Goal: Task Accomplishment & Management: Complete application form

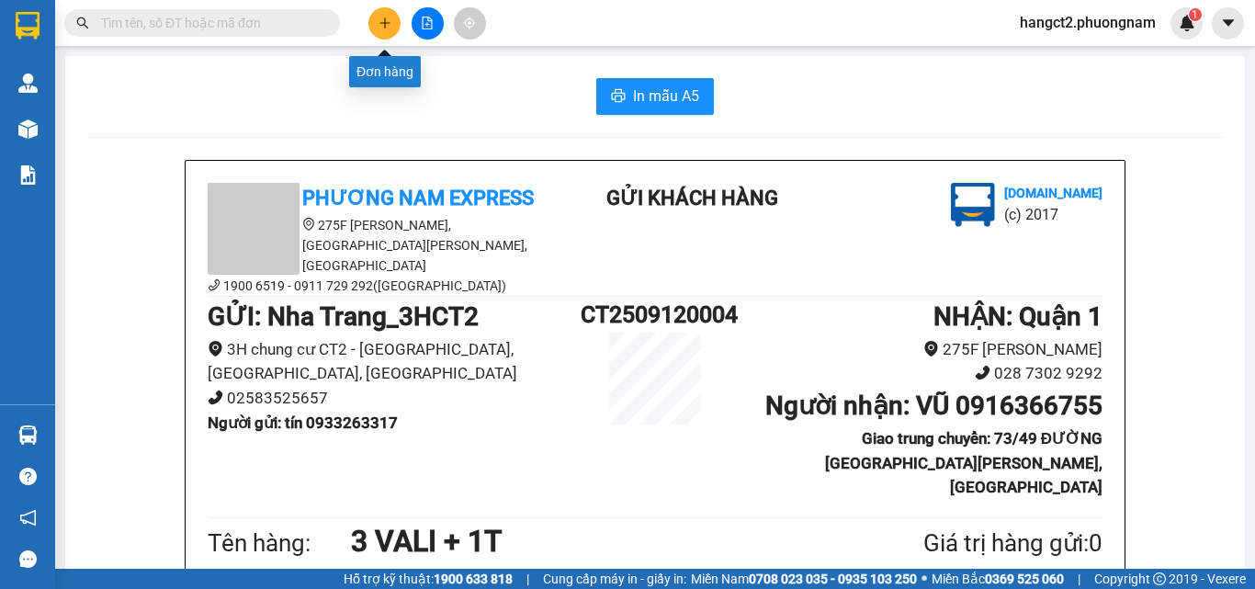
click at [376, 19] on button at bounding box center [384, 23] width 32 height 32
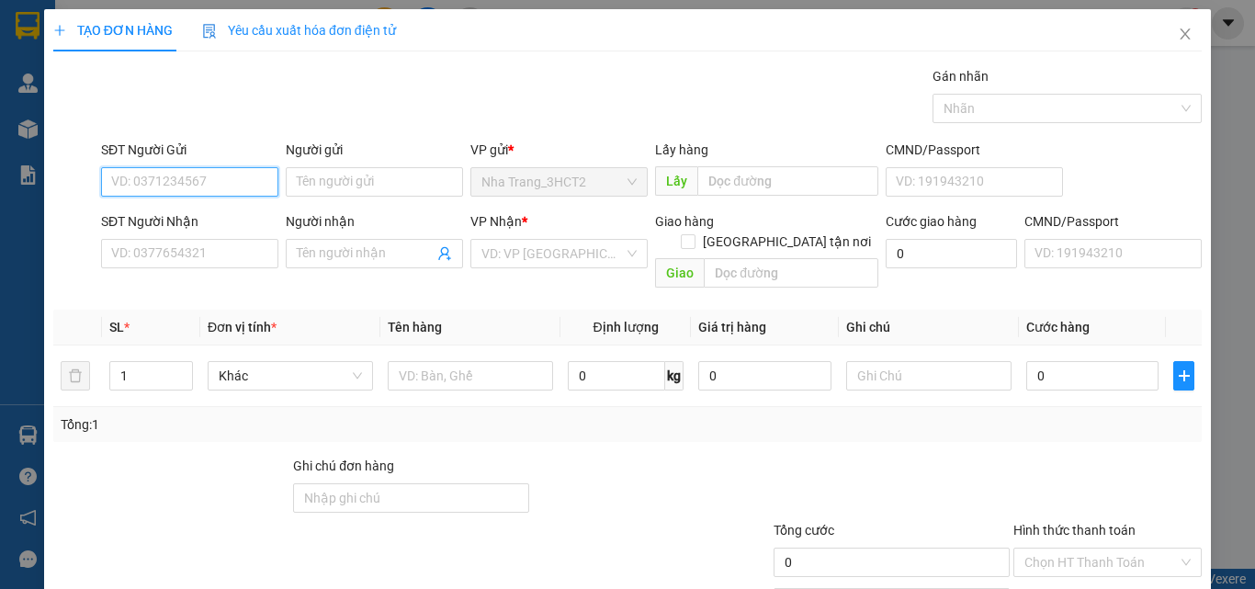
click at [215, 179] on input "SĐT Người Gửi" at bounding box center [189, 181] width 177 height 29
type input "0772475893"
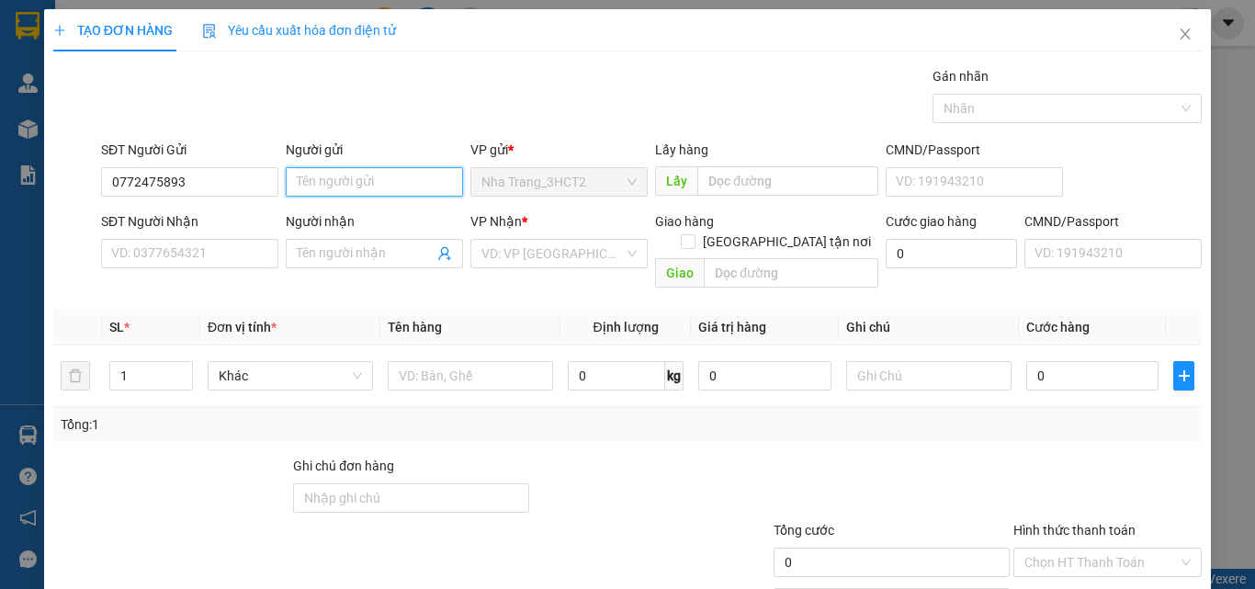
click at [376, 181] on input "Người gửi" at bounding box center [374, 181] width 177 height 29
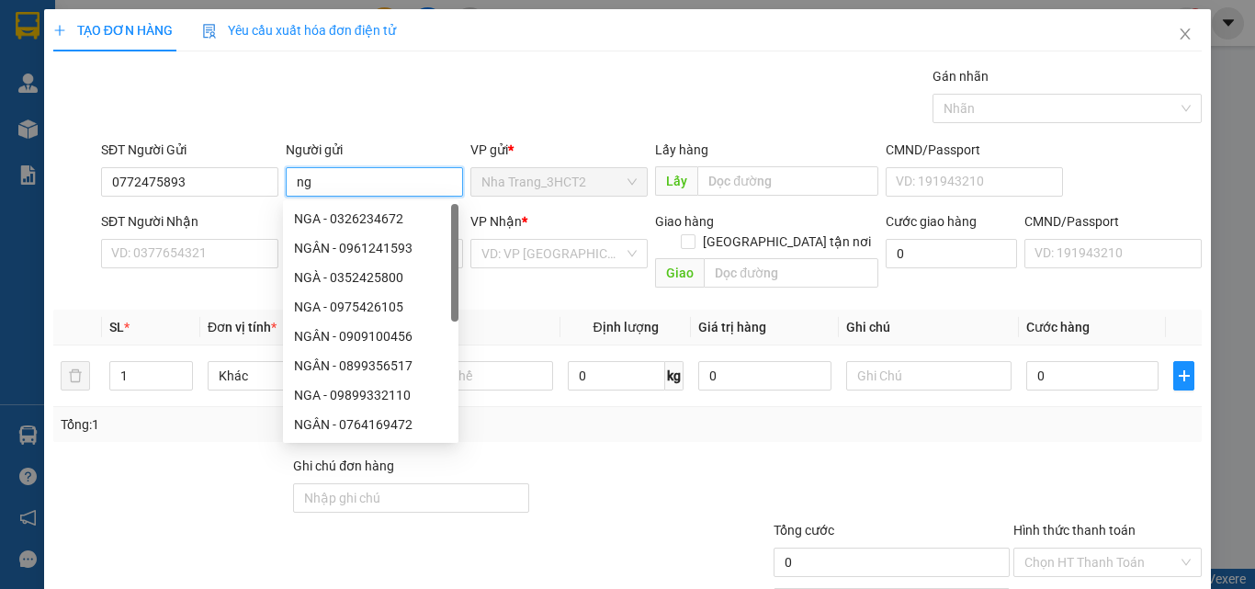
type input "n"
type input "NGA"
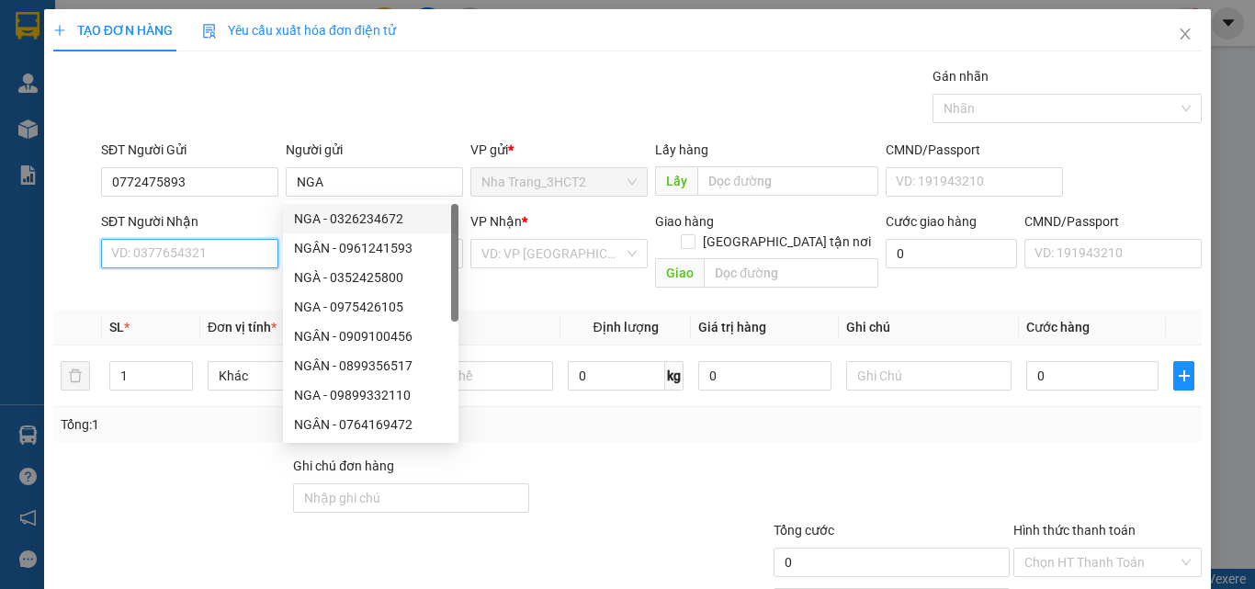
click at [220, 243] on input "SĐT Người Nhận" at bounding box center [189, 253] width 177 height 29
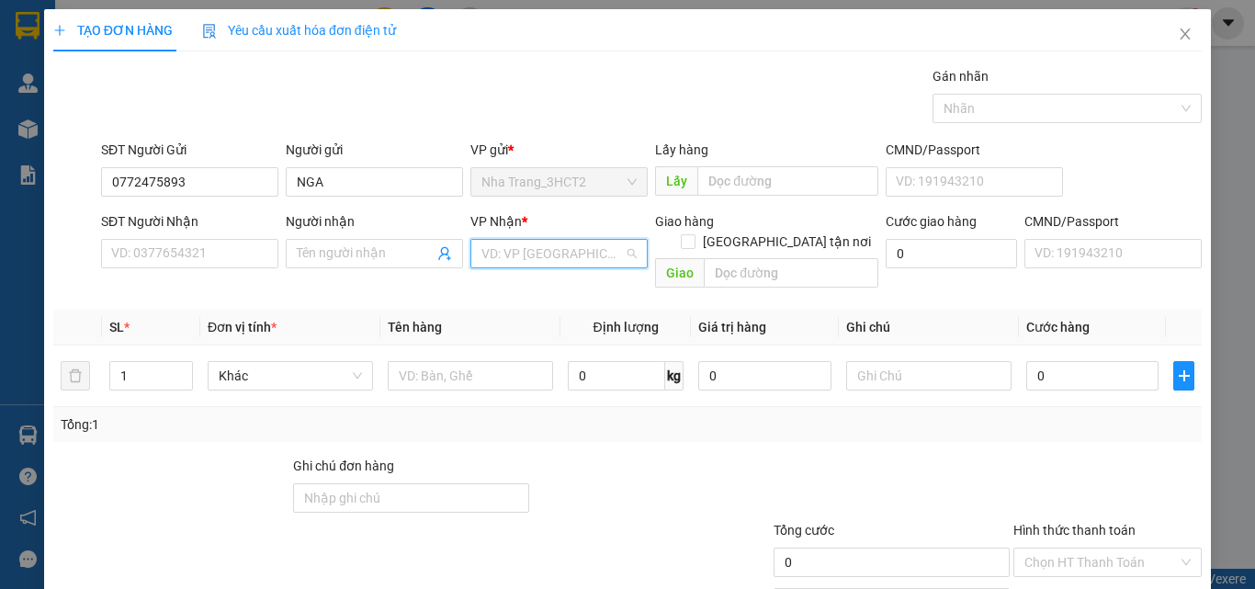
click at [517, 255] on input "search" at bounding box center [553, 254] width 142 height 28
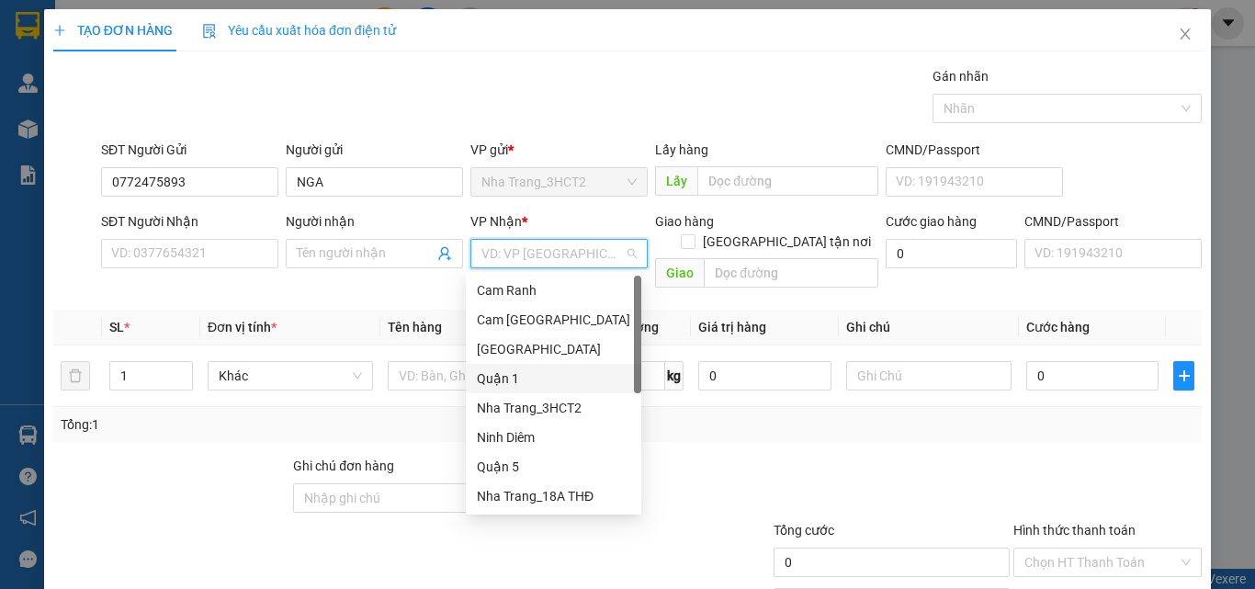
click at [571, 383] on div "Quận 1" at bounding box center [553, 378] width 153 height 20
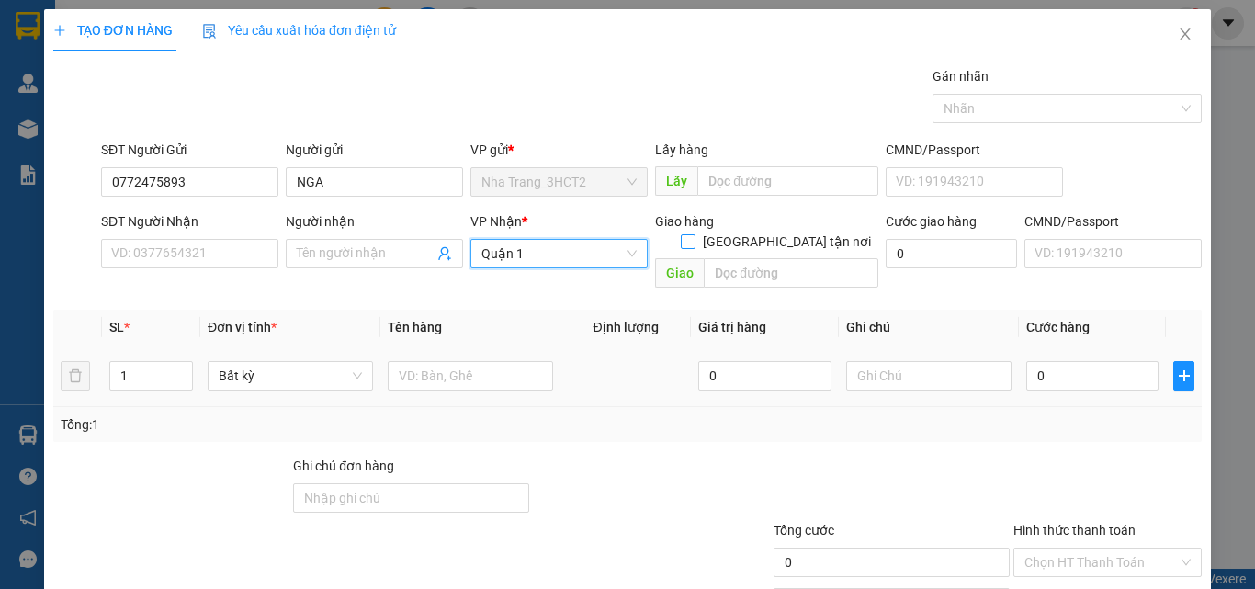
click at [818, 232] on span "[GEOGRAPHIC_DATA] tận nơi" at bounding box center [787, 242] width 183 height 20
click at [694, 234] on input "[GEOGRAPHIC_DATA] tận nơi" at bounding box center [687, 240] width 13 height 13
checkbox input "true"
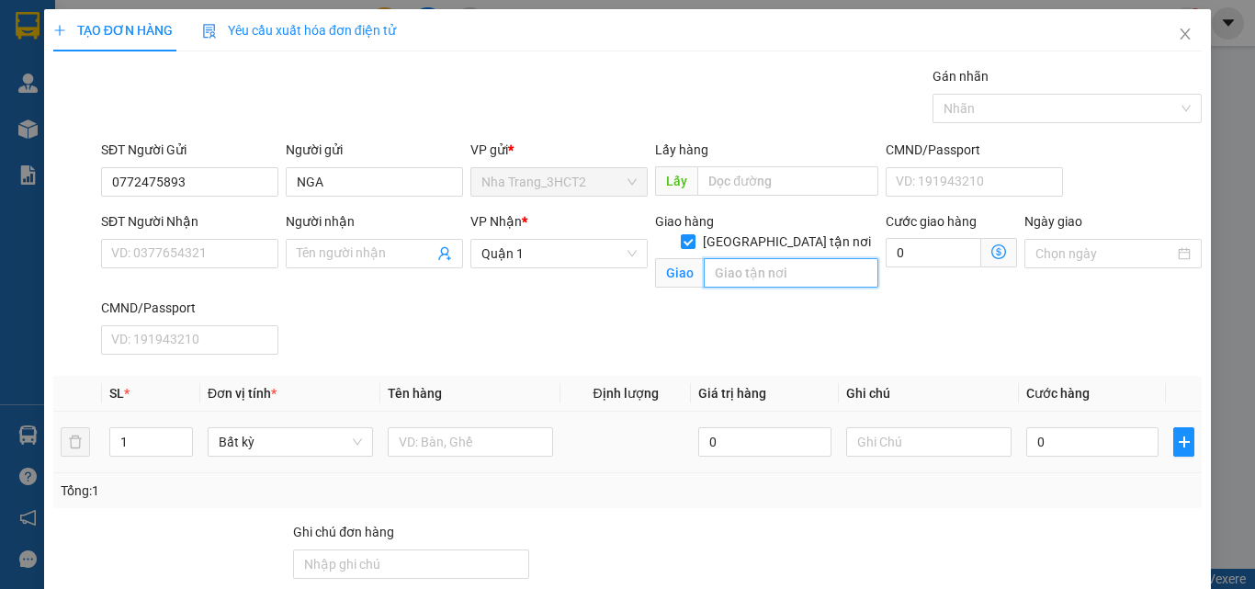
click at [801, 258] on input "text" at bounding box center [791, 272] width 175 height 29
click at [230, 265] on input "SĐT Người Nhận" at bounding box center [189, 253] width 177 height 29
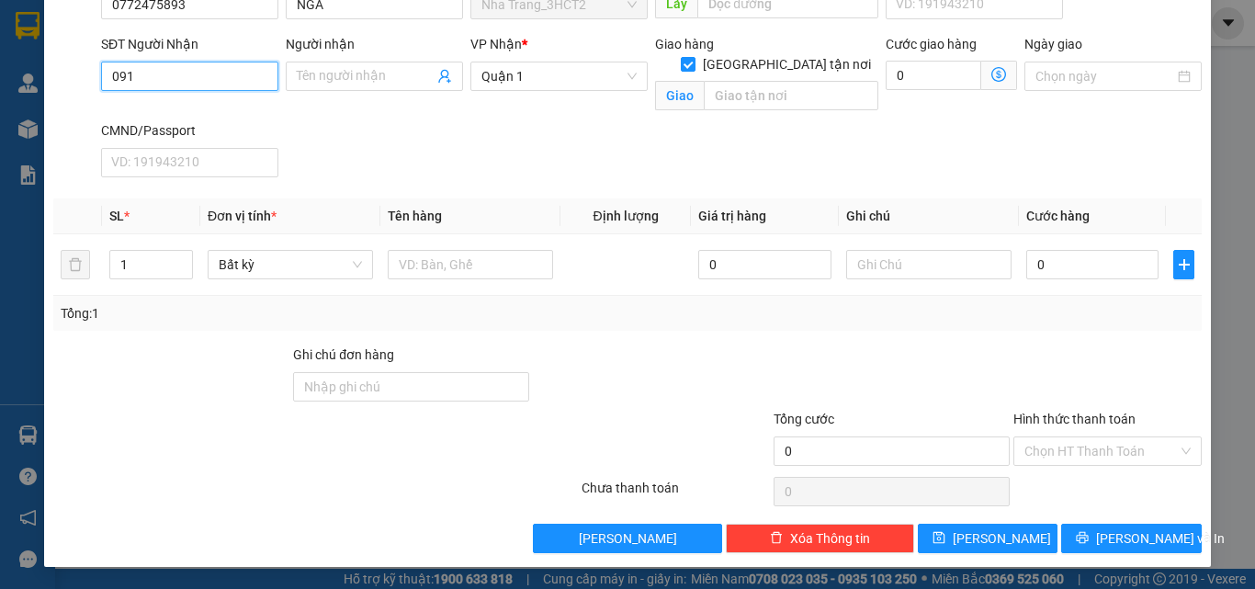
click at [183, 62] on input "091" at bounding box center [189, 76] width 177 height 29
type input "0915007239"
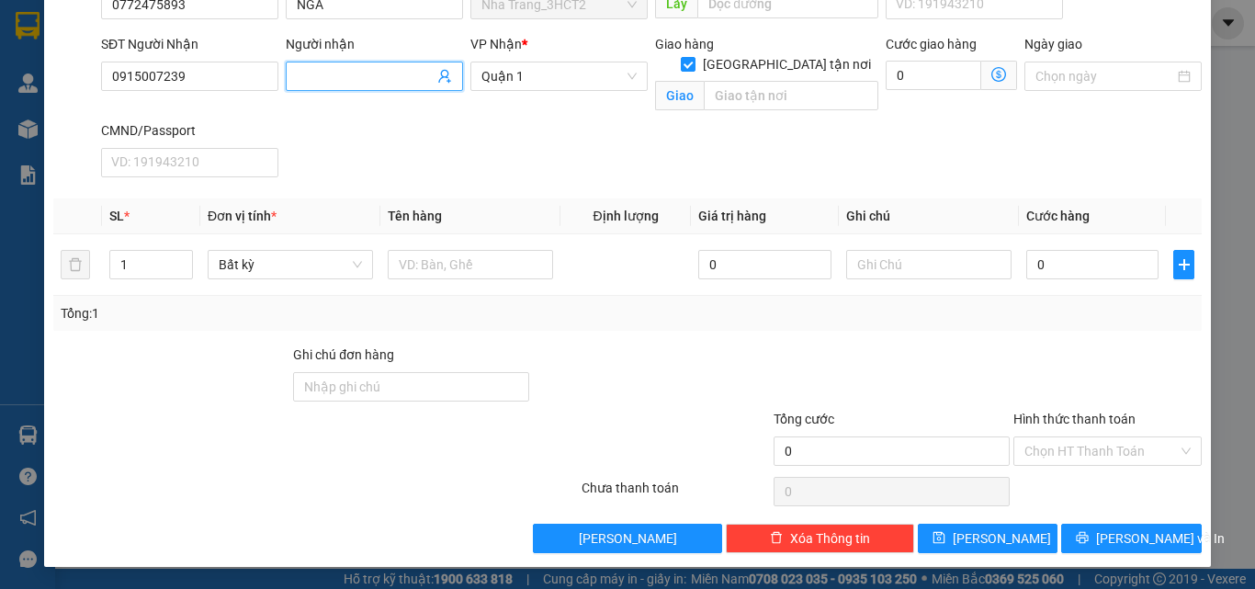
click at [367, 72] on input "Người nhận" at bounding box center [365, 76] width 137 height 20
type input "MỊ"
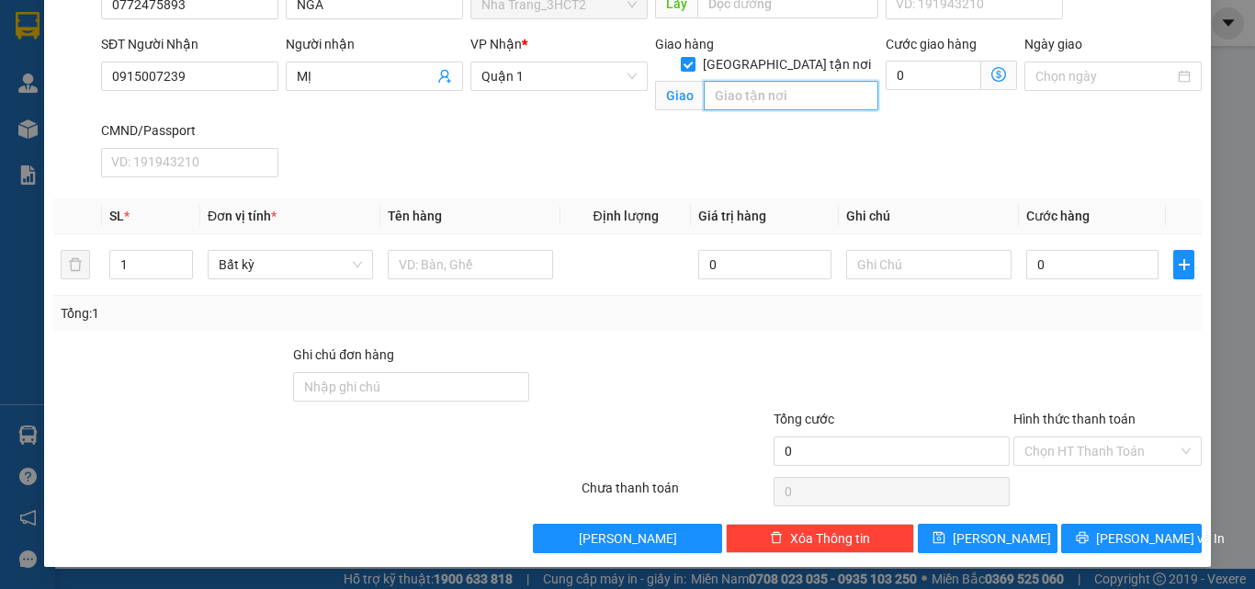
click at [807, 81] on input "text" at bounding box center [791, 95] width 175 height 29
type input "[STREET_ADDRESS]"
click at [992, 84] on span at bounding box center [999, 75] width 36 height 29
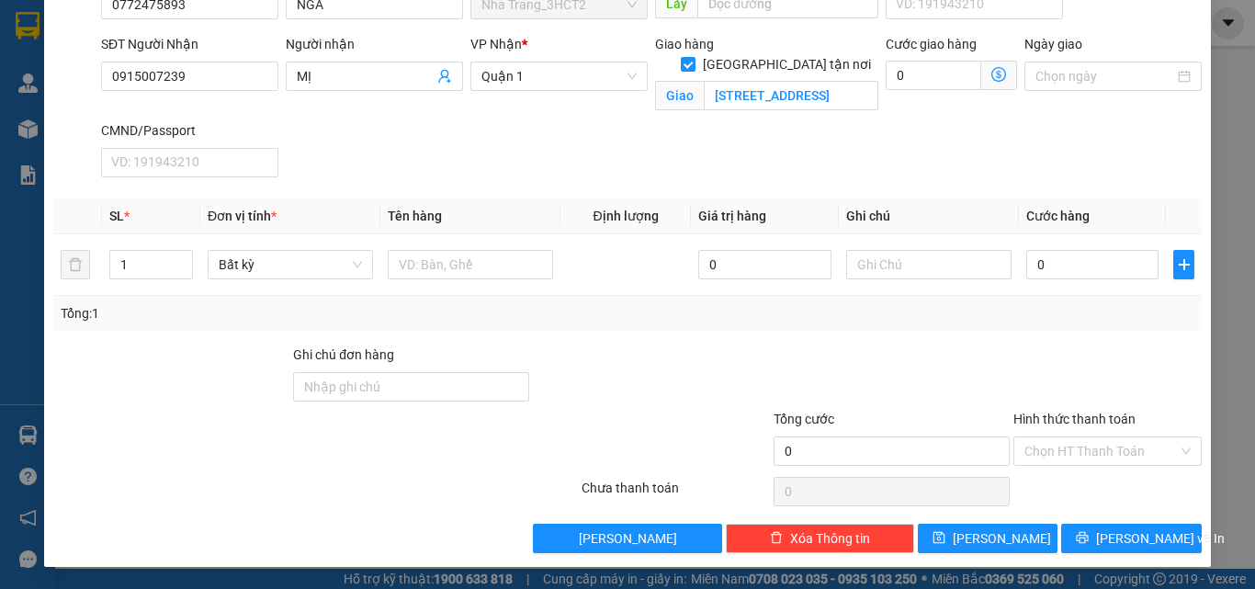
click at [993, 78] on icon "dollar-circle" at bounding box center [999, 74] width 15 height 15
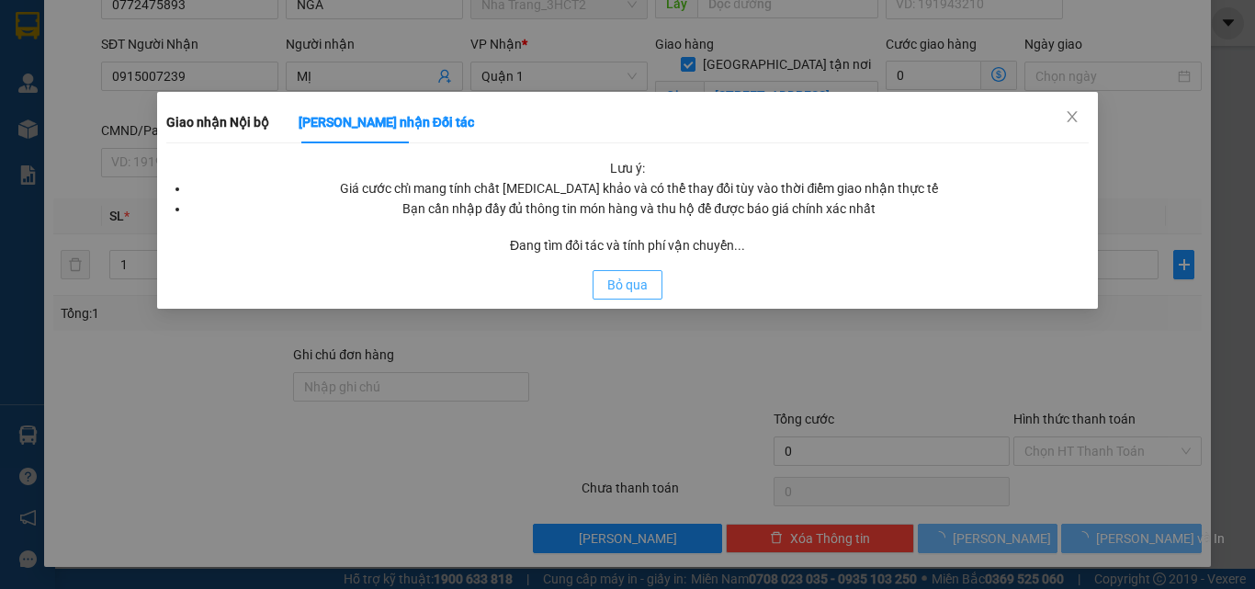
click at [661, 280] on button "Bỏ qua" at bounding box center [628, 284] width 70 height 29
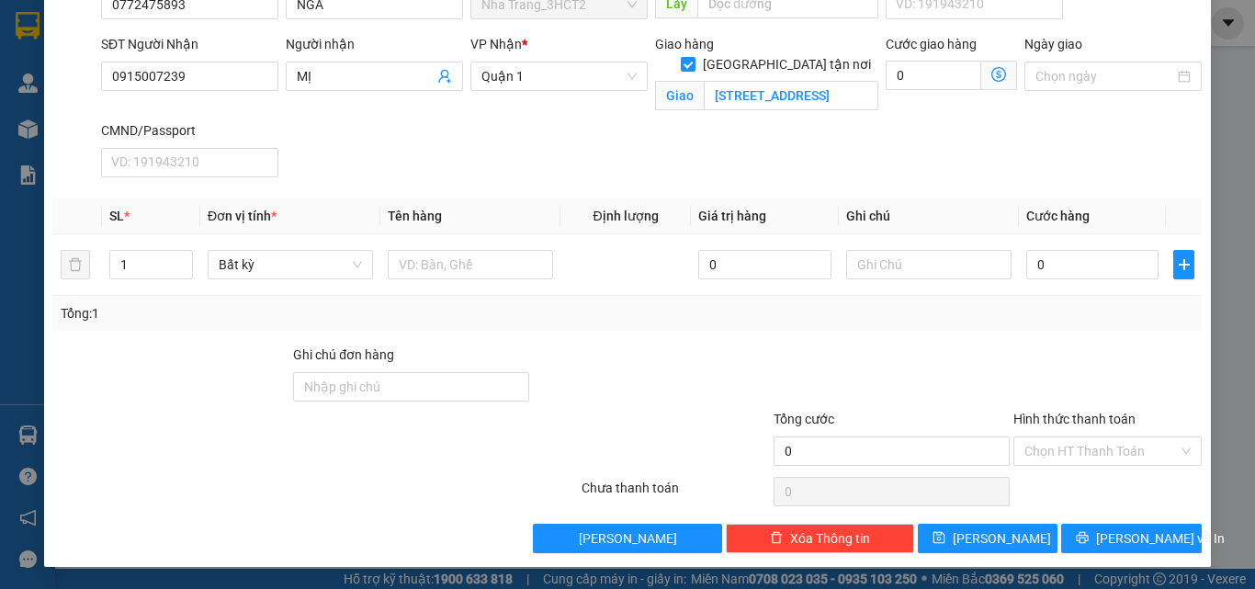
click at [996, 79] on span "Giao nhận Nội bộ Giao nhận Đối tác Lưu ý: Giá cước chỉ mang tính chất [MEDICAL_…" at bounding box center [999, 75] width 36 height 29
click at [992, 68] on icon "dollar-circle" at bounding box center [999, 74] width 15 height 15
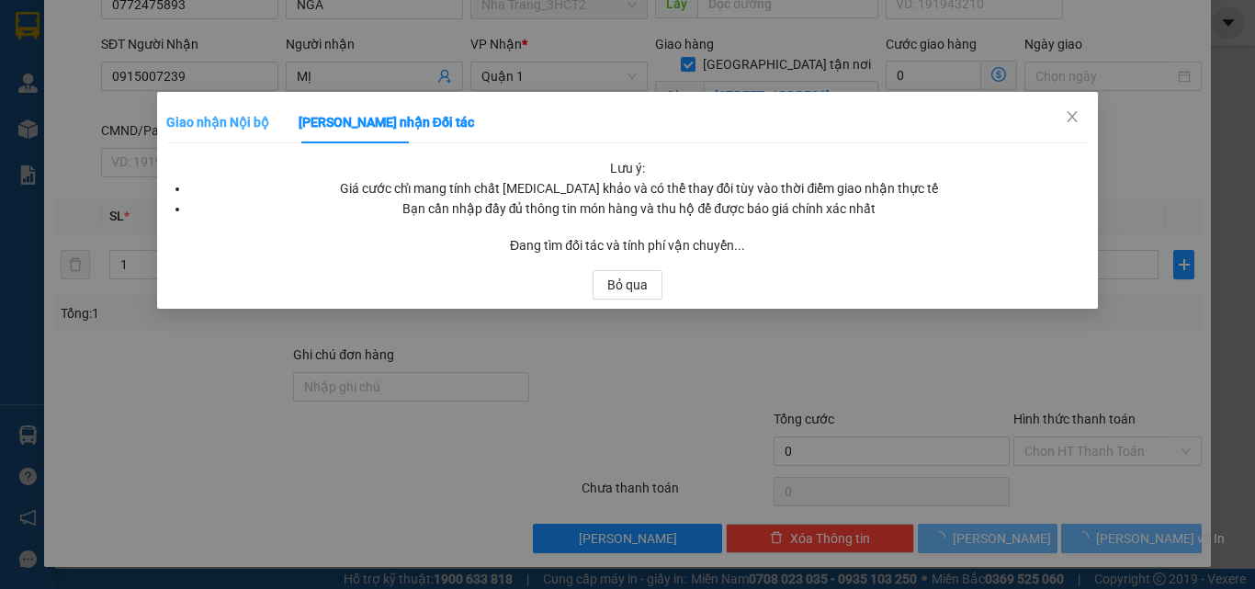
click at [230, 108] on div "Giao nhận Nội bộ" at bounding box center [217, 122] width 103 height 42
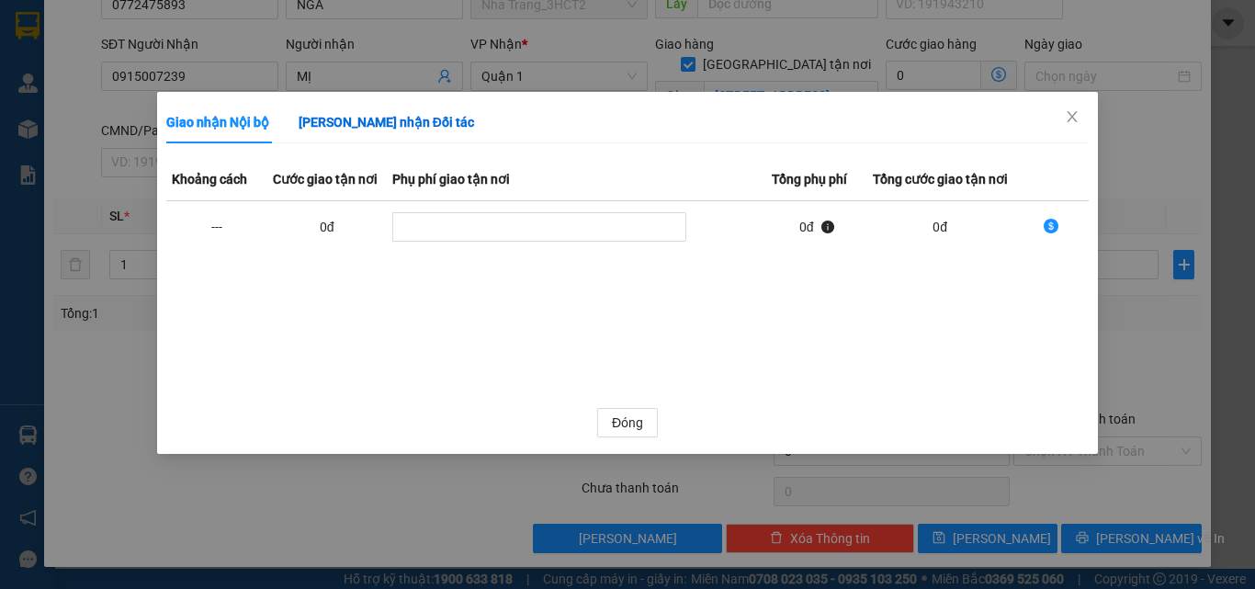
click at [322, 119] on b "[PERSON_NAME] nhận Đối tác" at bounding box center [387, 122] width 176 height 15
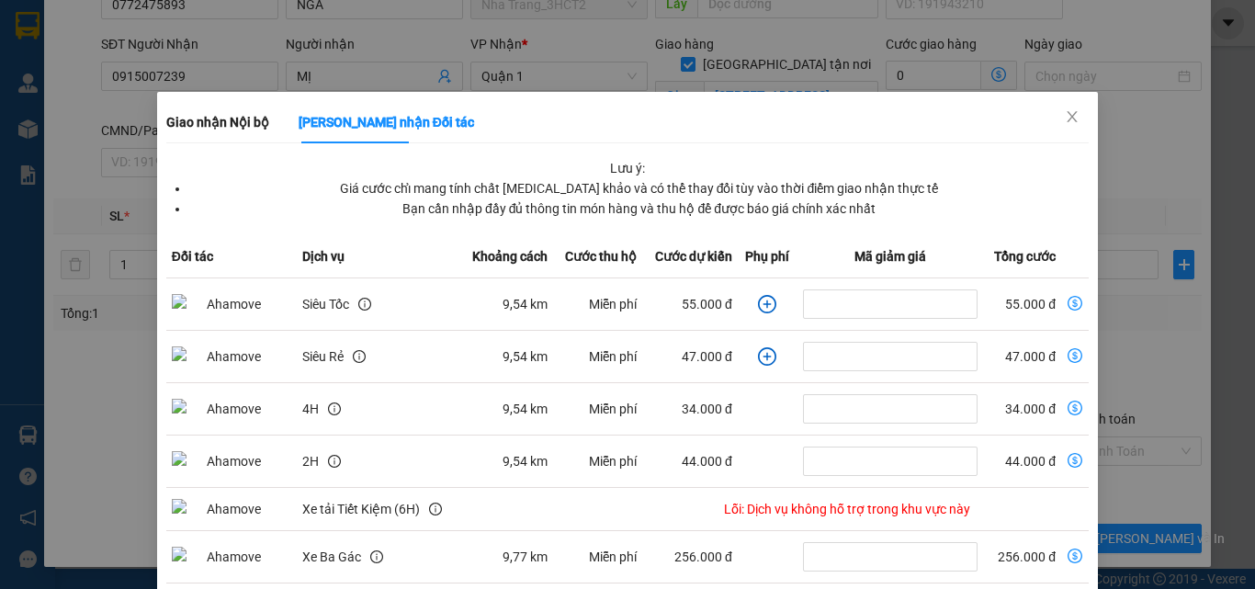
click at [1184, 183] on div "Giao nhận Nội bộ Giao nhận Đối tác Khoảng cách Cước giao tận nơi Phụ phí giao t…" at bounding box center [627, 294] width 1255 height 589
click at [1181, 182] on div "Giao nhận Nội bộ Giao nhận Đối tác Khoảng cách Cước giao tận nơi Phụ phí giao t…" at bounding box center [627, 294] width 1255 height 589
click at [1065, 112] on icon "close" at bounding box center [1072, 116] width 15 height 15
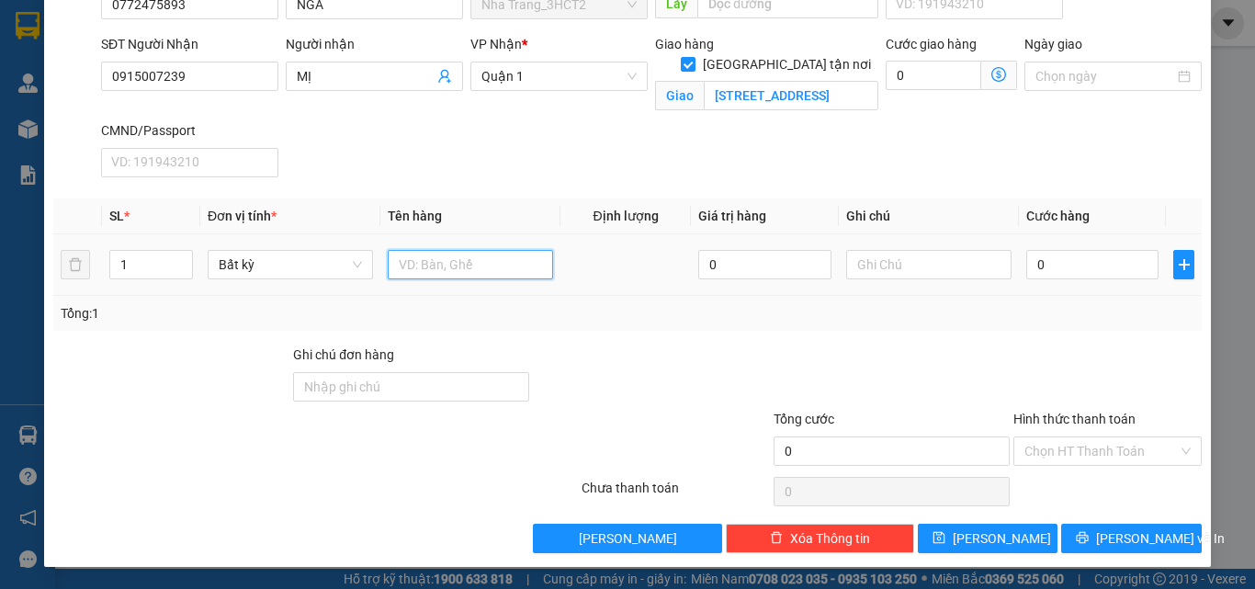
click at [438, 259] on input "text" at bounding box center [470, 264] width 165 height 29
type input "1T"
click at [1084, 272] on input "0" at bounding box center [1092, 264] width 132 height 29
type input "3"
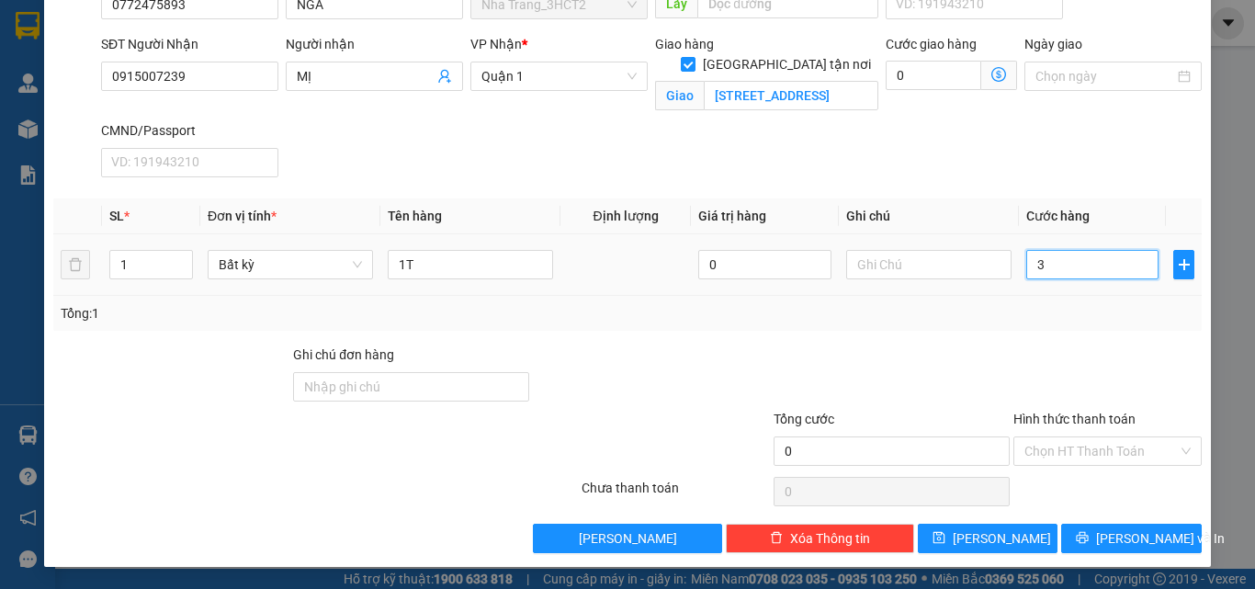
type input "3"
type input "30"
type input "300"
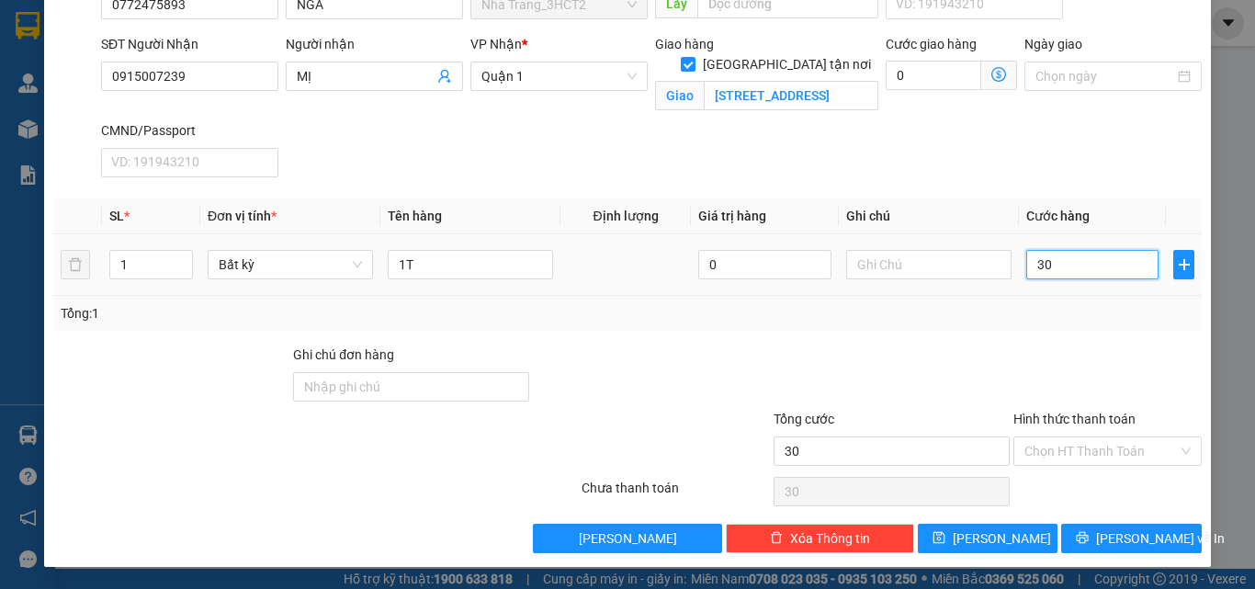
type input "300"
type input "3.000"
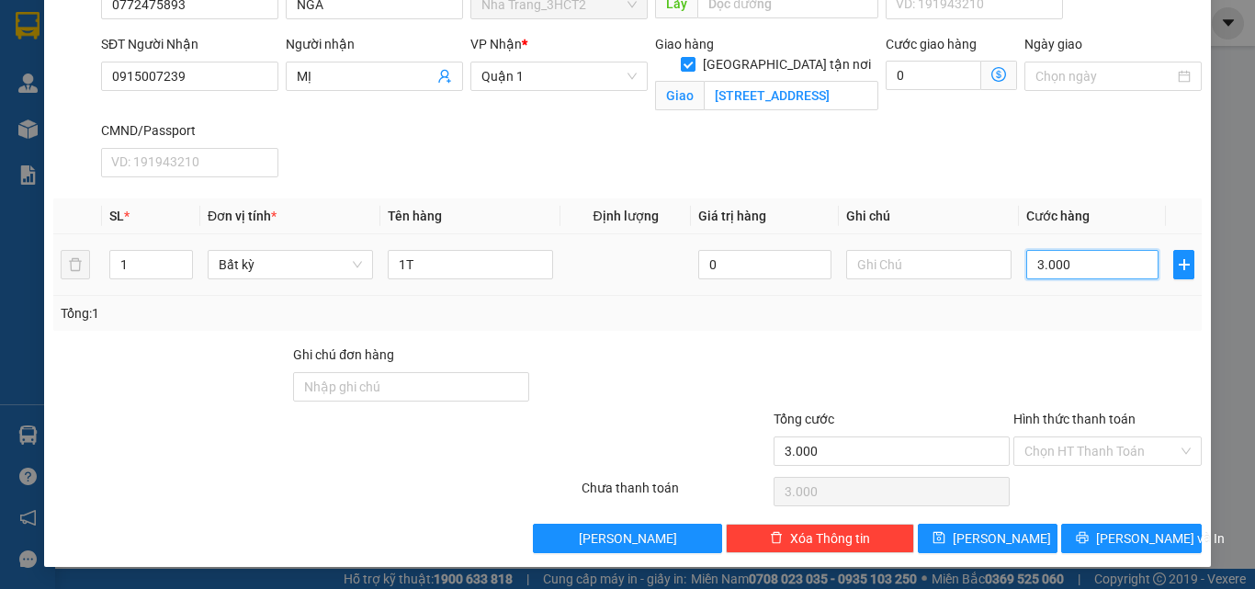
type input "30.000"
click at [919, 78] on input "0" at bounding box center [934, 75] width 96 height 29
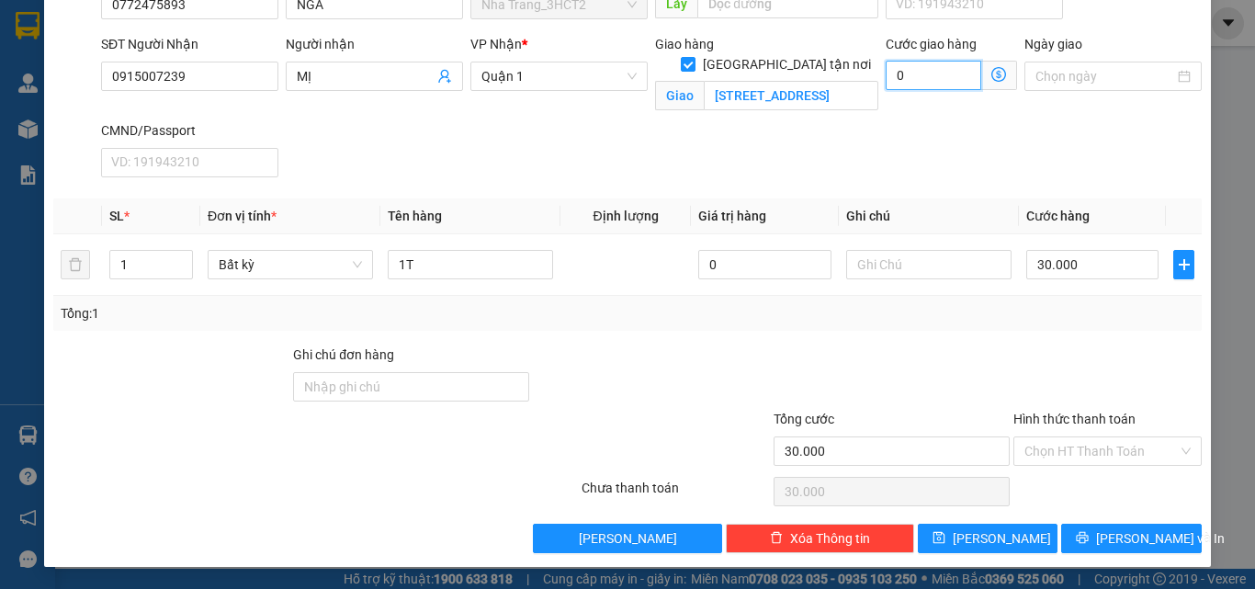
type input "30.007"
type input "7"
type input "30.070"
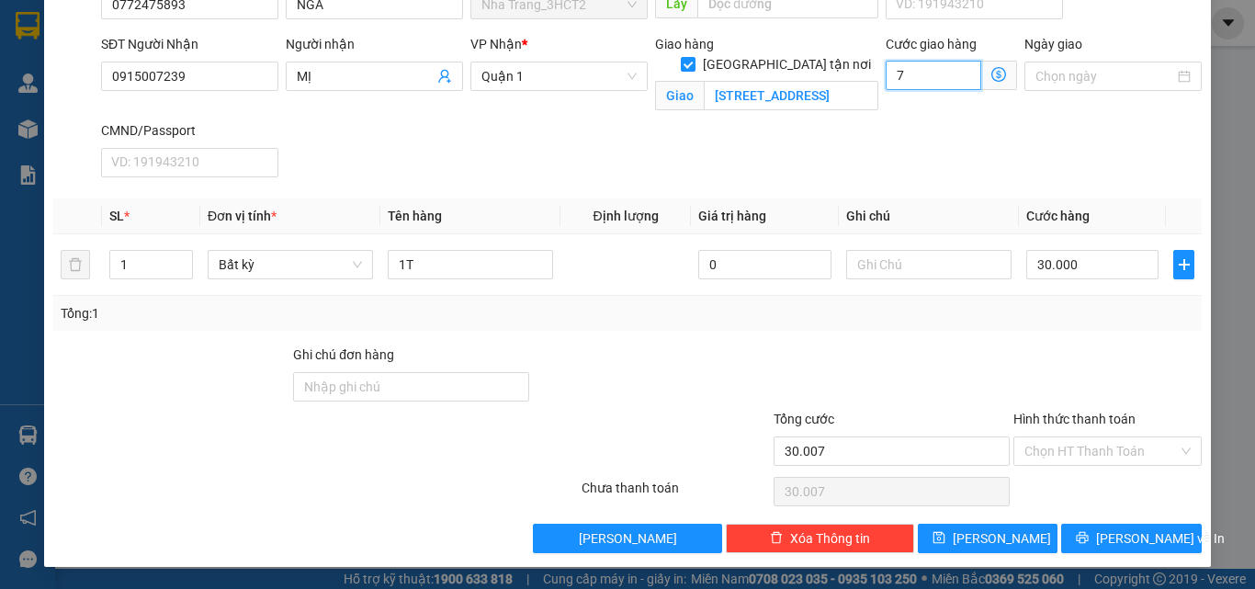
type input "70"
type input "30.700"
type input "7.000"
type input "37.000"
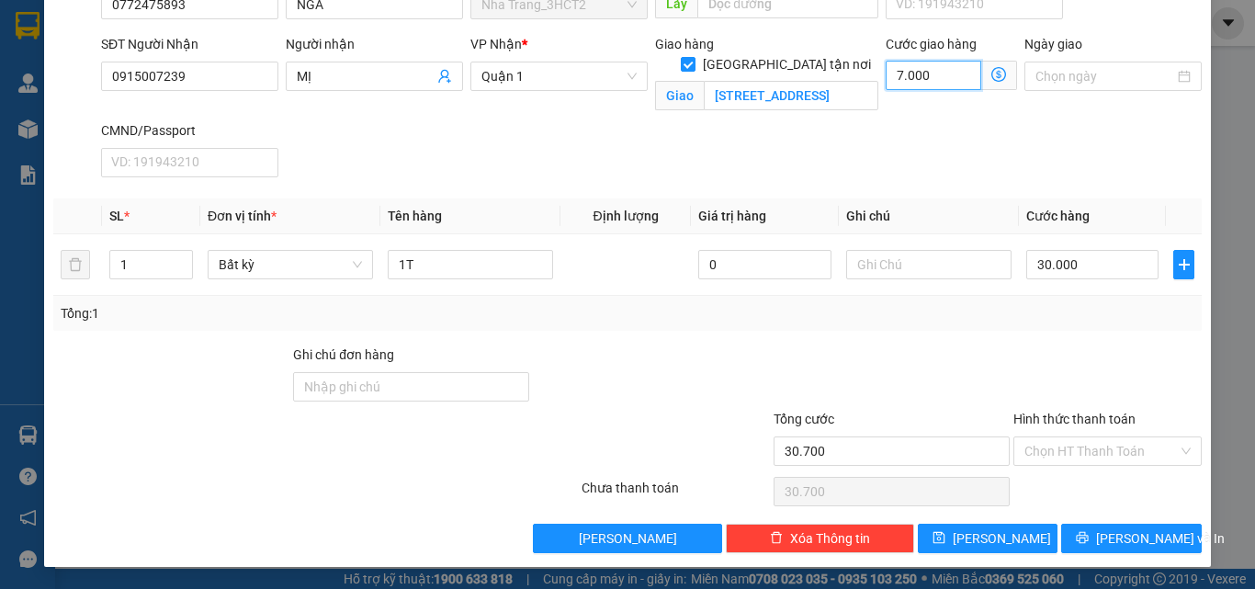
type input "37.000"
type input "100.000"
type input "70.000"
click at [1044, 454] on input "Hình thức thanh toán" at bounding box center [1101, 451] width 153 height 28
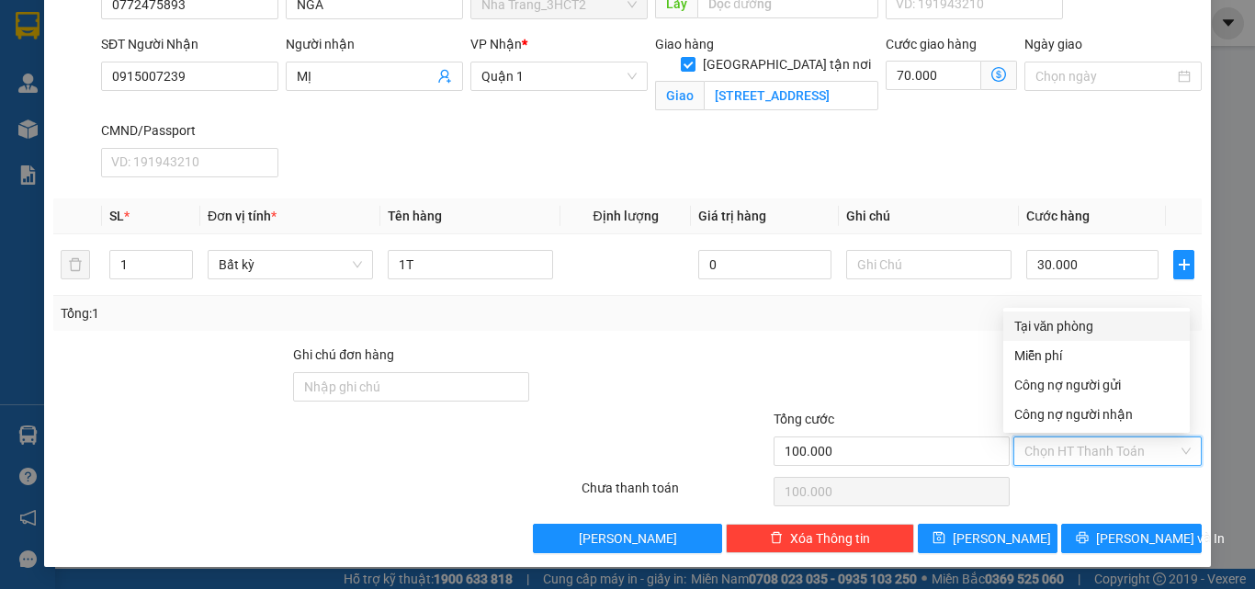
click at [1099, 324] on div "Tại văn phòng" at bounding box center [1097, 326] width 164 height 20
type input "0"
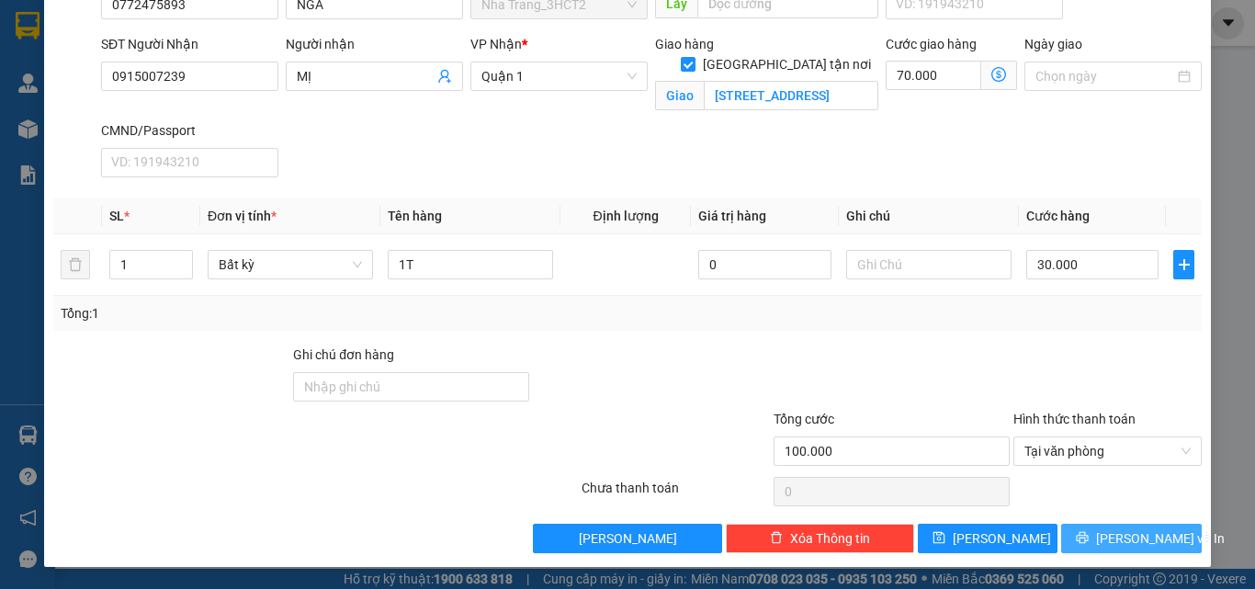
click at [1157, 548] on button "[PERSON_NAME] và In" at bounding box center [1131, 538] width 141 height 29
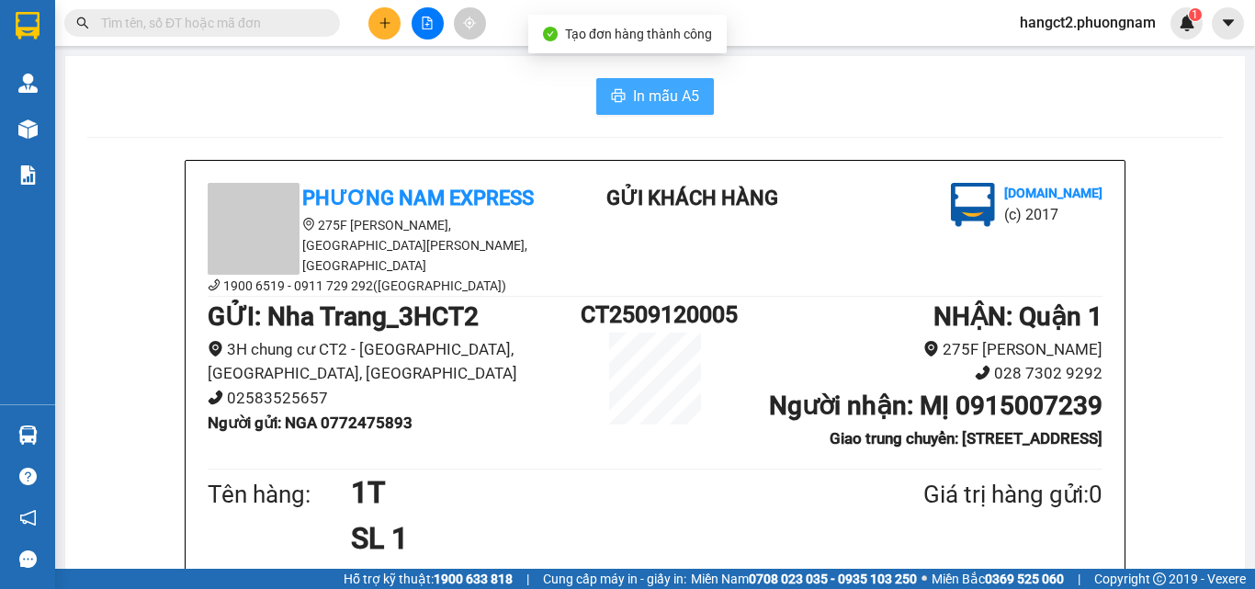
click at [674, 90] on span "In mẫu A5" at bounding box center [666, 96] width 66 height 23
click at [385, 22] on icon "plus" at bounding box center [384, 22] width 1 height 10
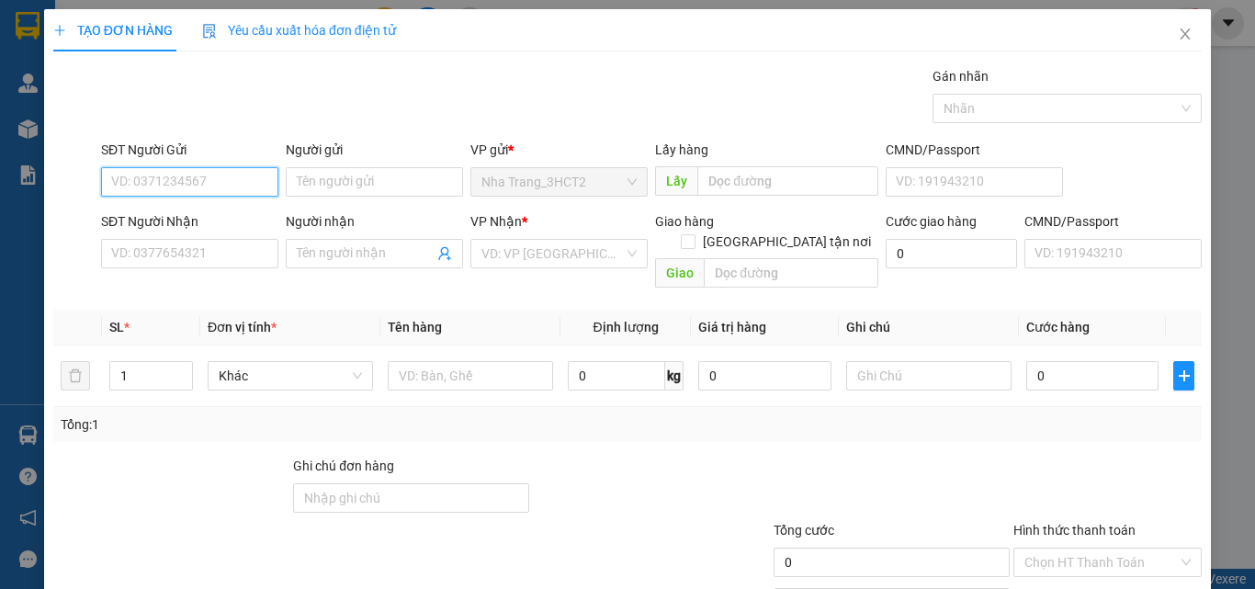
click at [217, 192] on input "SĐT Người Gửi" at bounding box center [189, 181] width 177 height 29
type input "0382345113"
click at [179, 228] on div "0382345113 - CHÚ KHANH" at bounding box center [188, 219] width 155 height 20
type input "CHÚ KHANH"
type input "0905180983"
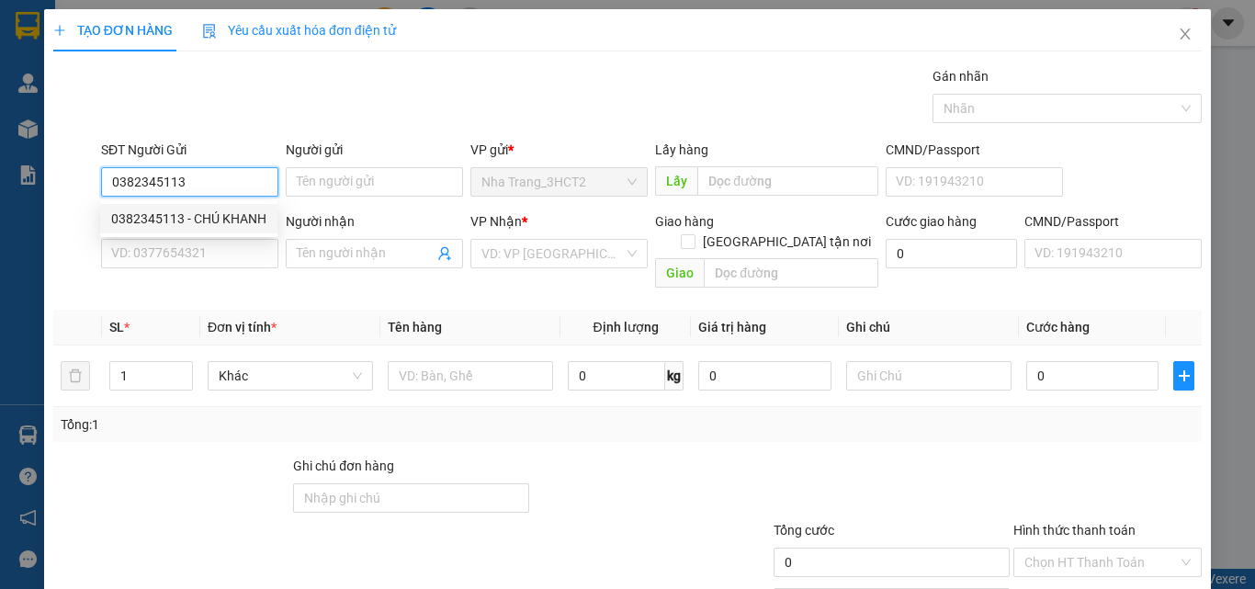
type input "TÚ"
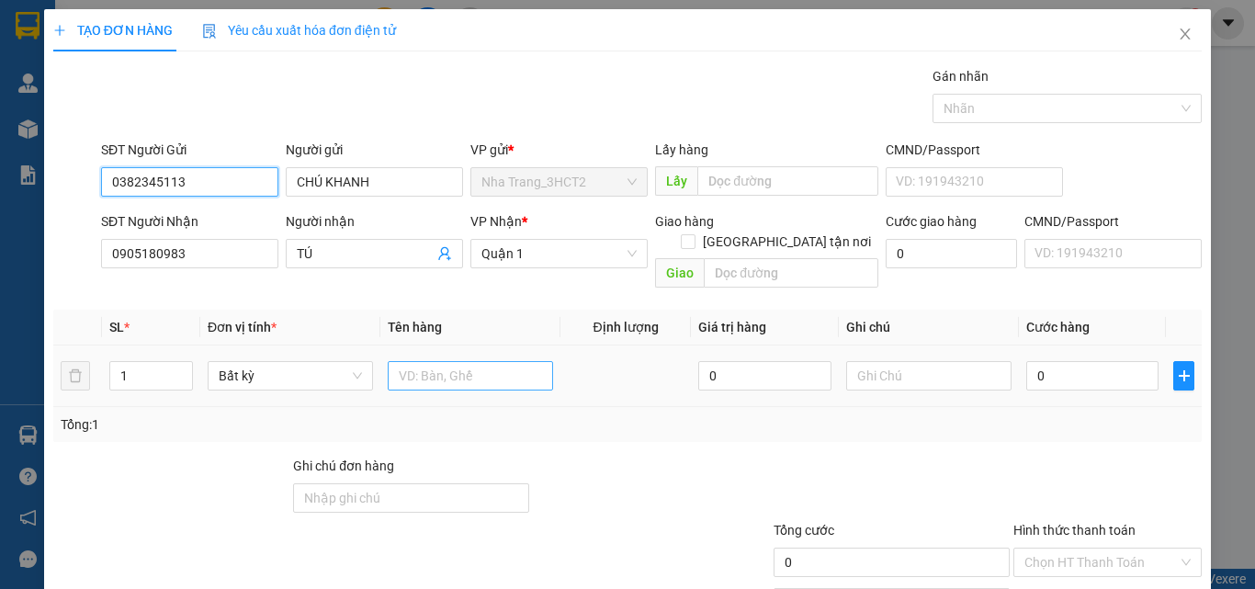
type input "0382345113"
click at [491, 361] on input "text" at bounding box center [470, 375] width 165 height 29
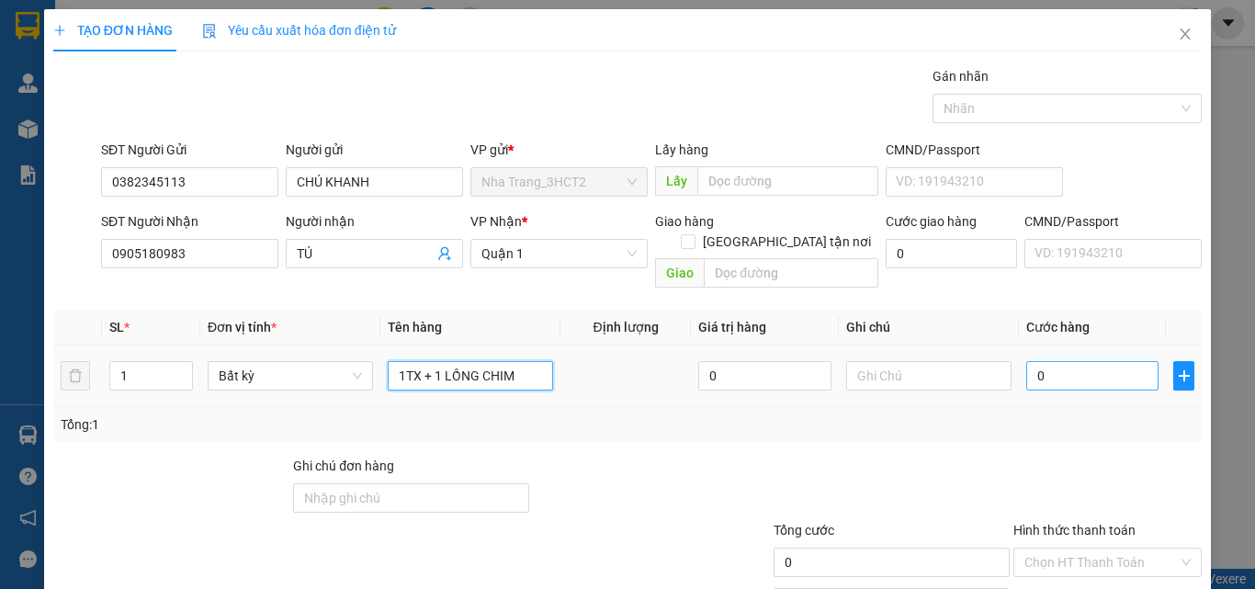
type input "1TX + 1 LỒNG CHIM"
click at [1064, 361] on input "0" at bounding box center [1092, 375] width 132 height 29
type input "3"
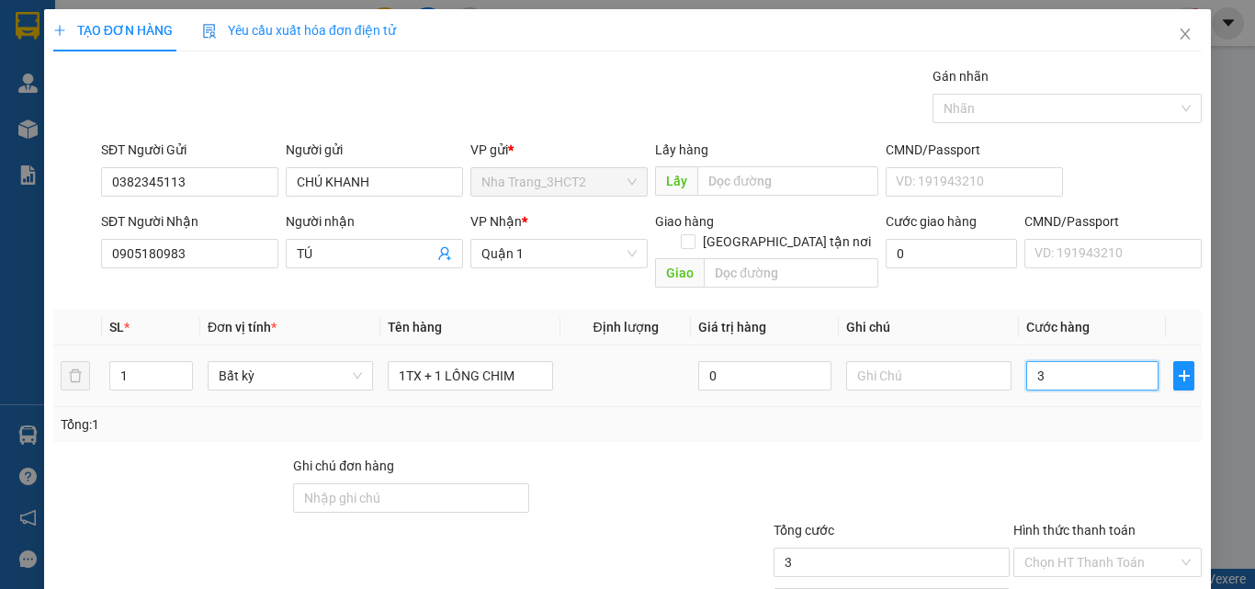
type input "30"
type input "300"
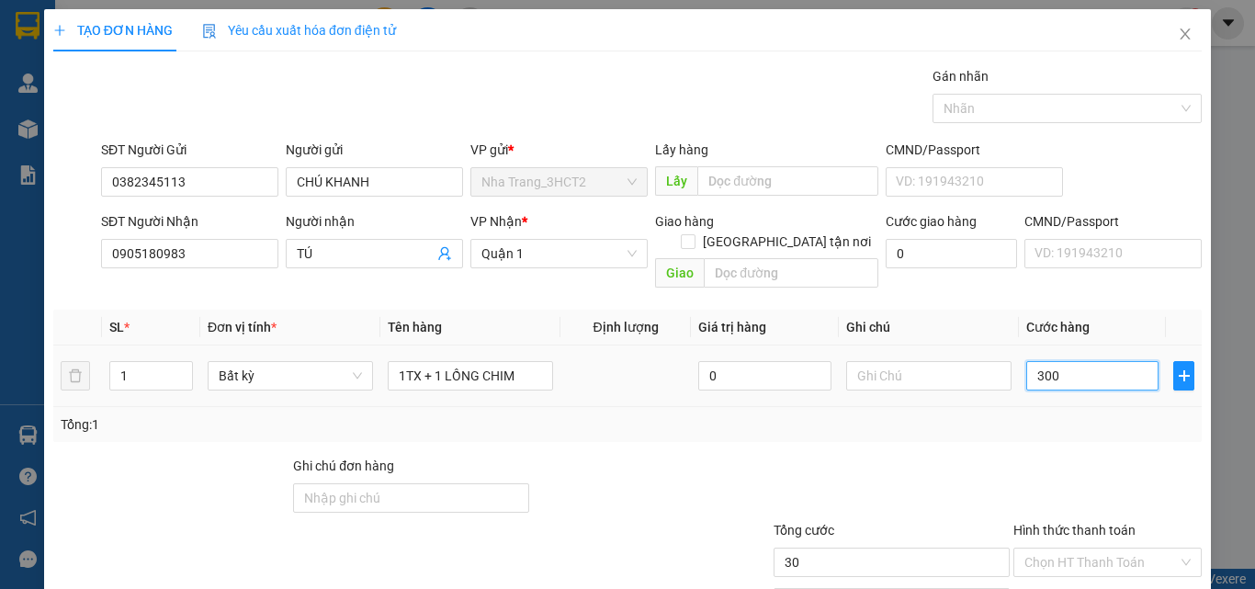
type input "300"
type input "3.000"
type input "30.000"
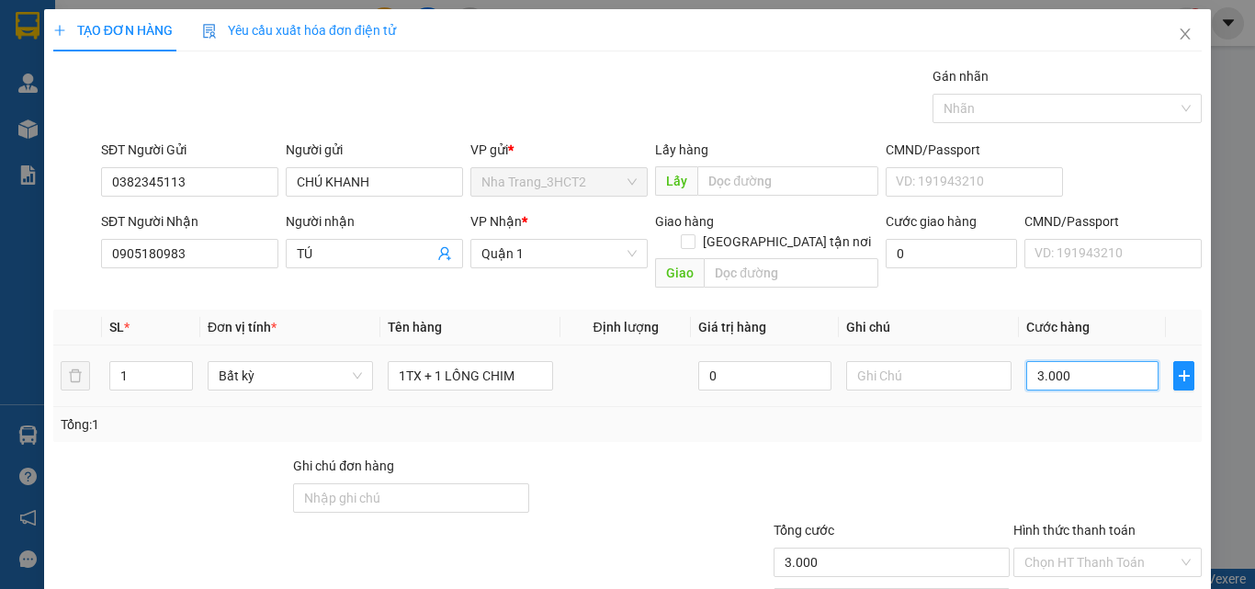
type input "30.000"
type input "3.000"
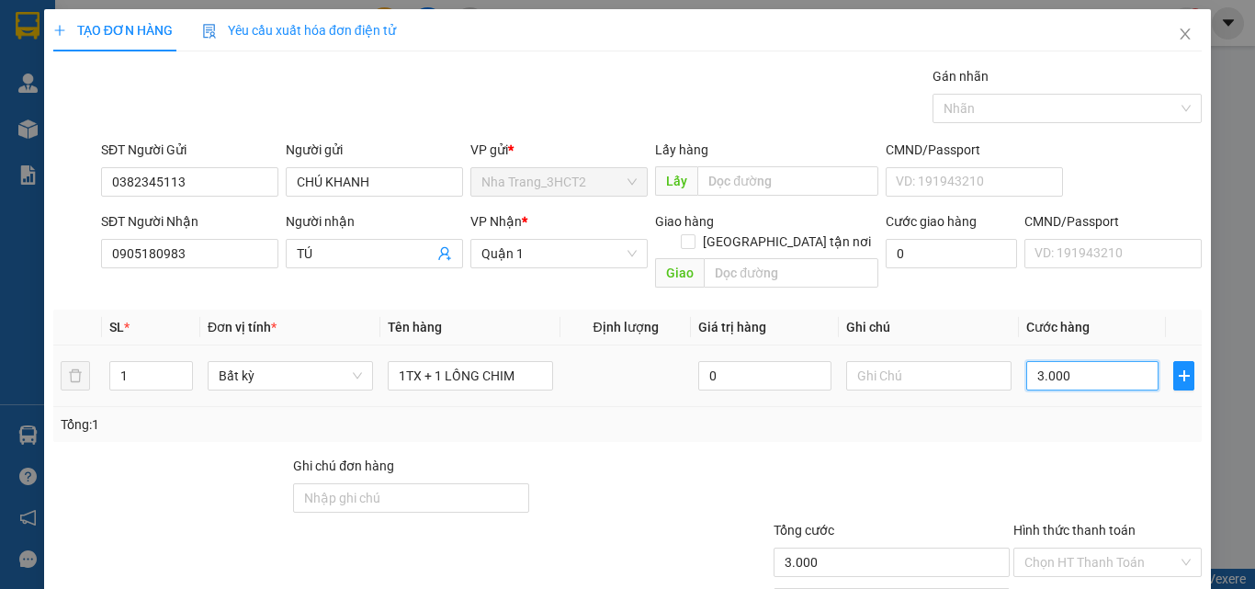
type input "300"
type input "30"
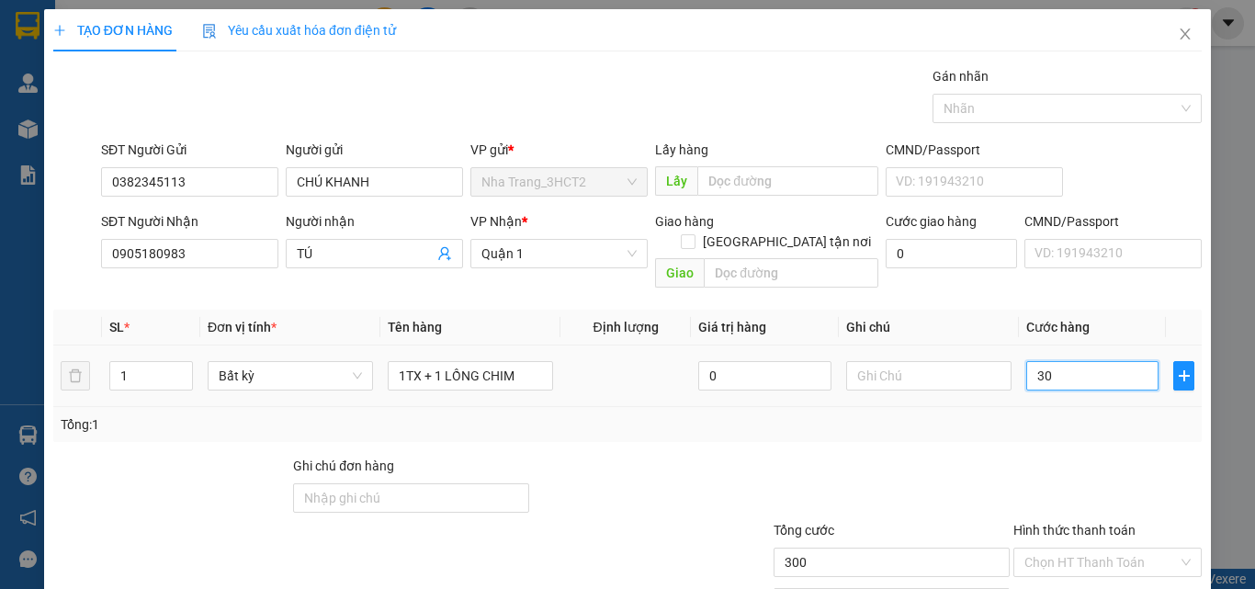
type input "30"
type input "3"
type input "0"
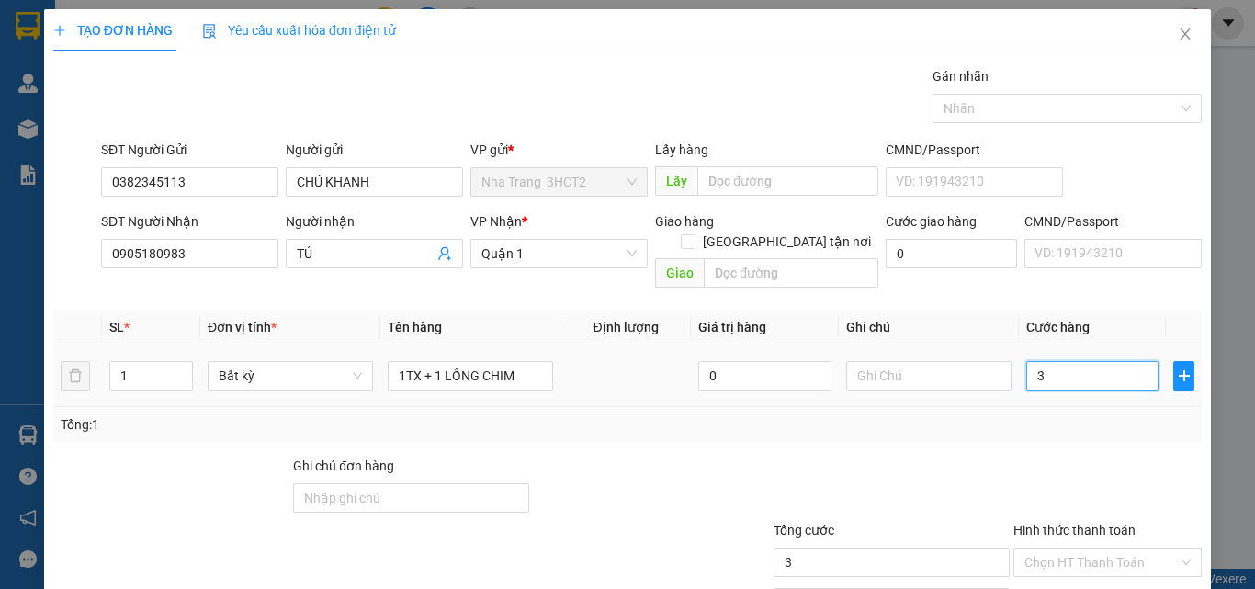
type input "0"
type input "06"
type input "6"
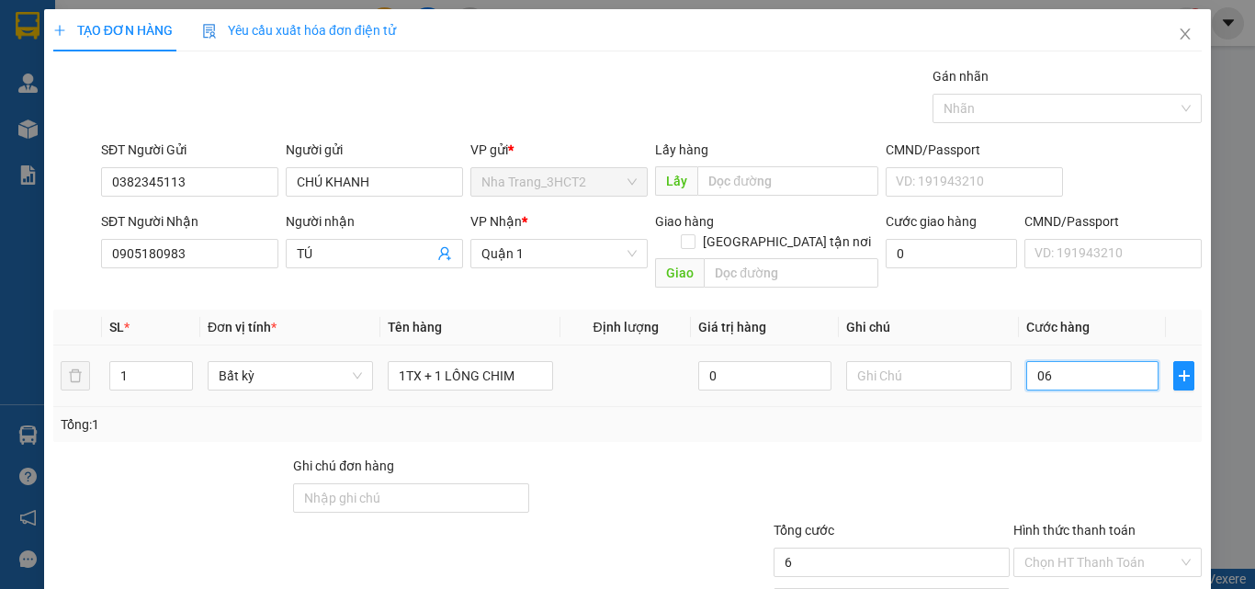
type input "060"
type input "60"
type input "0.600"
type input "600"
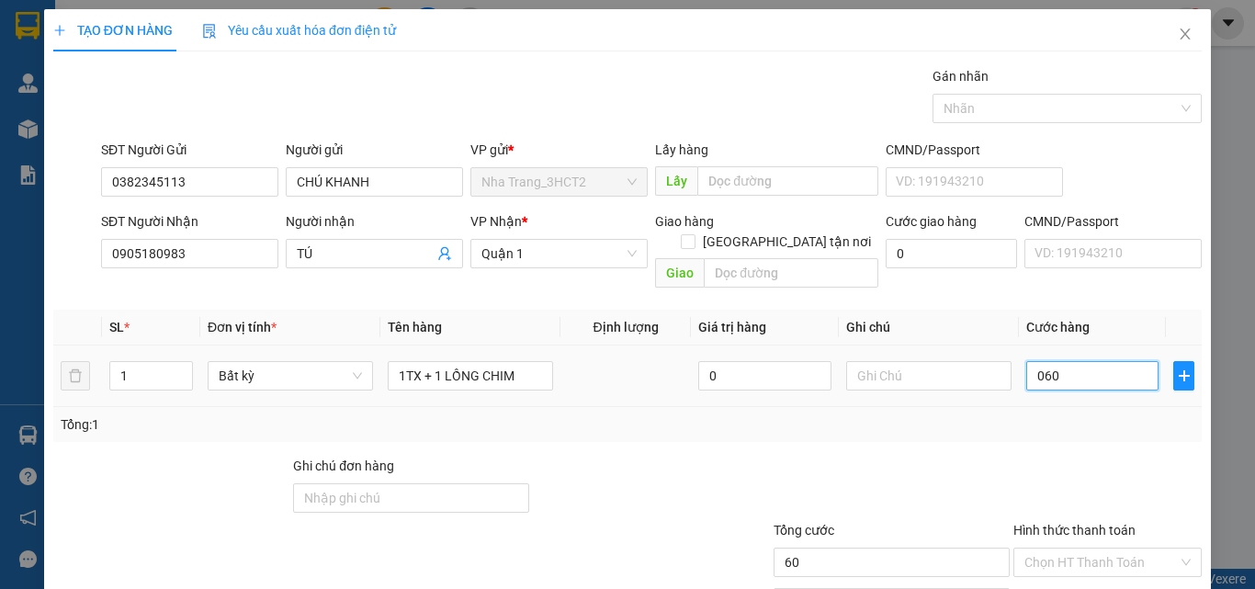
type input "600"
type input "06.000"
type input "6.000"
type input "060.000"
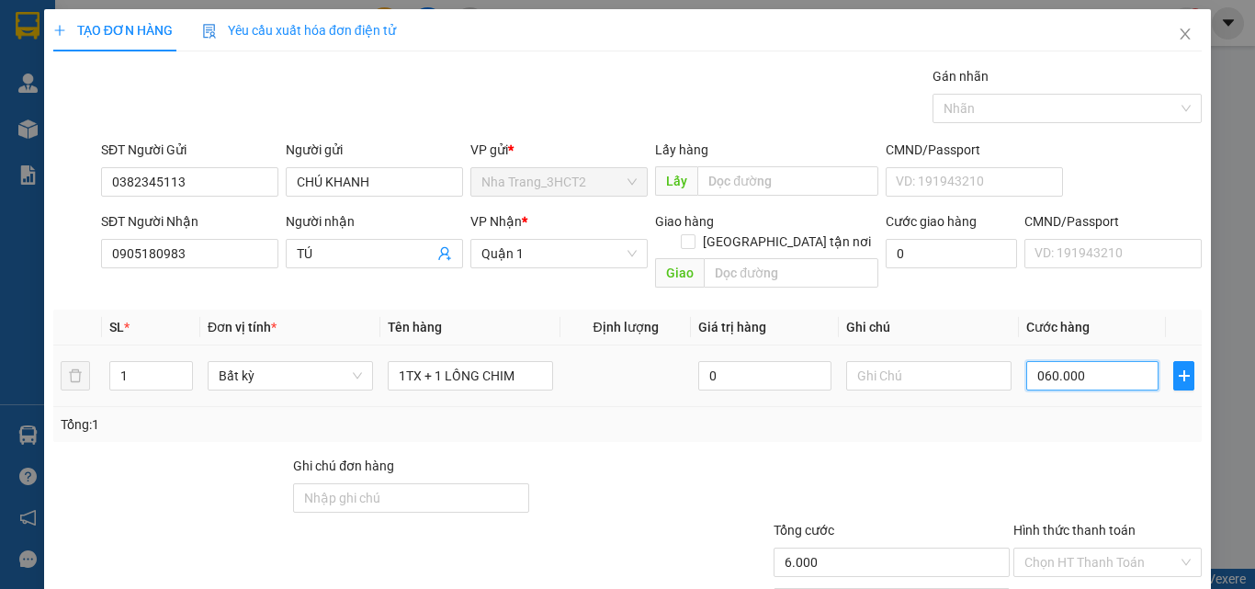
type input "60.000"
type input "0.600.000"
type input "600.000"
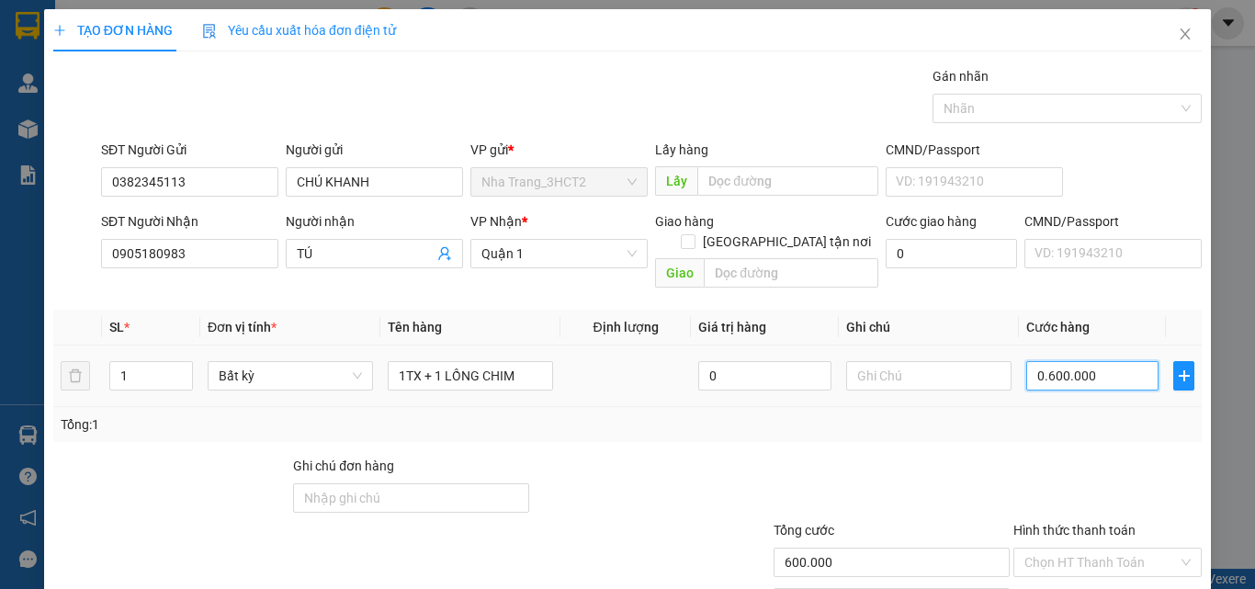
drag, startPoint x: 1035, startPoint y: 353, endPoint x: 1017, endPoint y: 358, distance: 18.3
click at [1026, 361] on input "0.600.000" at bounding box center [1092, 375] width 132 height 29
click at [1073, 362] on input "600.000" at bounding box center [1092, 375] width 132 height 29
type input "60.000"
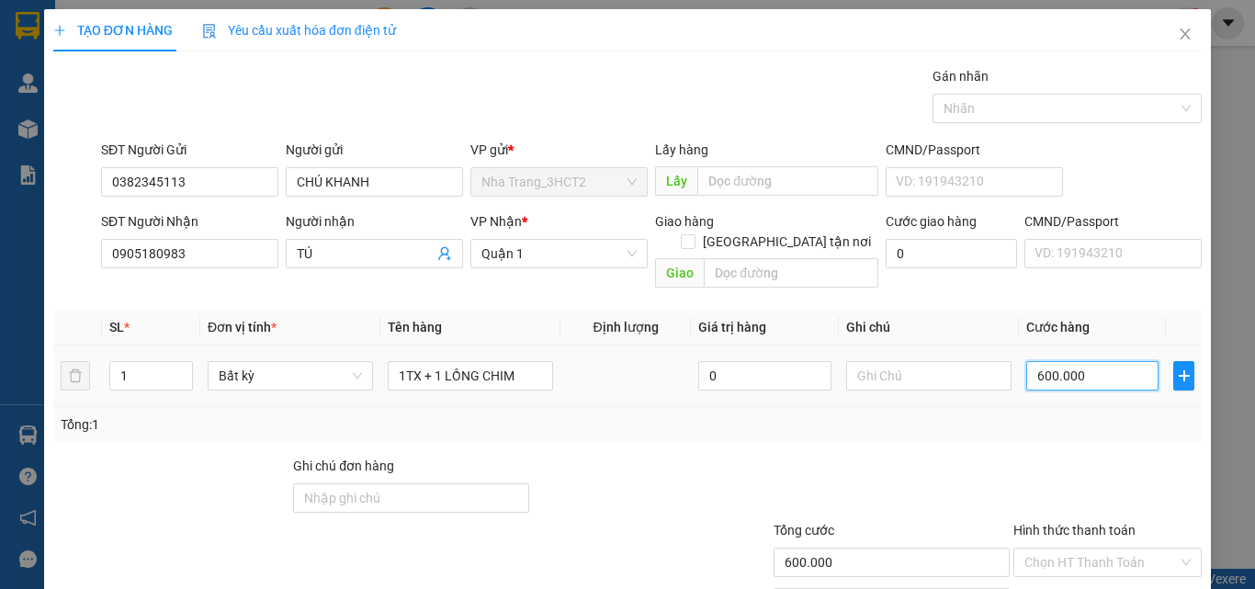
type input "60.000"
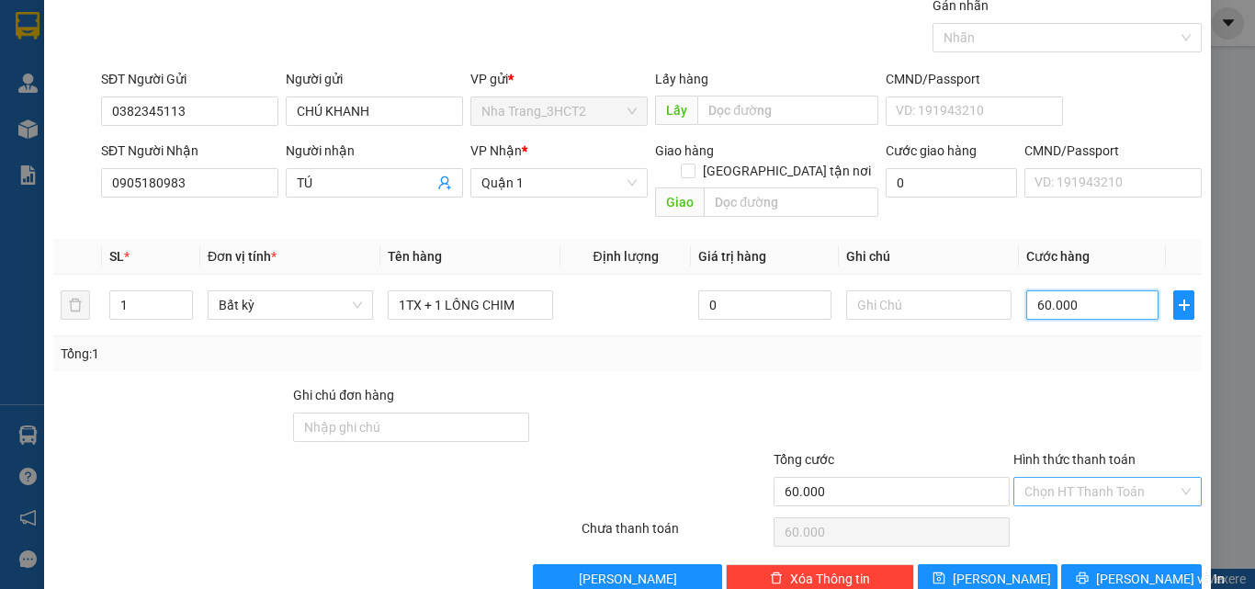
scroll to position [91, 0]
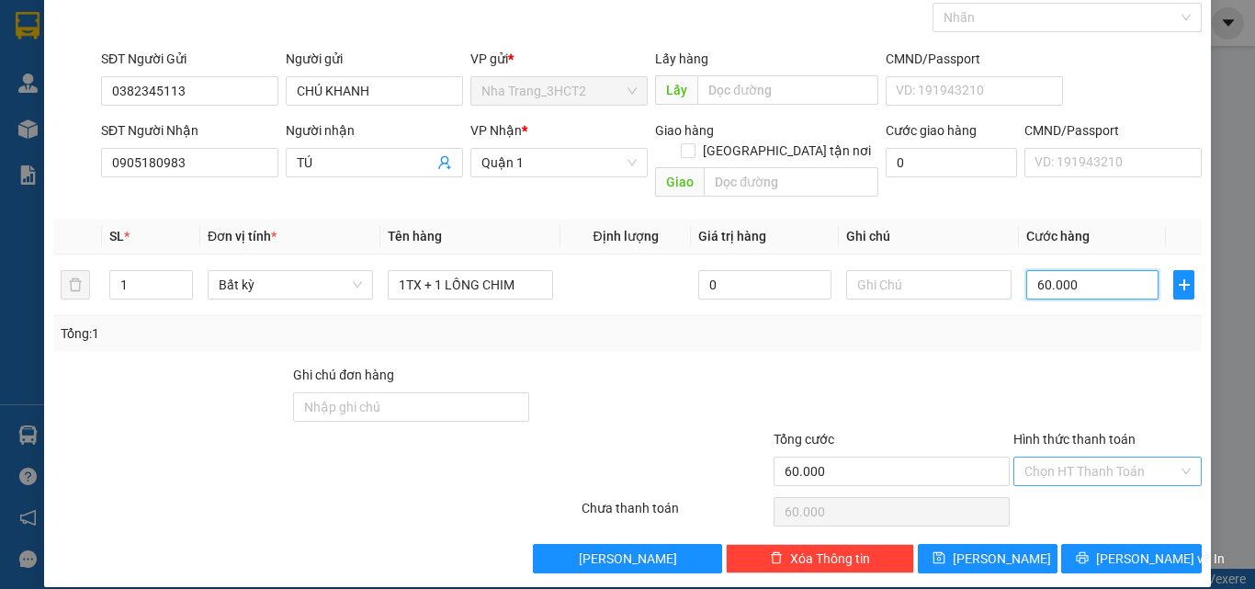
type input "60.000"
click at [1096, 458] on input "Hình thức thanh toán" at bounding box center [1101, 472] width 153 height 28
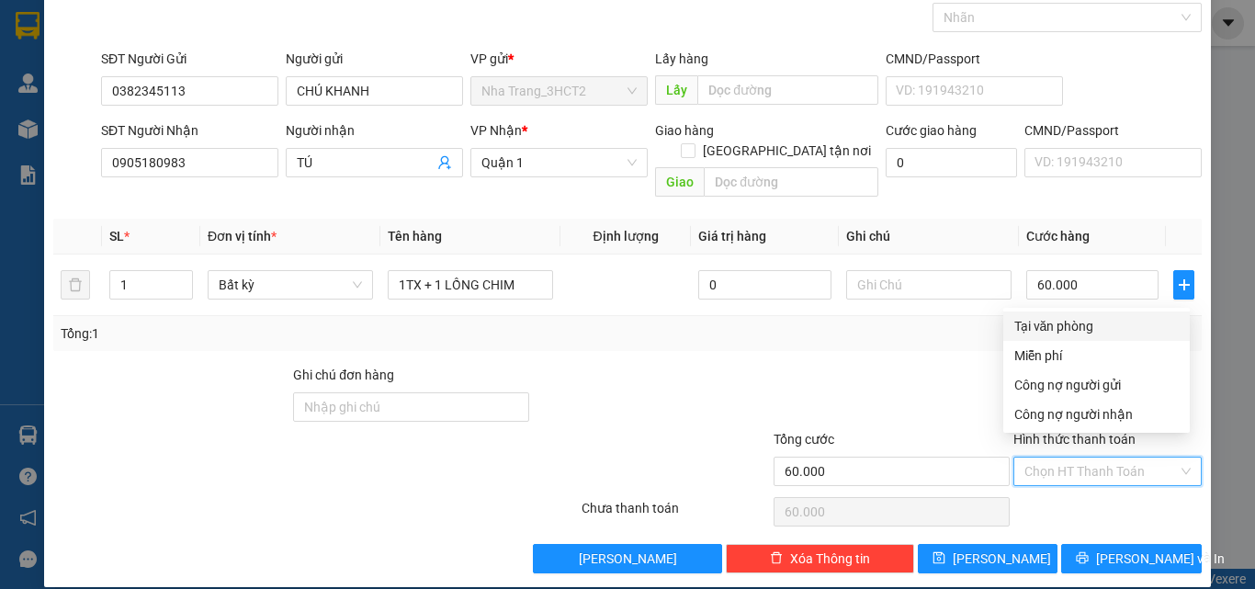
click at [1106, 321] on div "Tại văn phòng" at bounding box center [1097, 326] width 164 height 20
type input "0"
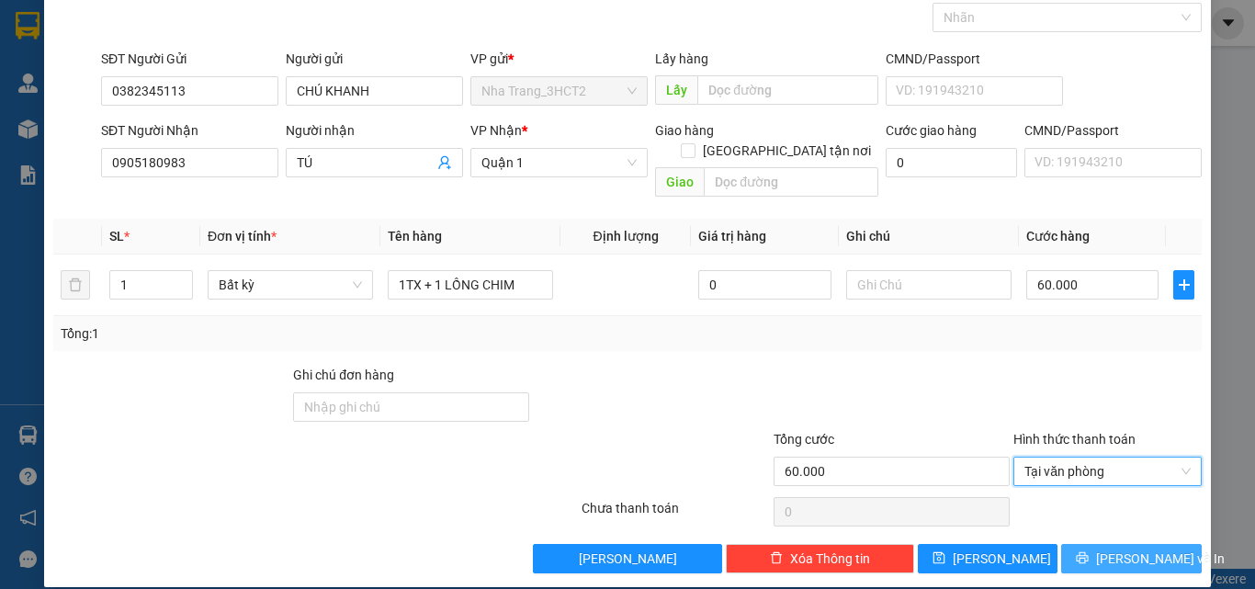
click at [1135, 549] on span "[PERSON_NAME] và In" at bounding box center [1160, 559] width 129 height 20
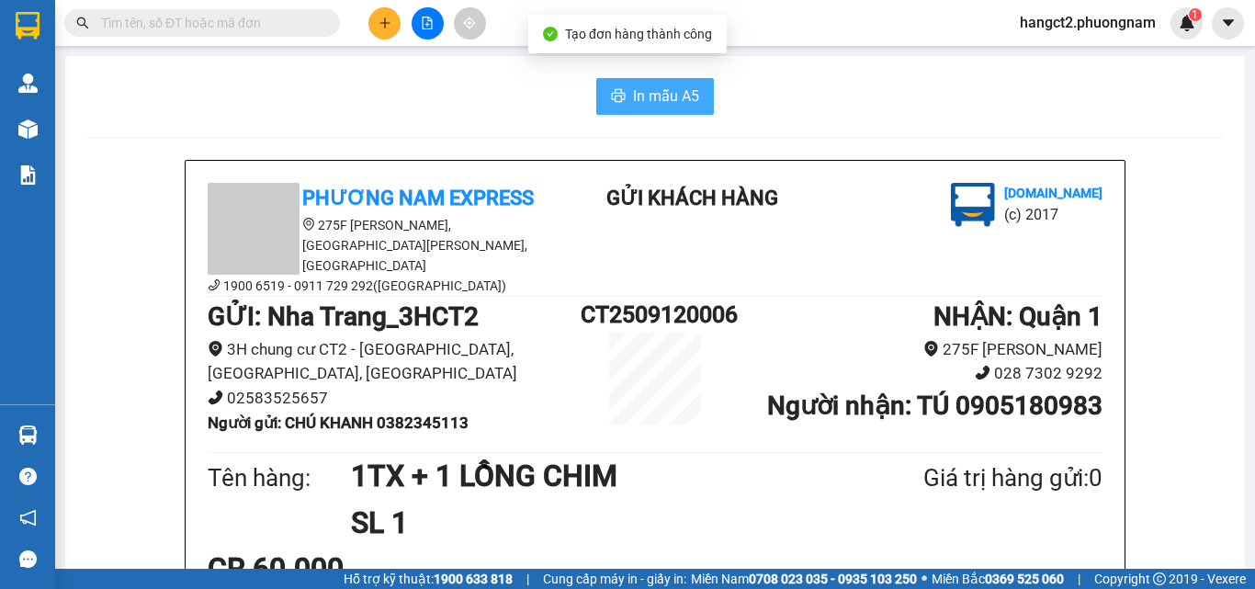
click at [699, 107] on button "In mẫu A5" at bounding box center [655, 96] width 118 height 37
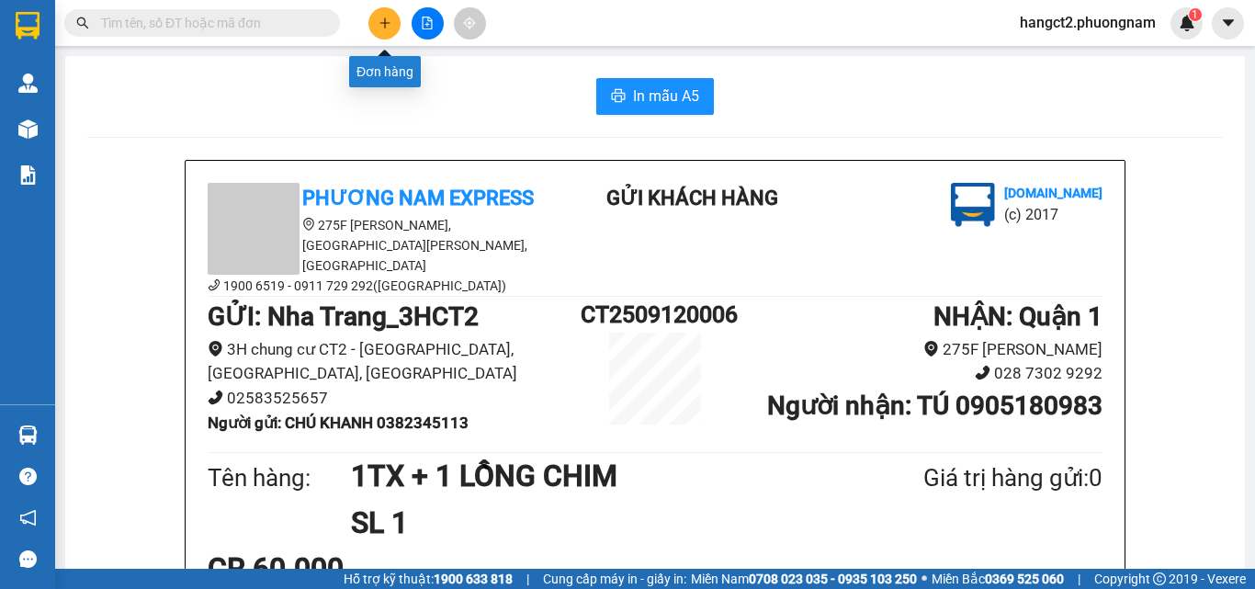
click at [388, 18] on icon "plus" at bounding box center [385, 23] width 13 height 13
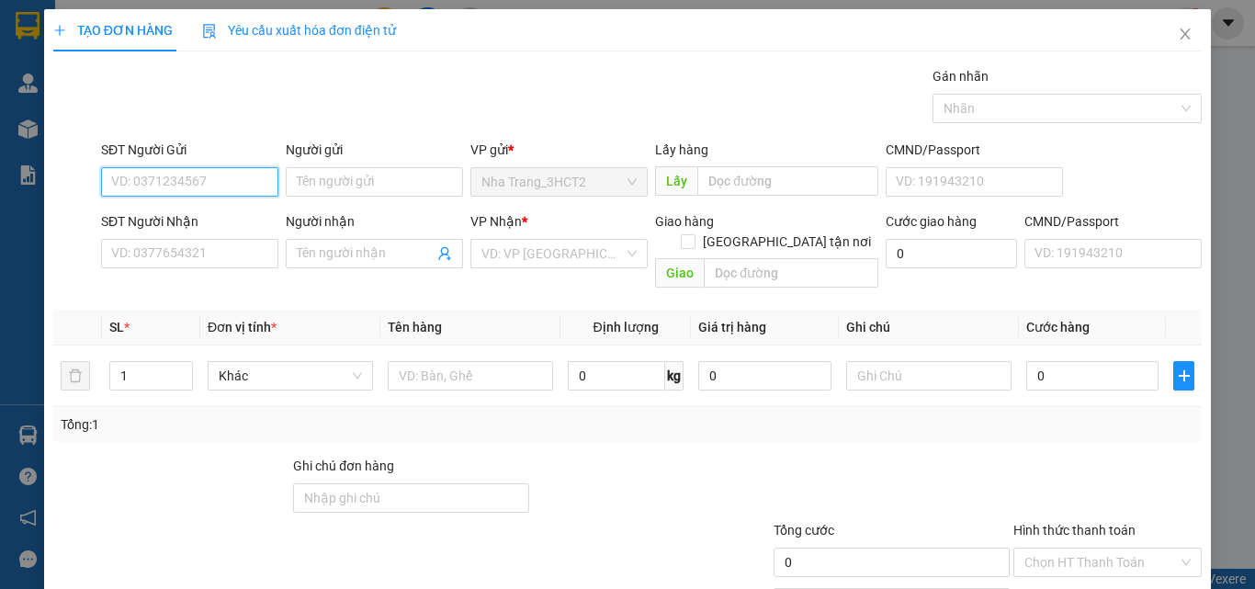
click at [182, 180] on input "SĐT Người Gửi" at bounding box center [189, 181] width 177 height 29
type input "0942694141"
click at [198, 223] on div "0942694141 - DUY" at bounding box center [187, 219] width 153 height 20
type input "DUY"
type input "0909290116"
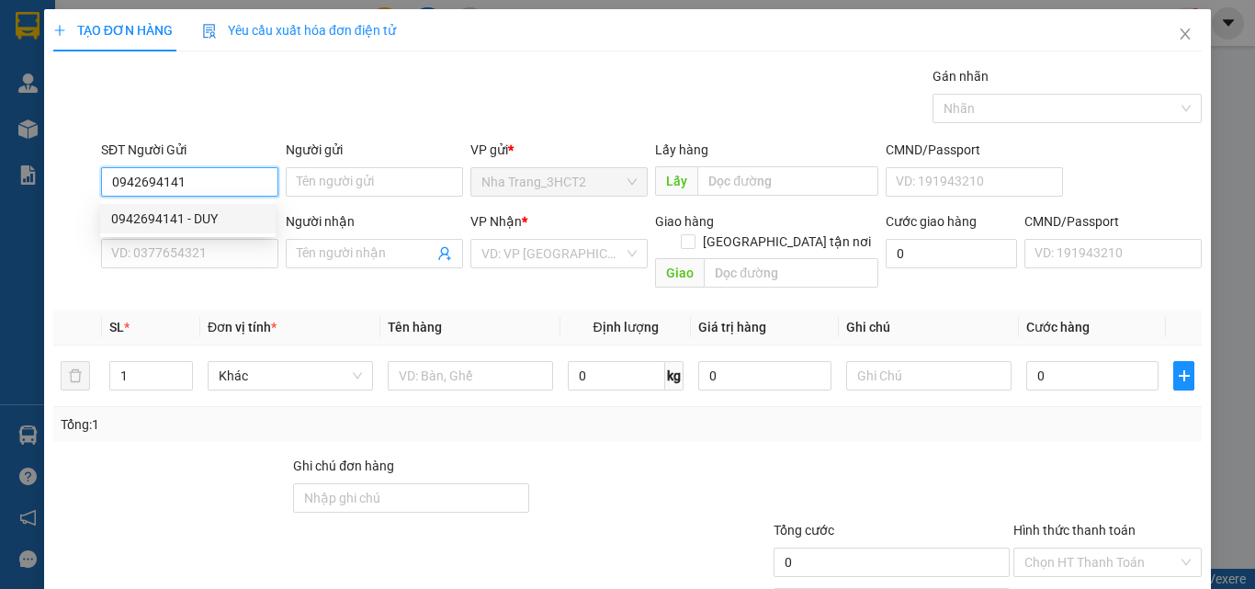
type input "PHÁT"
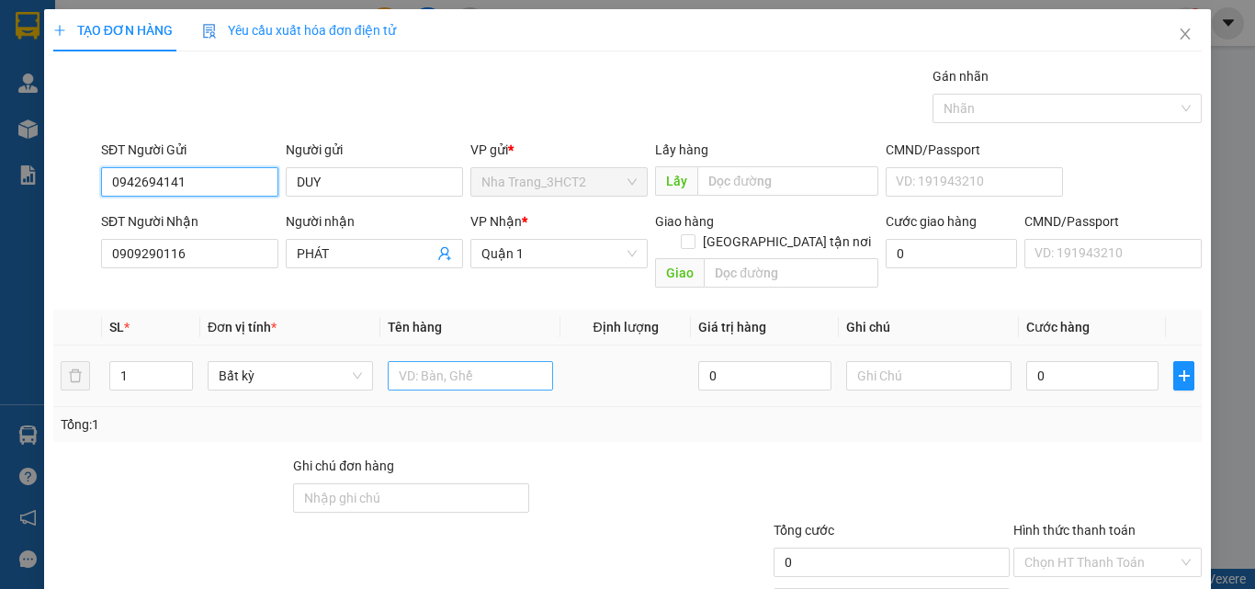
type input "0942694141"
click at [459, 361] on input "text" at bounding box center [470, 375] width 165 height 29
type input "2BAO"
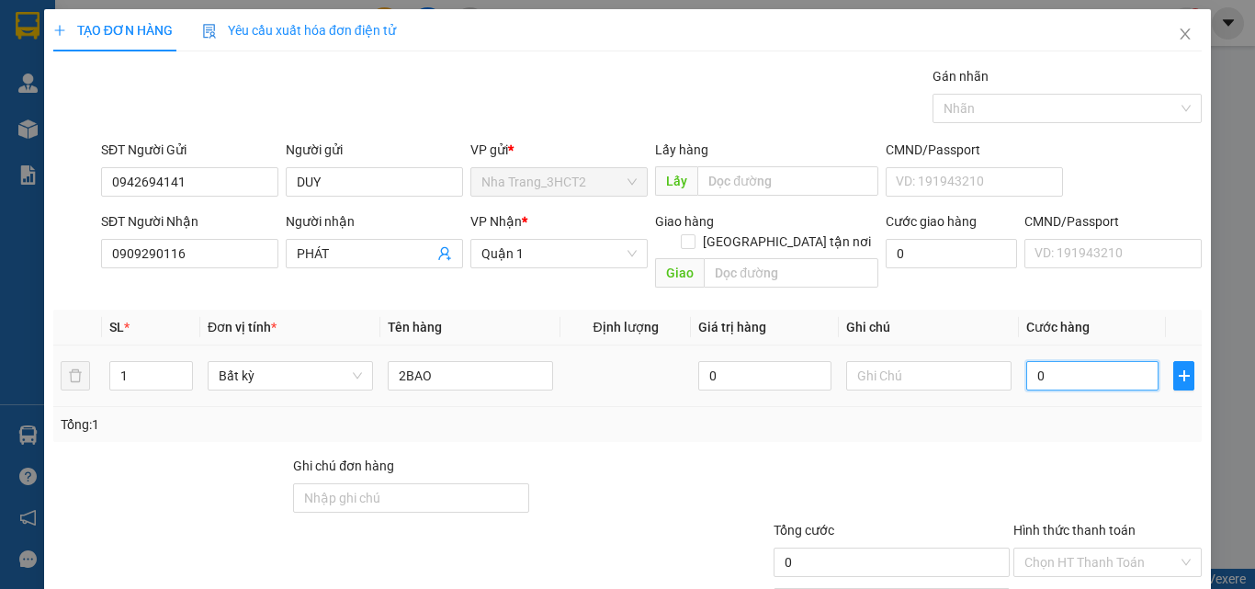
click at [1067, 361] on input "0" at bounding box center [1092, 375] width 132 height 29
type input "1"
type input "15"
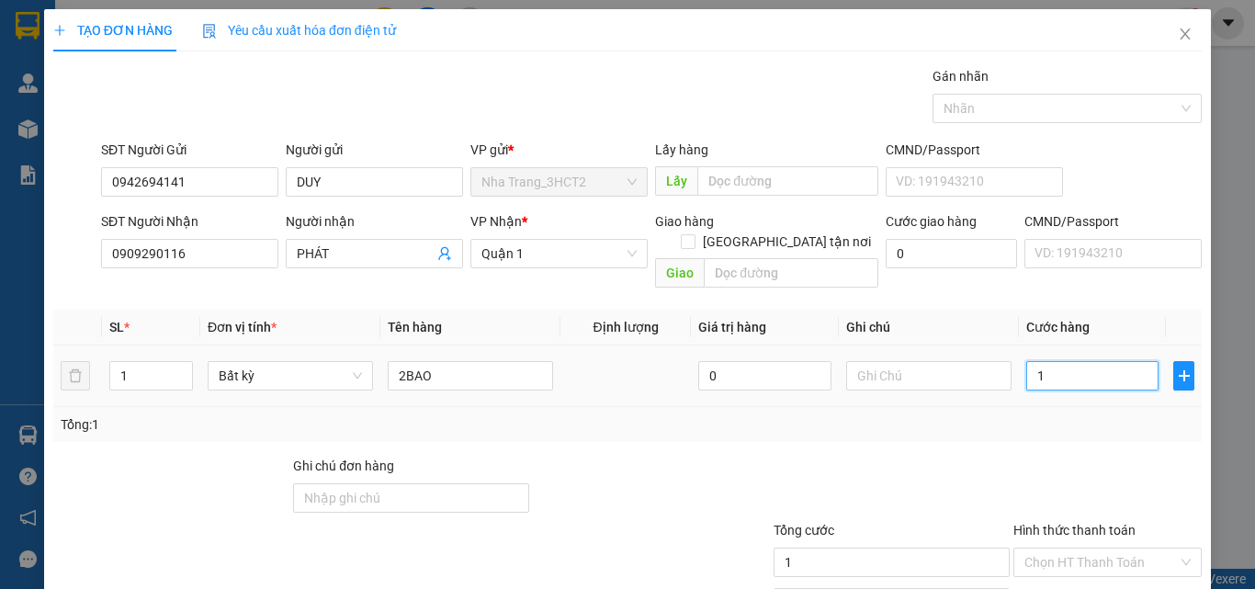
type input "15"
type input "150"
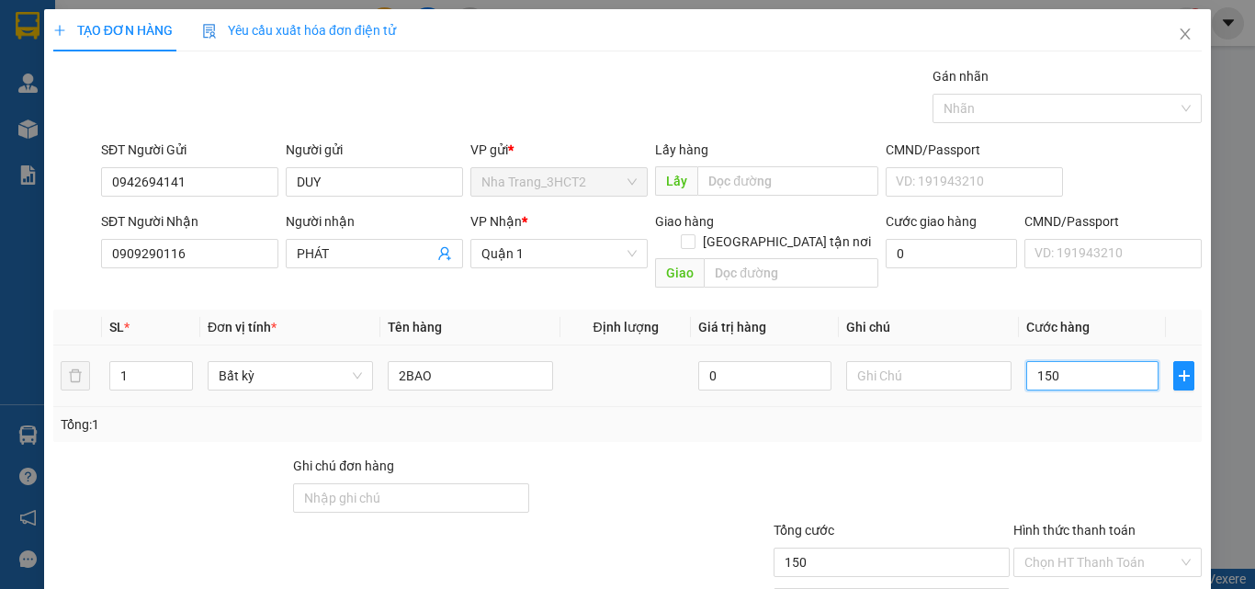
type input "1.500"
type input "15.000"
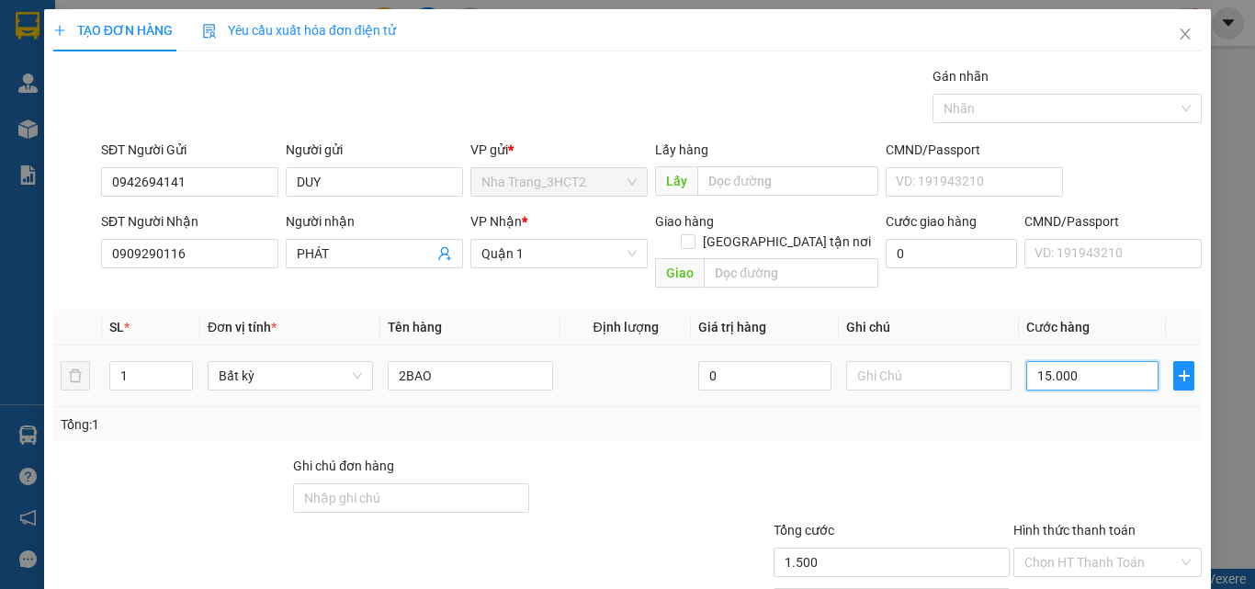
type input "15.000"
type input "150.000"
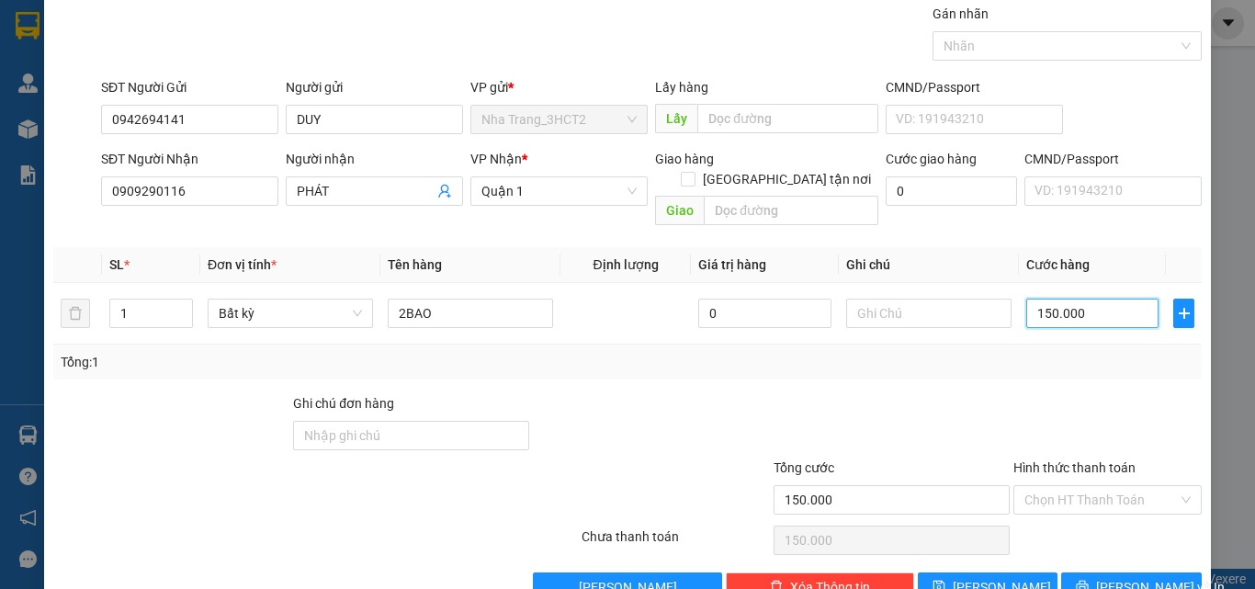
scroll to position [91, 0]
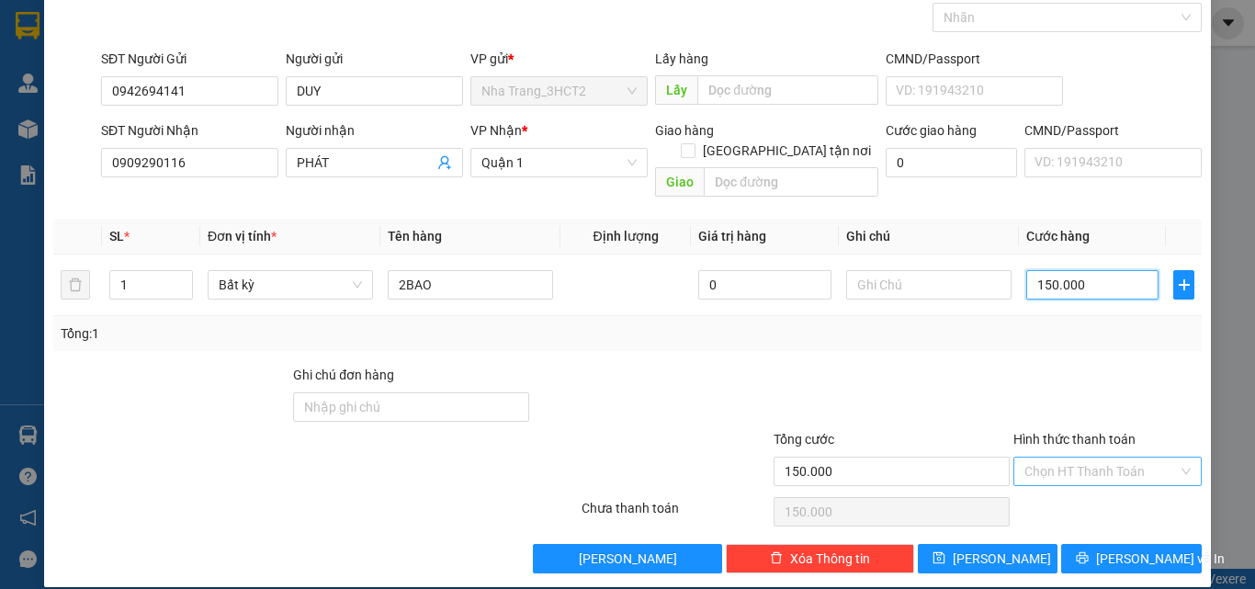
type input "150.000"
click at [1125, 458] on input "Hình thức thanh toán" at bounding box center [1101, 472] width 153 height 28
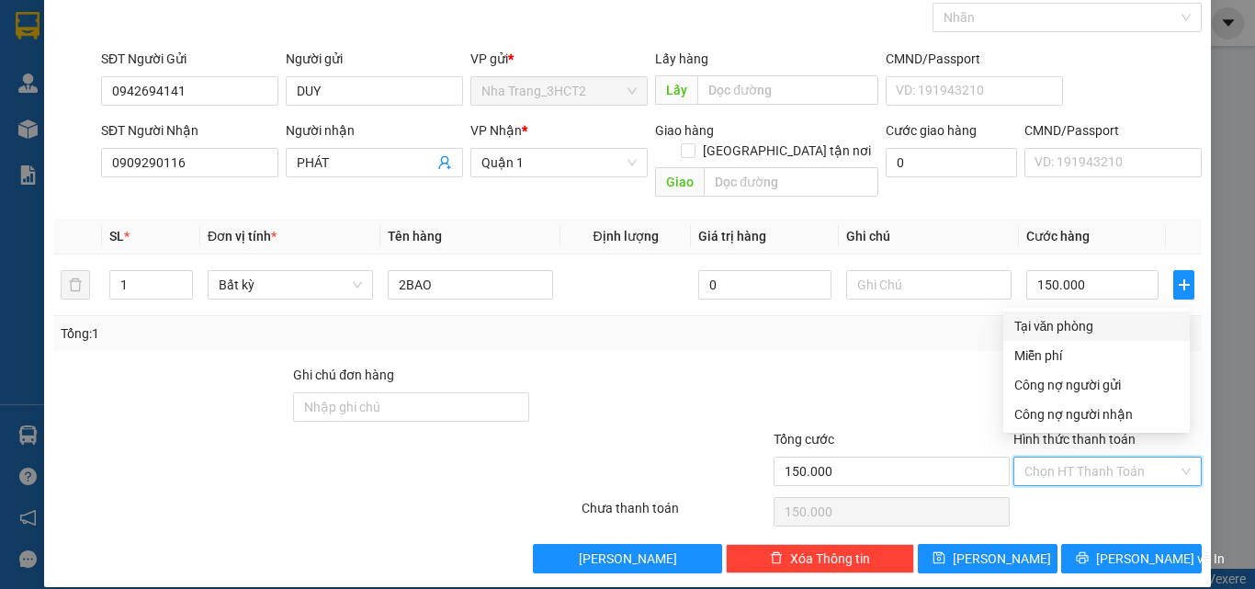
click at [1041, 324] on div "Tại văn phòng" at bounding box center [1097, 326] width 164 height 20
type input "0"
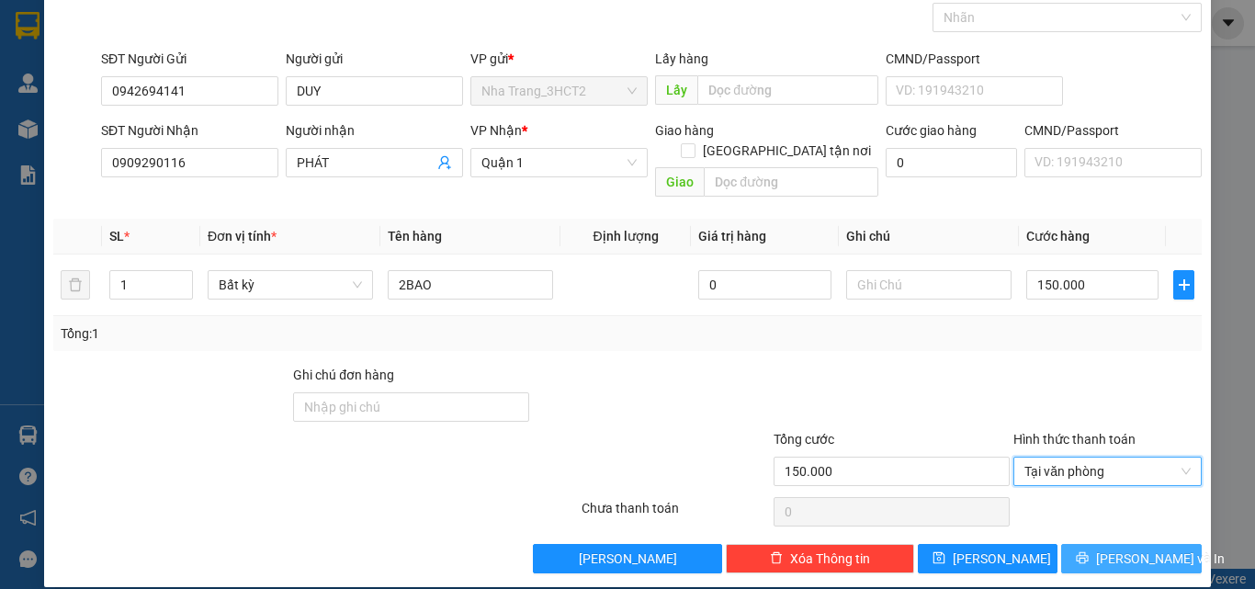
click at [1117, 549] on span "[PERSON_NAME] và In" at bounding box center [1160, 559] width 129 height 20
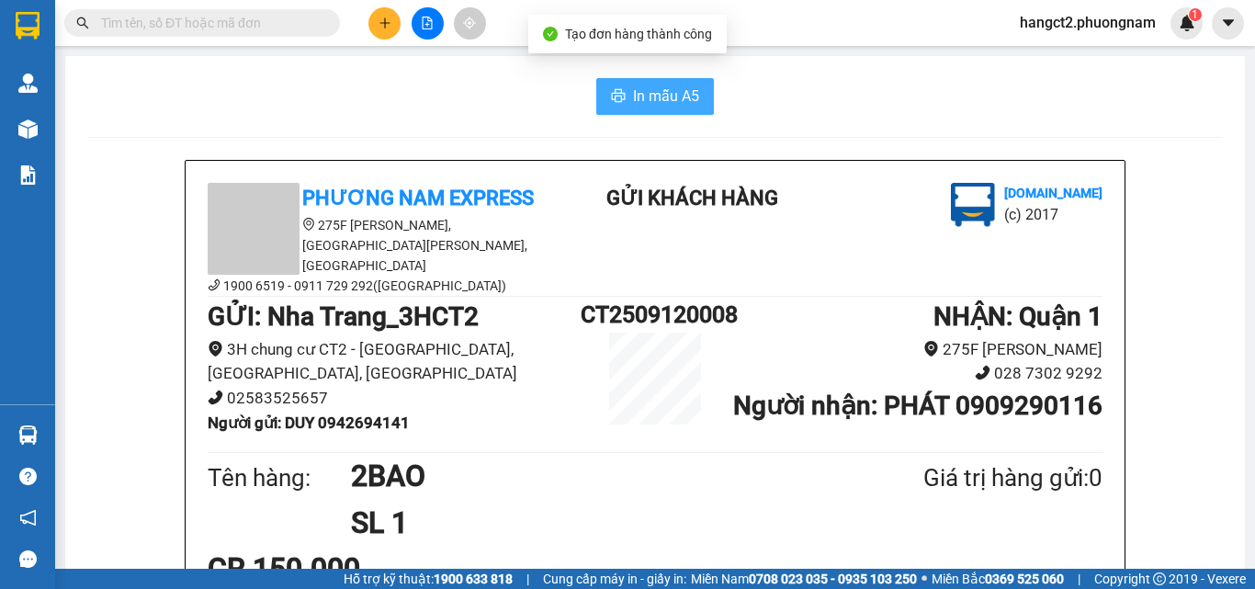
click at [649, 82] on button "In mẫu A5" at bounding box center [655, 96] width 118 height 37
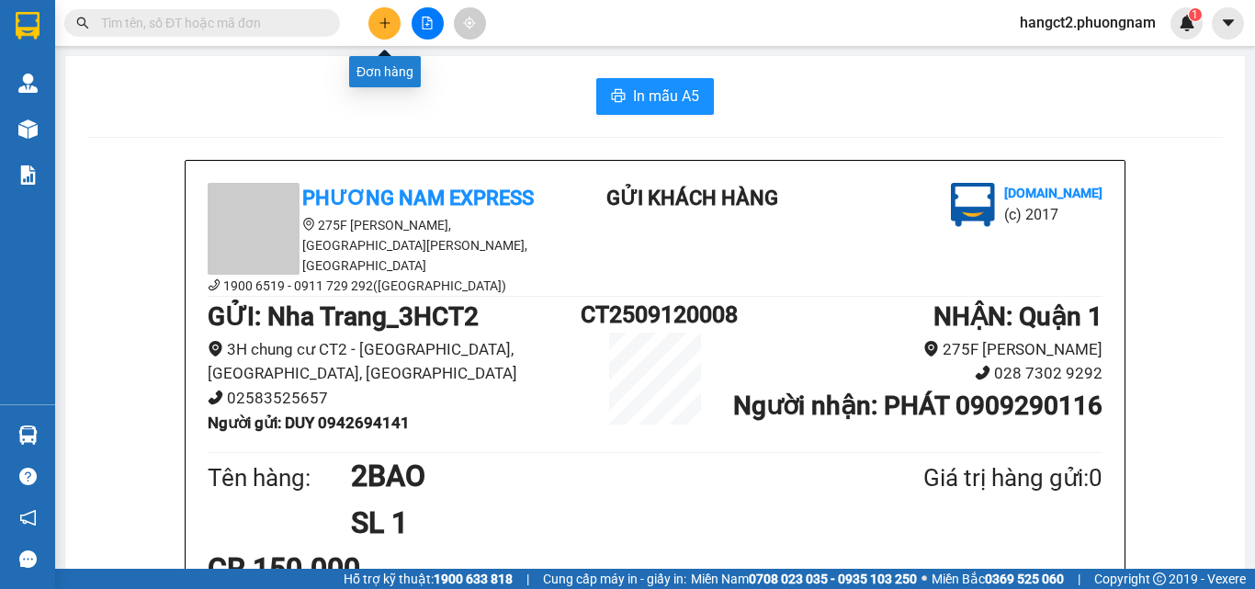
click at [394, 14] on button at bounding box center [384, 23] width 32 height 32
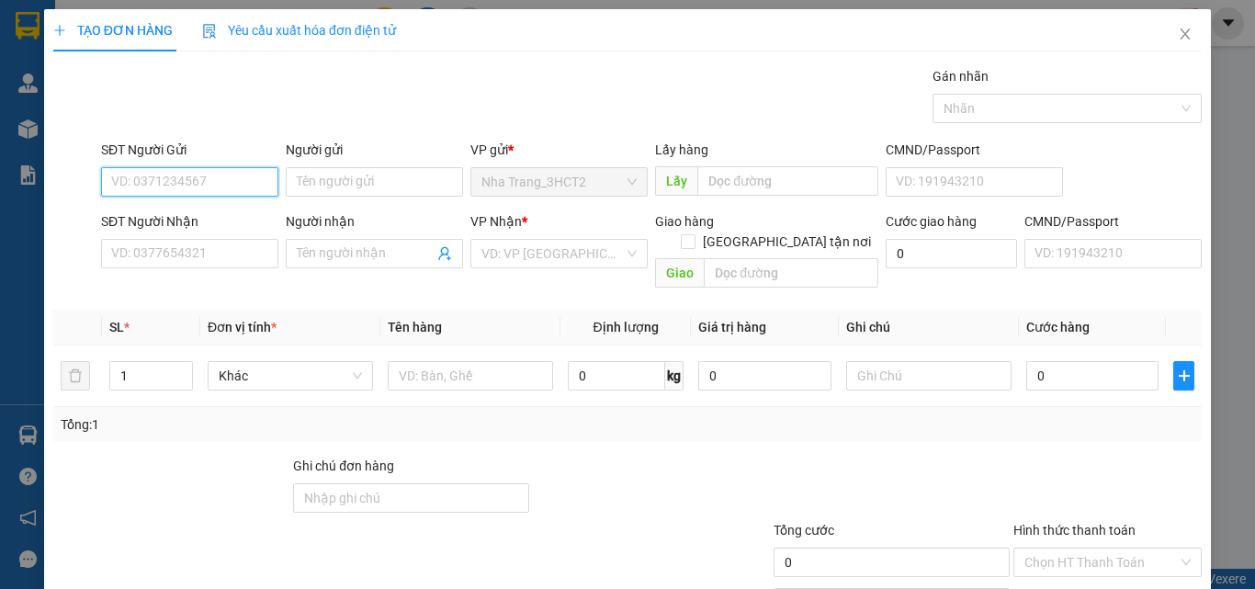
click at [215, 187] on input "SĐT Người Gửi" at bounding box center [189, 181] width 177 height 29
type input "0903658417"
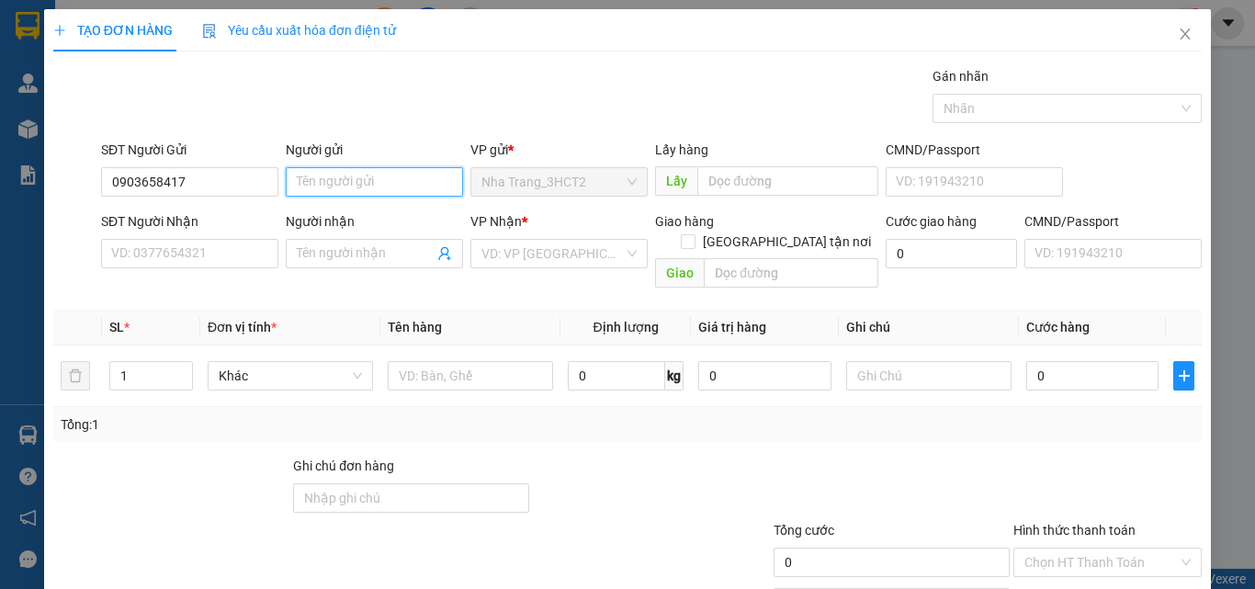
click at [314, 181] on input "Người gửi" at bounding box center [374, 181] width 177 height 29
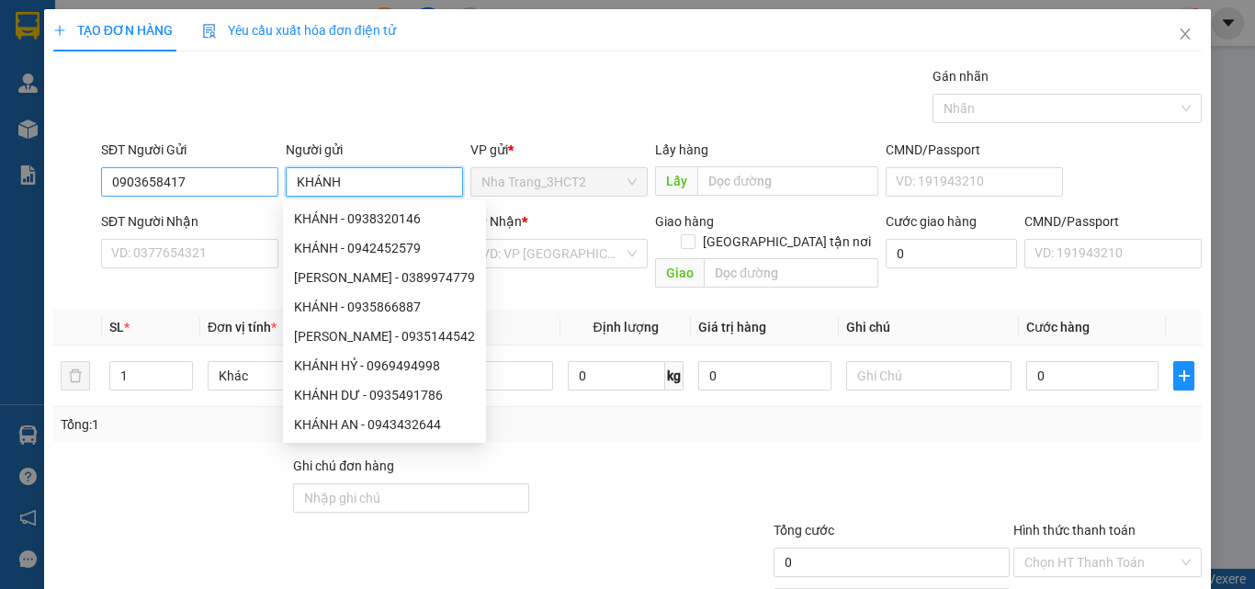
type input "KHÁNH"
click at [189, 179] on input "0903658417" at bounding box center [189, 181] width 177 height 29
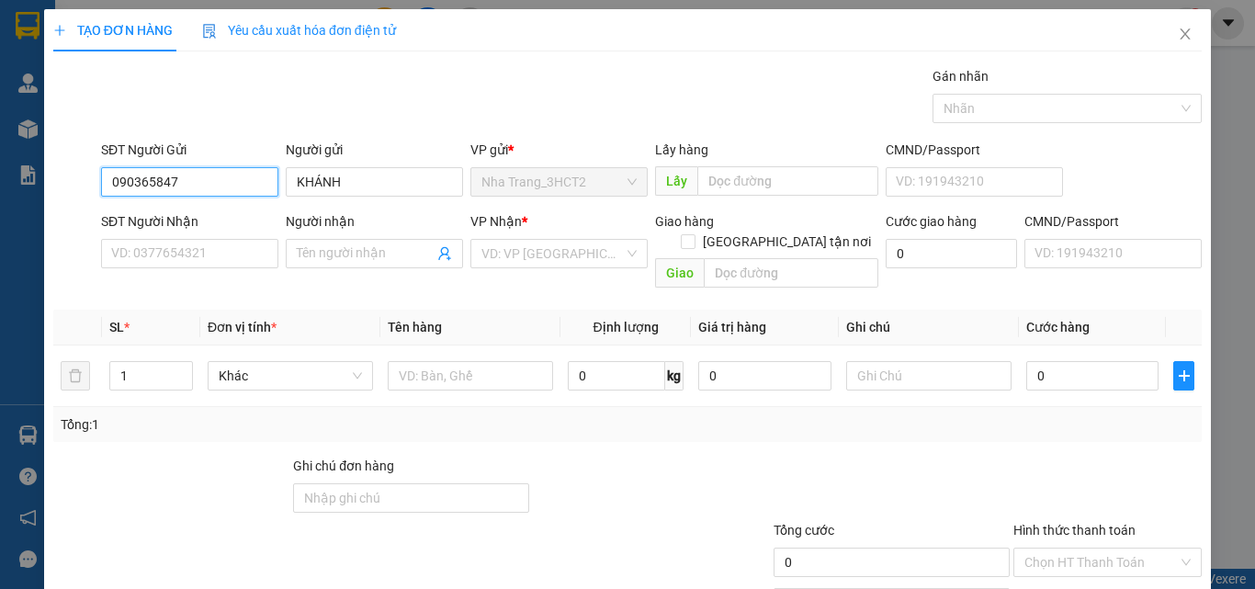
type input "0903658471"
click at [208, 221] on div "0903658471 - [PERSON_NAME]" at bounding box center [201, 219] width 181 height 20
type input "KHÁNH"
type input "0931990243"
type input "HIỀN"
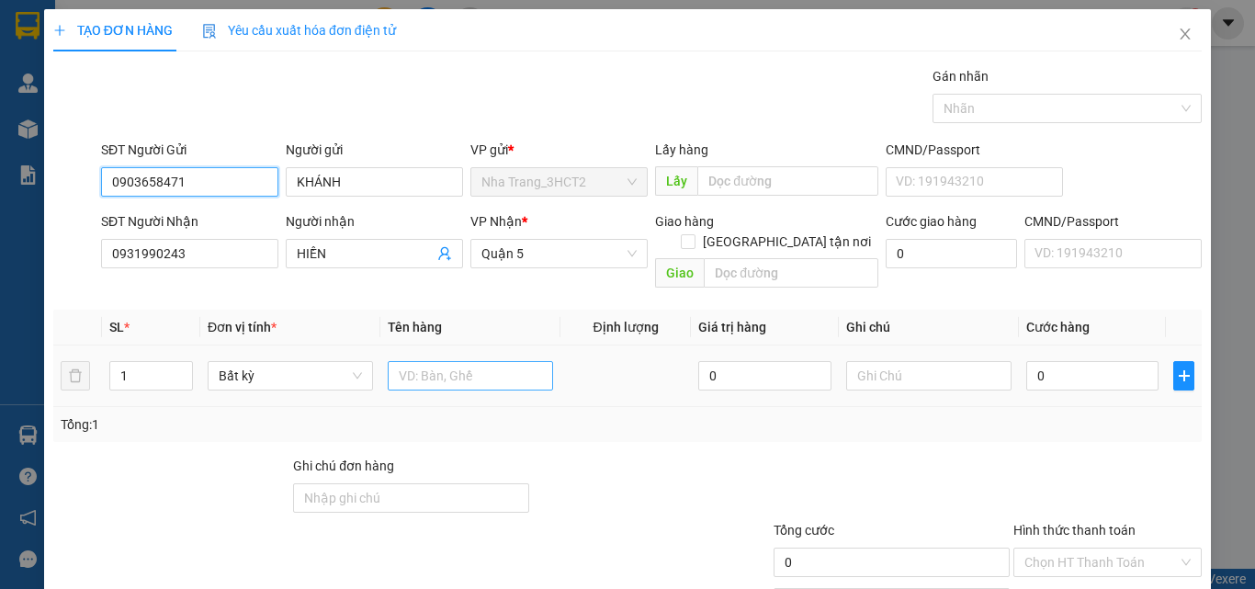
type input "0903658471"
click at [414, 361] on input "text" at bounding box center [470, 375] width 165 height 29
type input "1 BỊCH ĐEN"
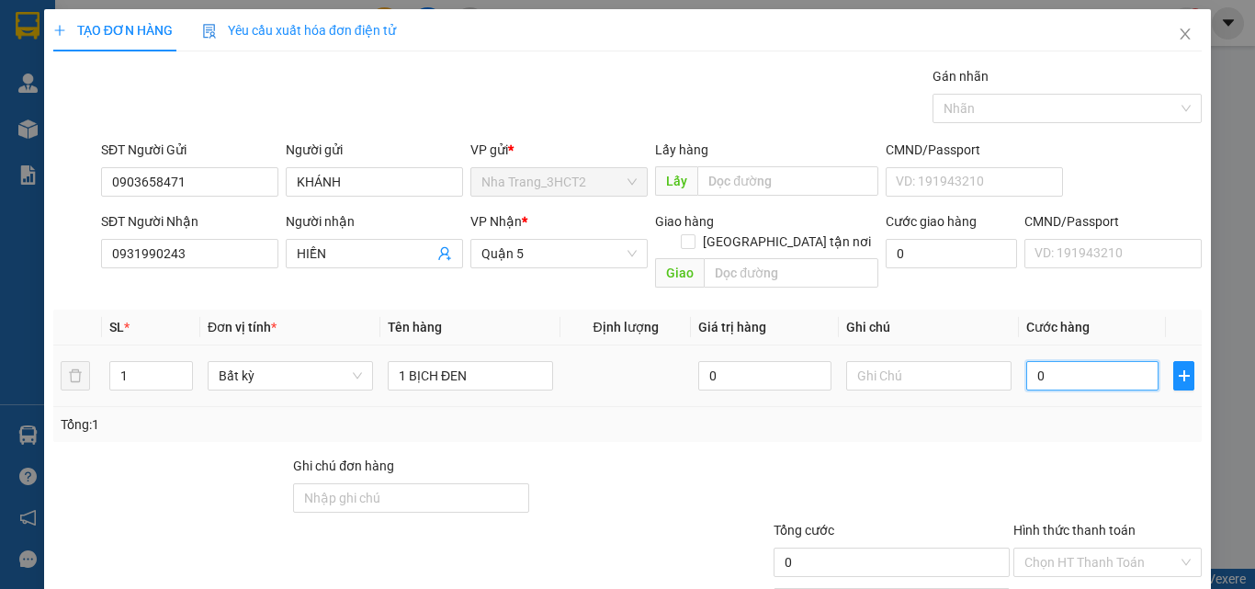
click at [1076, 368] on input "0" at bounding box center [1092, 375] width 132 height 29
type input "2"
type input "20"
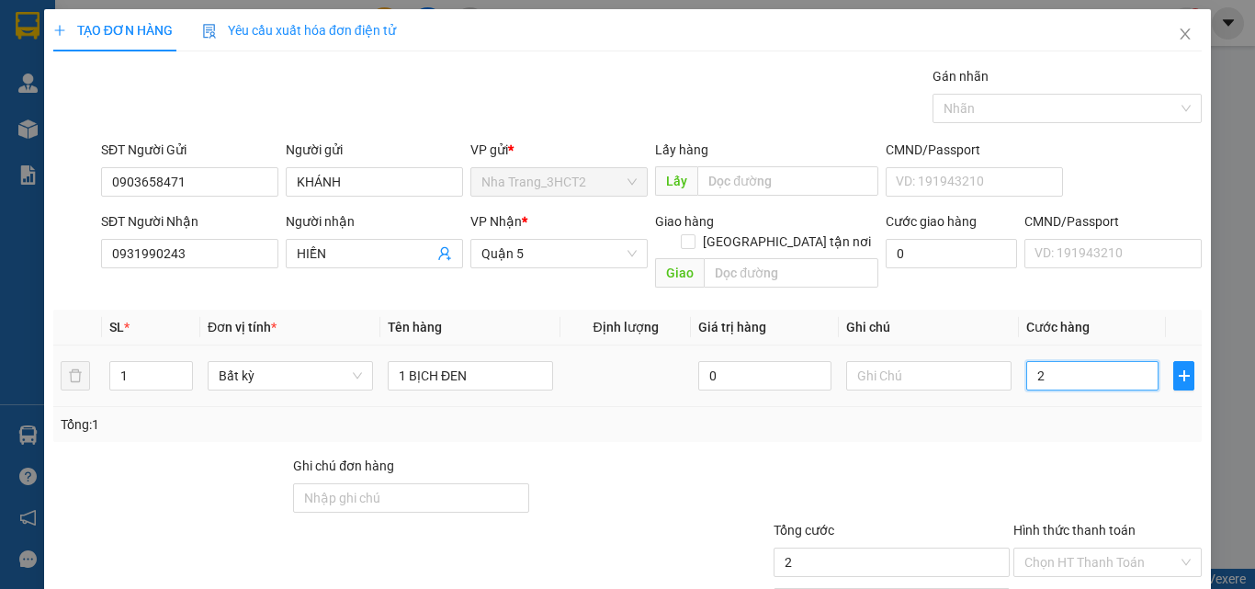
type input "20"
type input "200"
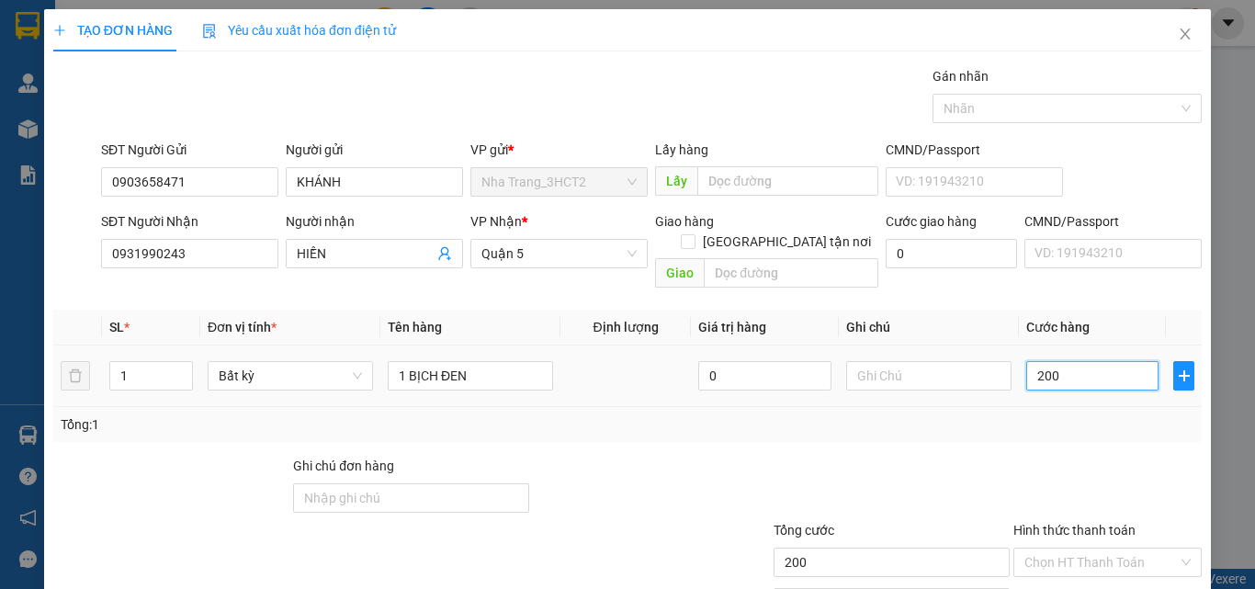
type input "2.000"
type input "20.000"
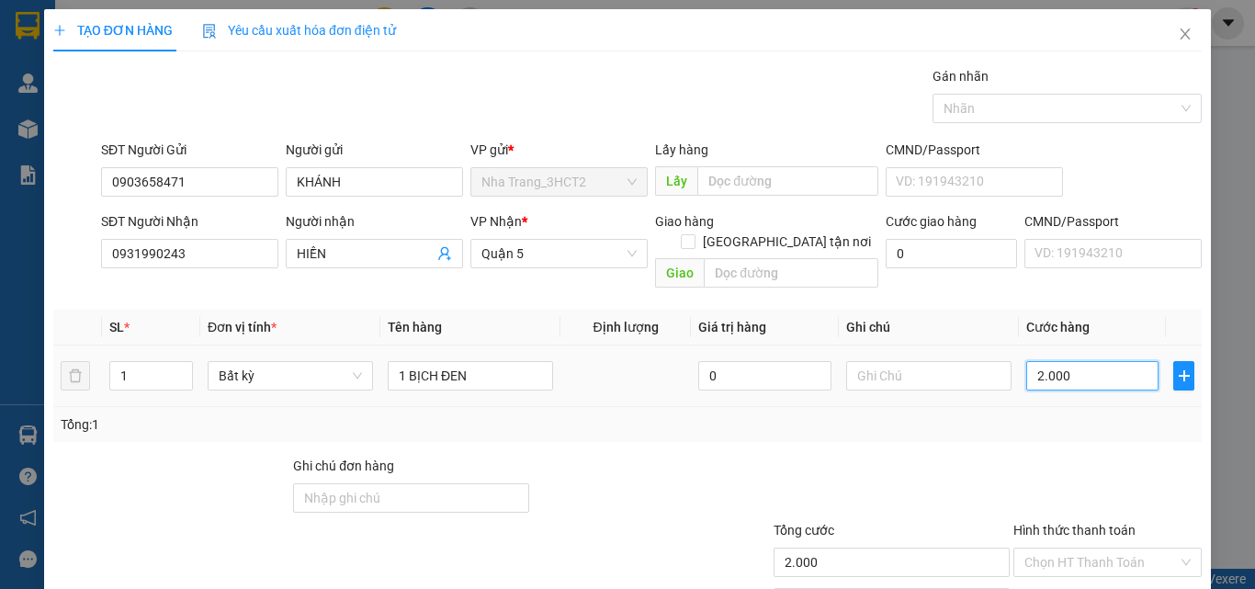
type input "20.000"
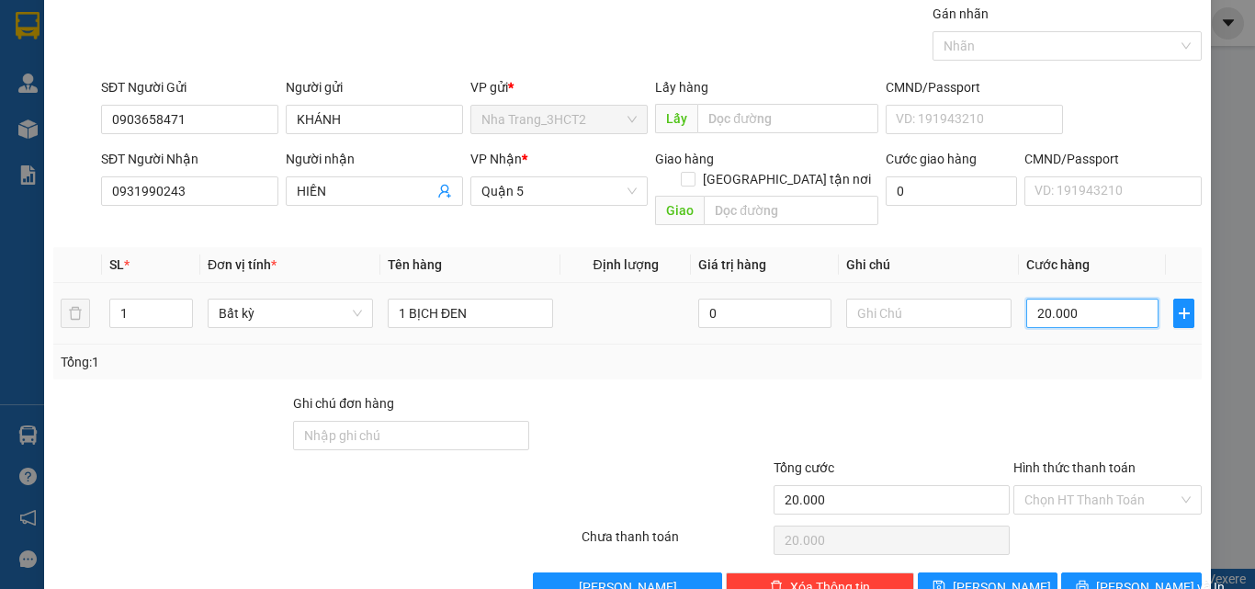
scroll to position [91, 0]
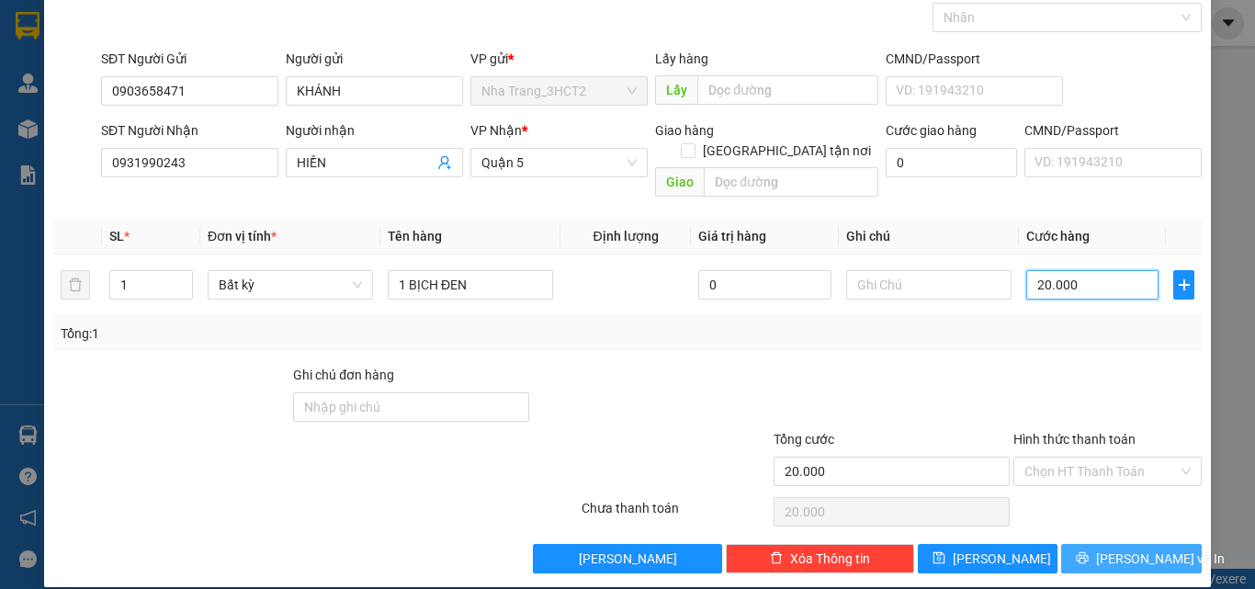
type input "20.000"
click at [1104, 549] on span "[PERSON_NAME] và In" at bounding box center [1160, 559] width 129 height 20
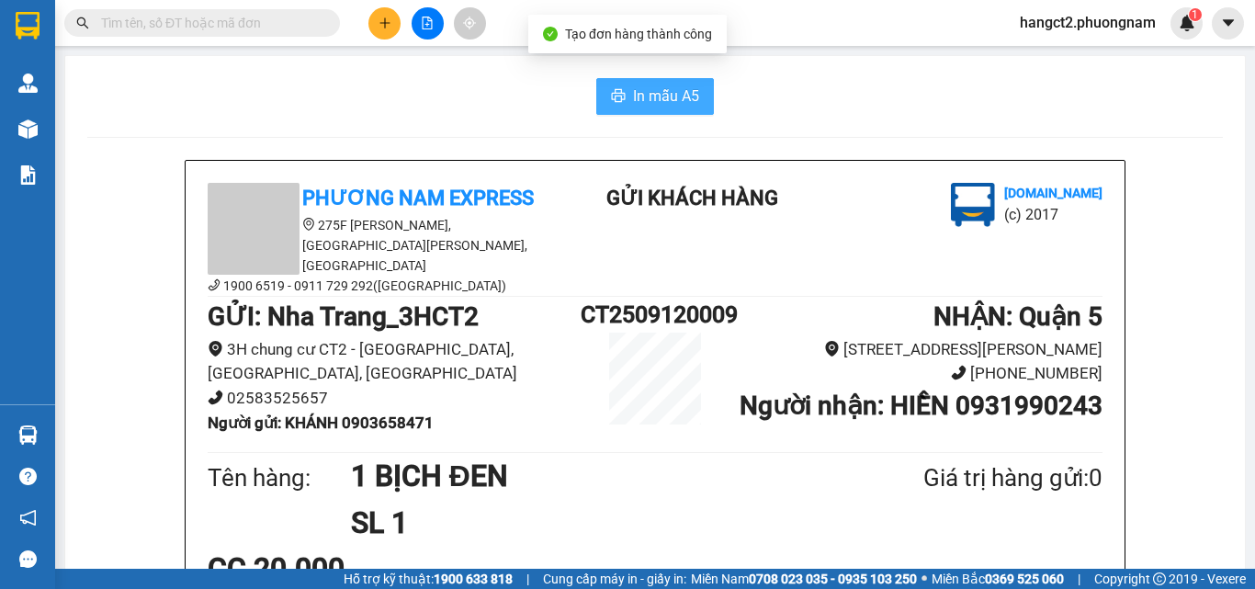
click at [633, 99] on span "In mẫu A5" at bounding box center [666, 96] width 66 height 23
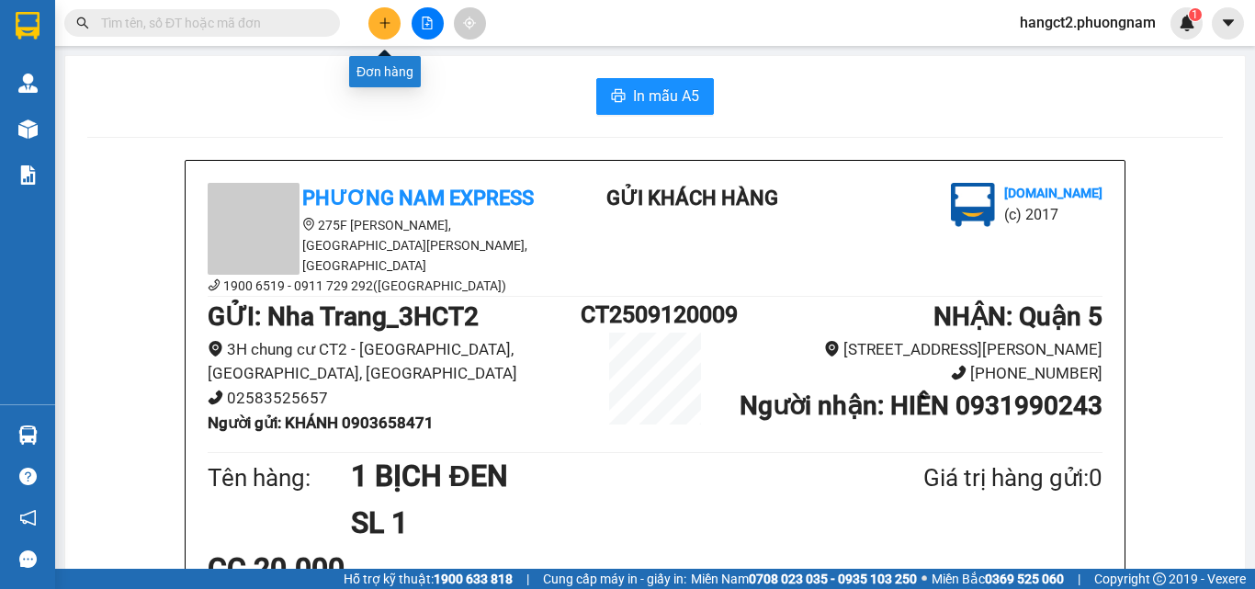
click at [392, 28] on button at bounding box center [384, 23] width 32 height 32
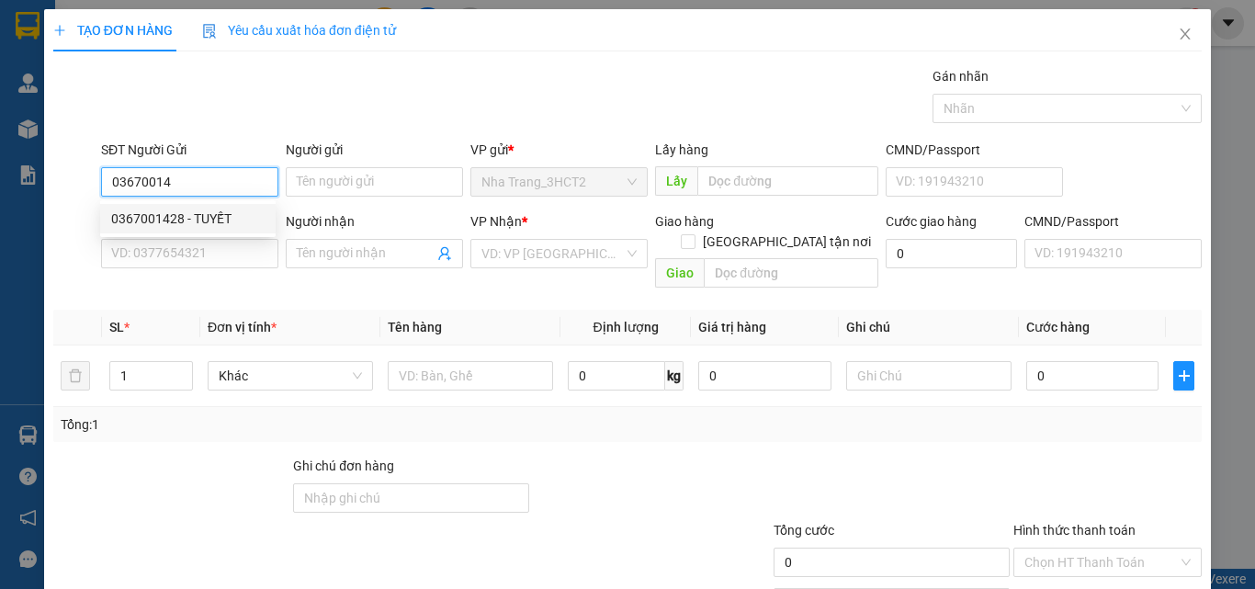
click at [204, 215] on div "0367001428 - TUYẾT" at bounding box center [187, 219] width 153 height 20
type input "0367001428"
type input "TUYẾT"
type input "0908784448"
type input "TUYỀN"
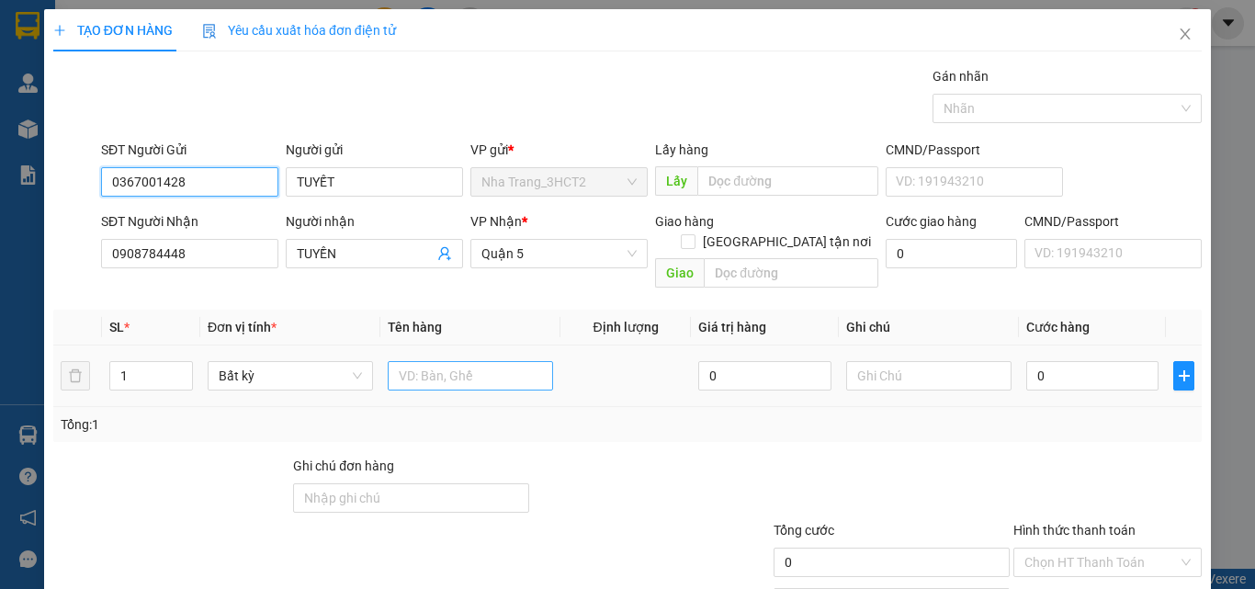
type input "0367001428"
click at [502, 369] on input "text" at bounding box center [470, 375] width 165 height 29
type input "1T"
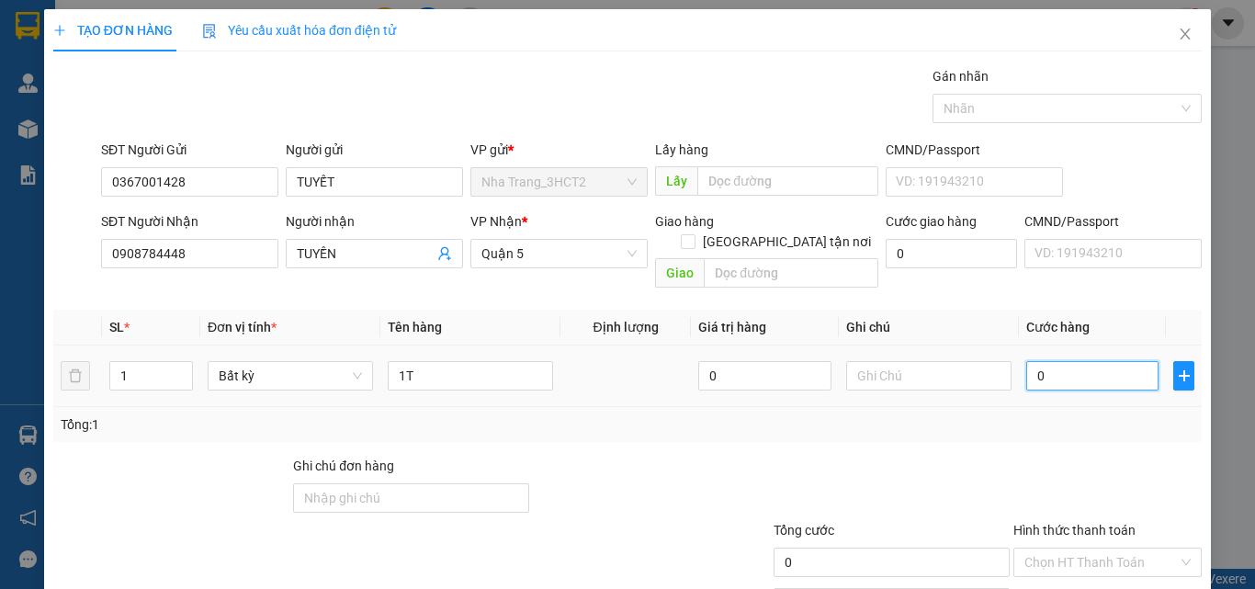
click at [1109, 361] on input "0" at bounding box center [1092, 375] width 132 height 29
type input "5"
type input "50"
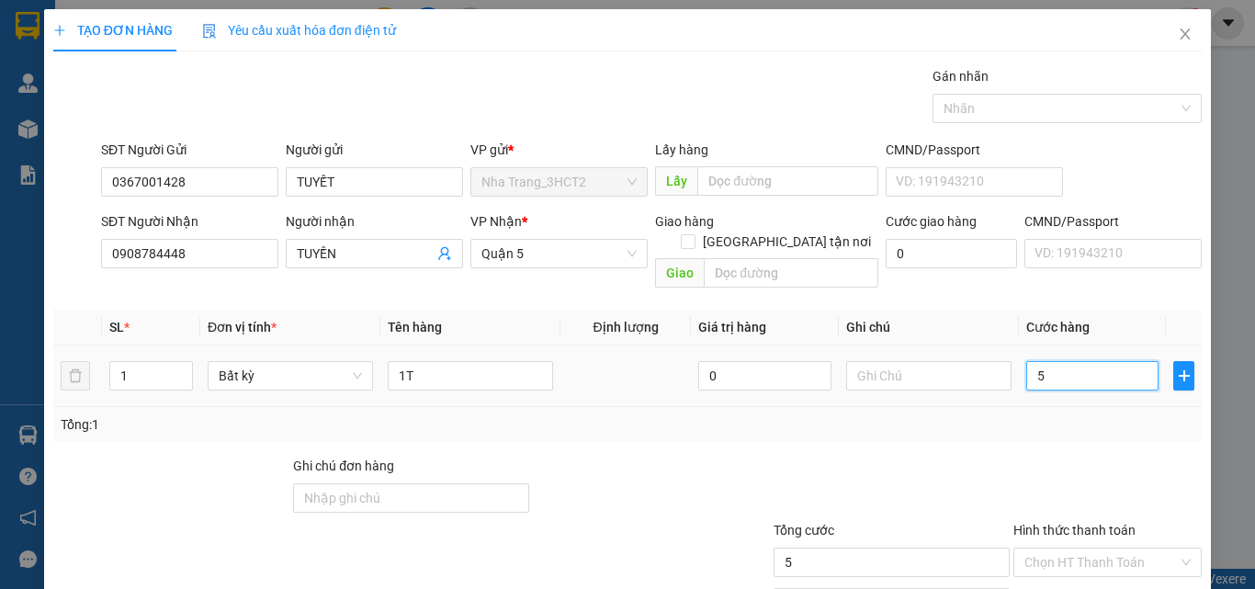
type input "50"
type input "500"
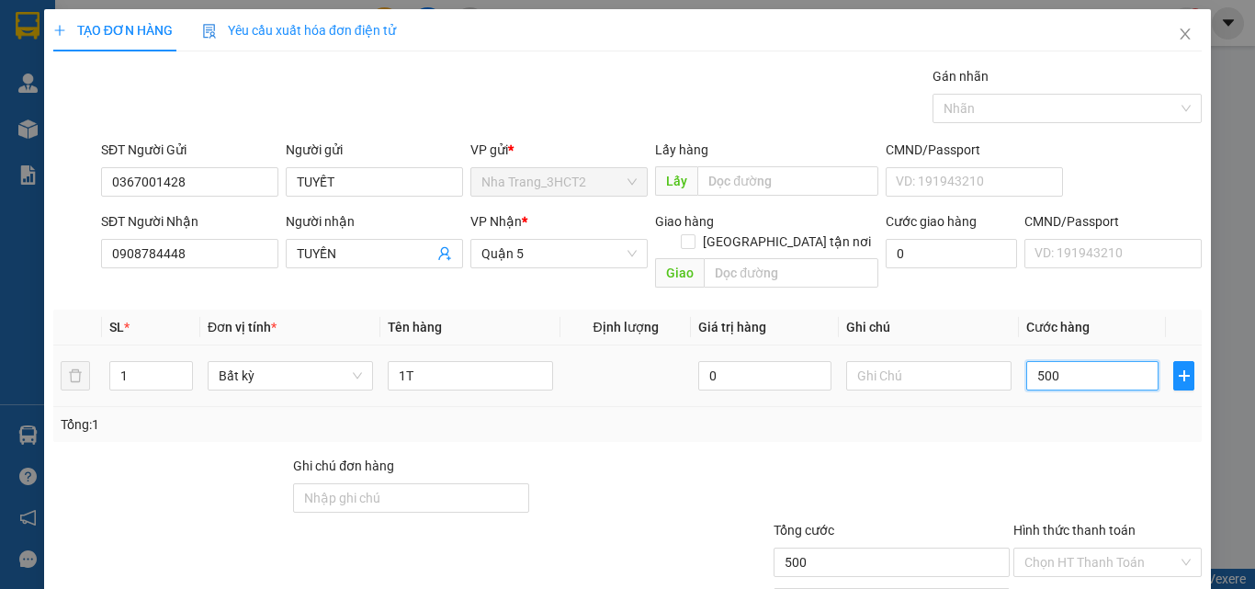
type input "5.000"
type input "50.000"
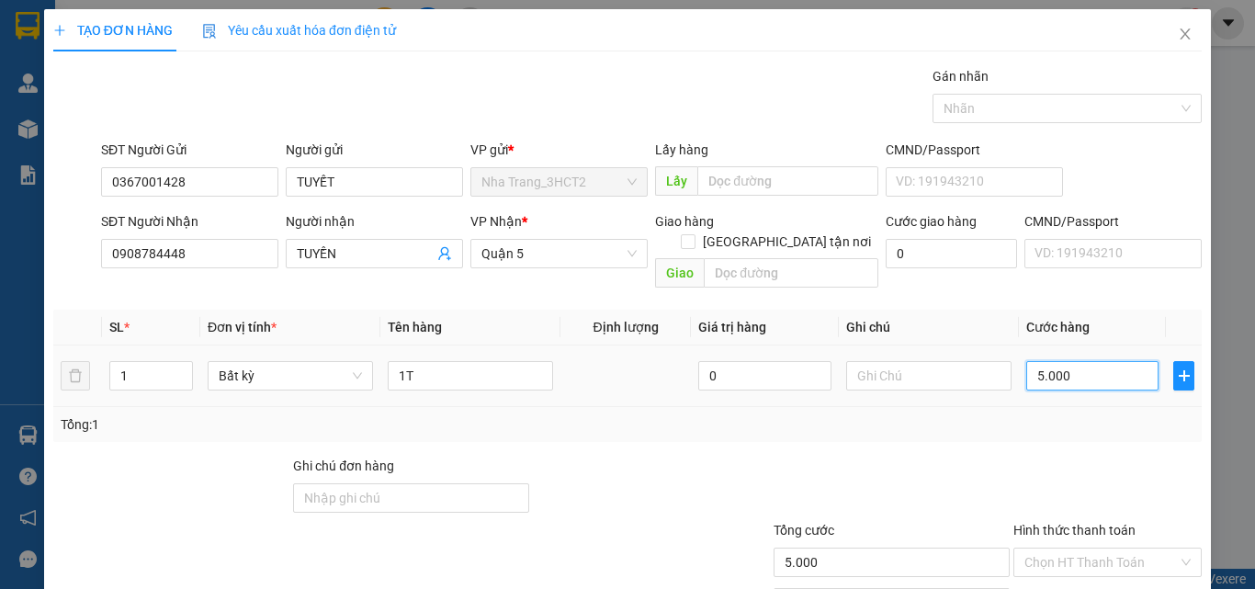
type input "50.000"
type input "500.000"
type input "50.000"
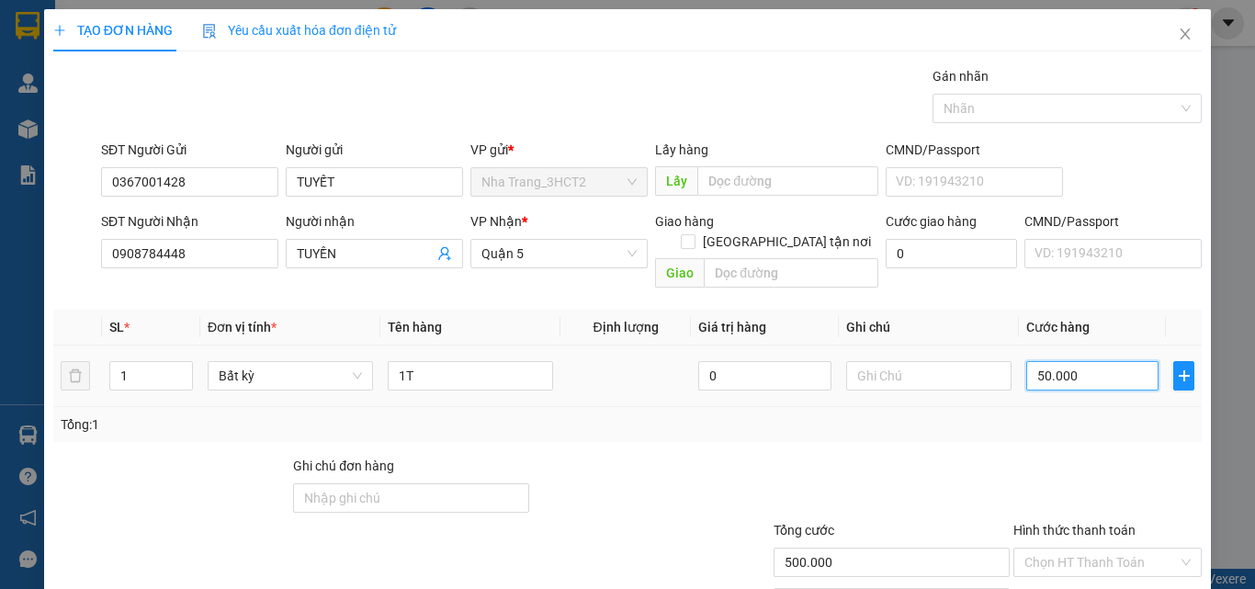
type input "50.000"
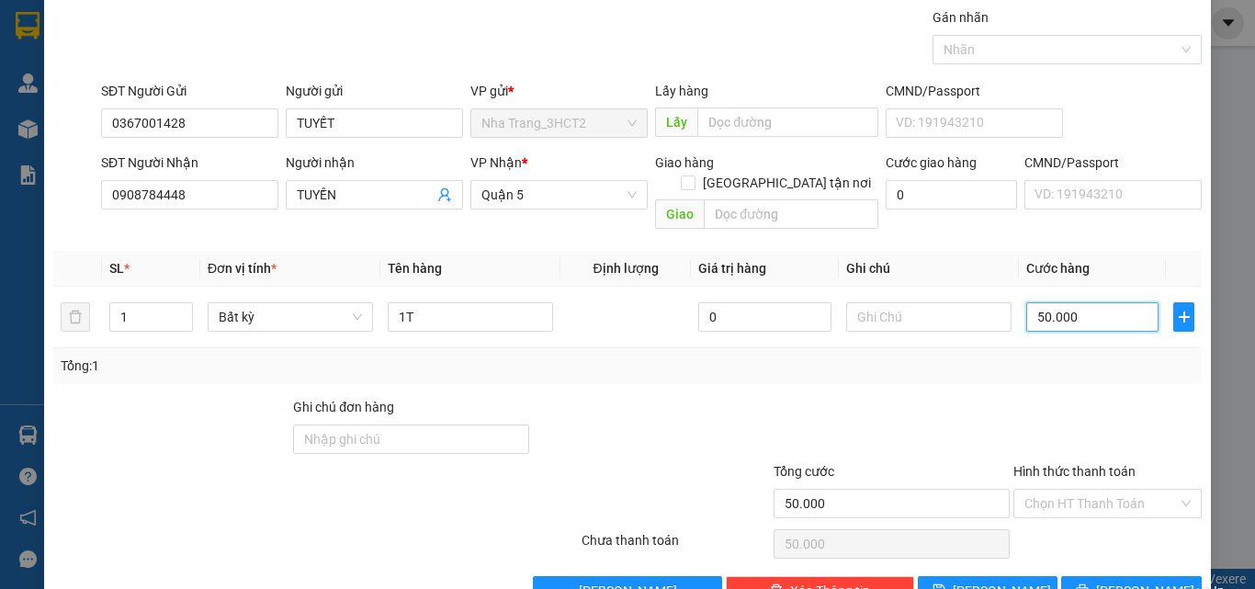
scroll to position [91, 0]
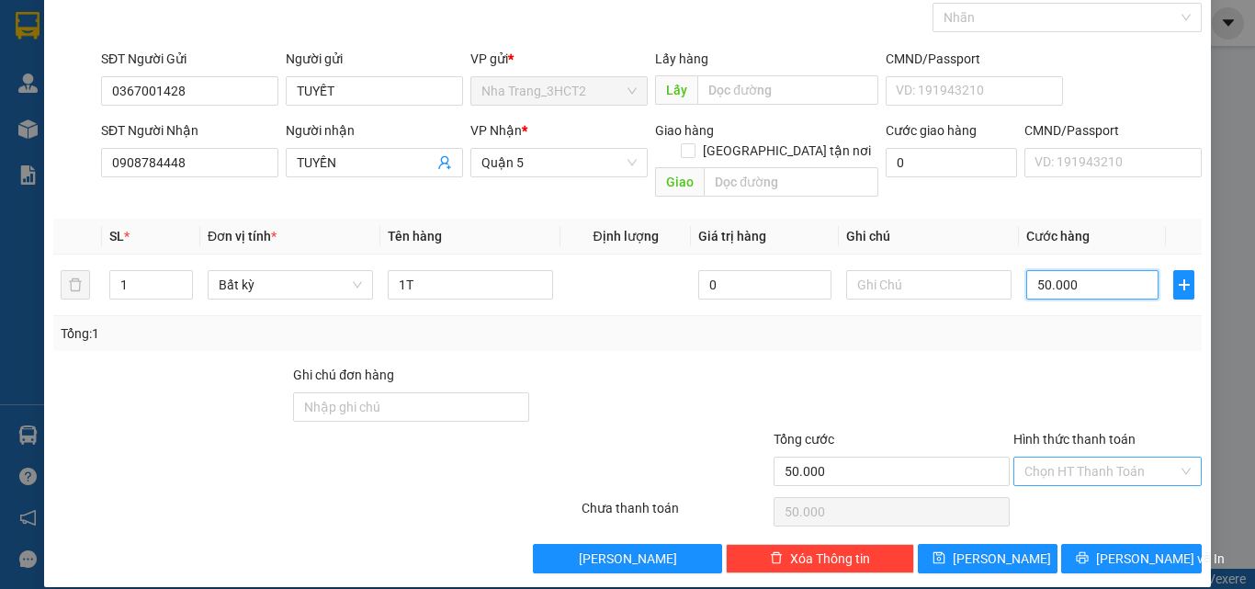
type input "50.000"
click at [1105, 458] on input "Hình thức thanh toán" at bounding box center [1101, 472] width 153 height 28
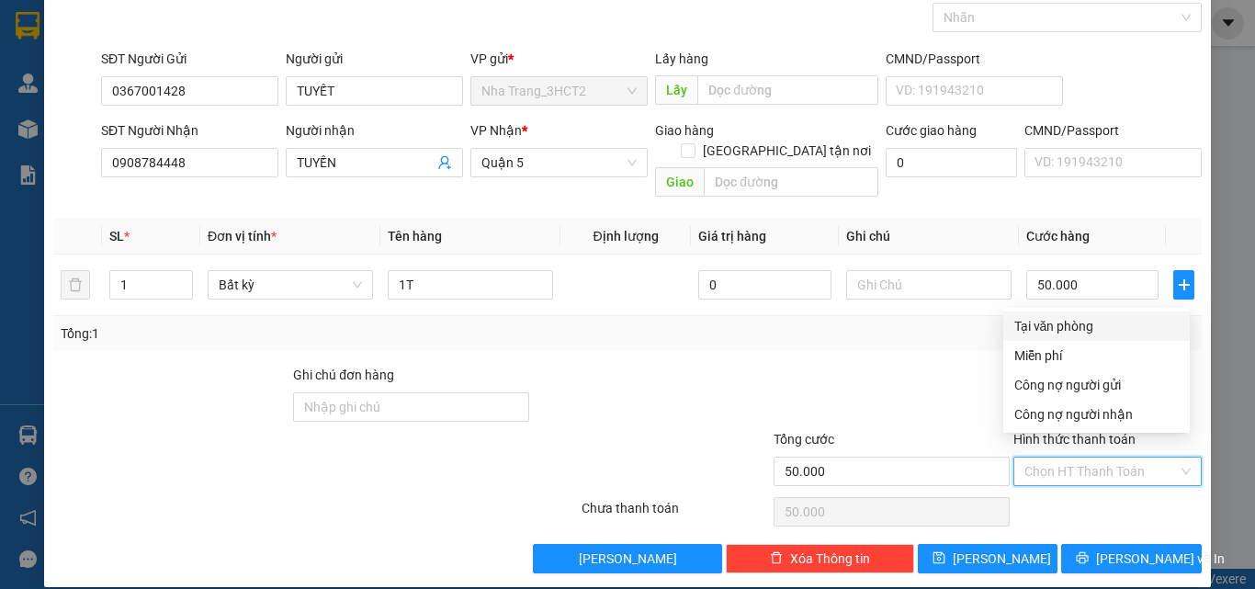
click at [1063, 320] on div "Tại văn phòng" at bounding box center [1097, 326] width 164 height 20
type input "0"
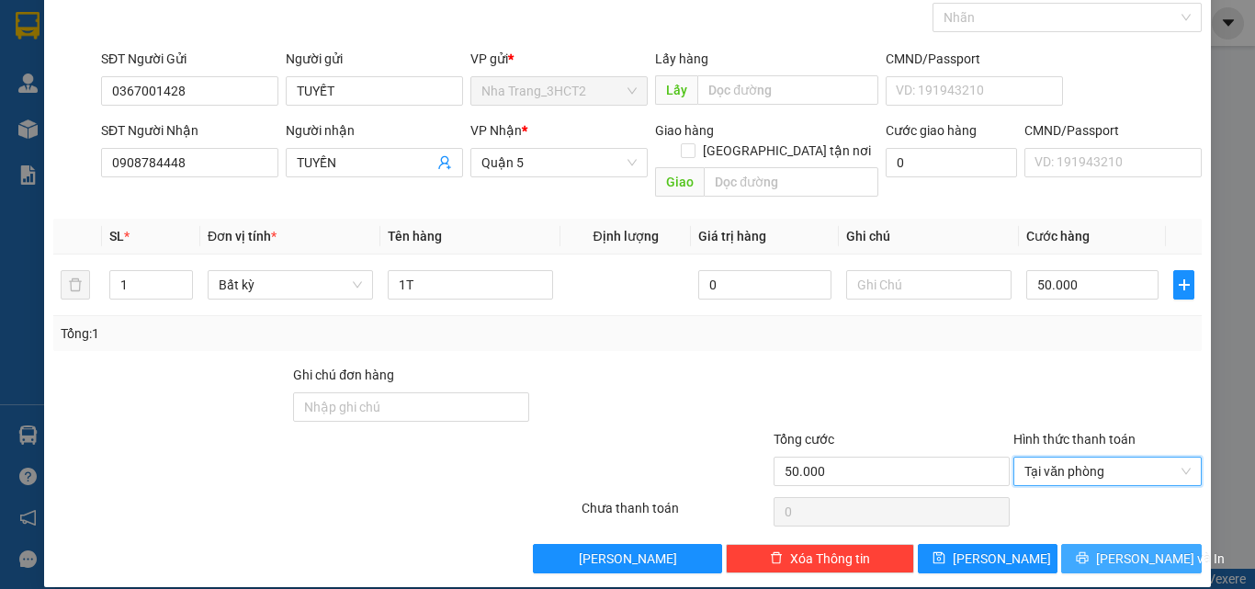
click at [1141, 549] on span "[PERSON_NAME] và In" at bounding box center [1160, 559] width 129 height 20
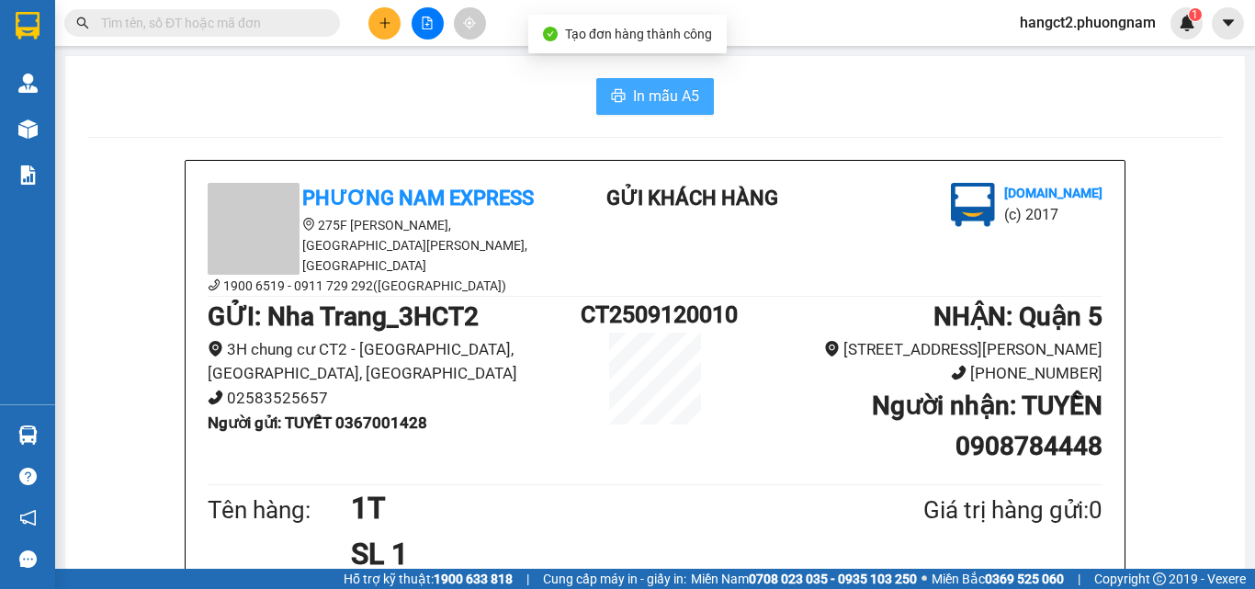
click at [665, 85] on span "In mẫu A5" at bounding box center [666, 96] width 66 height 23
click at [289, 10] on span at bounding box center [202, 23] width 276 height 28
click at [286, 17] on input "text" at bounding box center [209, 23] width 217 height 20
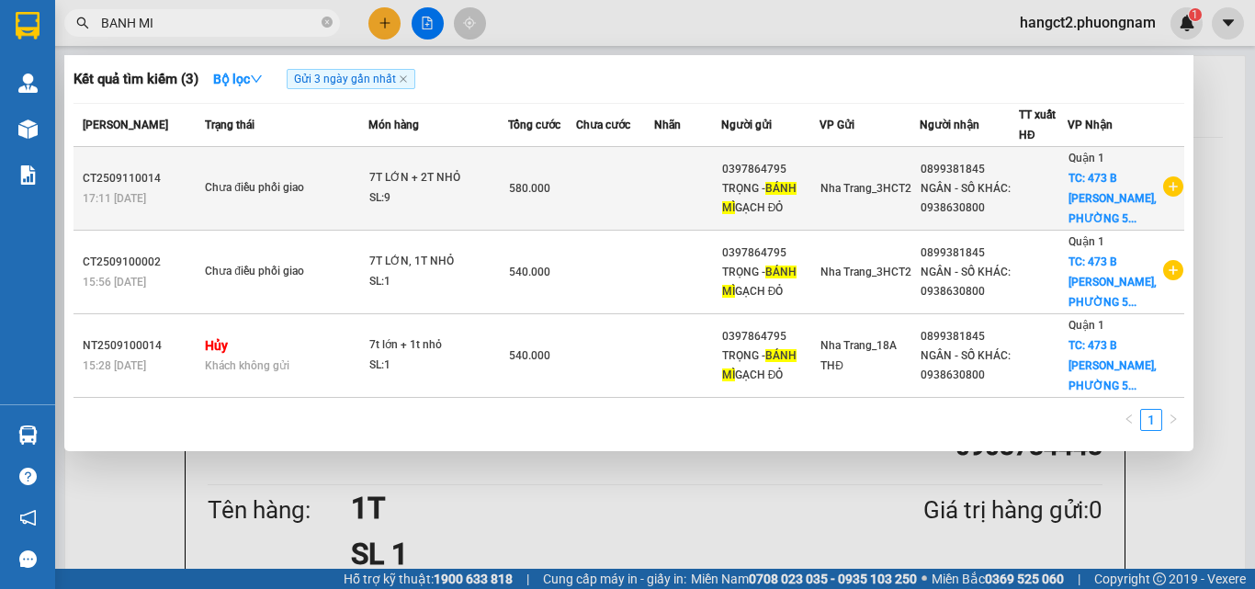
type input "BANH MI"
click at [240, 192] on div "Chưa điều phối giao" at bounding box center [274, 188] width 138 height 20
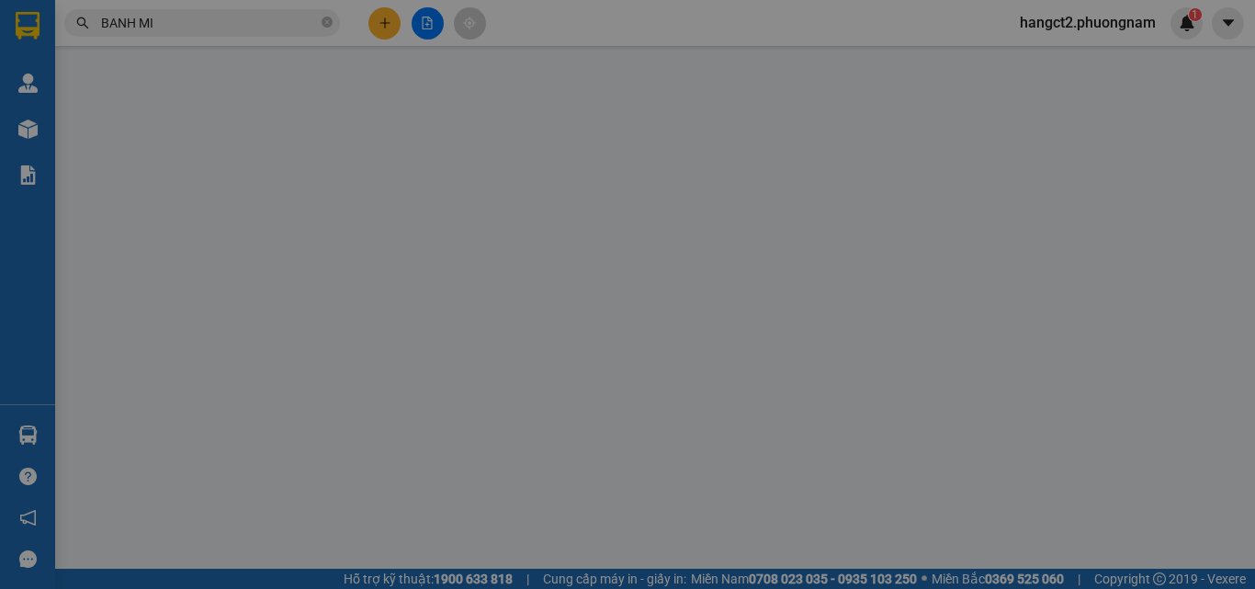
type input "0397864795"
type input "0899381845"
checkbox input "true"
type input "[STREET_ADDRESS][PERSON_NAME] (150K GTN)"
type input "580.000"
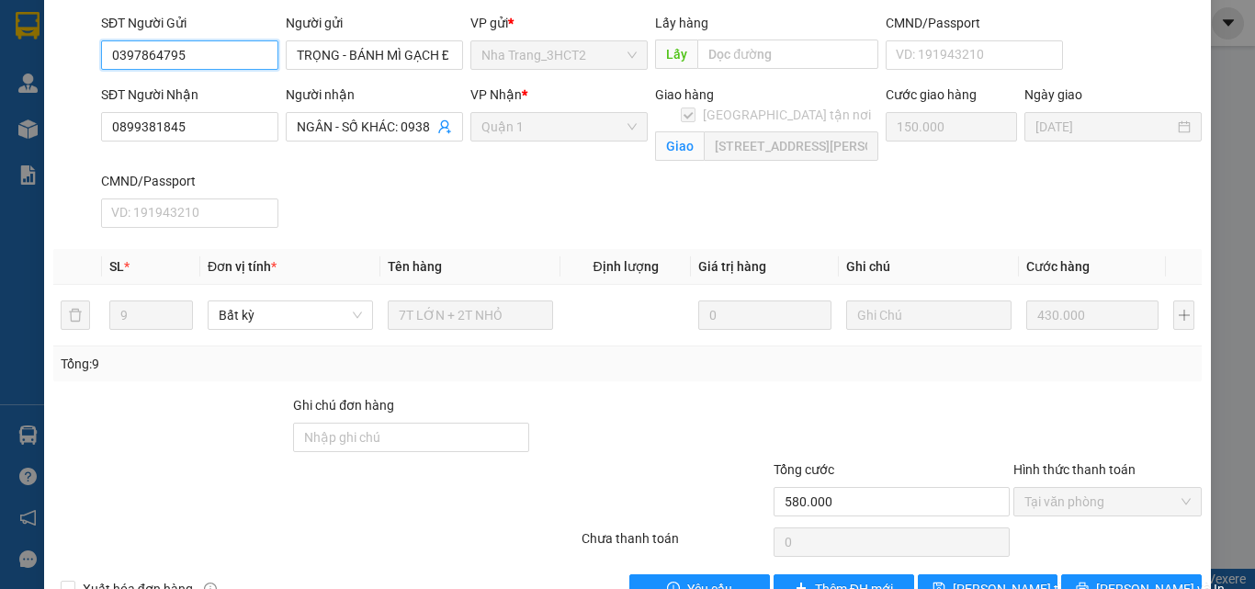
scroll to position [181, 0]
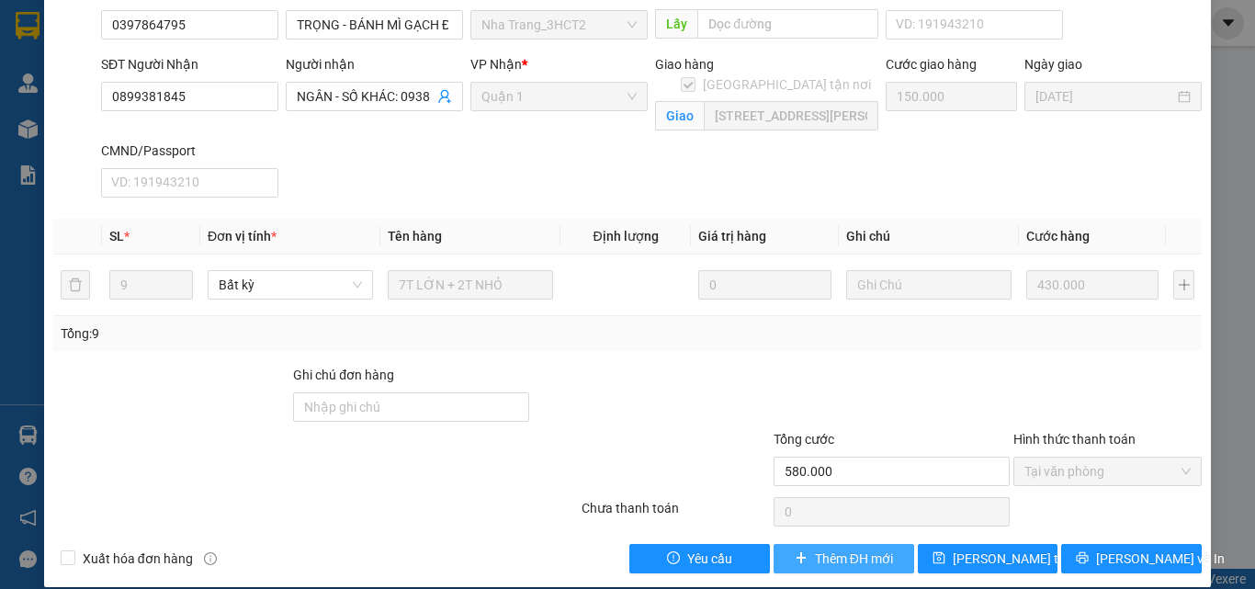
click at [829, 549] on span "Thêm ĐH mới" at bounding box center [854, 559] width 78 height 20
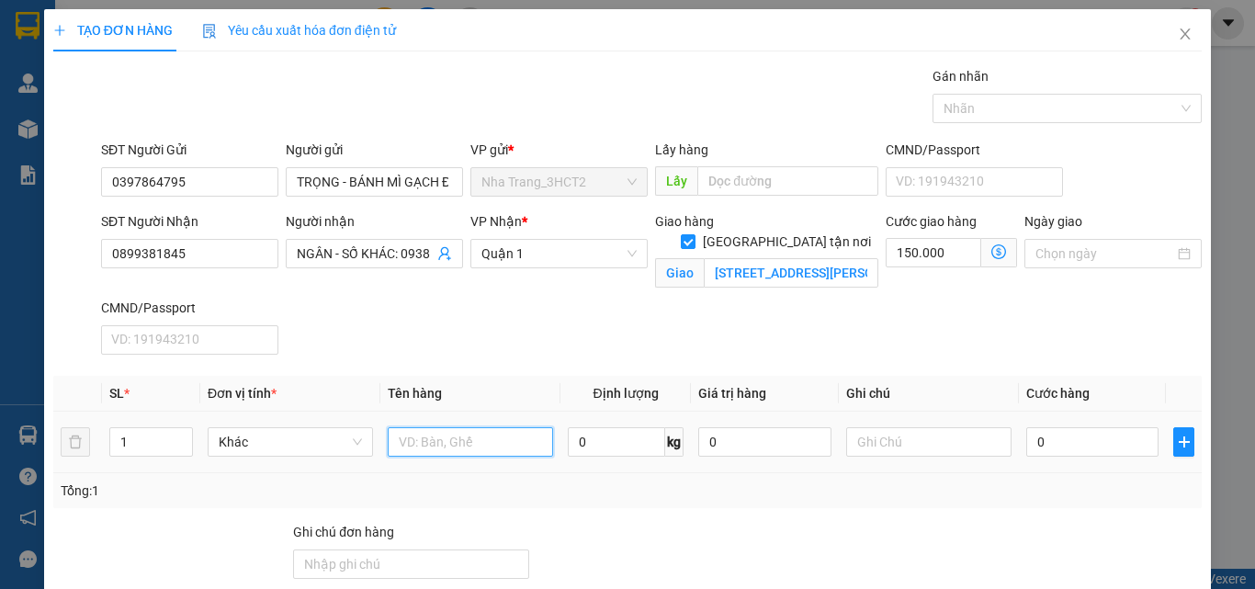
click at [517, 435] on input "text" at bounding box center [470, 441] width 165 height 29
type input "8T LỚN , 3T NHỎ"
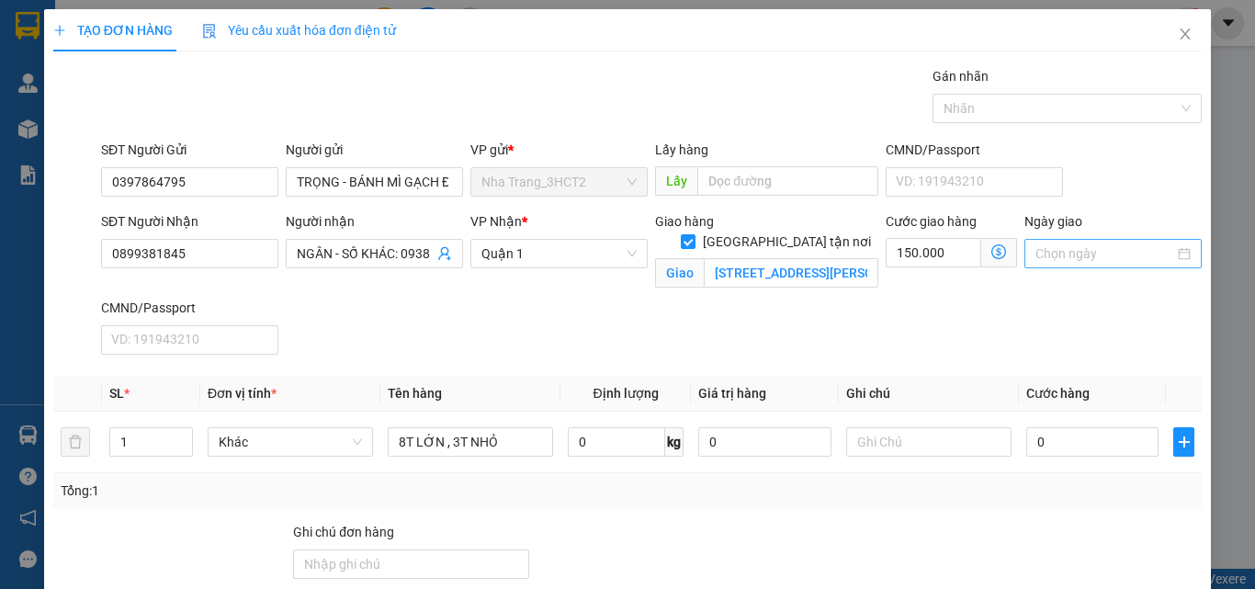
click at [1059, 253] on input "Ngày giao" at bounding box center [1105, 254] width 139 height 20
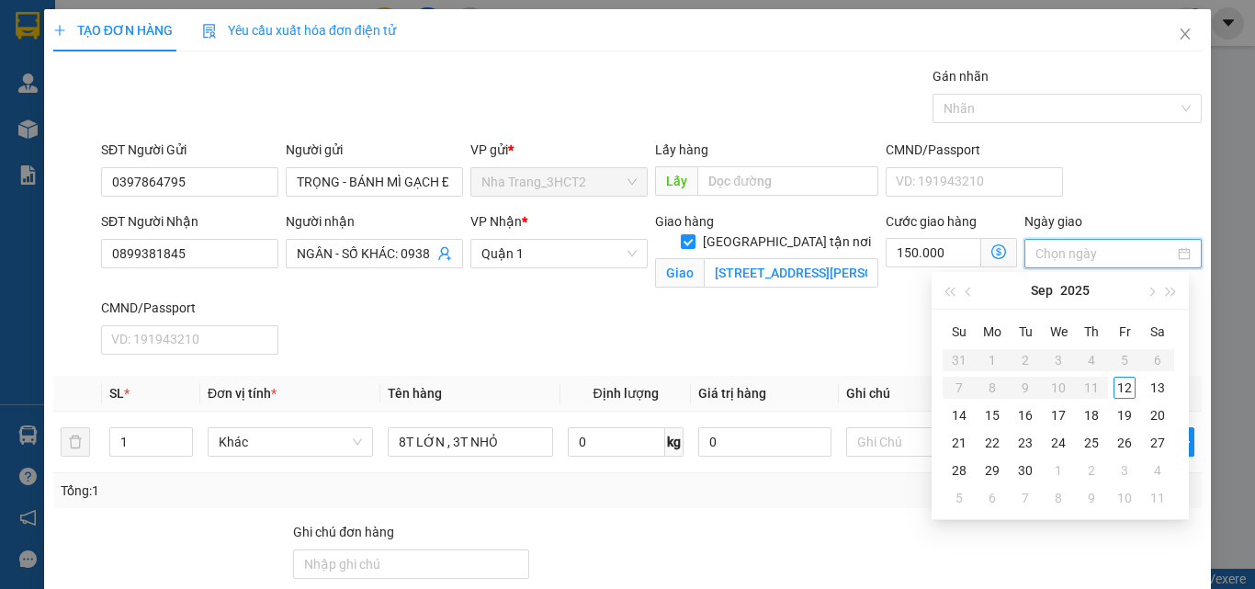
click at [774, 293] on div "Giao hàng [GEOGRAPHIC_DATA] tận nơi Giao [STREET_ADDRESS][PERSON_NAME] (150K GT…" at bounding box center [767, 254] width 231 height 86
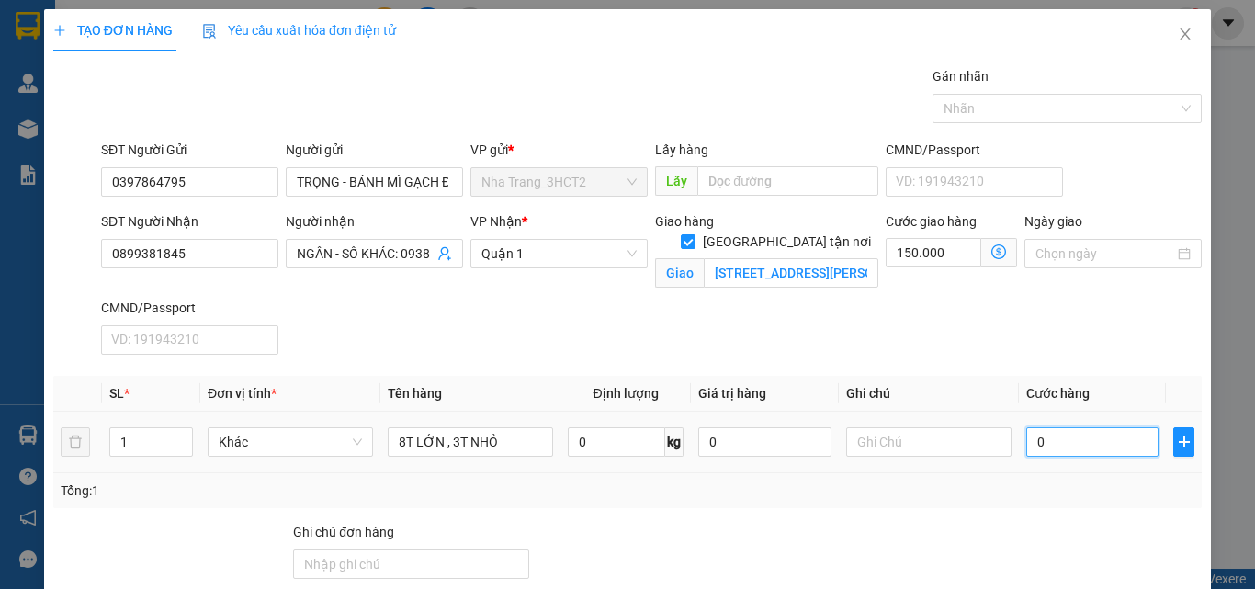
click at [1094, 437] on input "0" at bounding box center [1092, 441] width 132 height 29
type input "5"
type input "150.005"
type input "52"
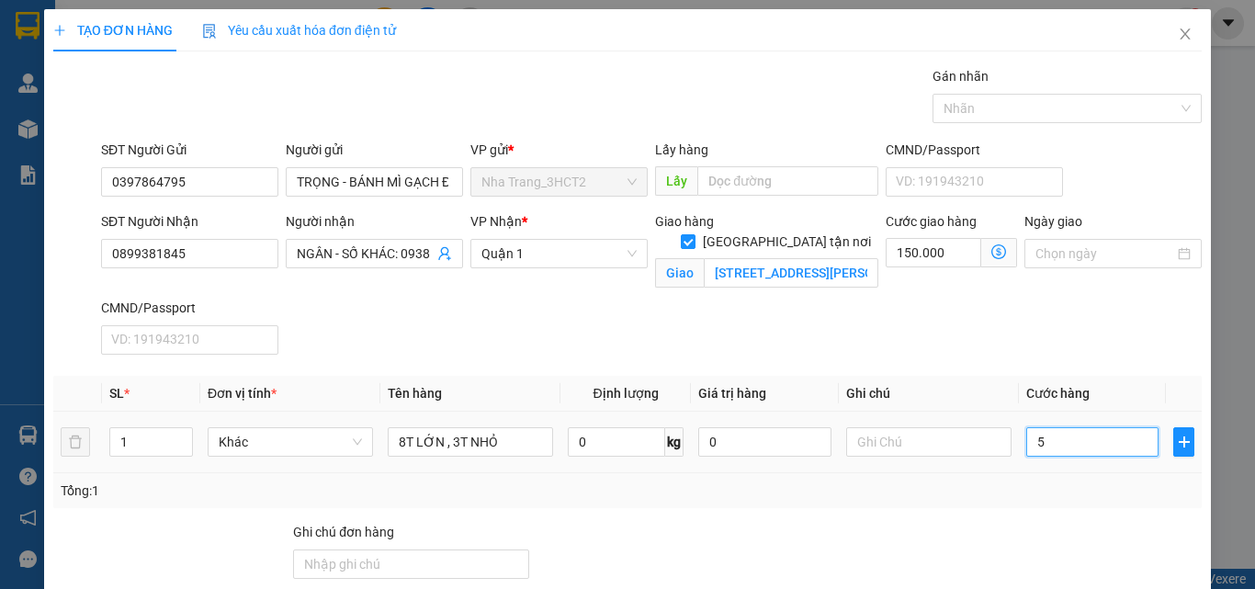
type input "150.052"
type input "520"
type input "150.520"
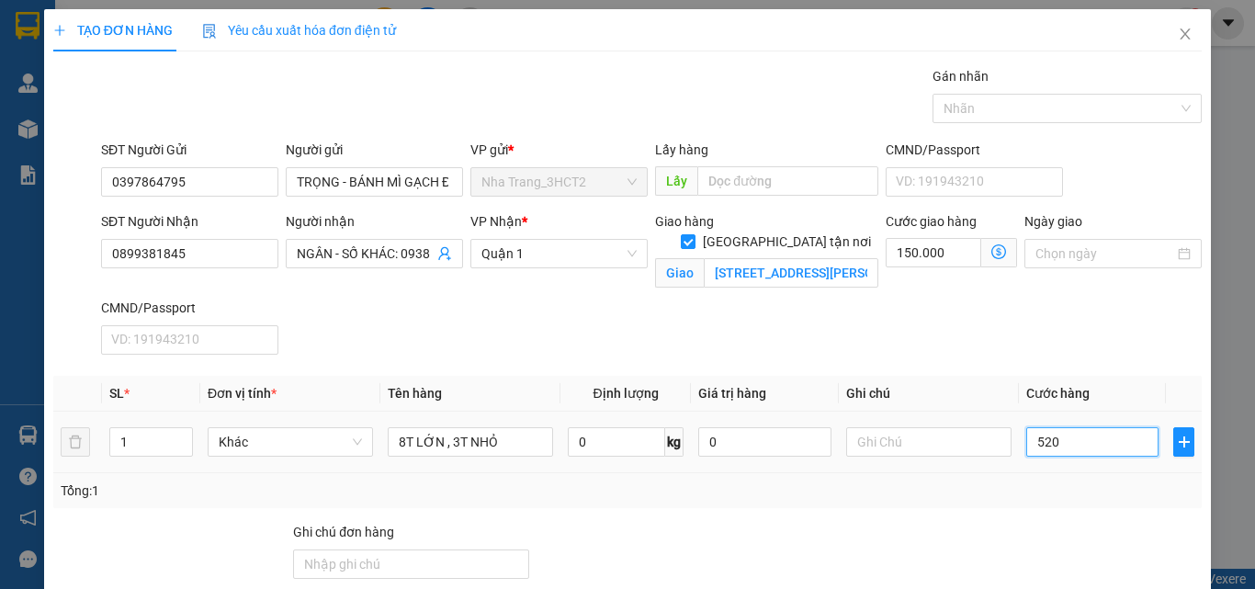
type input "5.200"
type input "155.200"
type input "52.000"
type input "202.000"
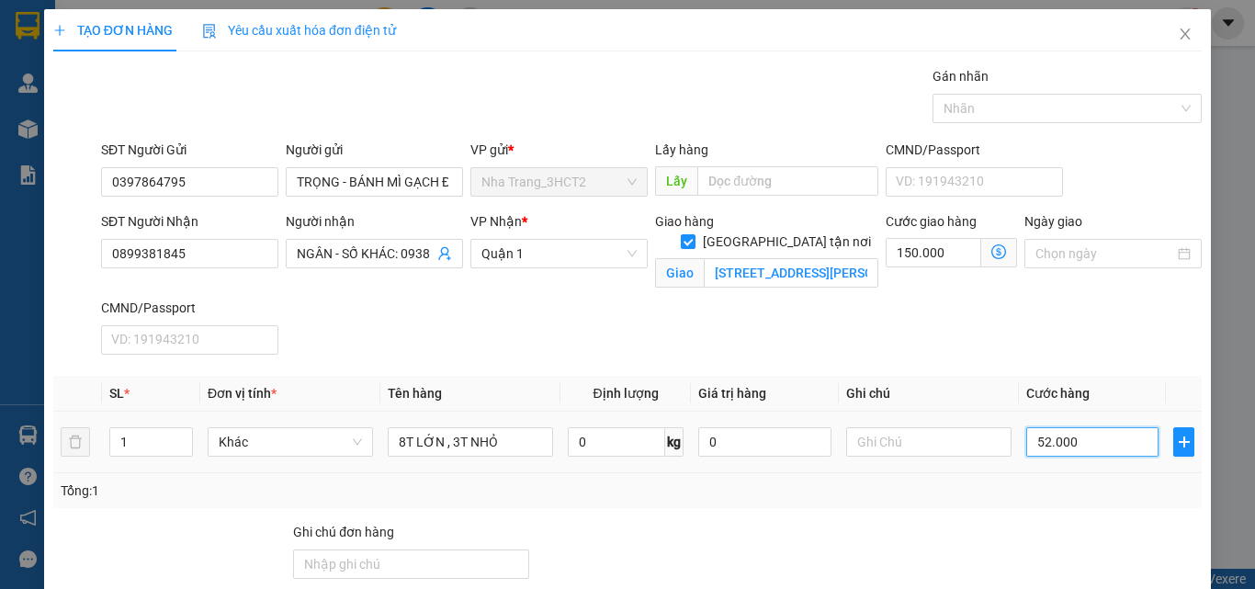
type input "202.000"
type input "520.000"
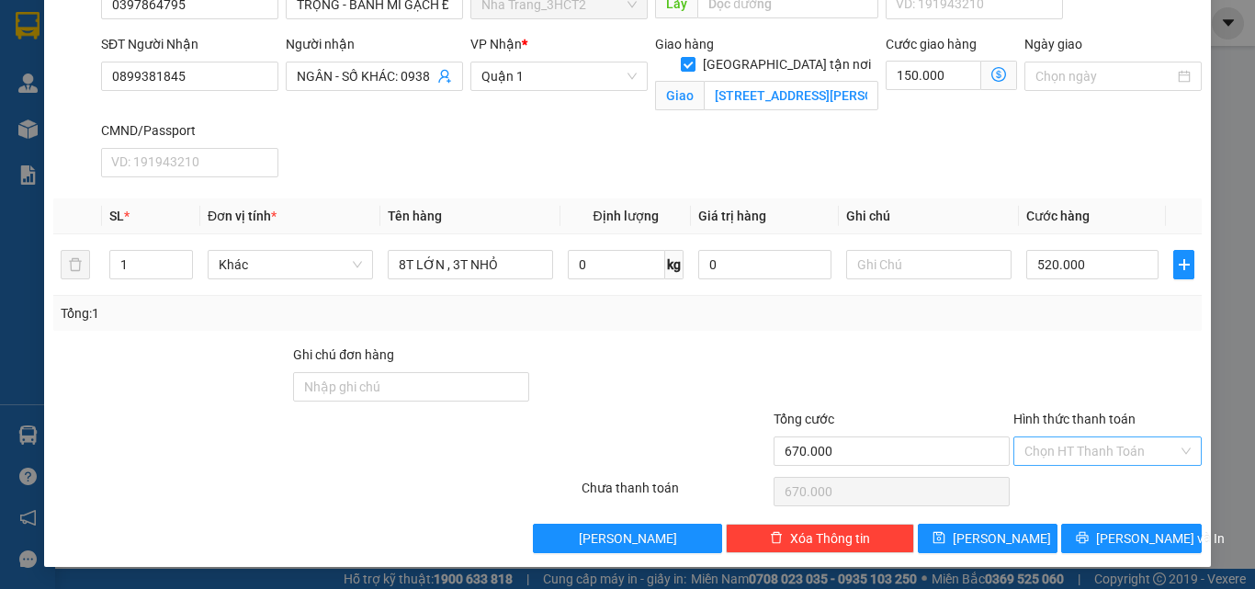
click at [1096, 450] on input "Hình thức thanh toán" at bounding box center [1101, 451] width 153 height 28
click at [1066, 329] on div "Tại văn phòng" at bounding box center [1097, 326] width 164 height 20
click at [1109, 541] on span "[PERSON_NAME] và In" at bounding box center [1160, 538] width 129 height 20
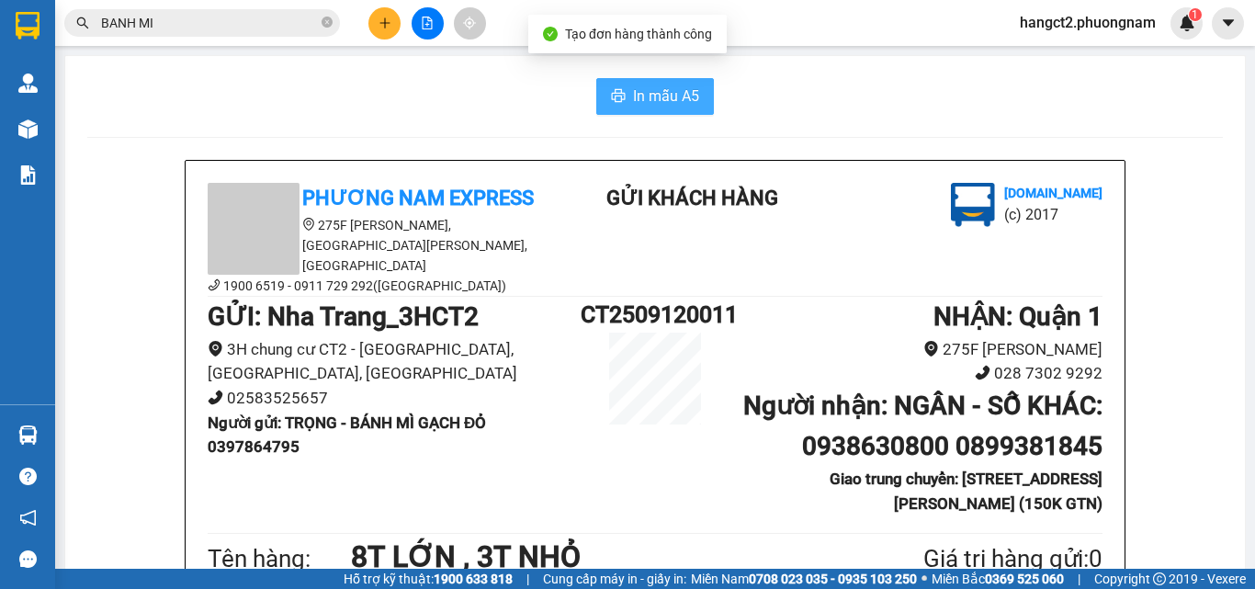
click at [640, 89] on span "In mẫu A5" at bounding box center [666, 96] width 66 height 23
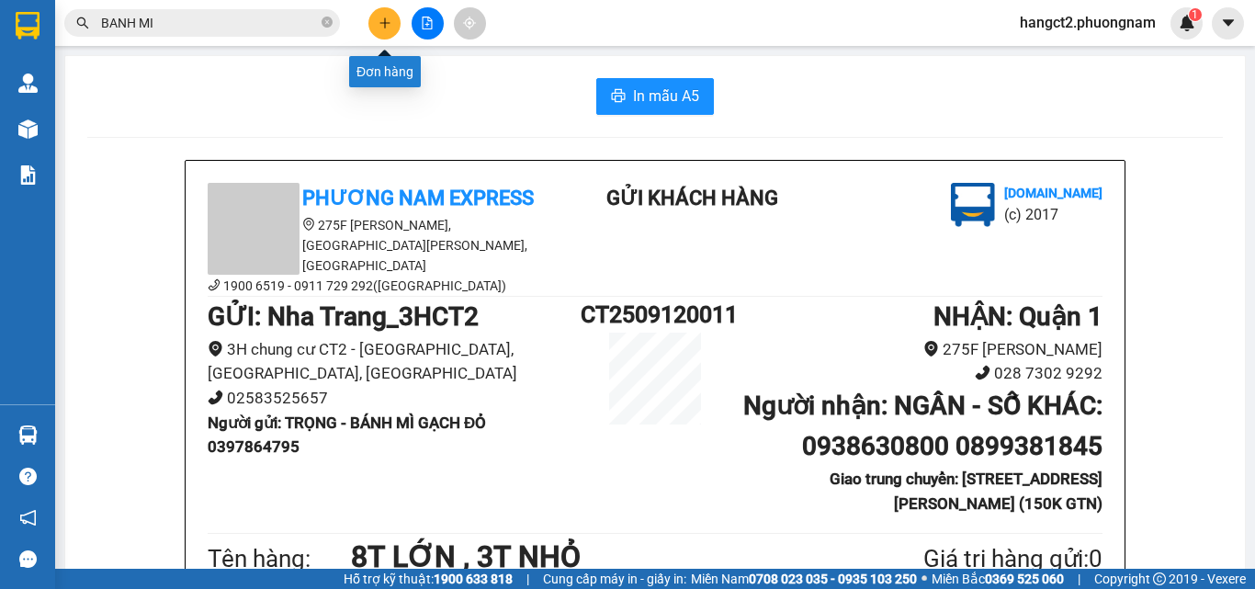
click at [384, 28] on icon "plus" at bounding box center [385, 23] width 13 height 13
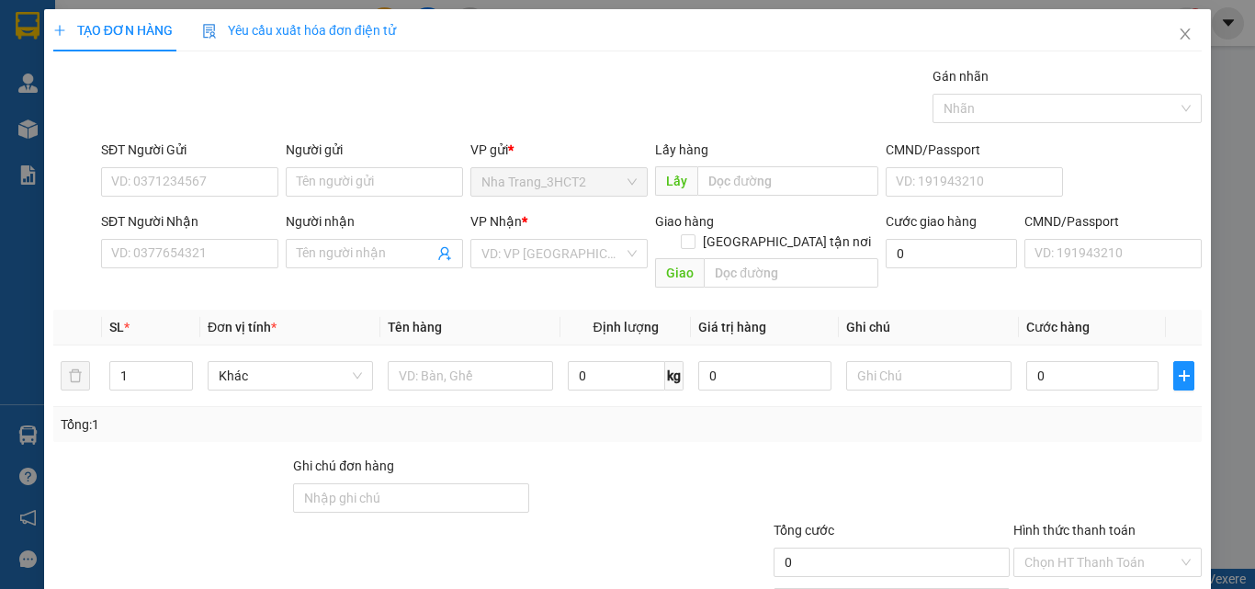
click at [188, 214] on div "SĐT Người Nhận" at bounding box center [189, 221] width 177 height 20
click at [188, 239] on input "SĐT Người Nhận" at bounding box center [189, 253] width 177 height 29
click at [200, 177] on input "SĐT Người Gửi" at bounding box center [189, 181] width 177 height 29
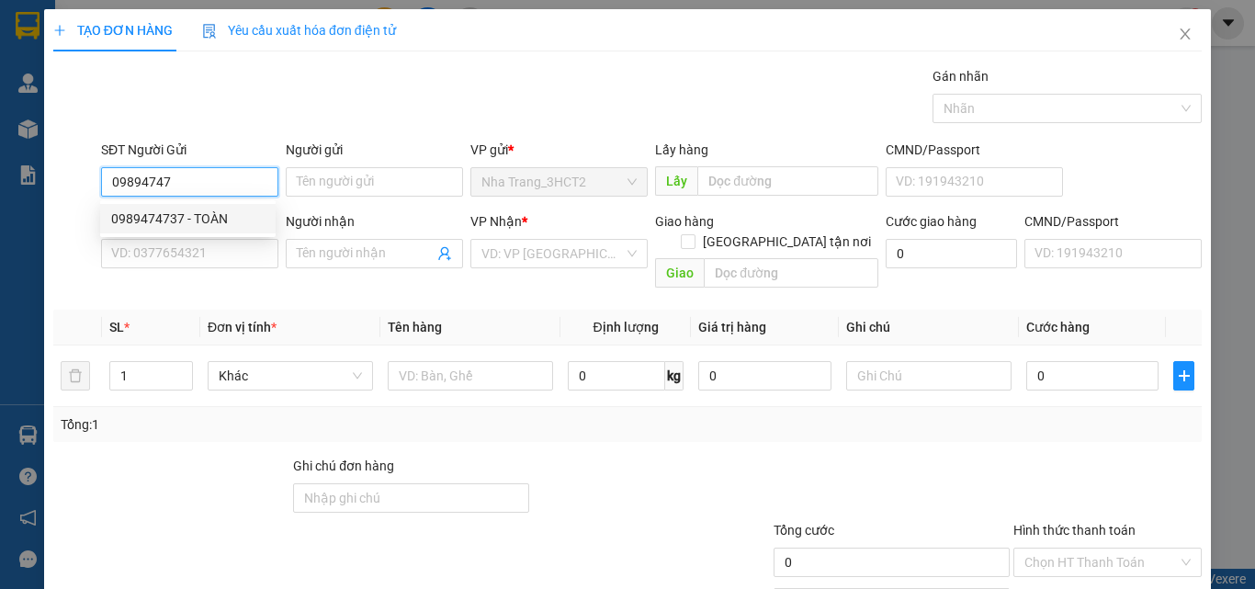
click at [231, 222] on div "0989474737 - TOÀN" at bounding box center [187, 219] width 153 height 20
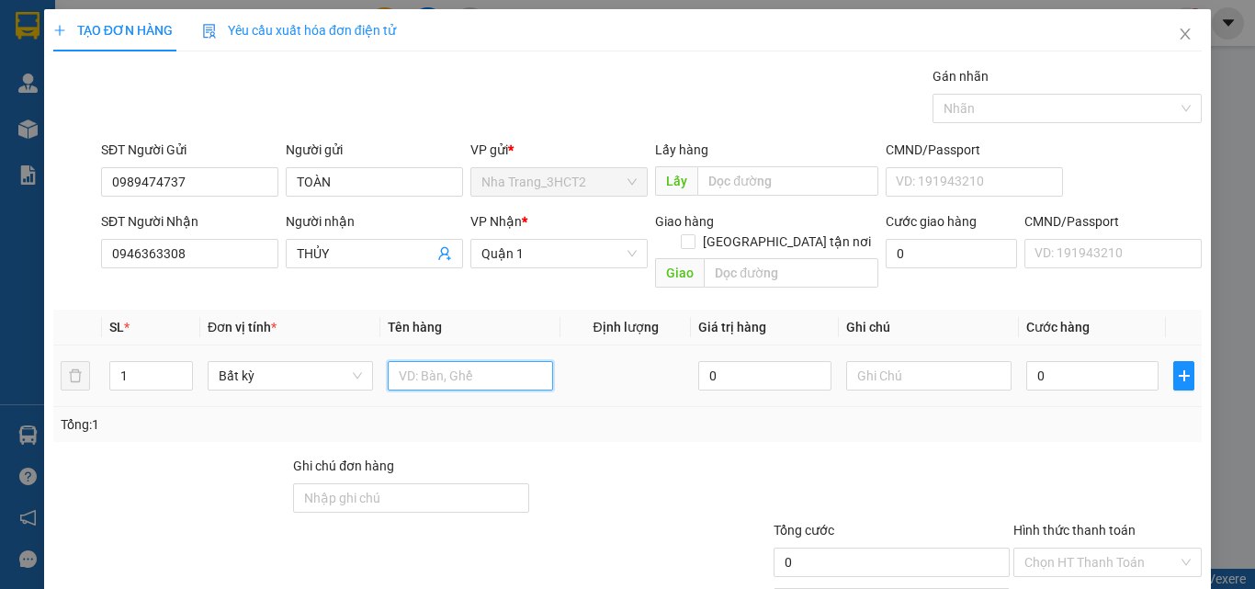
click at [451, 365] on input "text" at bounding box center [470, 375] width 165 height 29
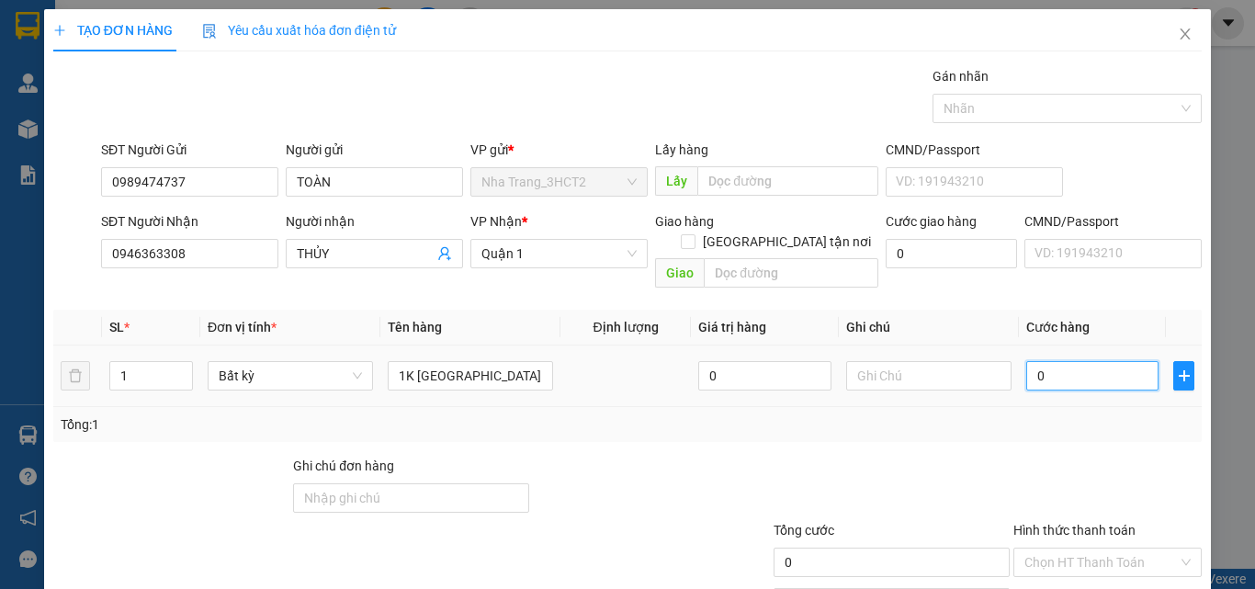
click at [1098, 363] on input "0" at bounding box center [1092, 375] width 132 height 29
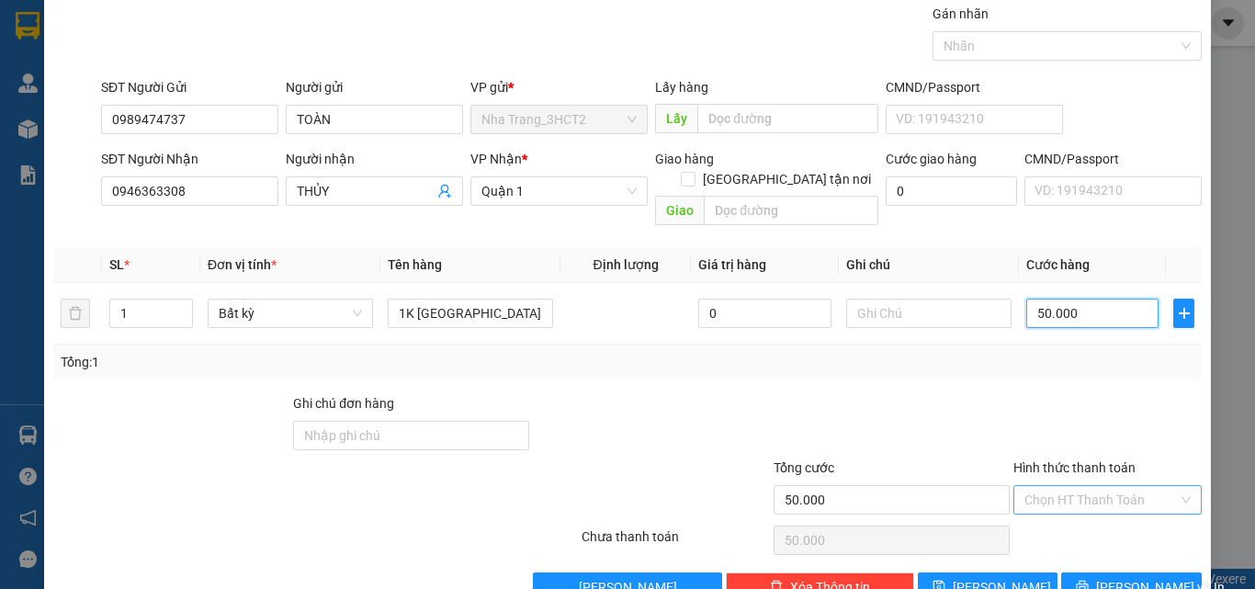
scroll to position [91, 0]
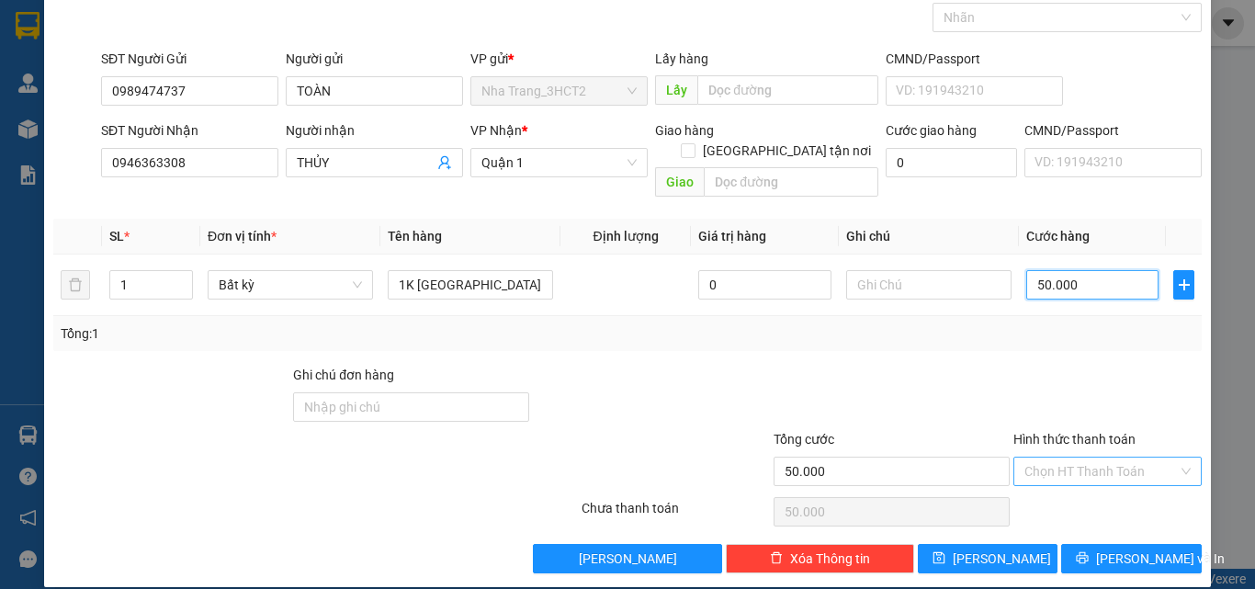
click at [1129, 457] on div "Chọn HT Thanh Toán" at bounding box center [1108, 471] width 188 height 29
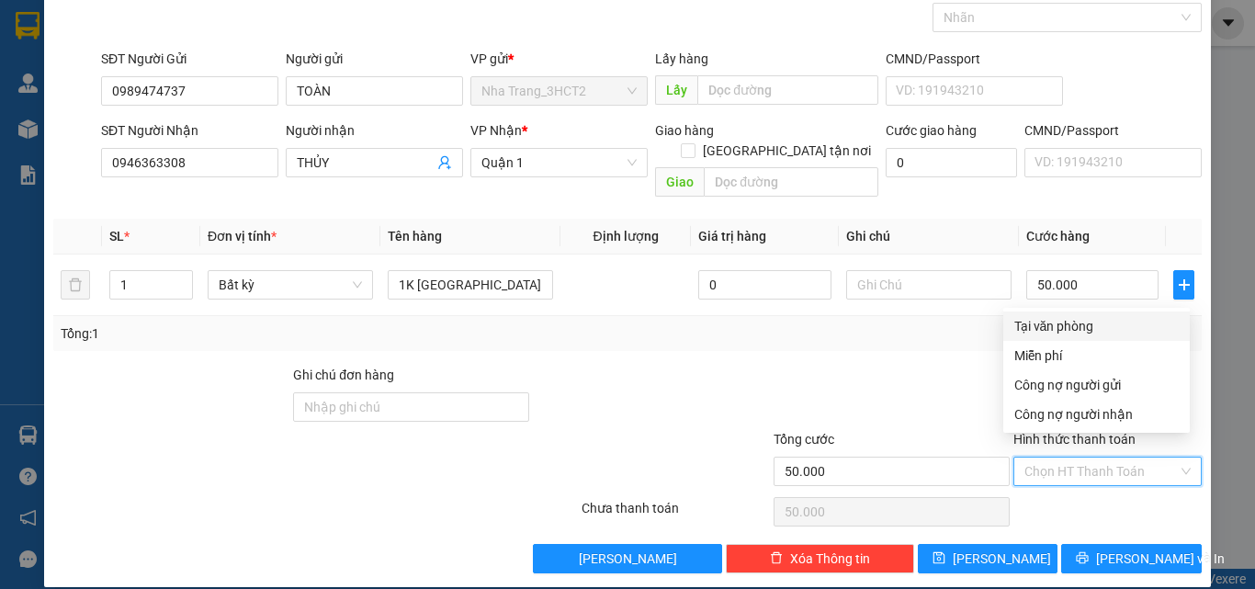
click at [1061, 321] on div "Tại văn phòng" at bounding box center [1097, 326] width 164 height 20
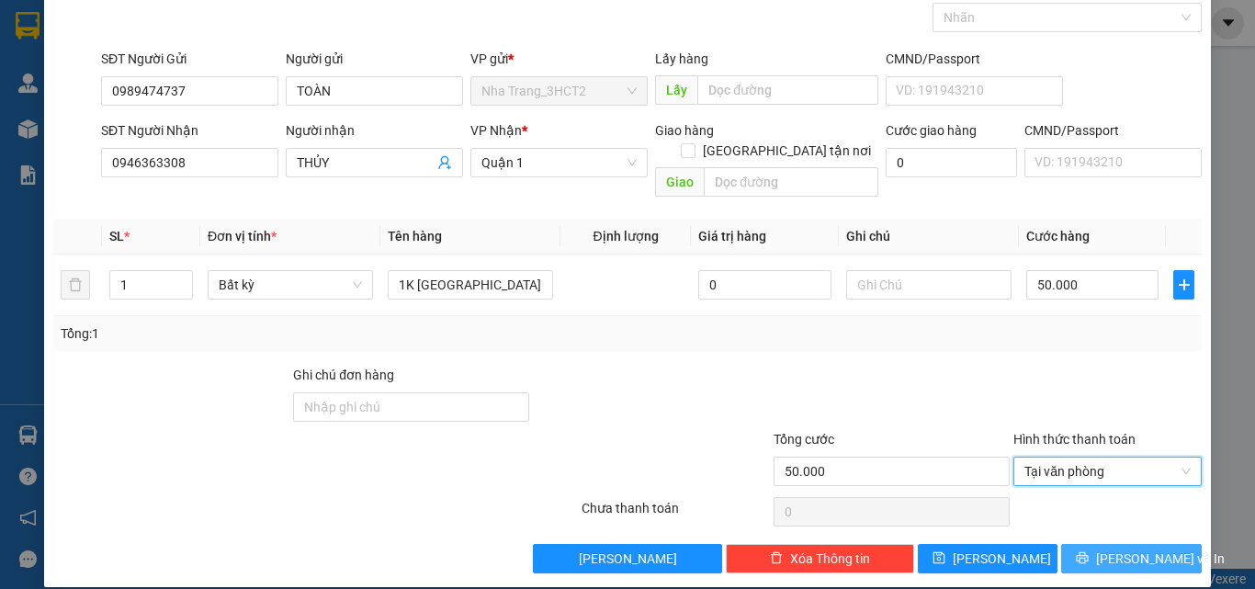
click at [1106, 549] on span "[PERSON_NAME] và In" at bounding box center [1160, 559] width 129 height 20
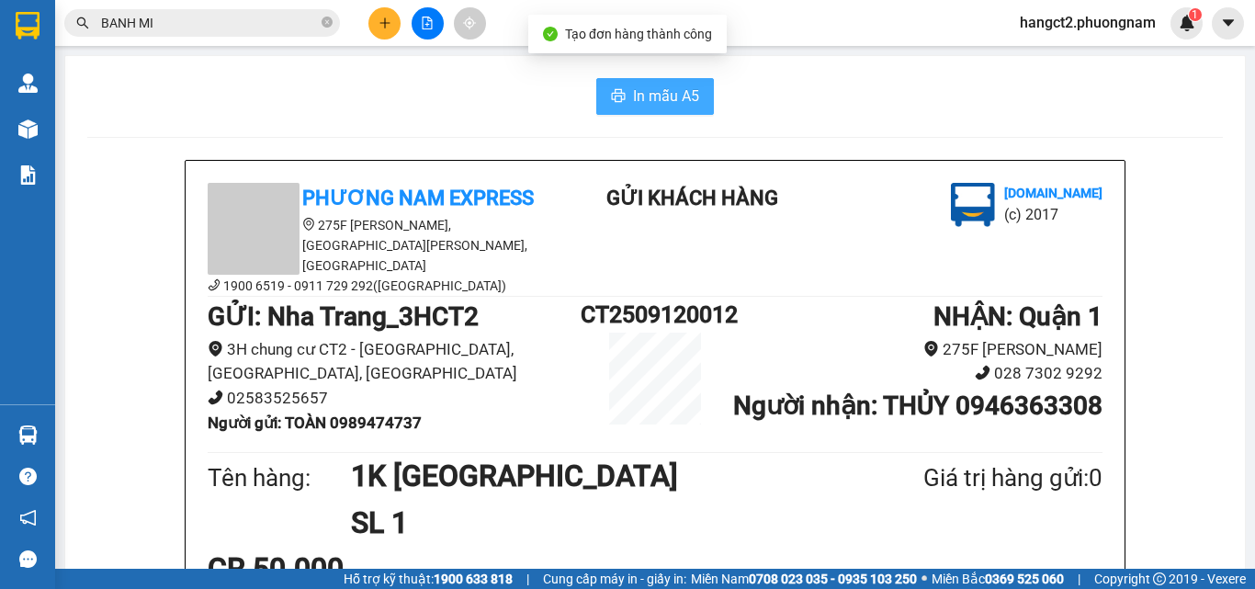
click at [674, 95] on span "In mẫu A5" at bounding box center [666, 96] width 66 height 23
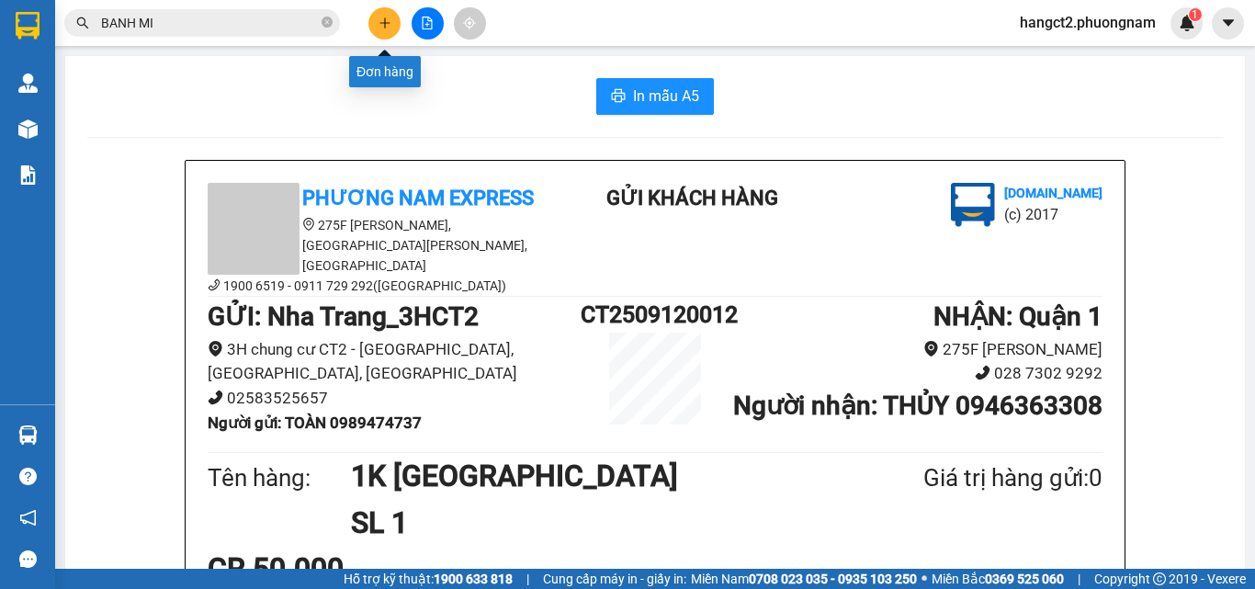
click at [391, 23] on button at bounding box center [384, 23] width 32 height 32
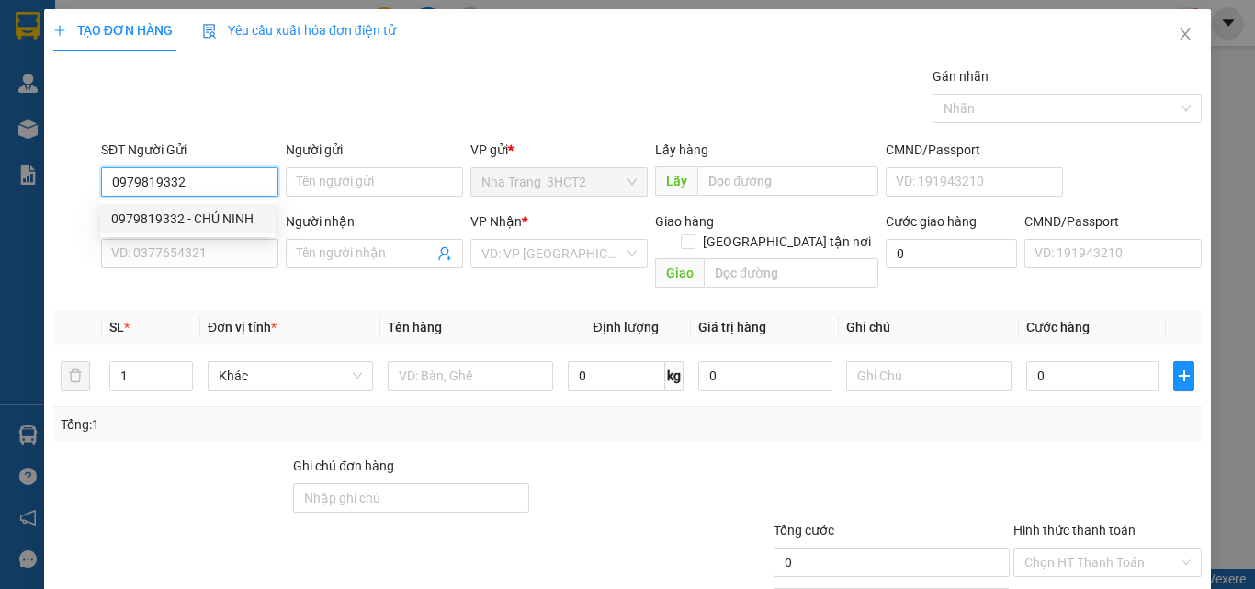
click at [153, 227] on div "0979819332 - CHÚ NINH" at bounding box center [187, 219] width 153 height 20
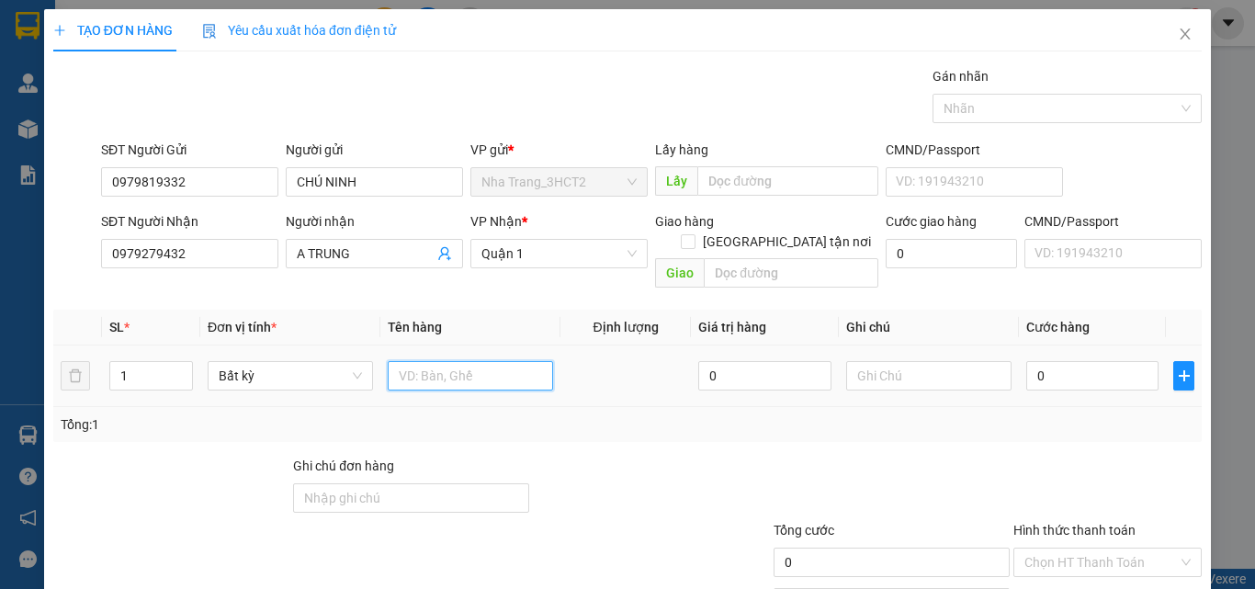
click at [417, 361] on input "text" at bounding box center [470, 375] width 165 height 29
click at [1054, 361] on input "0" at bounding box center [1092, 375] width 132 height 29
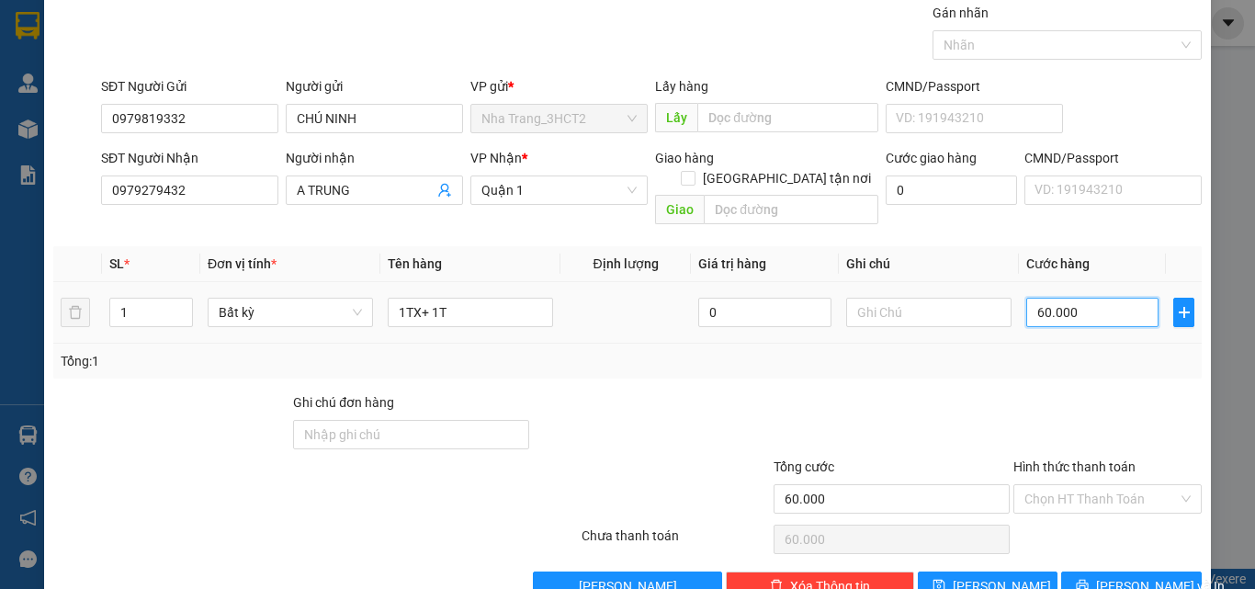
scroll to position [91, 0]
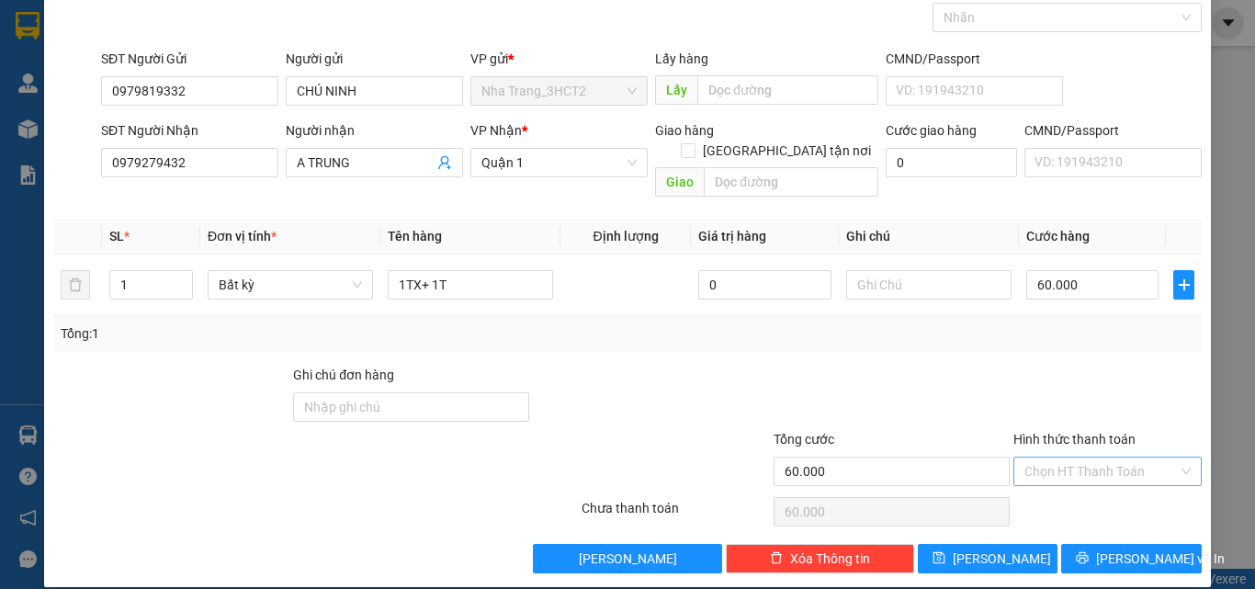
click at [1090, 458] on input "Hình thức thanh toán" at bounding box center [1101, 472] width 153 height 28
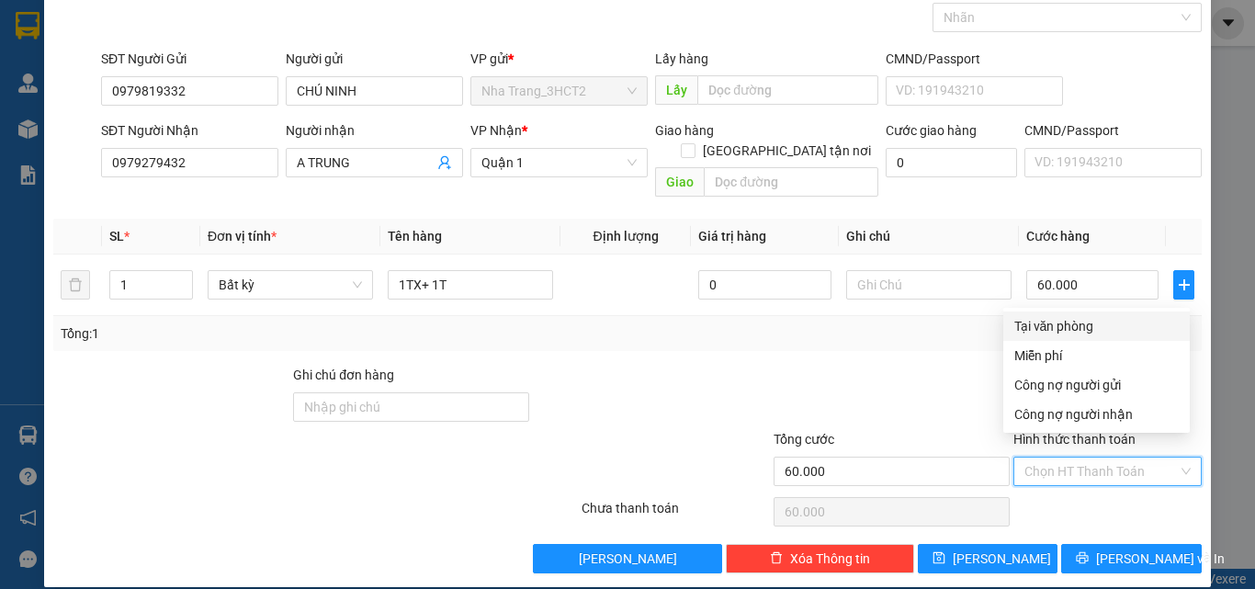
click at [1077, 330] on div "Tại văn phòng" at bounding box center [1097, 326] width 164 height 20
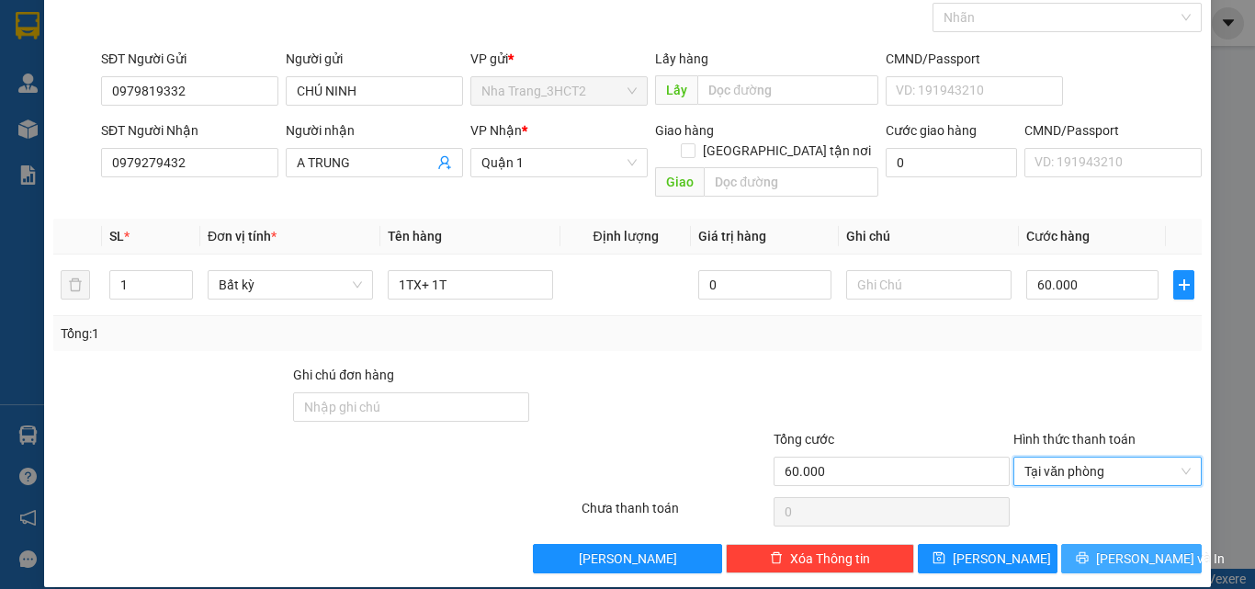
click at [1124, 549] on span "[PERSON_NAME] và In" at bounding box center [1160, 559] width 129 height 20
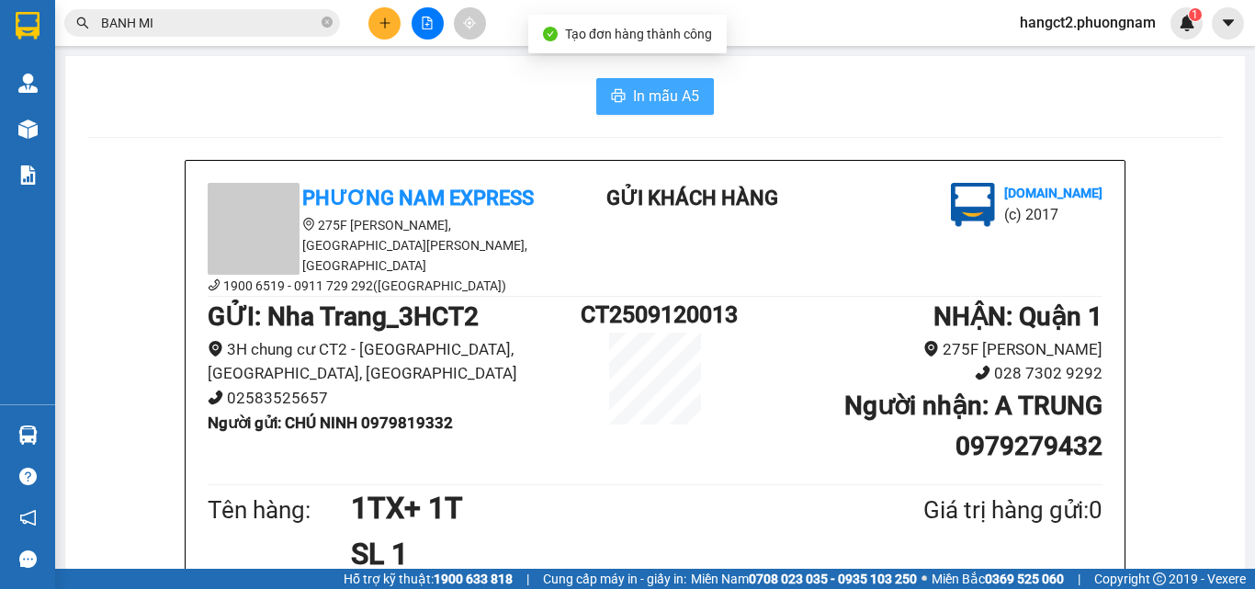
click at [662, 92] on span "In mẫu A5" at bounding box center [666, 96] width 66 height 23
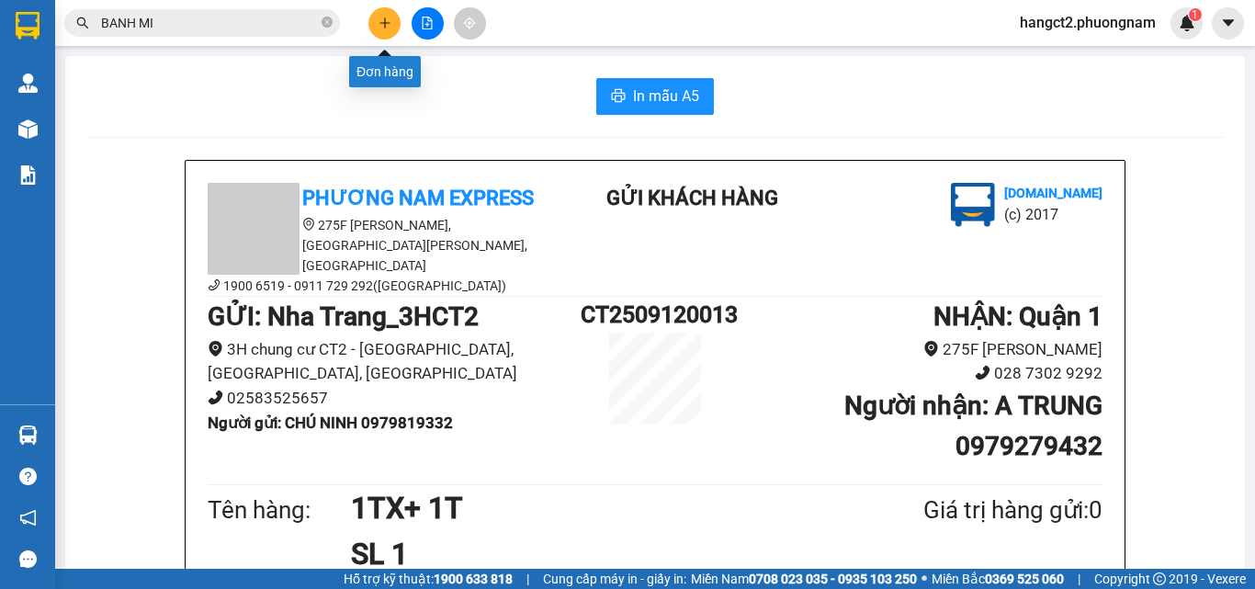
click at [388, 20] on icon "plus" at bounding box center [385, 23] width 13 height 13
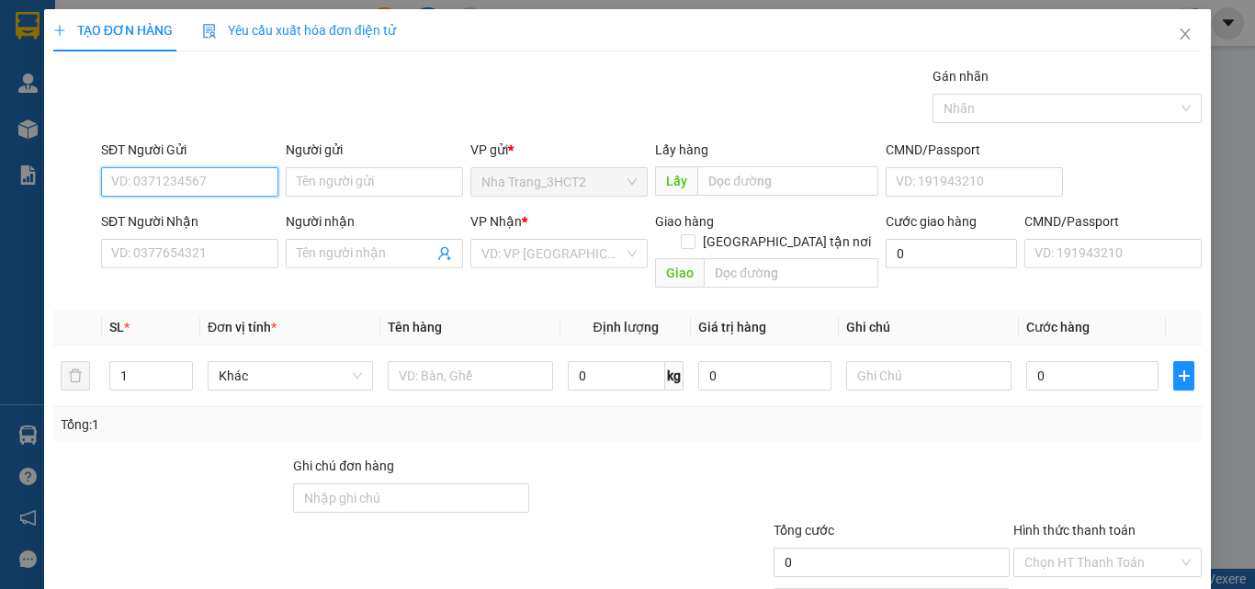
click at [217, 180] on input "SĐT Người Gửi" at bounding box center [189, 181] width 177 height 29
click at [255, 210] on div "0905782334 - [PERSON_NAME]" at bounding box center [201, 219] width 181 height 20
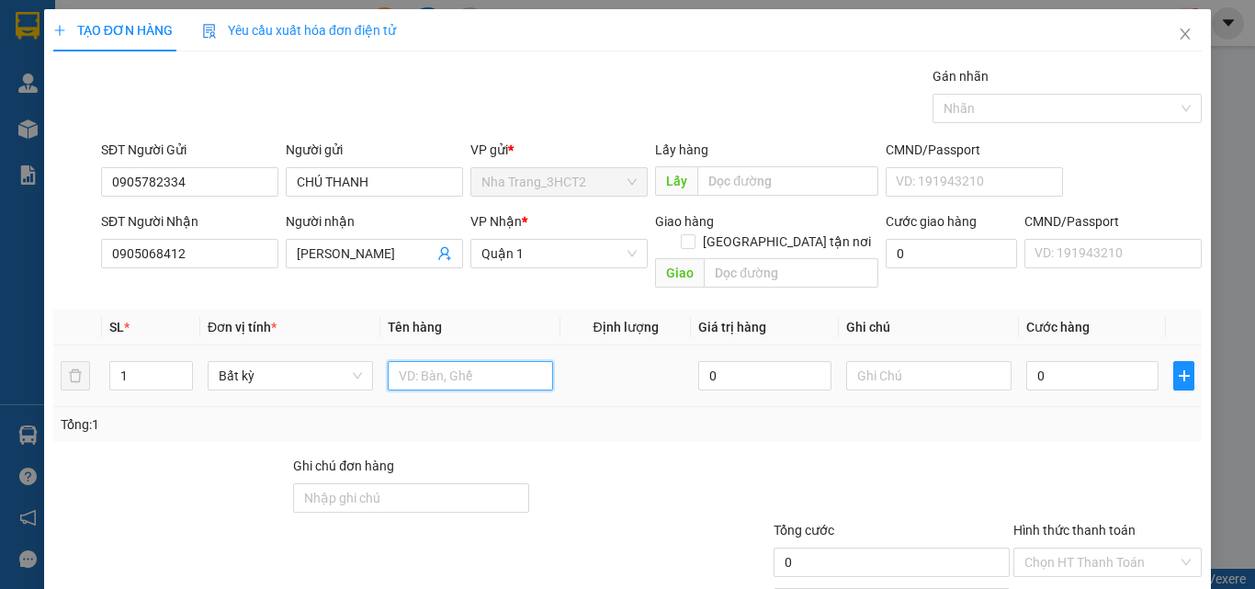
click at [407, 361] on input "text" at bounding box center [470, 375] width 165 height 29
click at [1073, 366] on input "0" at bounding box center [1092, 375] width 132 height 29
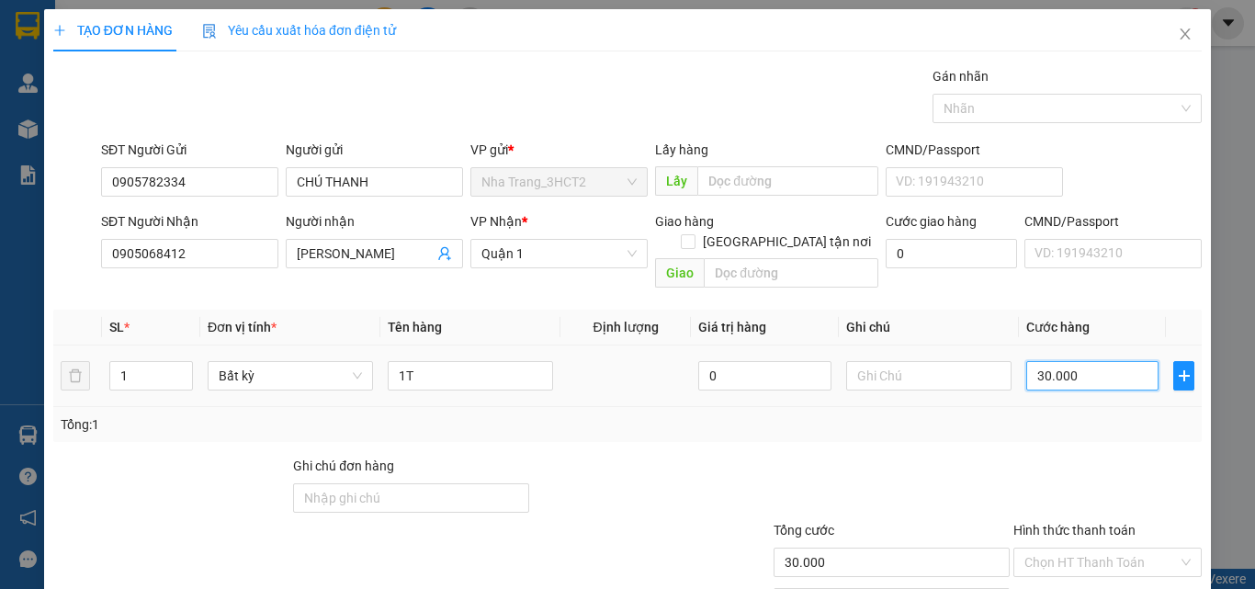
scroll to position [91, 0]
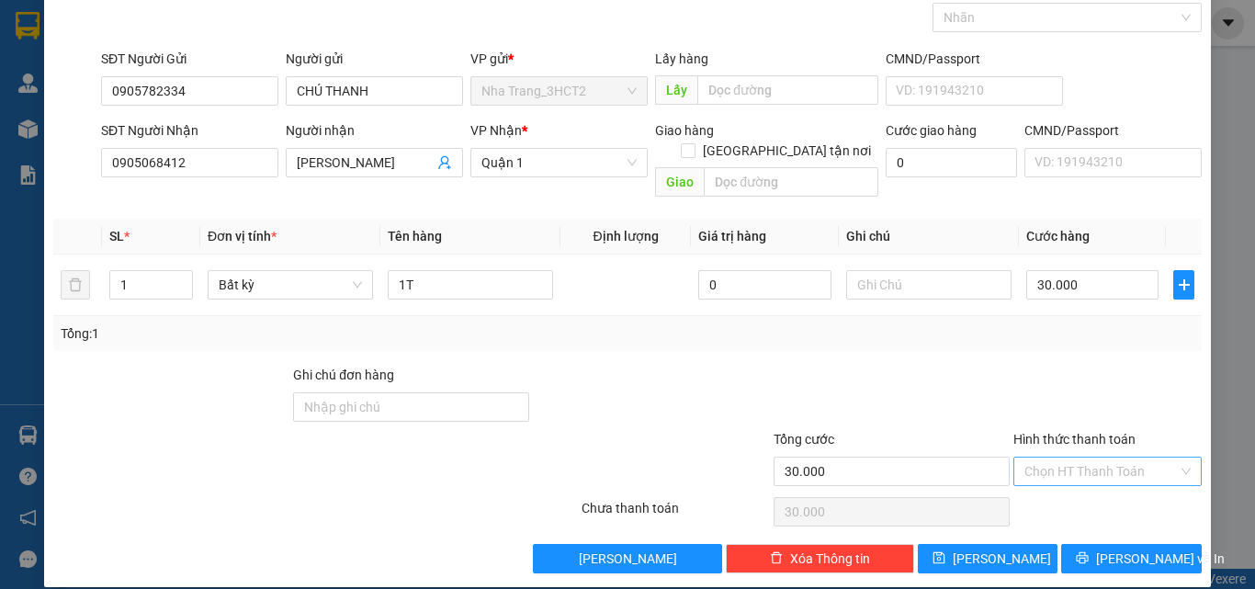
click at [1098, 458] on input "Hình thức thanh toán" at bounding box center [1101, 472] width 153 height 28
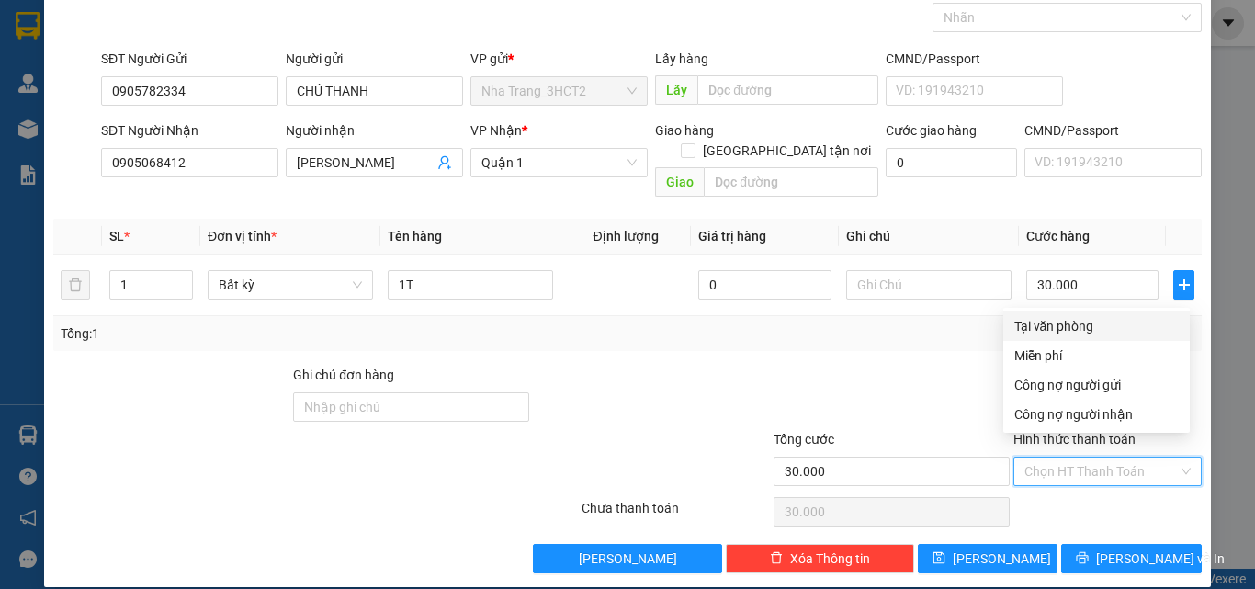
click at [1060, 322] on div "Tại văn phòng" at bounding box center [1097, 326] width 164 height 20
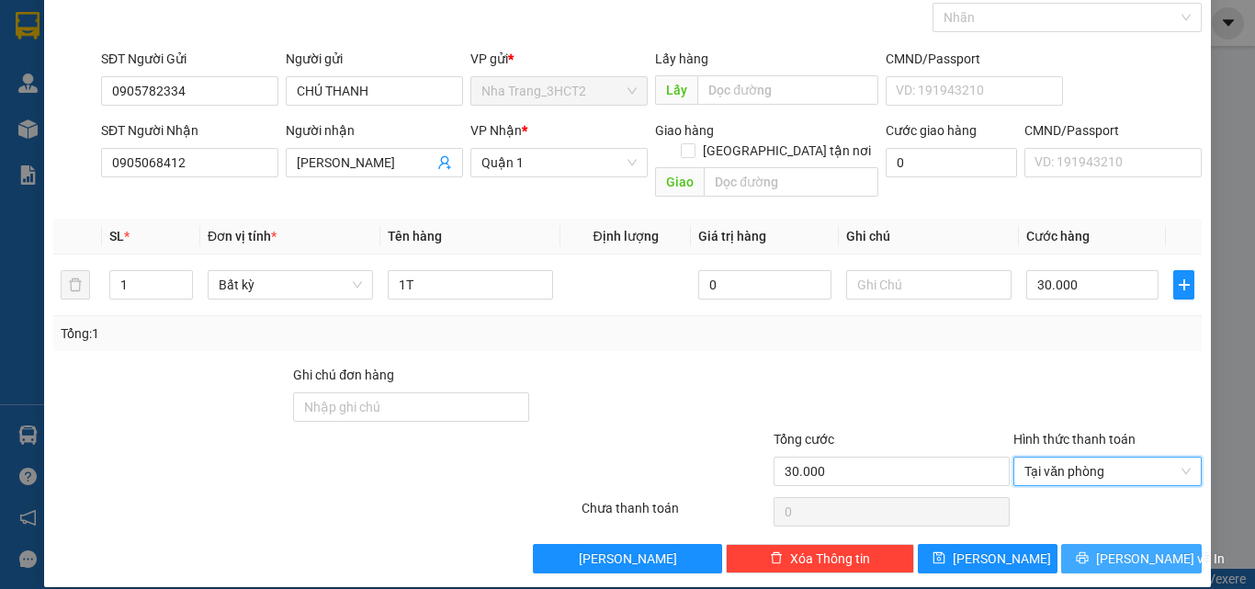
click at [1138, 549] on span "[PERSON_NAME] và In" at bounding box center [1160, 559] width 129 height 20
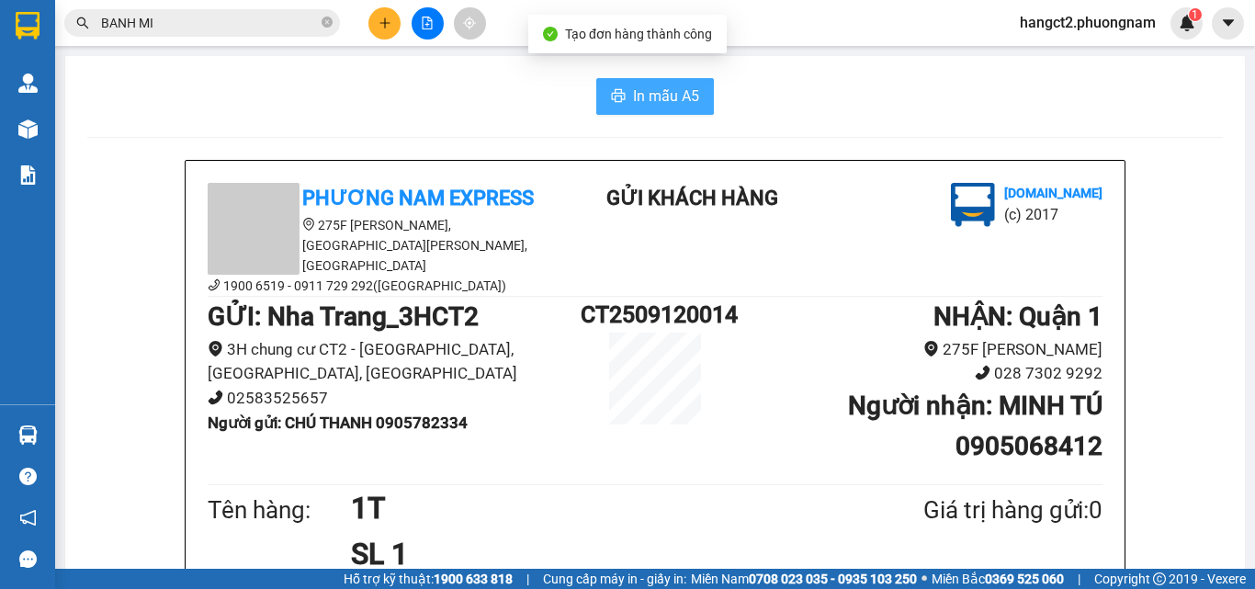
click at [610, 83] on button "In mẫu A5" at bounding box center [655, 96] width 118 height 37
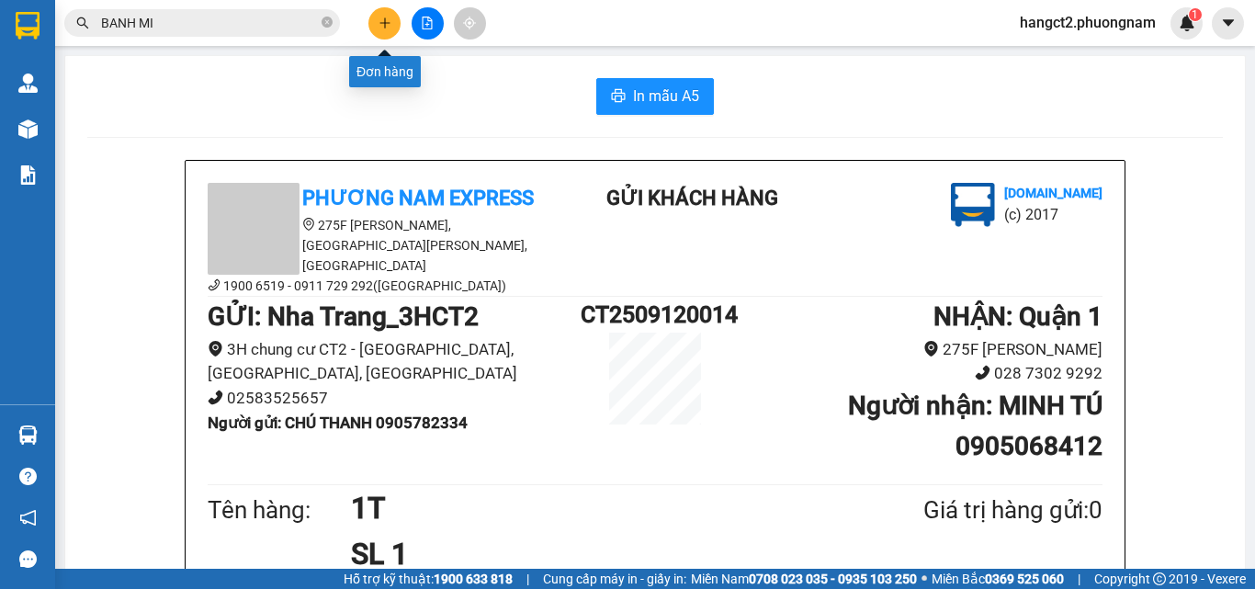
click at [379, 24] on icon "plus" at bounding box center [385, 23] width 13 height 13
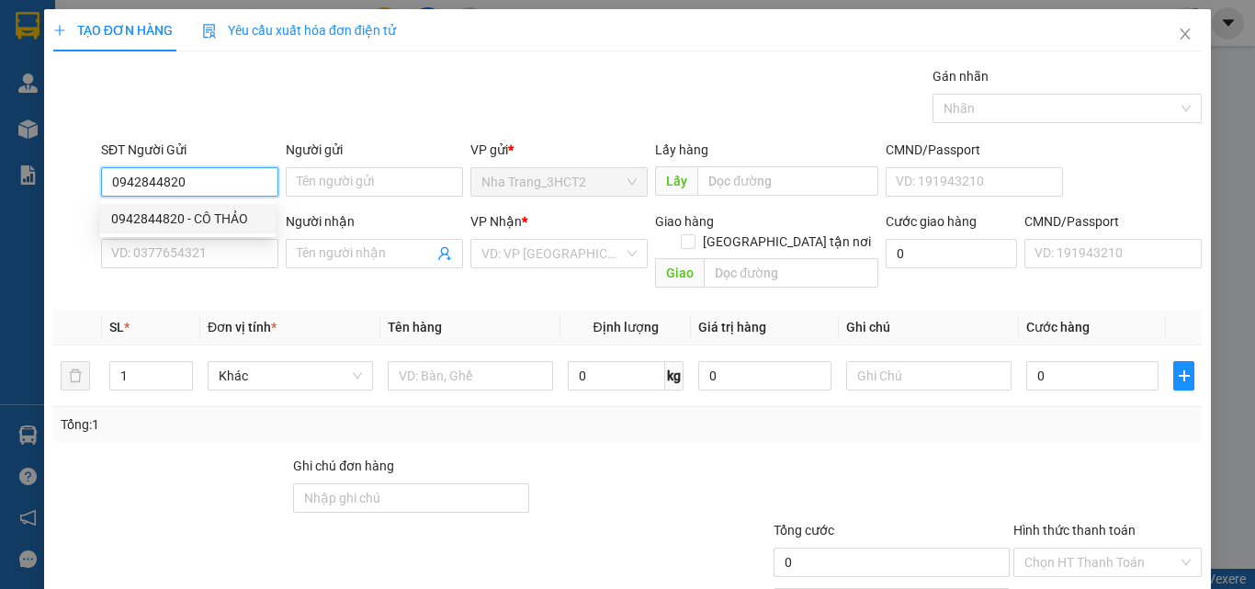
click at [242, 221] on div "0942844820 - CÔ THẢO" at bounding box center [187, 219] width 153 height 20
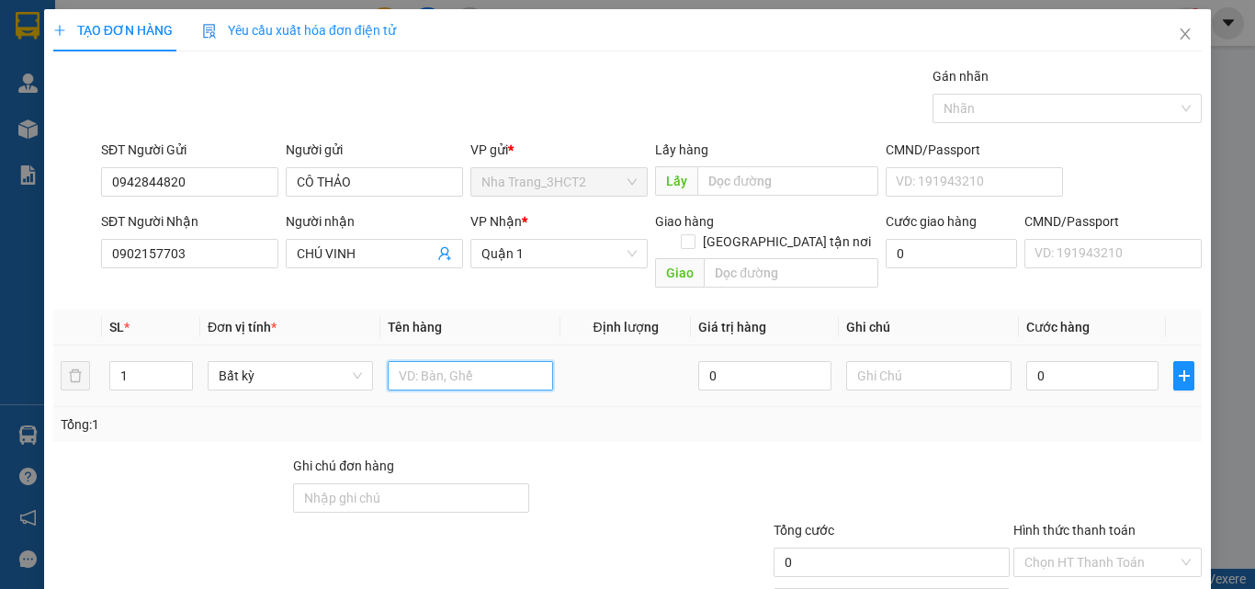
click at [424, 365] on input "text" at bounding box center [470, 375] width 165 height 29
click at [1083, 361] on input "0" at bounding box center [1092, 375] width 132 height 29
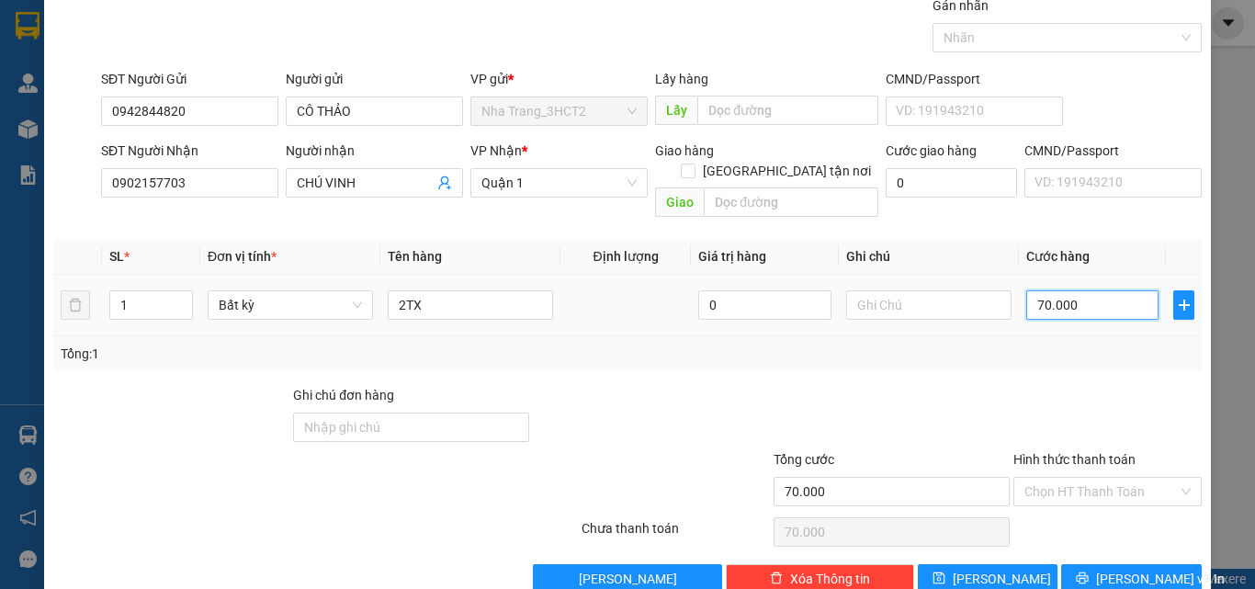
scroll to position [91, 0]
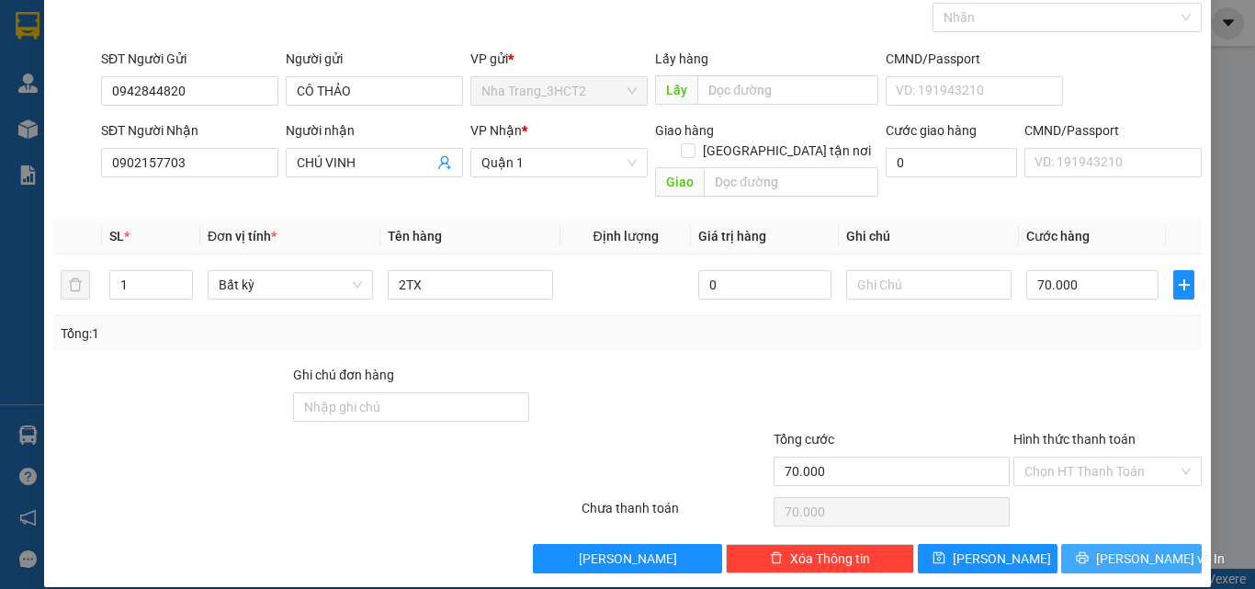
click at [1127, 549] on span "[PERSON_NAME] và In" at bounding box center [1160, 559] width 129 height 20
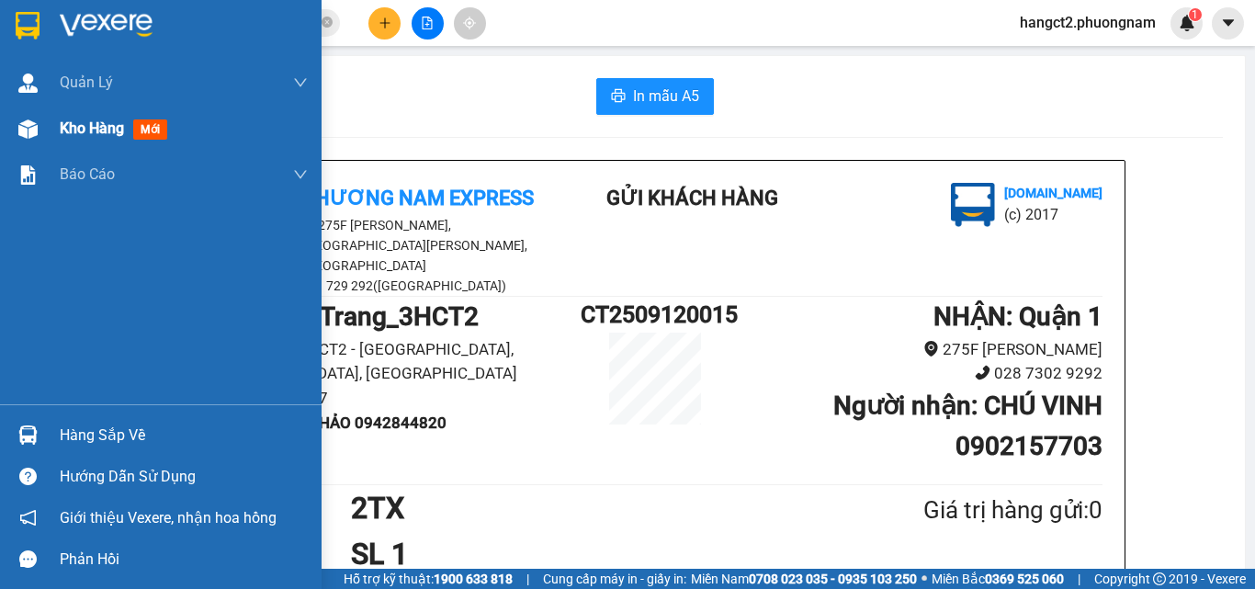
drag, startPoint x: 74, startPoint y: 170, endPoint x: 86, endPoint y: 129, distance: 43.3
click at [86, 129] on div "Quản [PERSON_NAME] lý giao nhận mới Kho hàng mới Báo cáo Báo cáo dòng tiền (nhâ…" at bounding box center [161, 232] width 322 height 345
click at [86, 129] on span "Kho hàng" at bounding box center [92, 127] width 64 height 17
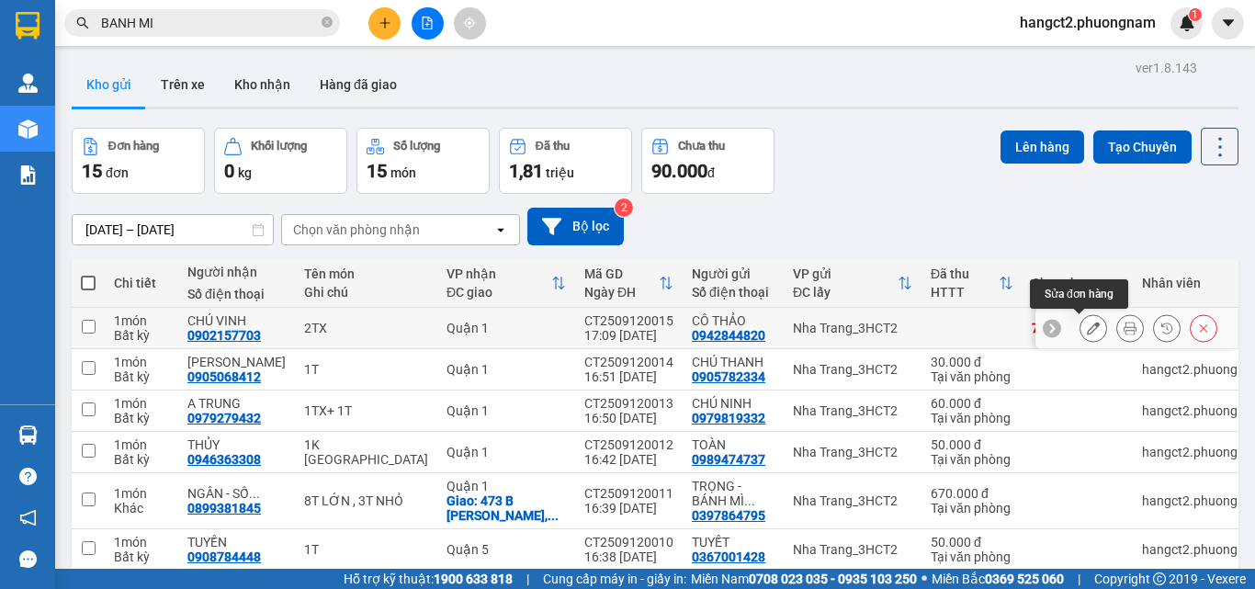
click at [1087, 330] on icon at bounding box center [1093, 328] width 13 height 13
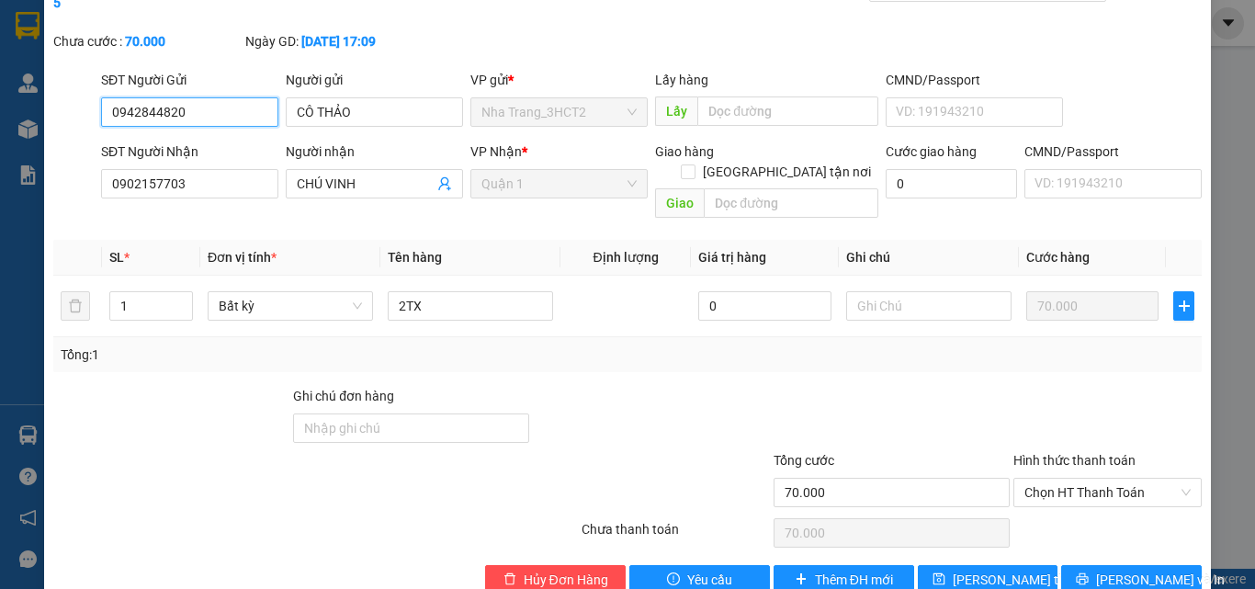
scroll to position [95, 0]
click at [1072, 478] on span "Chọn HT Thanh Toán" at bounding box center [1108, 492] width 166 height 28
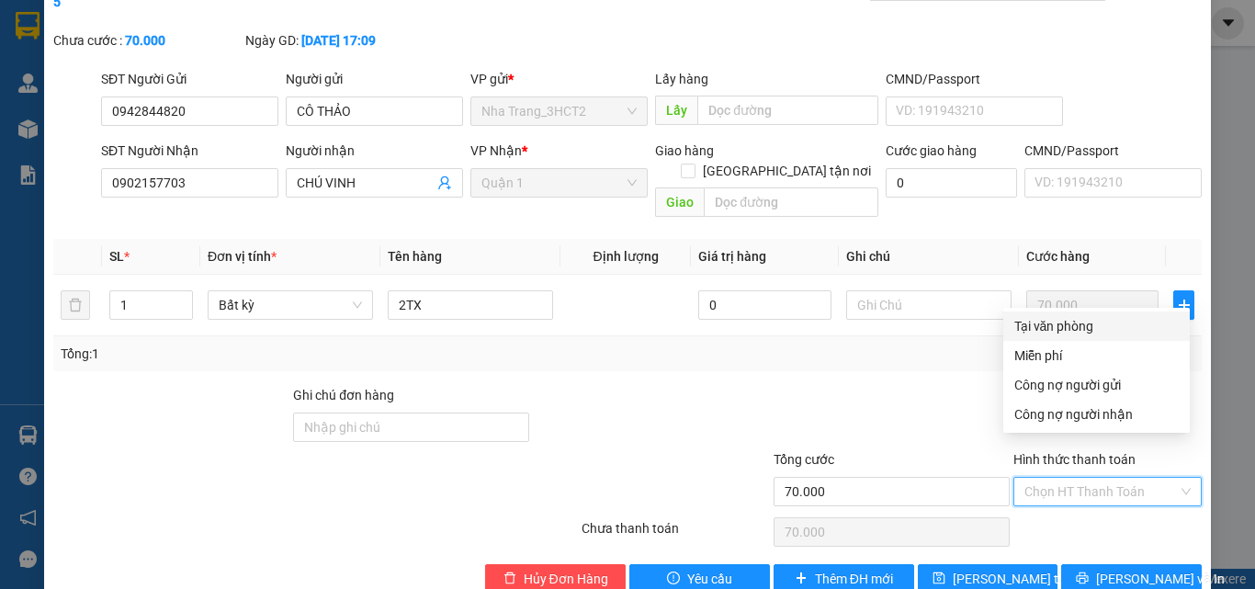
click at [1062, 328] on div "Tại văn phòng" at bounding box center [1097, 326] width 164 height 20
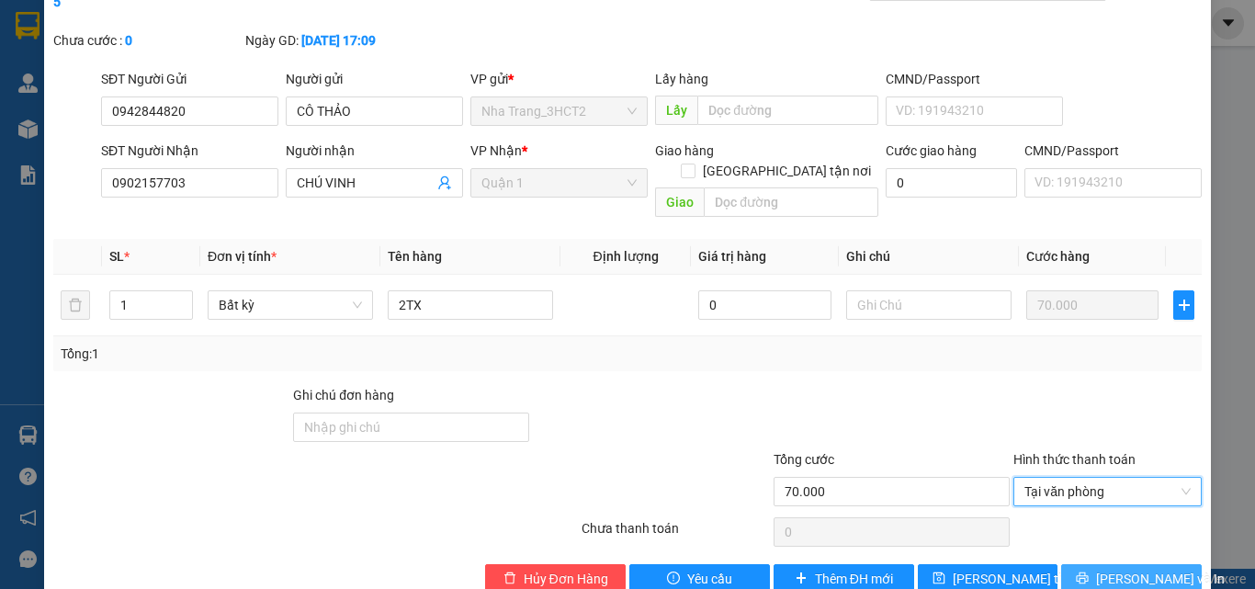
click at [1117, 564] on button "[PERSON_NAME] và In" at bounding box center [1131, 578] width 141 height 29
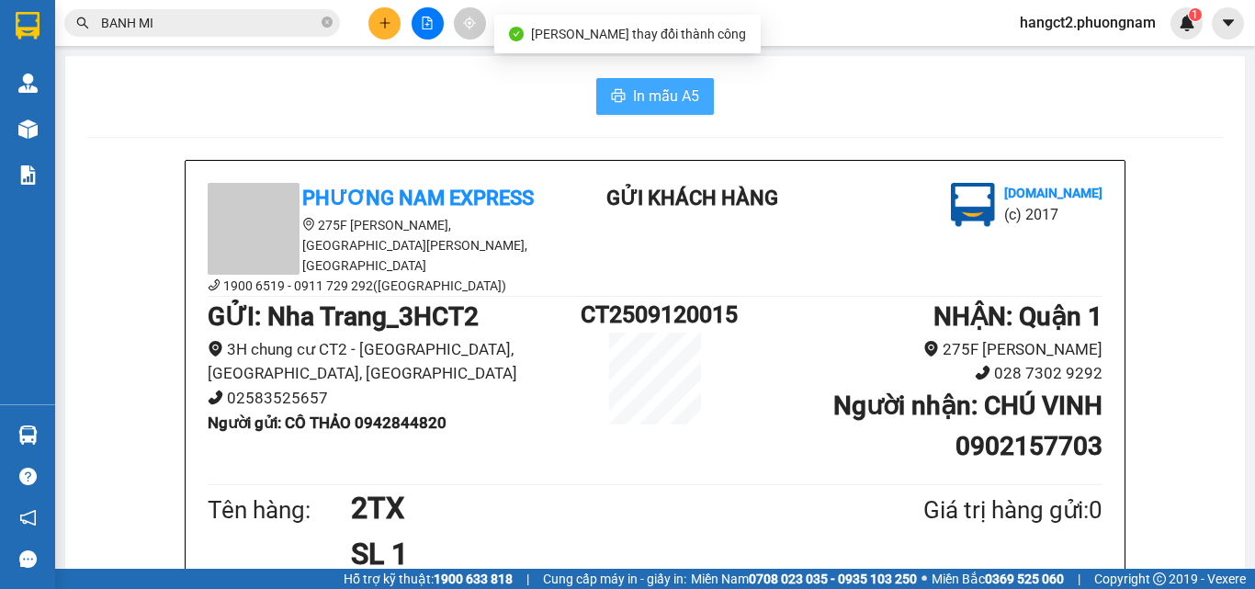
click at [659, 105] on span "In mẫu A5" at bounding box center [666, 96] width 66 height 23
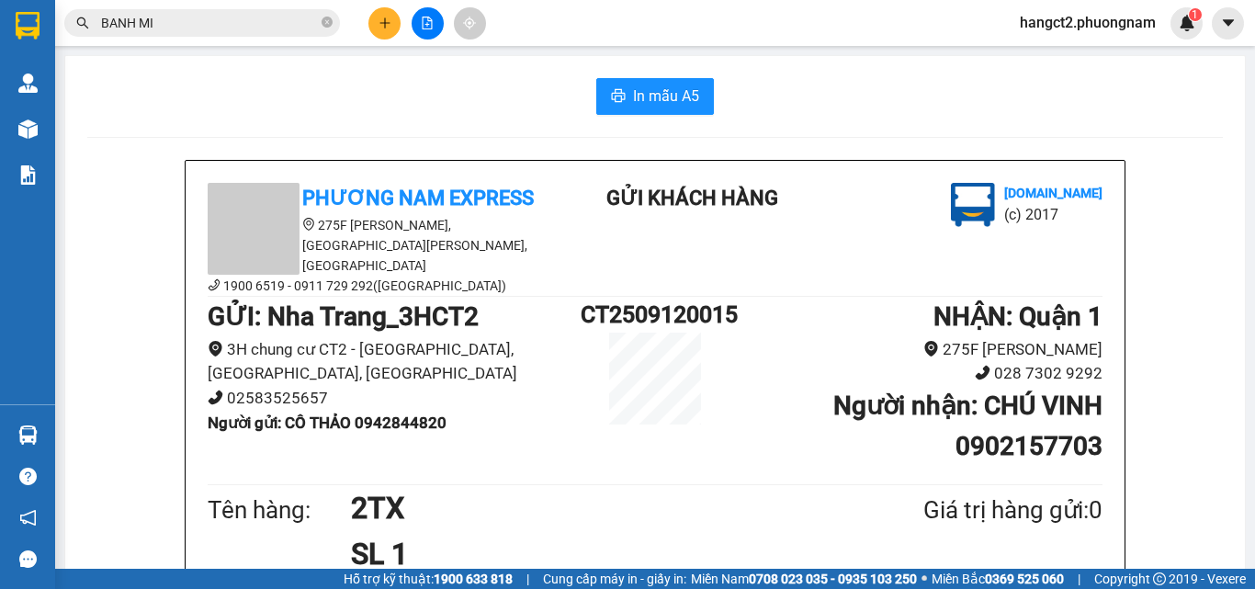
click at [369, 23] on button at bounding box center [384, 23] width 32 height 32
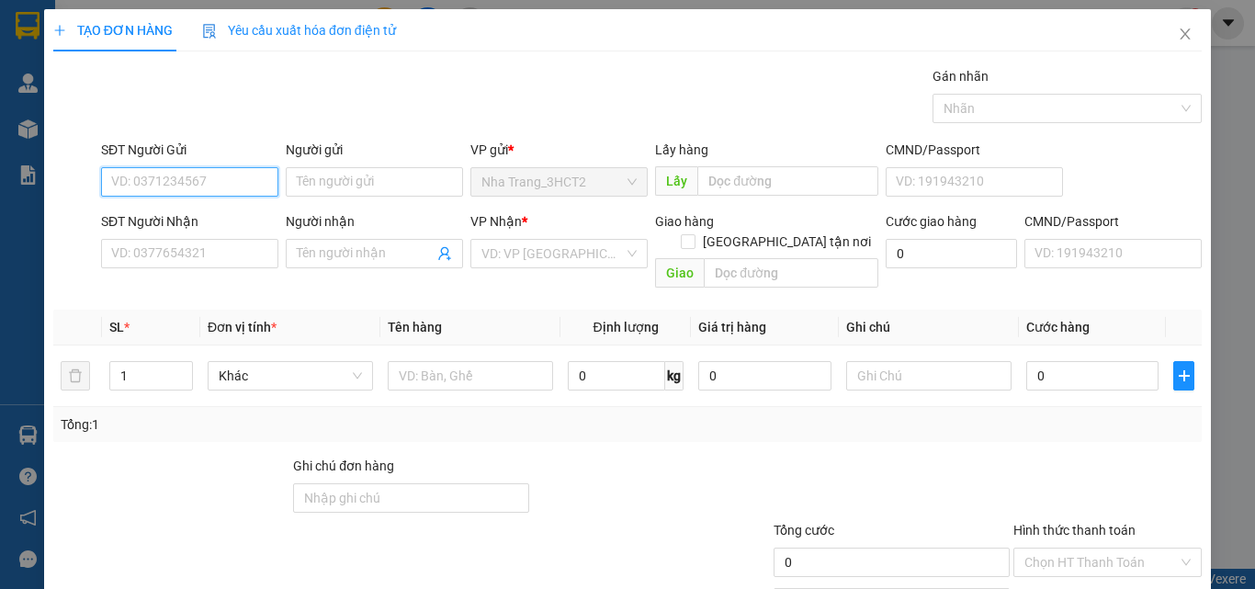
click at [229, 183] on input "SĐT Người Gửi" at bounding box center [189, 181] width 177 height 29
click at [137, 214] on div "0905039097 - NGUYỆT" at bounding box center [187, 219] width 153 height 20
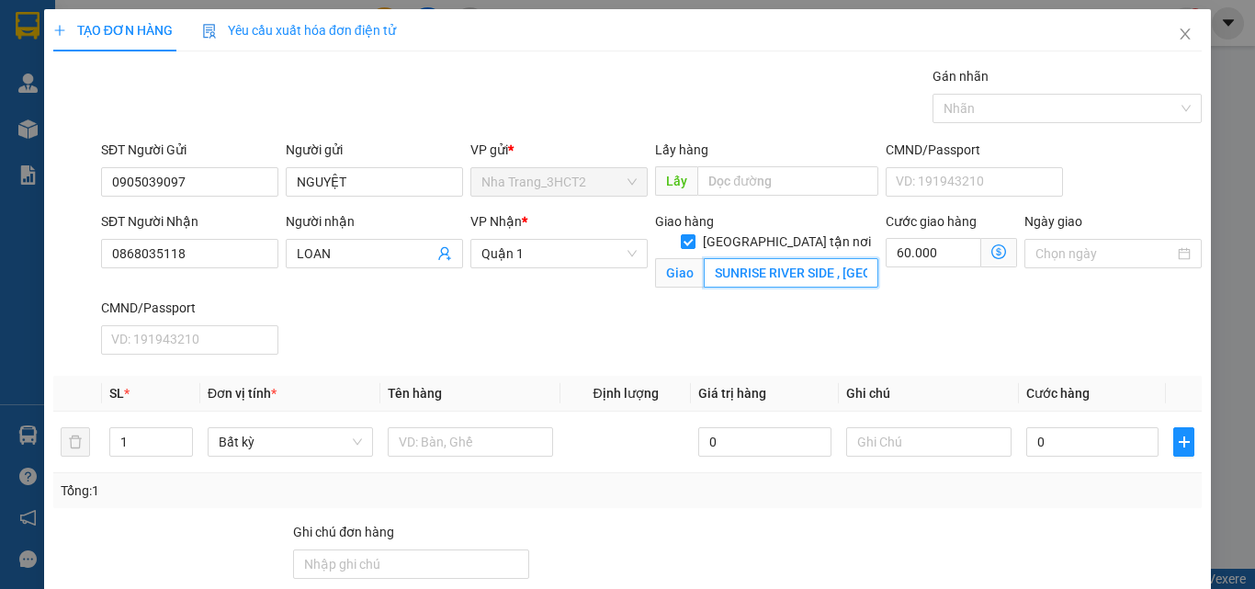
click at [786, 258] on input "SUNRISE RIVER SIDE , [GEOGRAPHIC_DATA] , PHƯỜNG [GEOGRAPHIC_DATA] ,[GEOGRAPHIC_…" at bounding box center [791, 272] width 175 height 29
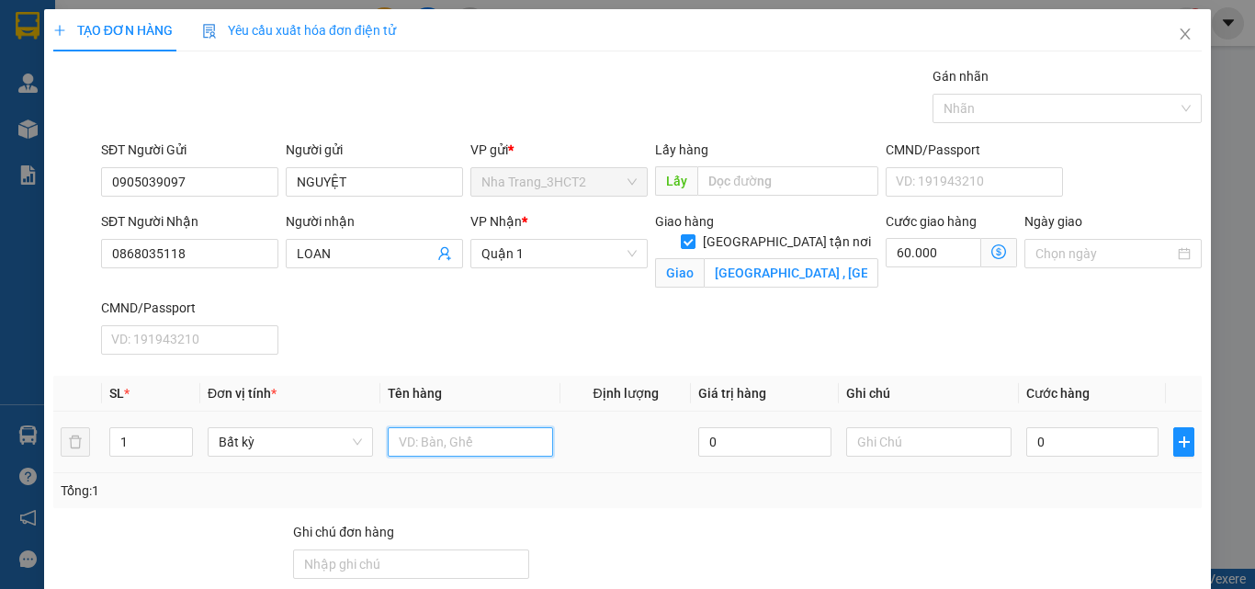
click at [499, 443] on input "text" at bounding box center [470, 441] width 165 height 29
click at [1087, 433] on input "0" at bounding box center [1092, 441] width 132 height 29
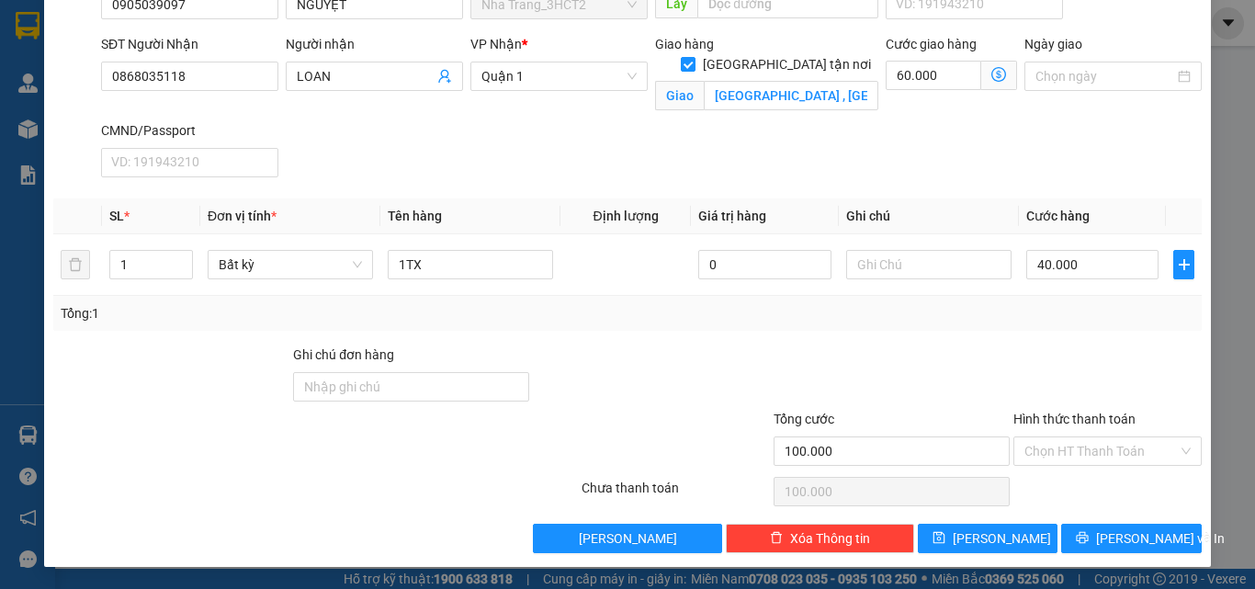
click at [1100, 425] on label "Hình thức thanh toán" at bounding box center [1075, 419] width 122 height 15
click at [1100, 437] on input "Hình thức thanh toán" at bounding box center [1101, 451] width 153 height 28
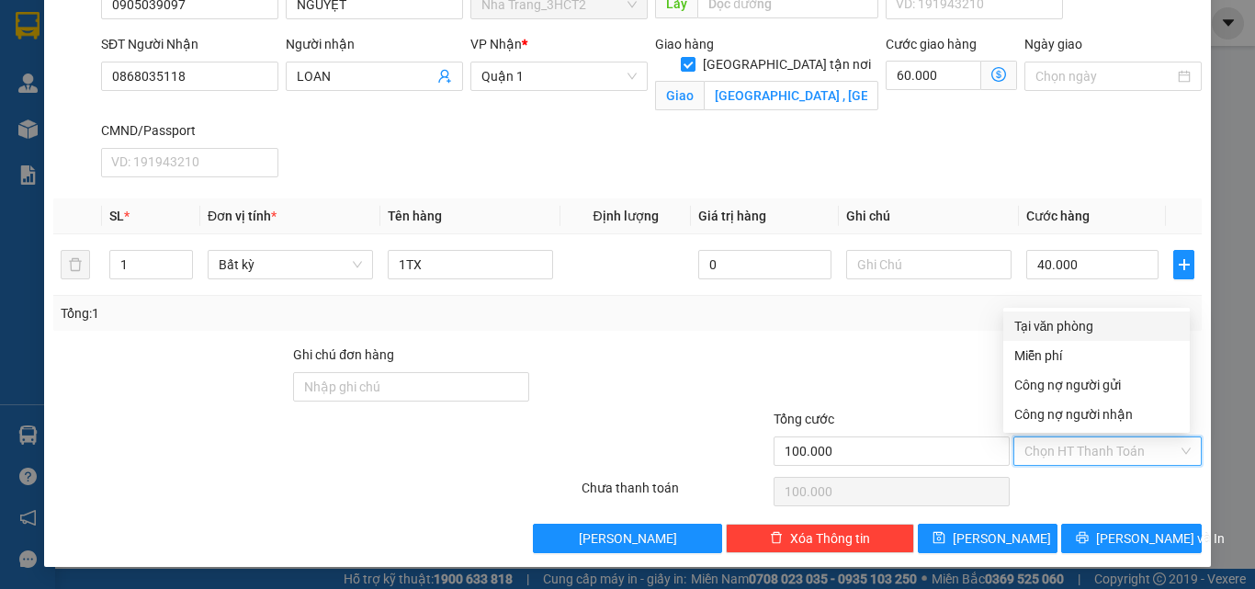
click at [1102, 451] on input "Hình thức thanh toán" at bounding box center [1101, 451] width 153 height 28
click at [1105, 326] on div "Tại văn phòng" at bounding box center [1097, 326] width 164 height 20
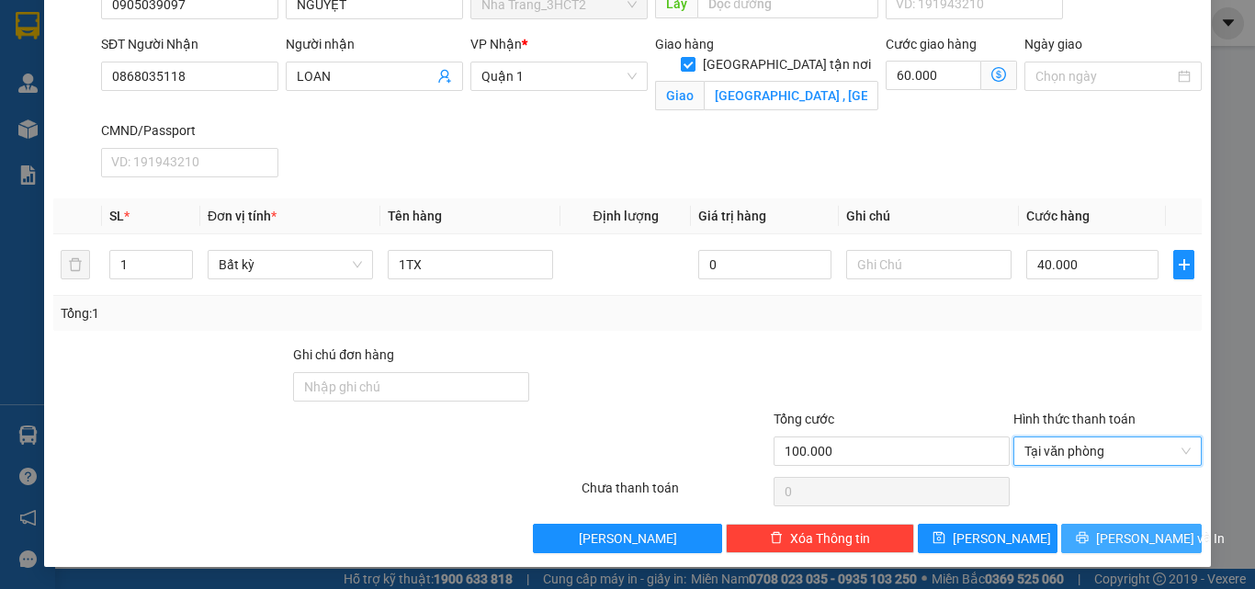
click at [1089, 531] on icon "printer" at bounding box center [1082, 537] width 13 height 13
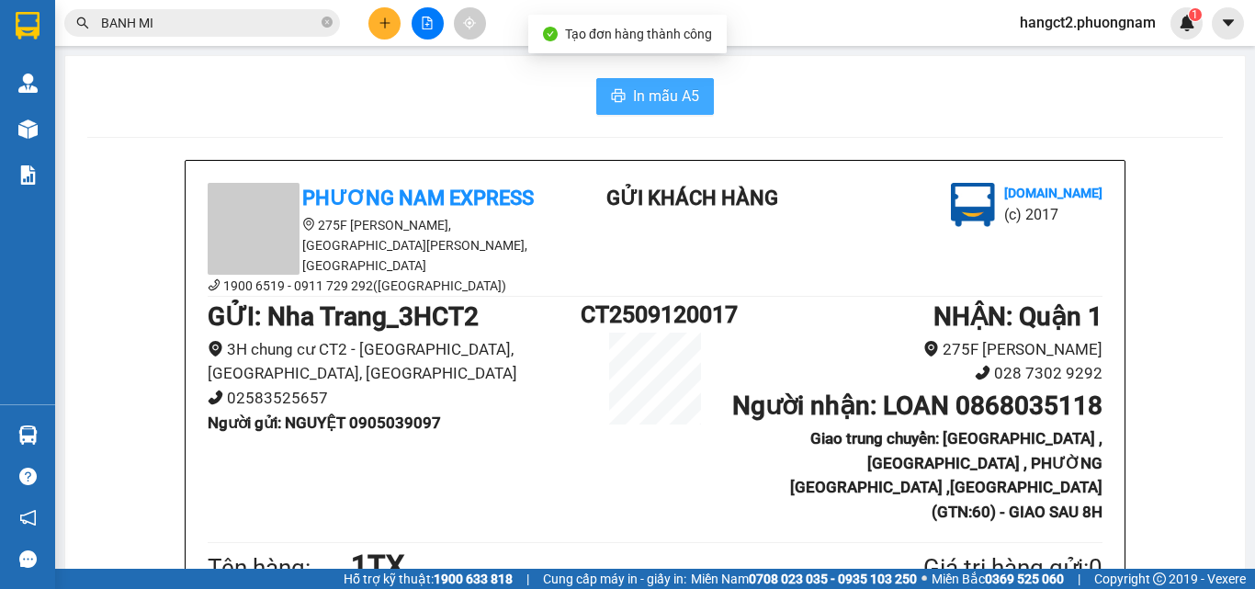
click at [680, 108] on button "In mẫu A5" at bounding box center [655, 96] width 118 height 37
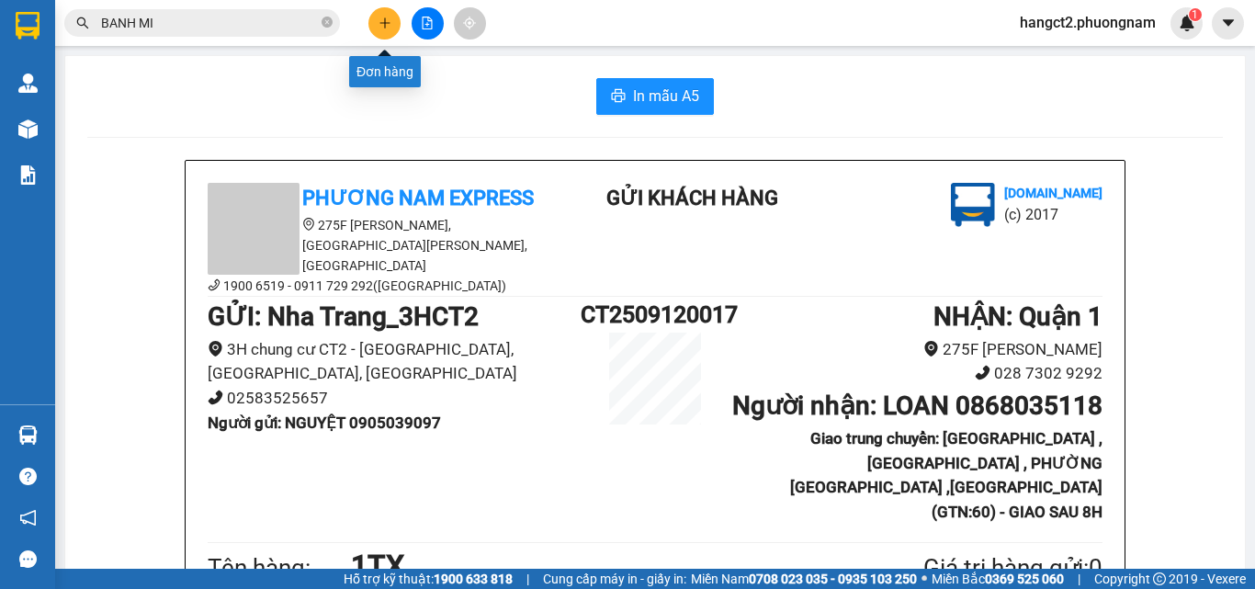
click at [390, 34] on button at bounding box center [384, 23] width 32 height 32
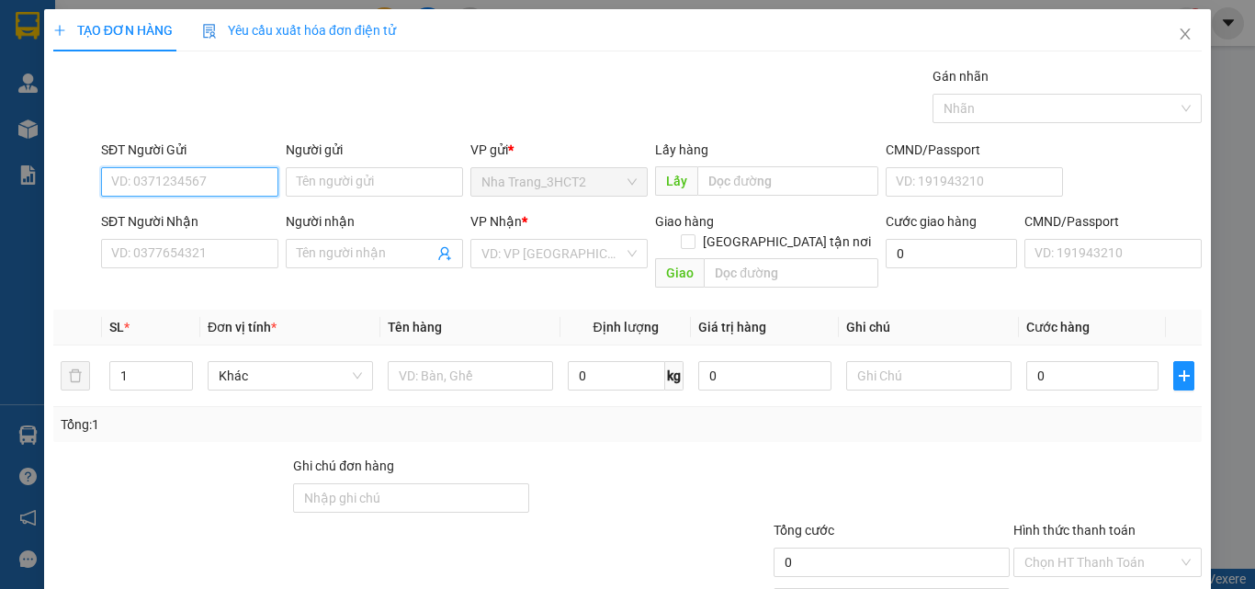
click at [241, 182] on input "SĐT Người Gửi" at bounding box center [189, 181] width 177 height 29
click at [233, 210] on div "0905208396 - THUẬN" at bounding box center [187, 219] width 153 height 20
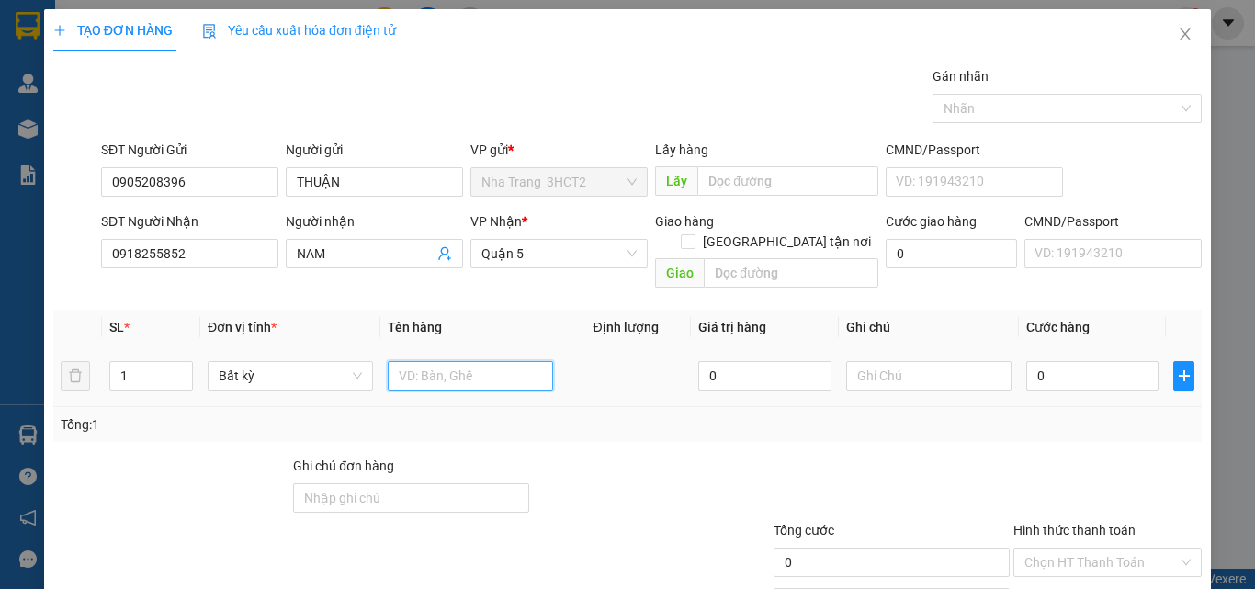
click at [497, 363] on input "text" at bounding box center [470, 375] width 165 height 29
click at [1065, 361] on input "0" at bounding box center [1092, 375] width 132 height 29
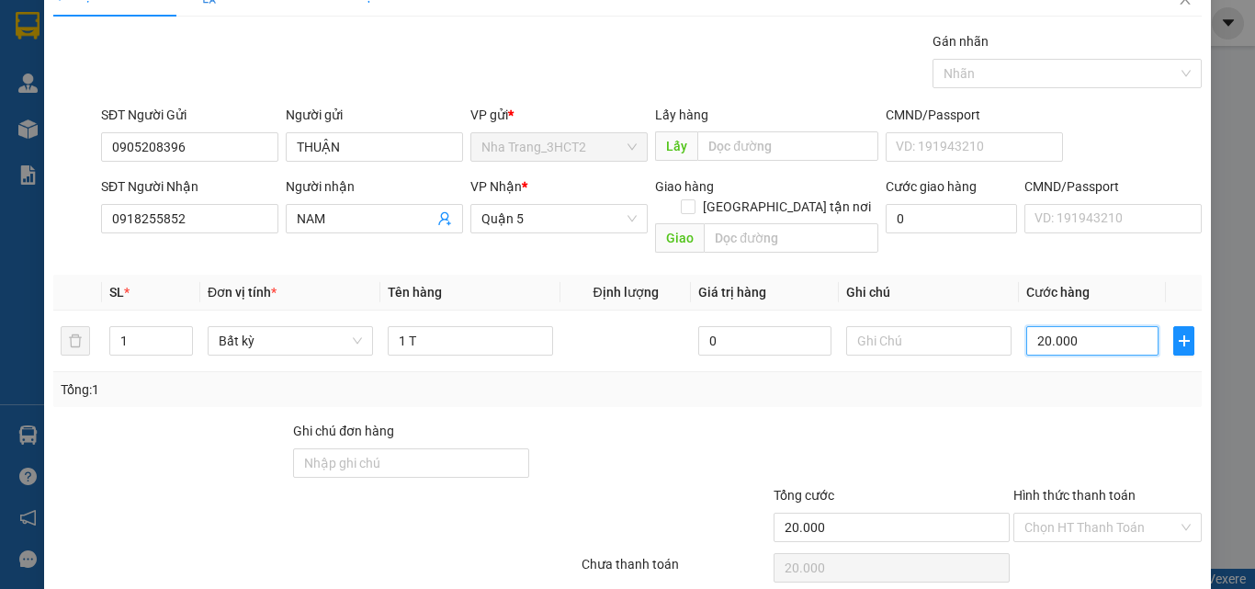
scroll to position [91, 0]
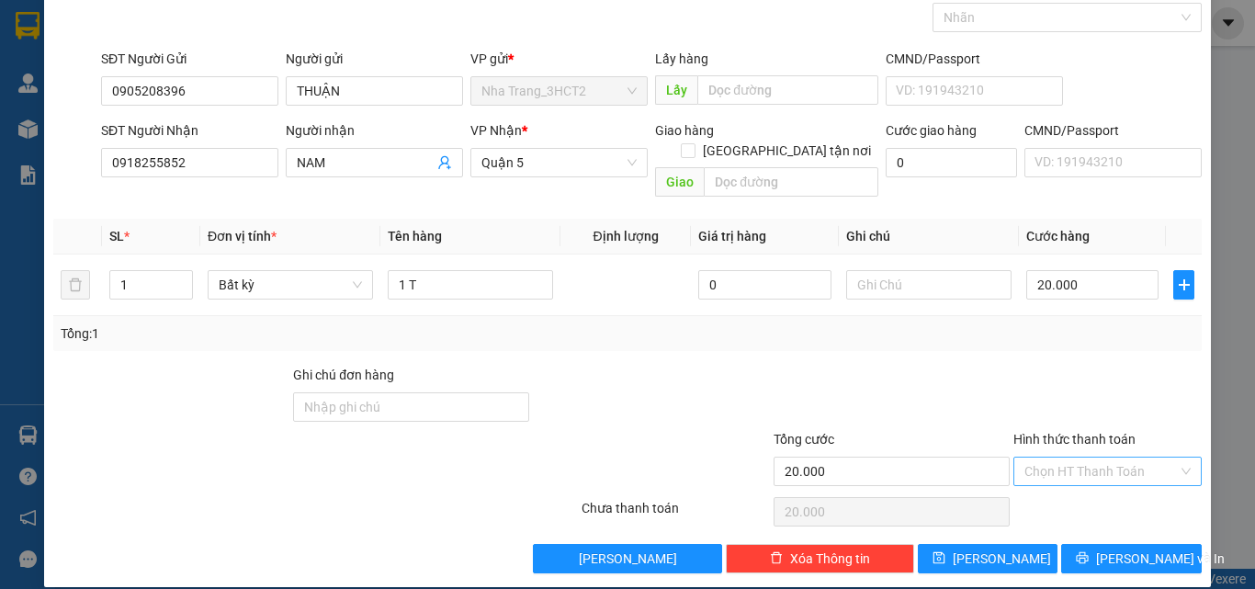
click at [1099, 464] on input "Hình thức thanh toán" at bounding box center [1101, 472] width 153 height 28
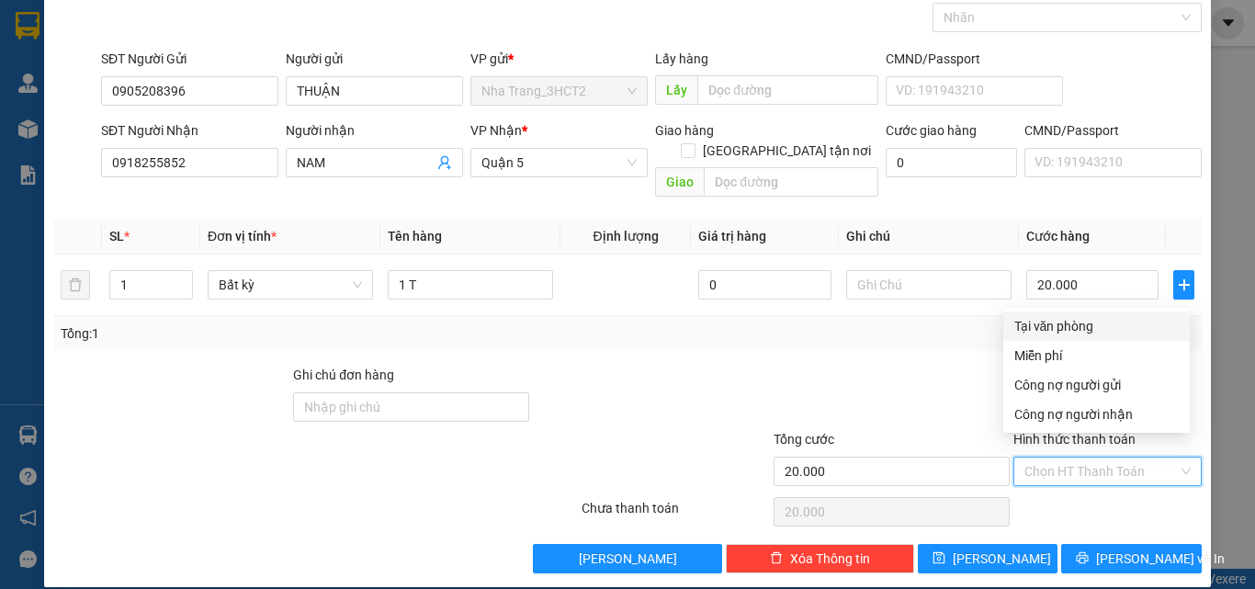
click at [1083, 323] on div "Tại văn phòng" at bounding box center [1097, 326] width 164 height 20
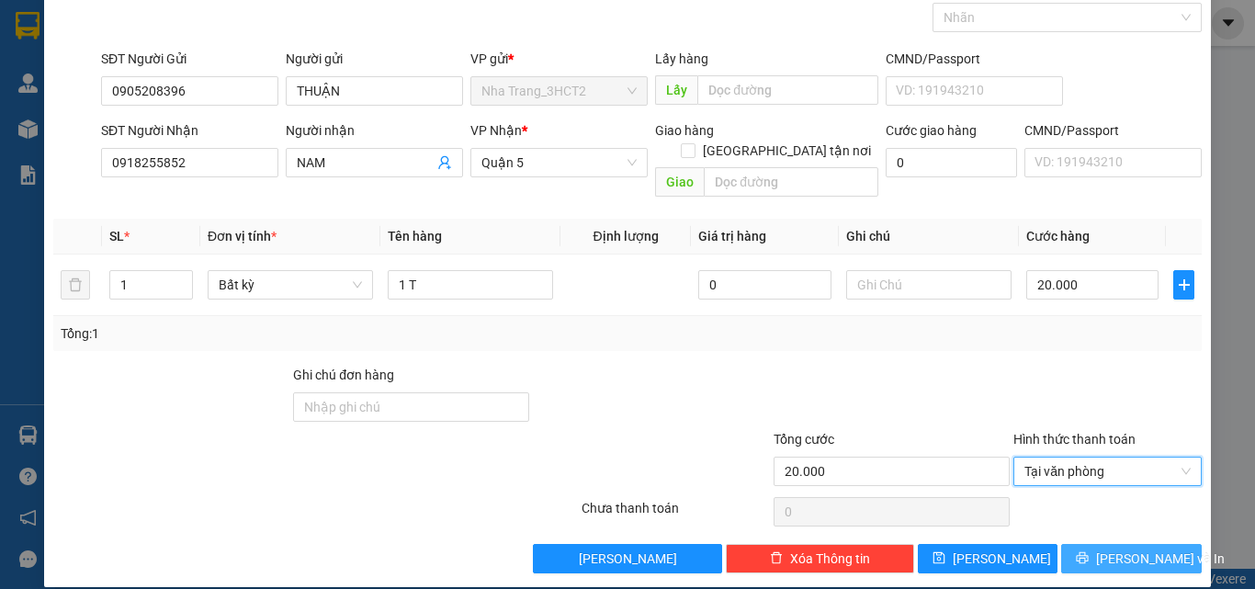
click at [1097, 544] on button "[PERSON_NAME] và In" at bounding box center [1131, 558] width 141 height 29
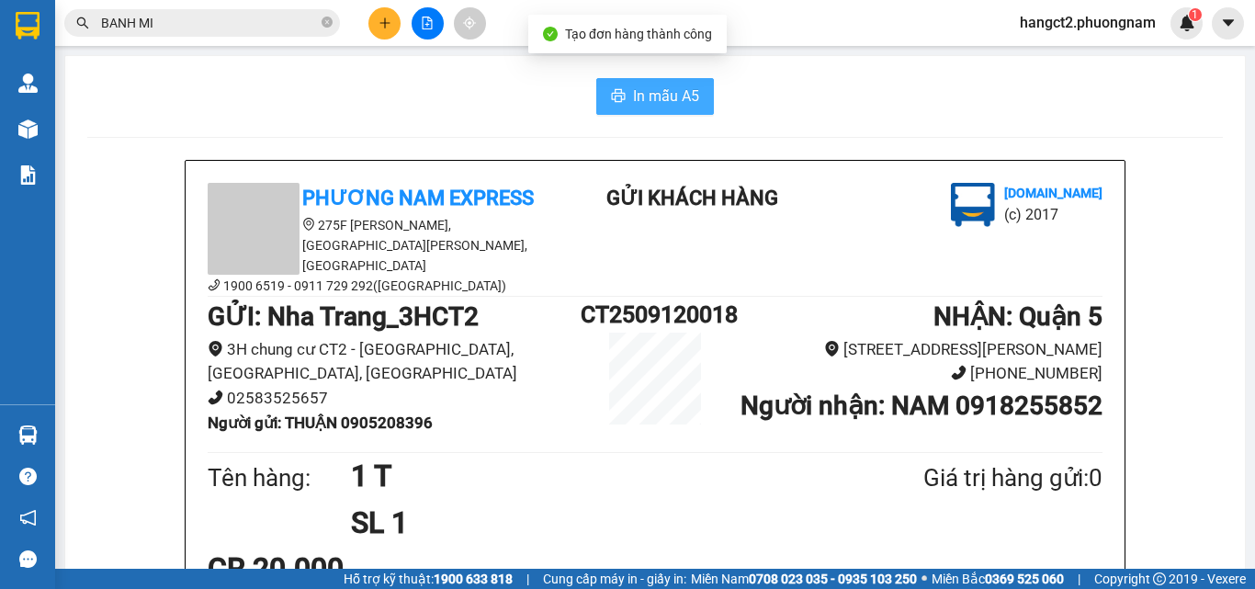
click at [683, 85] on span "In mẫu A5" at bounding box center [666, 96] width 66 height 23
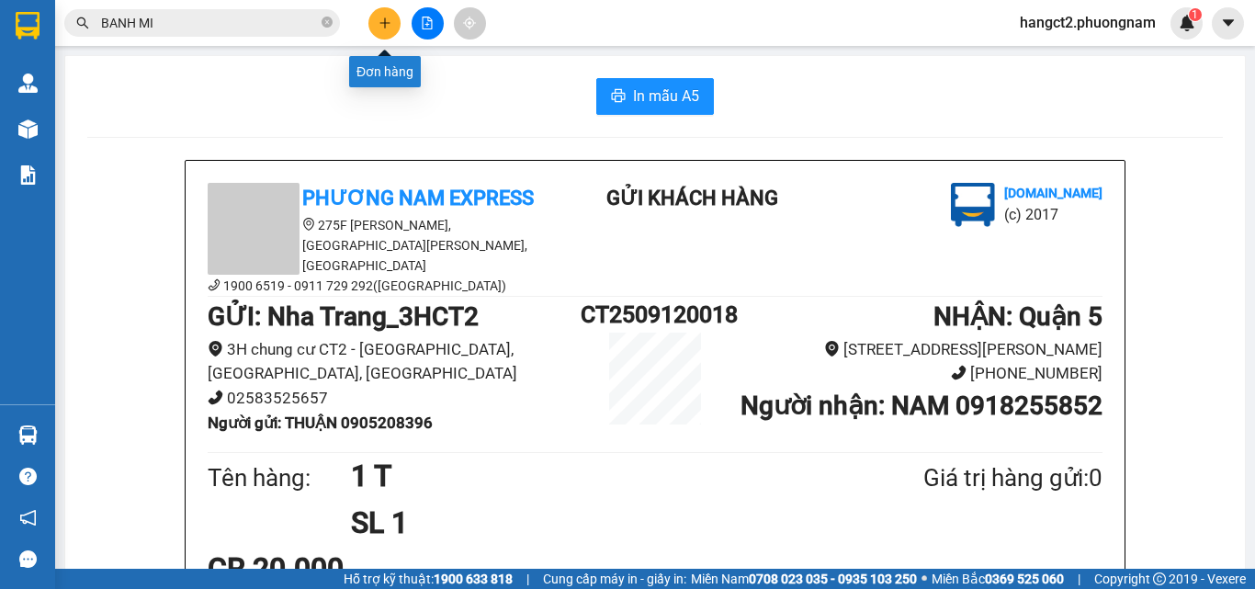
click at [391, 22] on button at bounding box center [384, 23] width 32 height 32
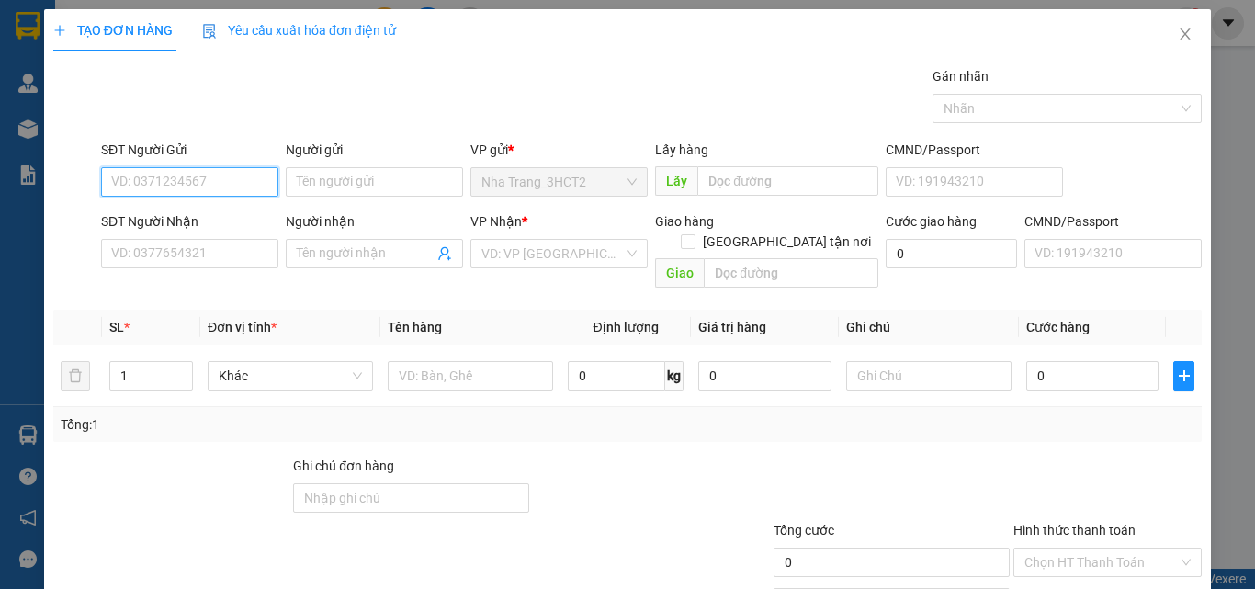
click at [237, 176] on input "SĐT Người Gửi" at bounding box center [189, 181] width 177 height 29
click at [140, 213] on div "0986504543 - CHỊ [PERSON_NAME]" at bounding box center [213, 219] width 205 height 20
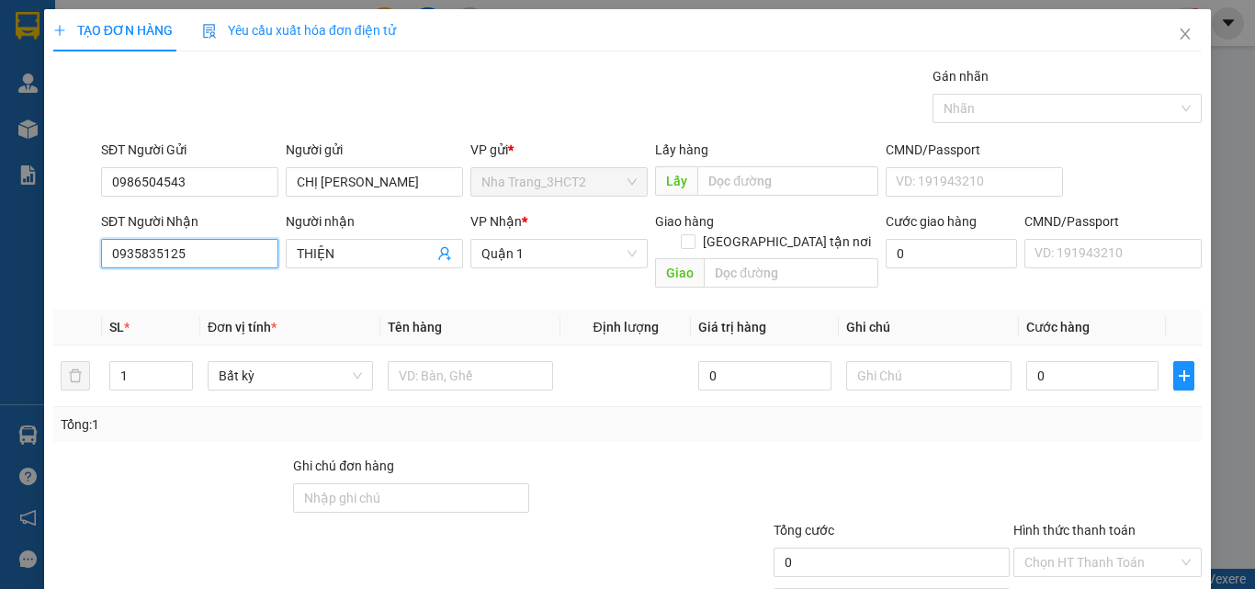
drag, startPoint x: 221, startPoint y: 255, endPoint x: 106, endPoint y: 303, distance: 124.4
click at [106, 303] on body "Kết quả tìm kiếm ( 3 ) Bộ lọc Gửi 3 ngày gần nhất Mã ĐH Trạng thái Món hàng Tổn…" at bounding box center [627, 294] width 1255 height 589
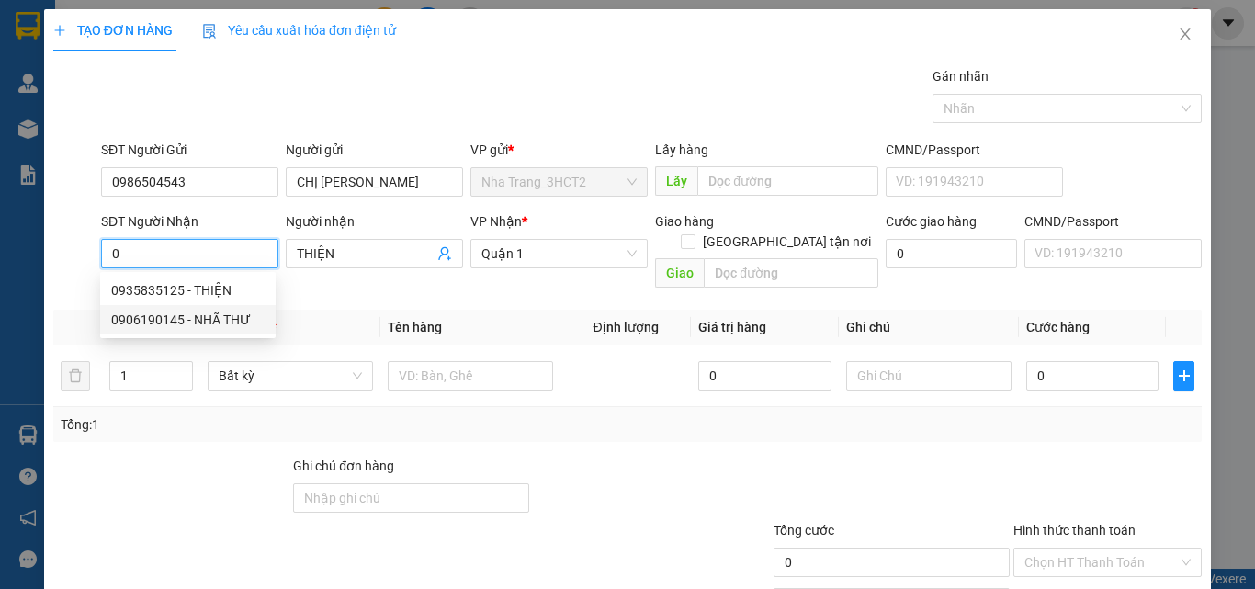
click at [188, 319] on div "0906190145 - NHÃ THƯ" at bounding box center [187, 320] width 153 height 20
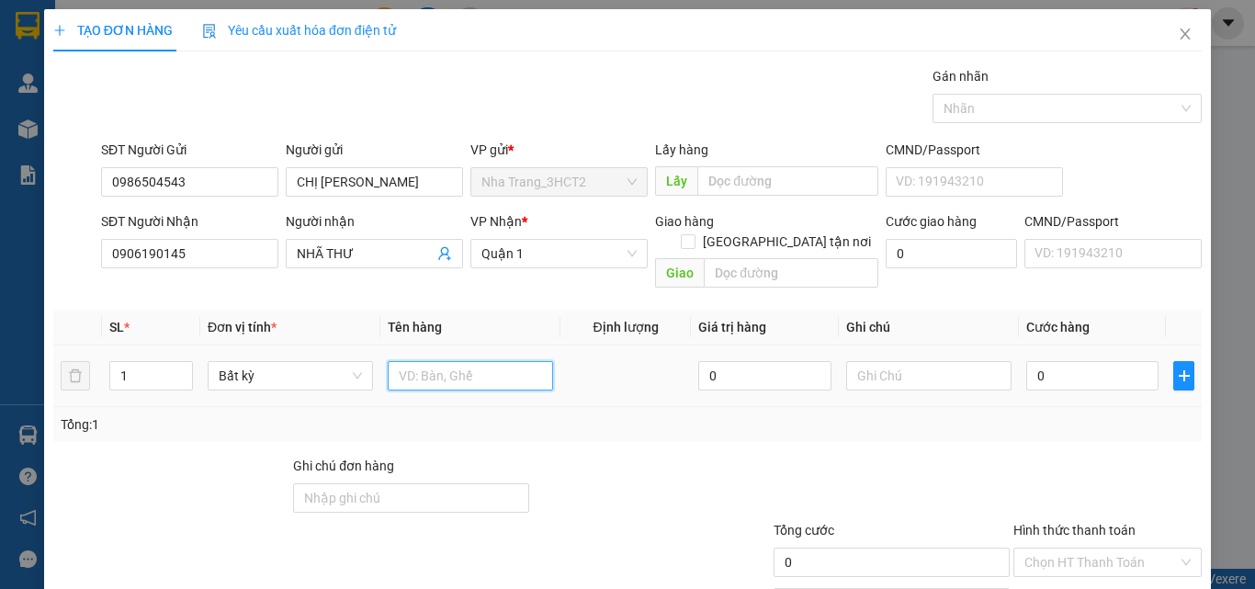
click at [458, 361] on input "text" at bounding box center [470, 375] width 165 height 29
click at [1041, 361] on input "0" at bounding box center [1092, 375] width 132 height 29
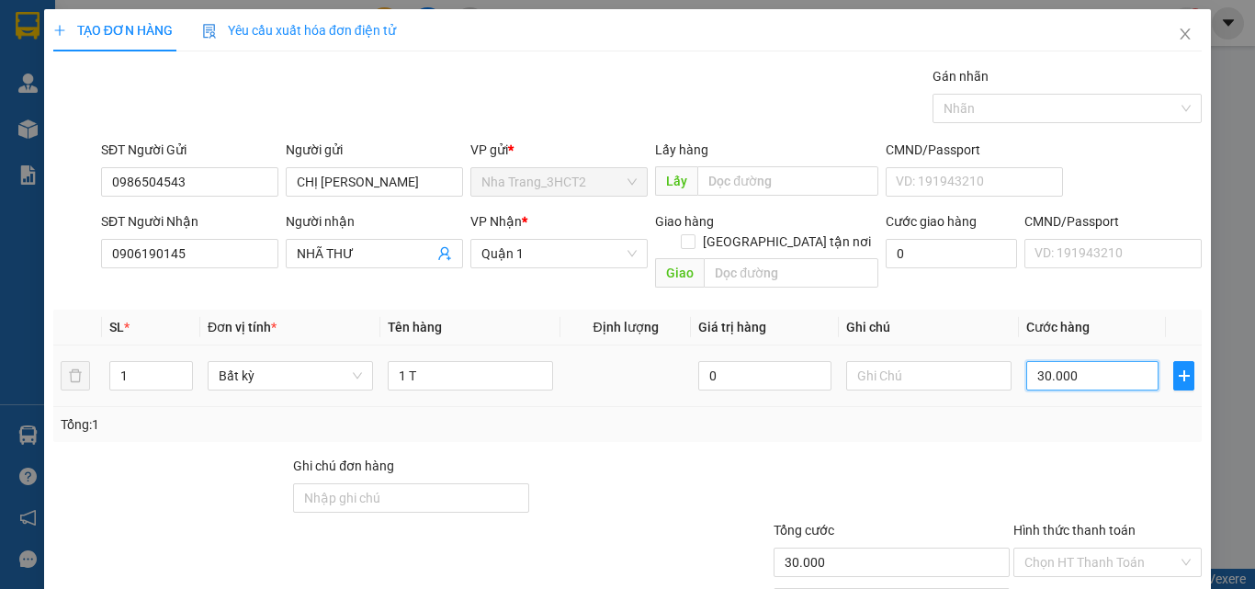
scroll to position [91, 0]
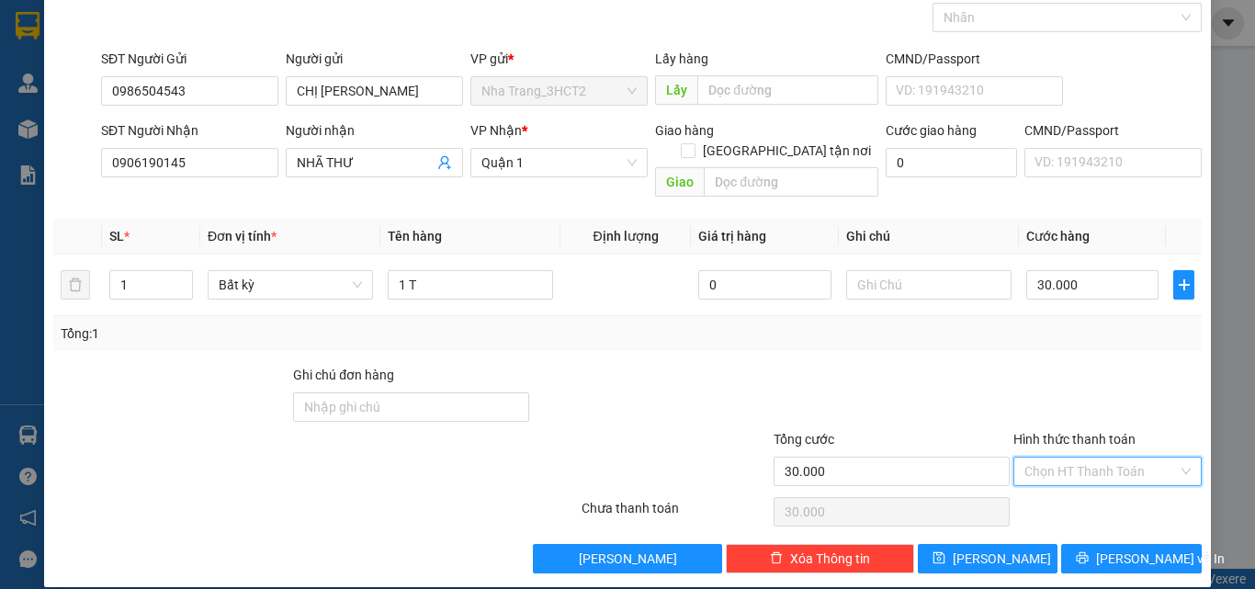
click at [1088, 458] on input "Hình thức thanh toán" at bounding box center [1101, 472] width 153 height 28
click at [1032, 329] on div "Tại văn phòng" at bounding box center [1097, 326] width 164 height 20
click at [1132, 549] on span "[PERSON_NAME] và In" at bounding box center [1160, 559] width 129 height 20
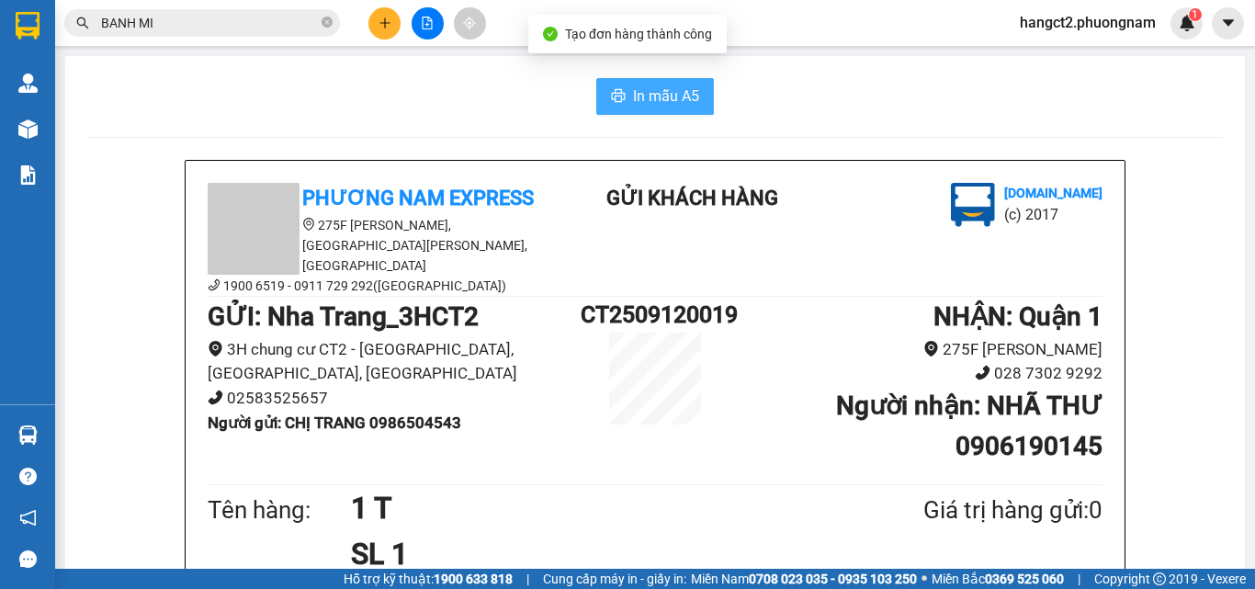
click at [675, 93] on span "In mẫu A5" at bounding box center [666, 96] width 66 height 23
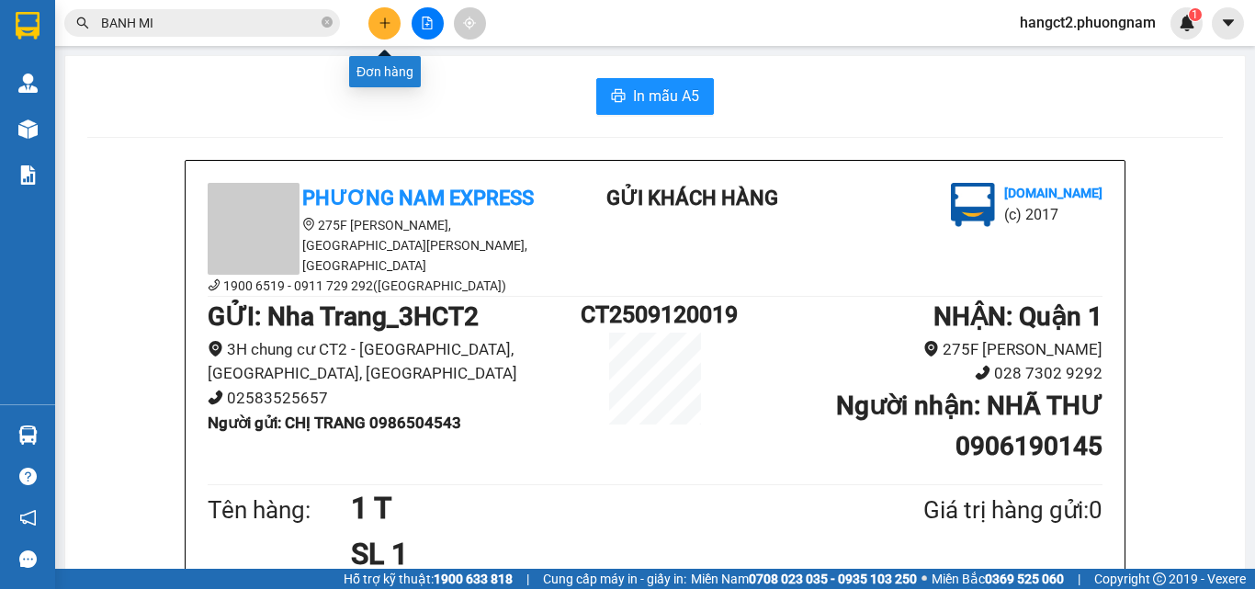
click at [387, 26] on icon "plus" at bounding box center [385, 23] width 13 height 13
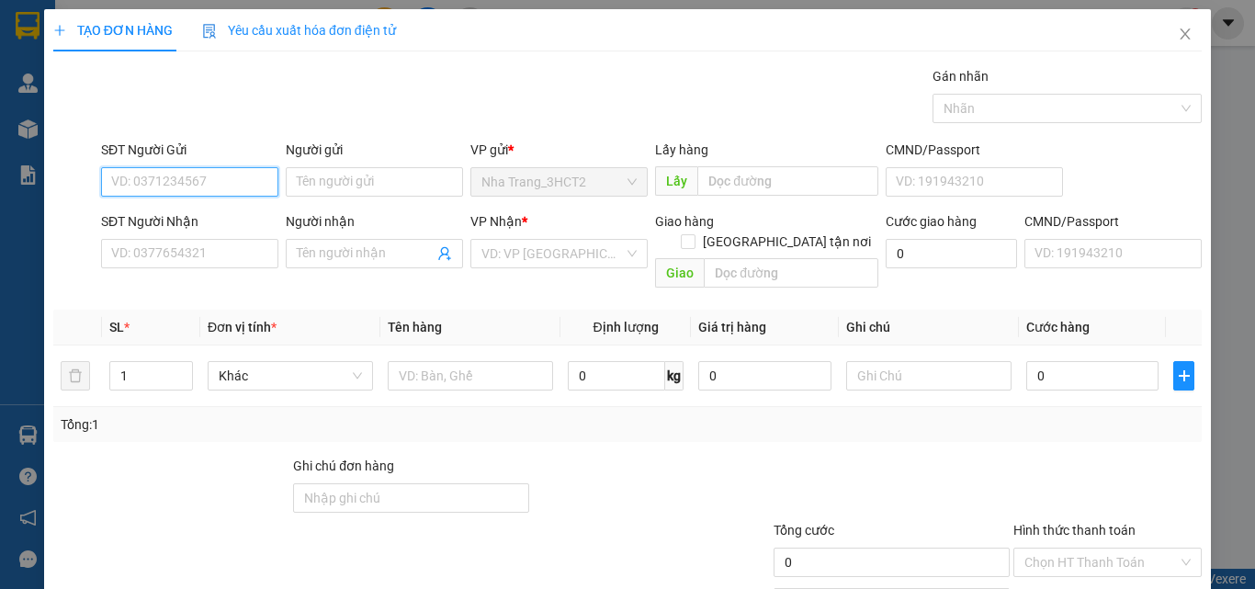
click at [234, 172] on input "SĐT Người Gửi" at bounding box center [189, 181] width 177 height 29
click at [241, 217] on div "0912185224 - THẢO" at bounding box center [187, 219] width 153 height 20
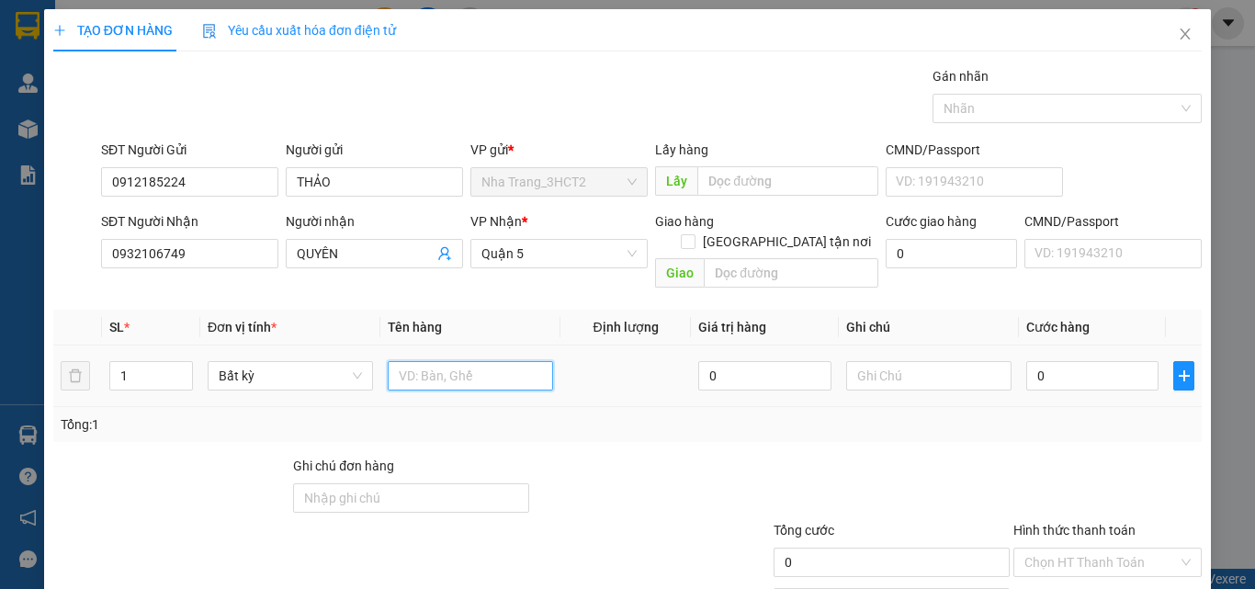
click at [439, 361] on input "text" at bounding box center [470, 375] width 165 height 29
click at [1033, 370] on div "0" at bounding box center [1092, 375] width 132 height 37
click at [1033, 368] on input "0" at bounding box center [1092, 375] width 132 height 29
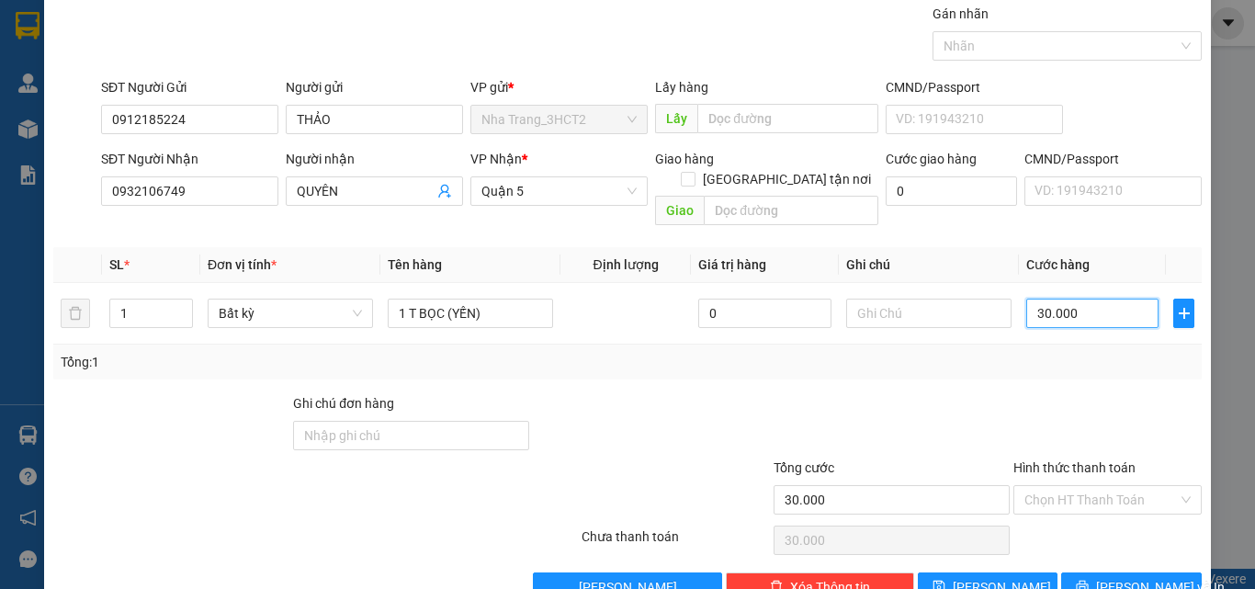
scroll to position [91, 0]
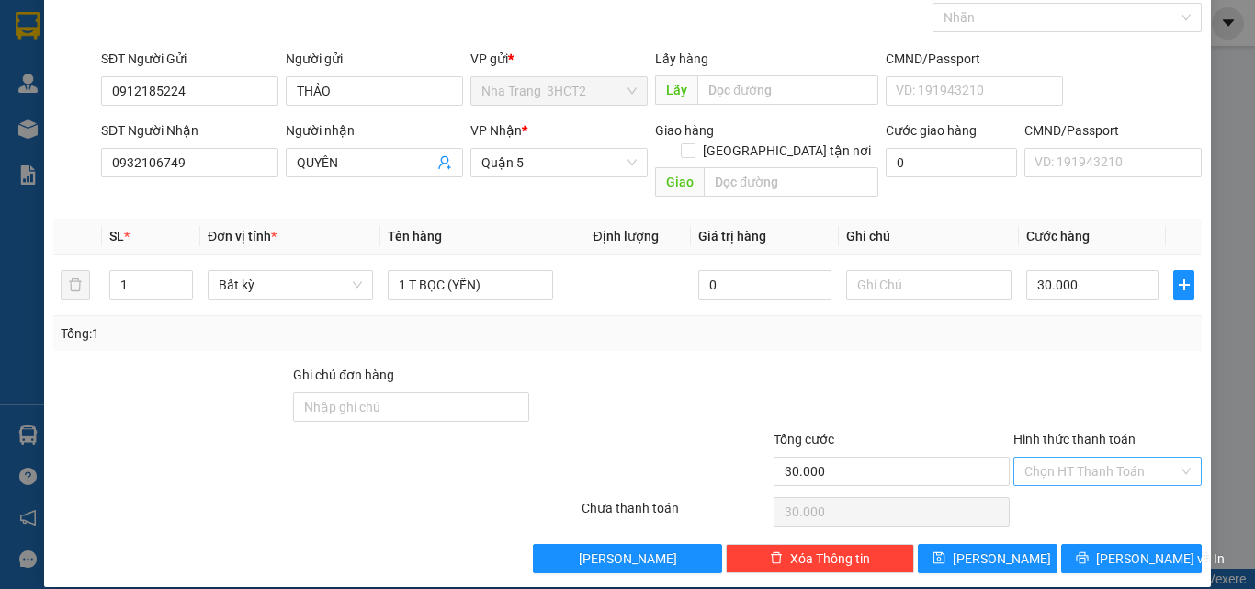
click at [1127, 458] on input "Hình thức thanh toán" at bounding box center [1101, 472] width 153 height 28
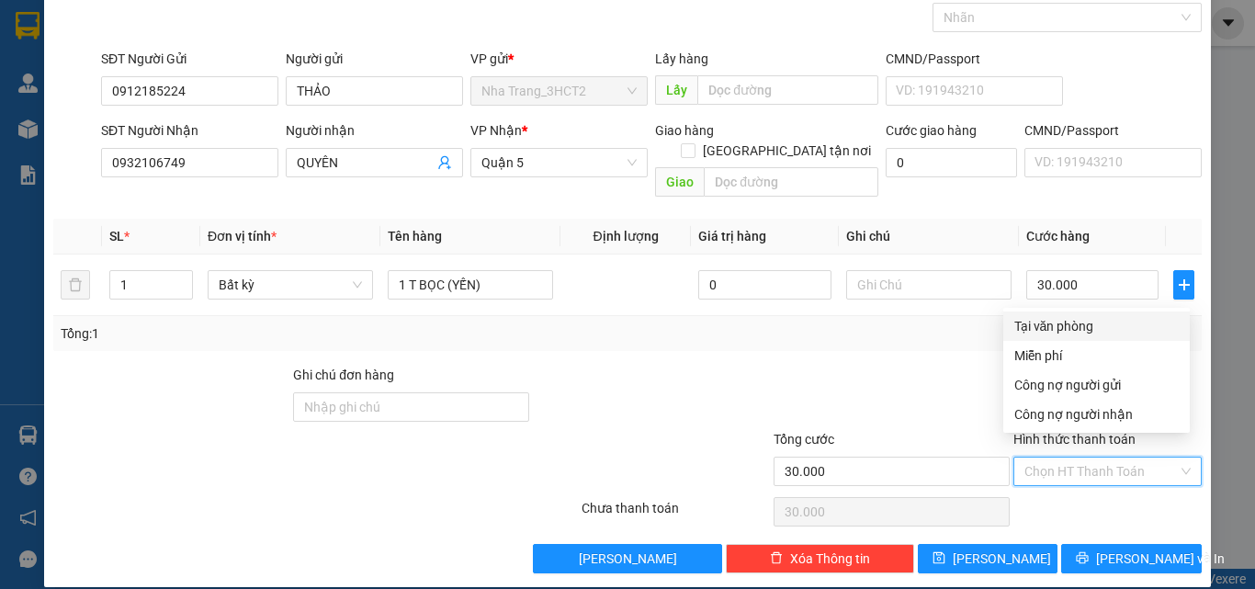
click at [1056, 334] on div "Tại văn phòng" at bounding box center [1097, 326] width 164 height 20
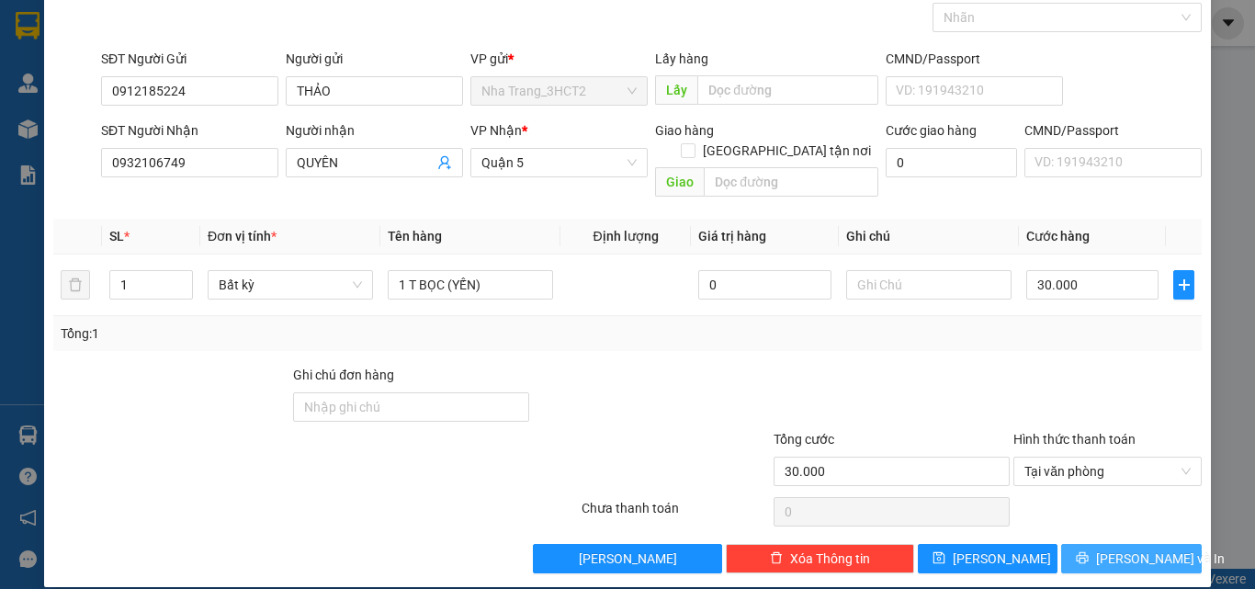
click at [1173, 544] on button "[PERSON_NAME] và In" at bounding box center [1131, 558] width 141 height 29
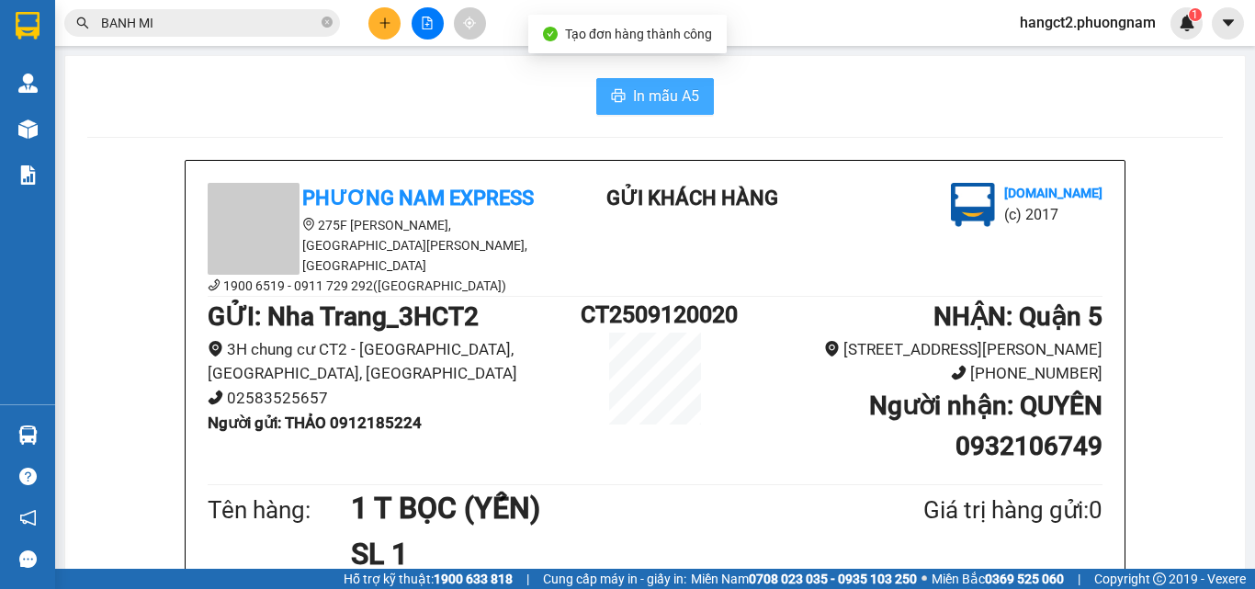
click at [673, 84] on button "In mẫu A5" at bounding box center [655, 96] width 118 height 37
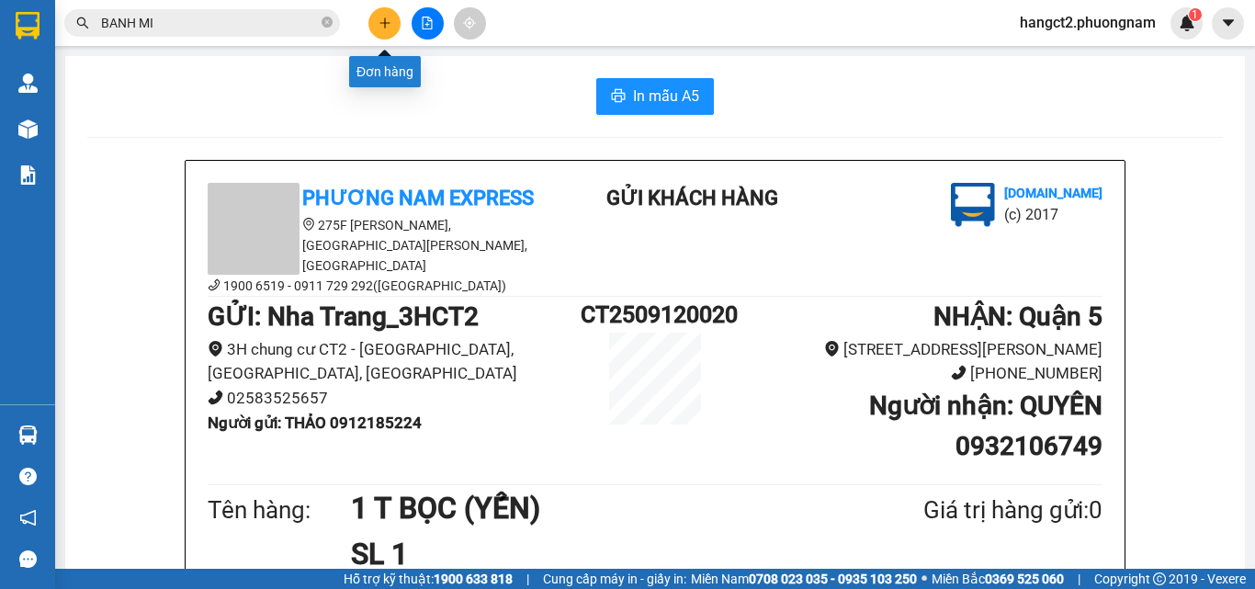
click at [384, 23] on icon "plus" at bounding box center [385, 22] width 10 height 1
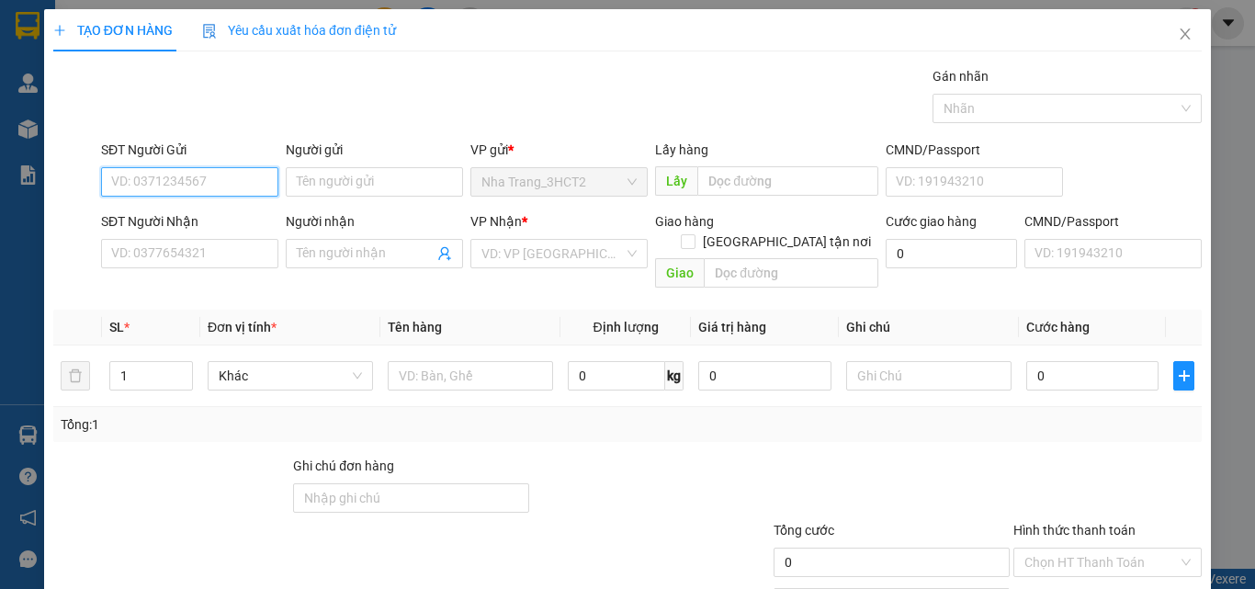
click at [210, 189] on input "SĐT Người Gửi" at bounding box center [189, 181] width 177 height 29
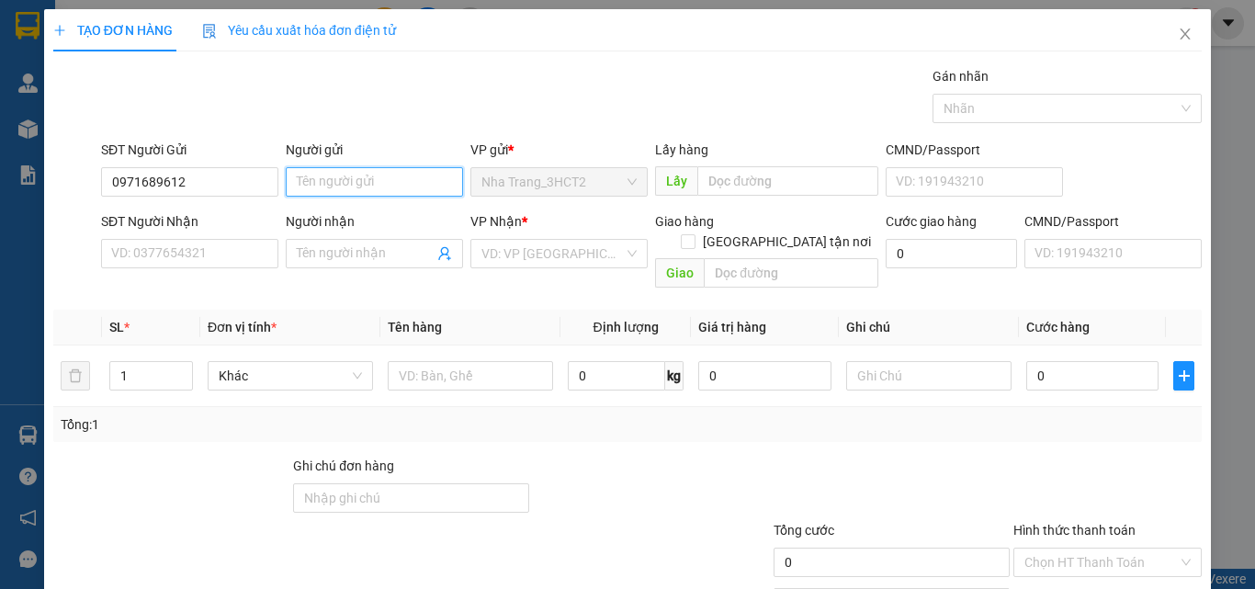
click at [324, 177] on input "Người gửi" at bounding box center [374, 181] width 177 height 29
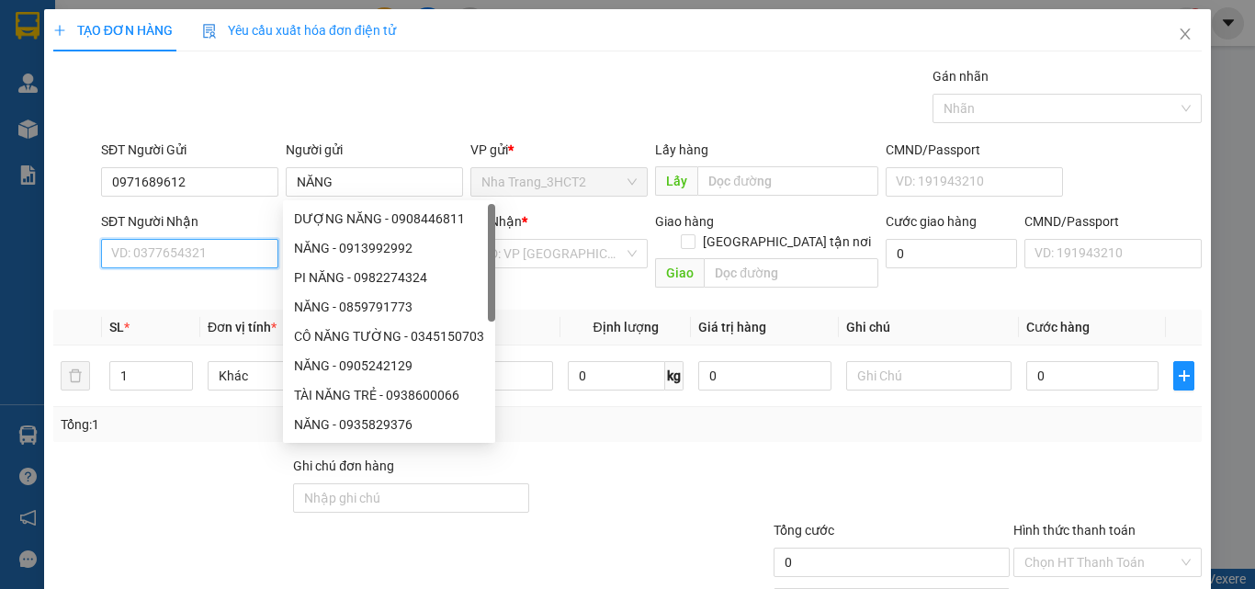
click at [207, 256] on input "SĐT Người Nhận" at bounding box center [189, 253] width 177 height 29
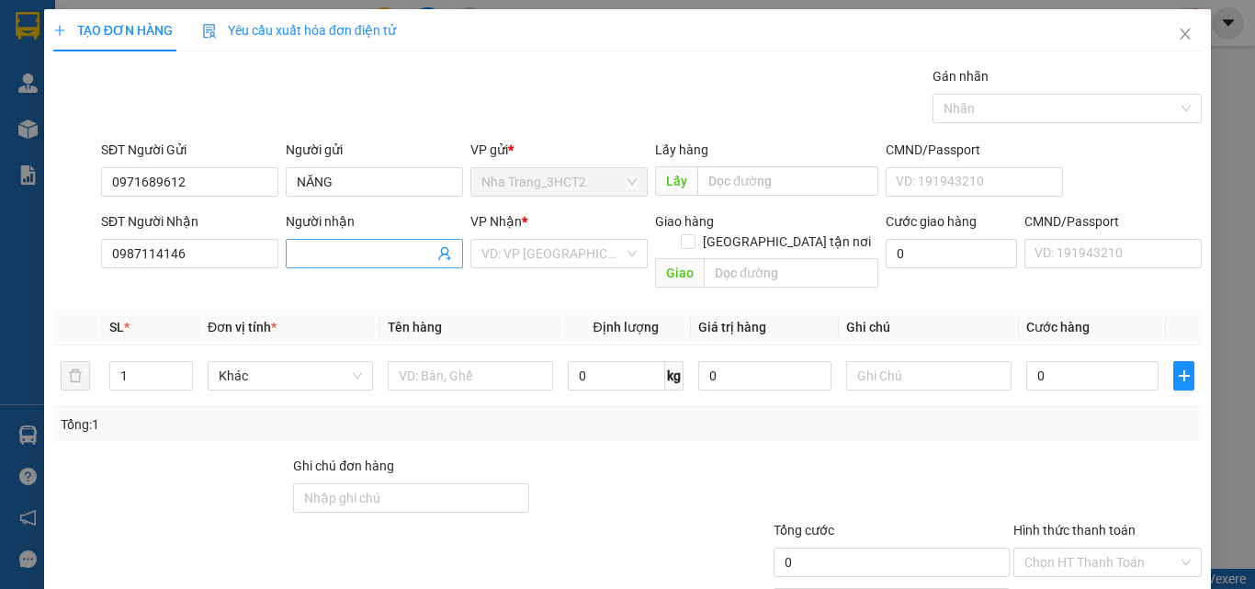
click at [330, 249] on input "Người nhận" at bounding box center [365, 254] width 137 height 20
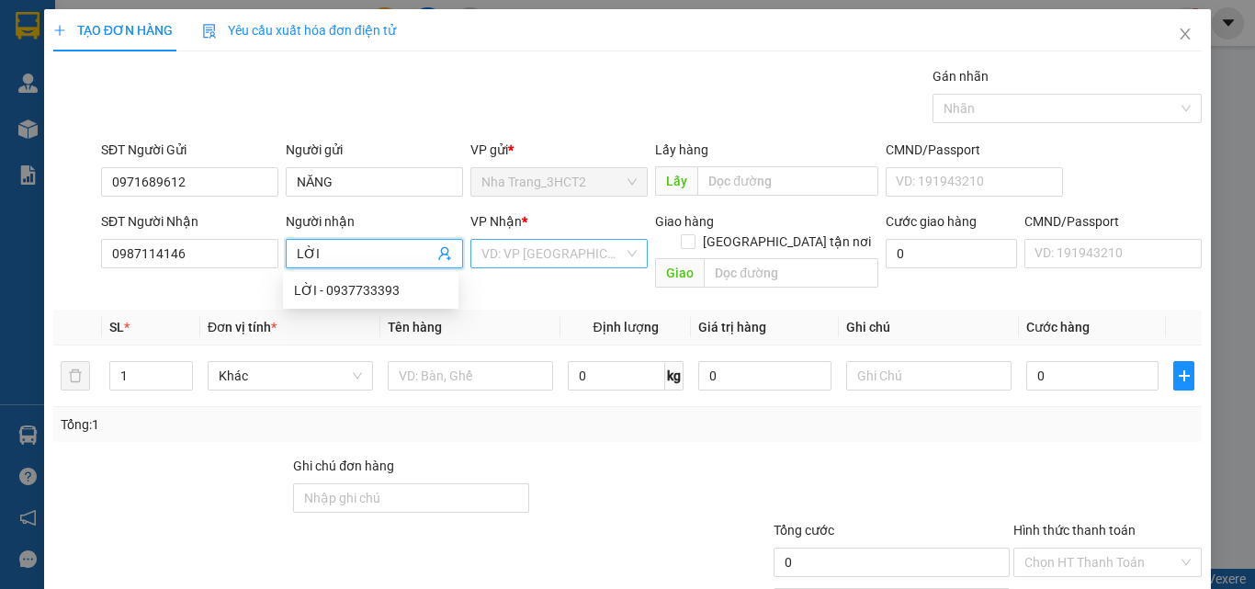
click at [618, 252] on div "VD: VP [GEOGRAPHIC_DATA]" at bounding box center [558, 253] width 177 height 29
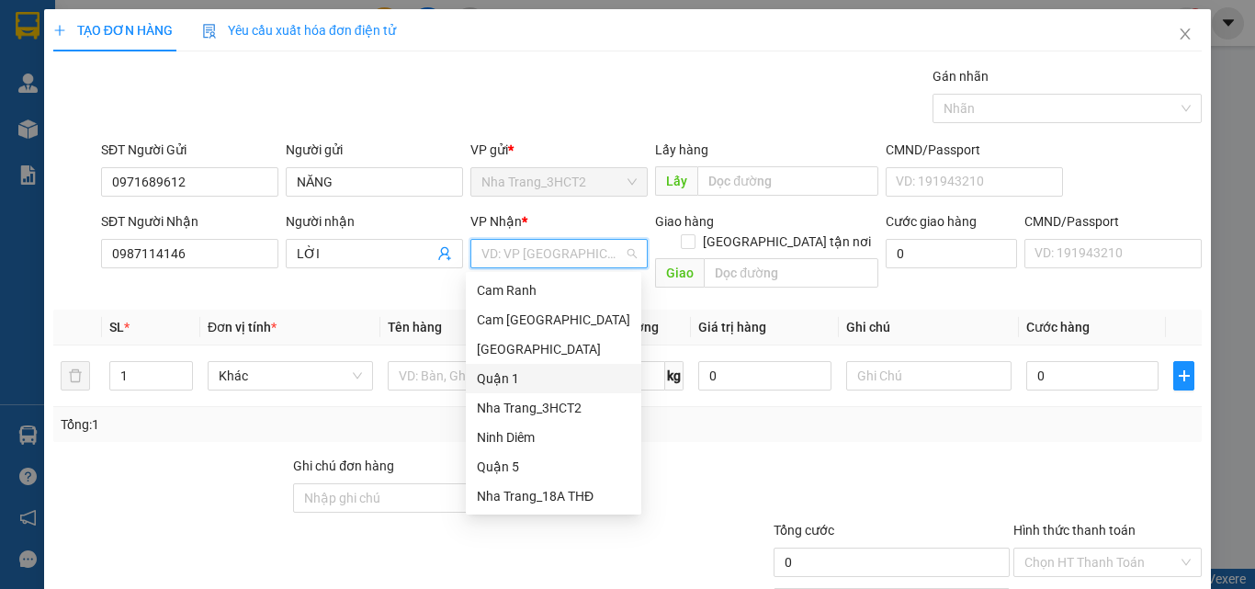
click at [556, 384] on div "Quận 1" at bounding box center [553, 378] width 153 height 20
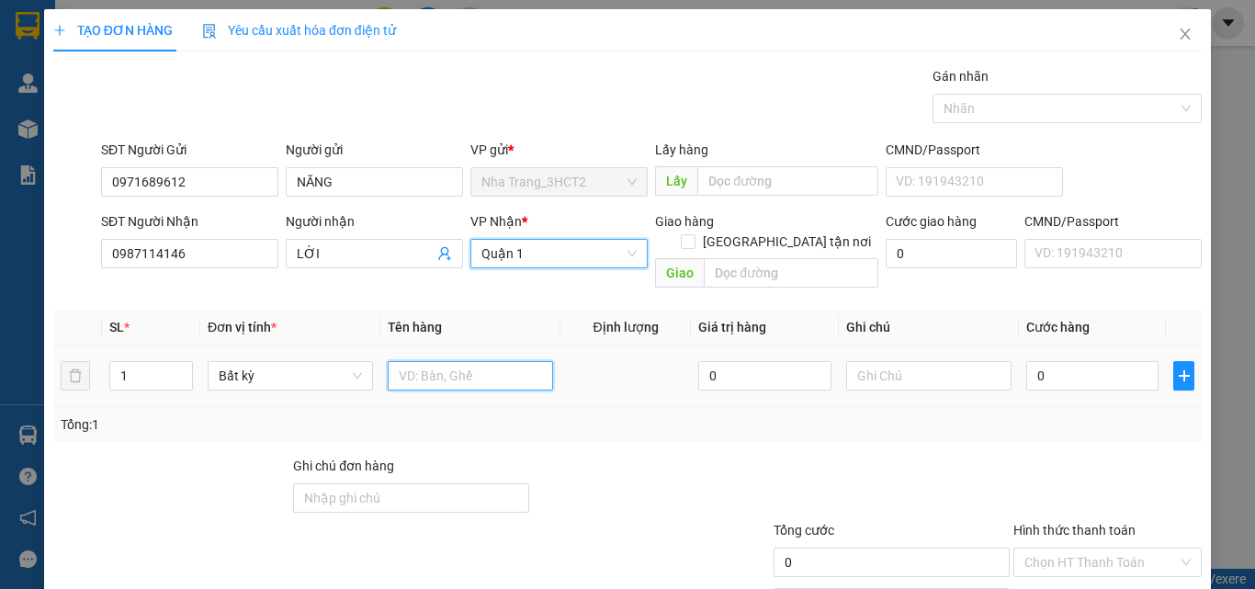
click at [499, 361] on input "text" at bounding box center [470, 375] width 165 height 29
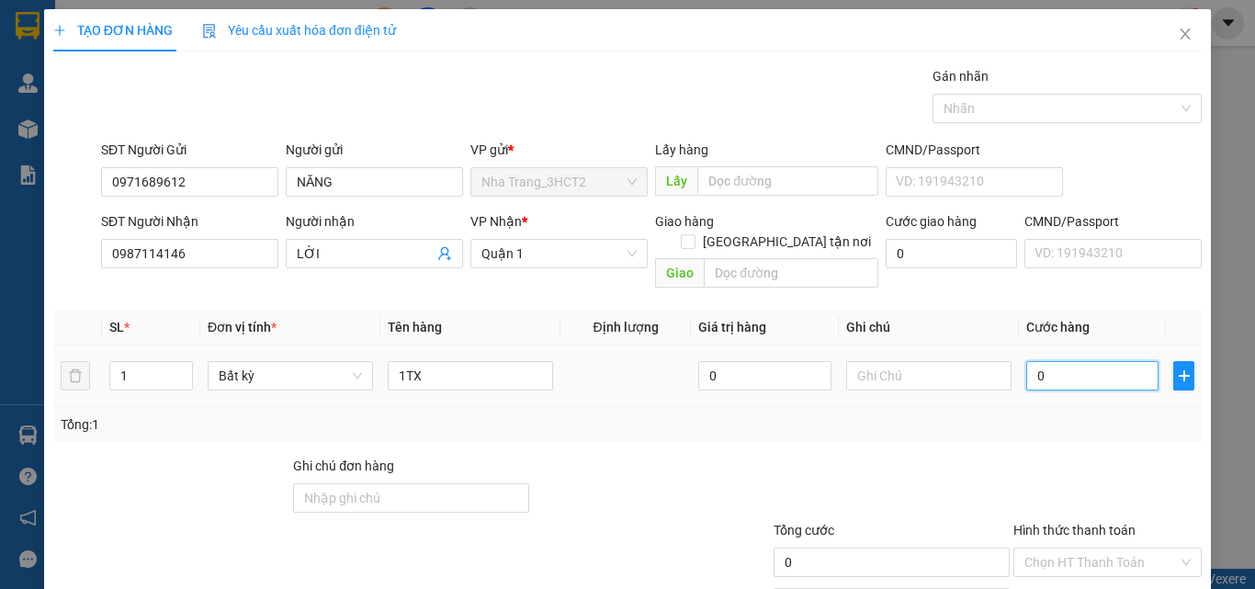
click at [1050, 367] on input "0" at bounding box center [1092, 375] width 132 height 29
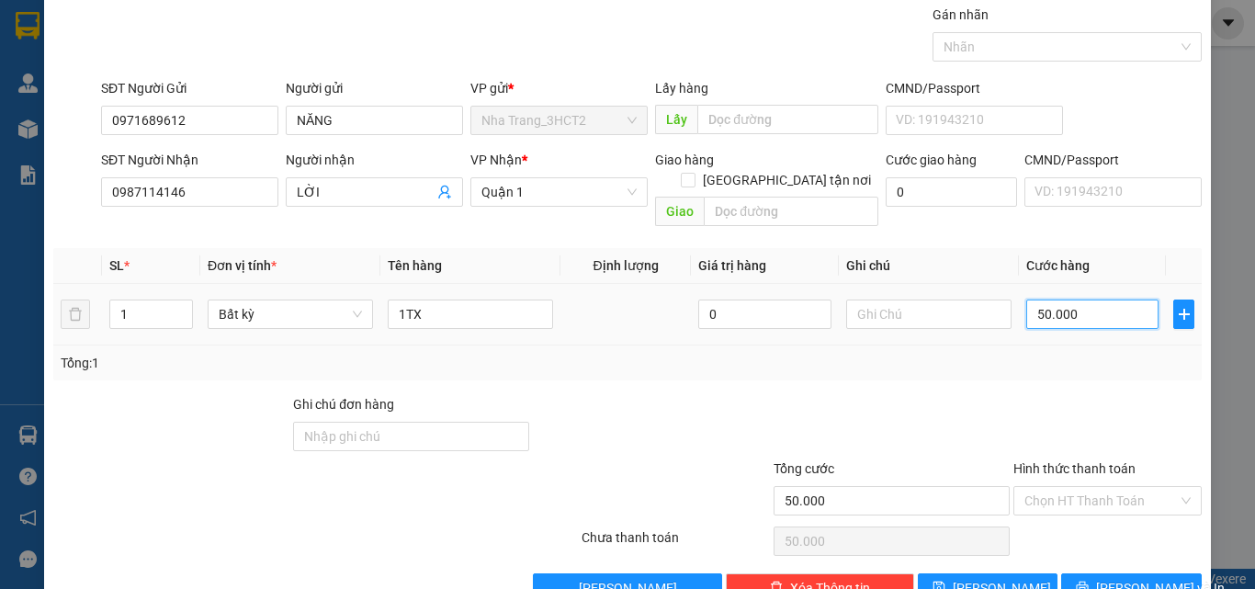
scroll to position [91, 0]
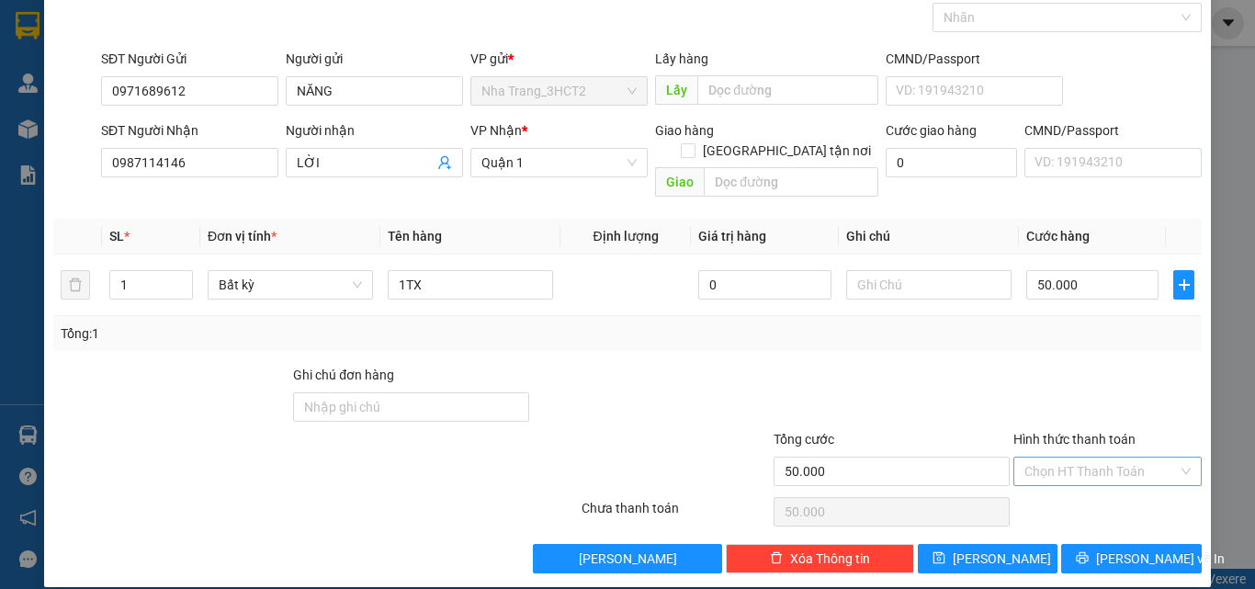
click at [1045, 458] on input "Hình thức thanh toán" at bounding box center [1101, 472] width 153 height 28
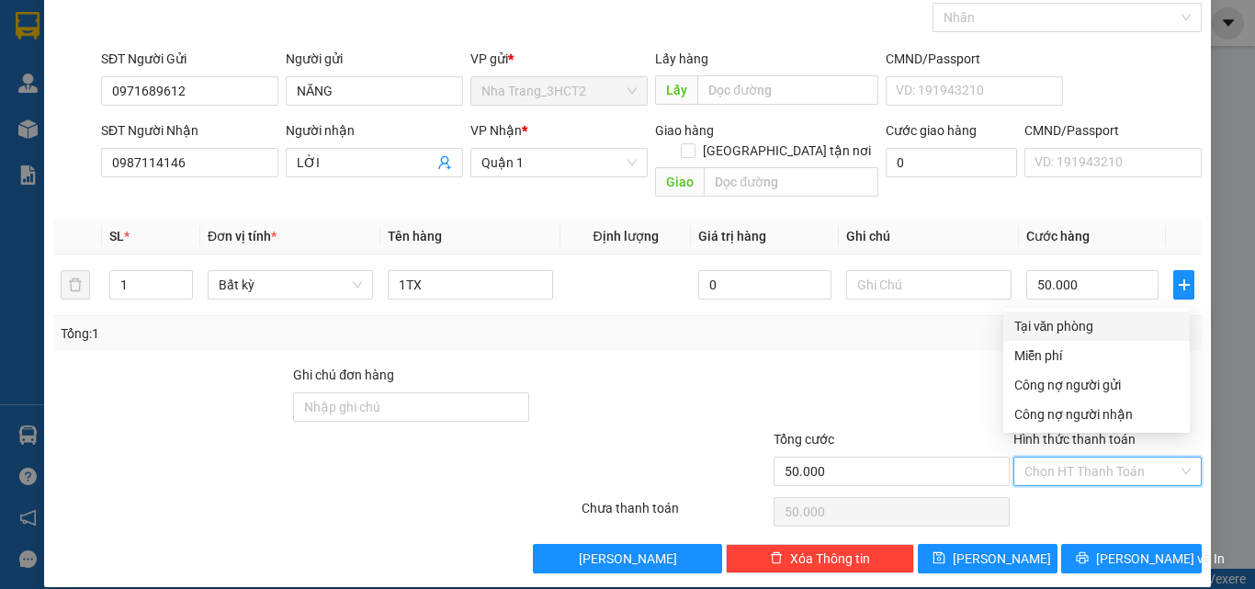
click at [1030, 323] on div "Tại văn phòng" at bounding box center [1097, 326] width 164 height 20
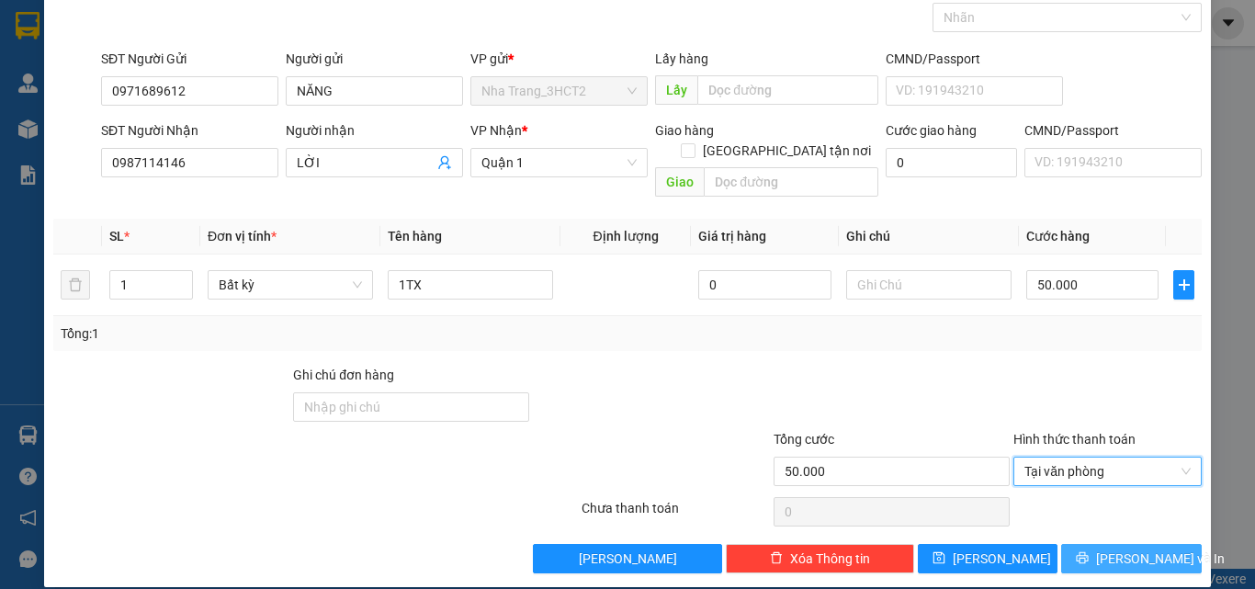
click at [1157, 545] on button "[PERSON_NAME] và In" at bounding box center [1131, 558] width 141 height 29
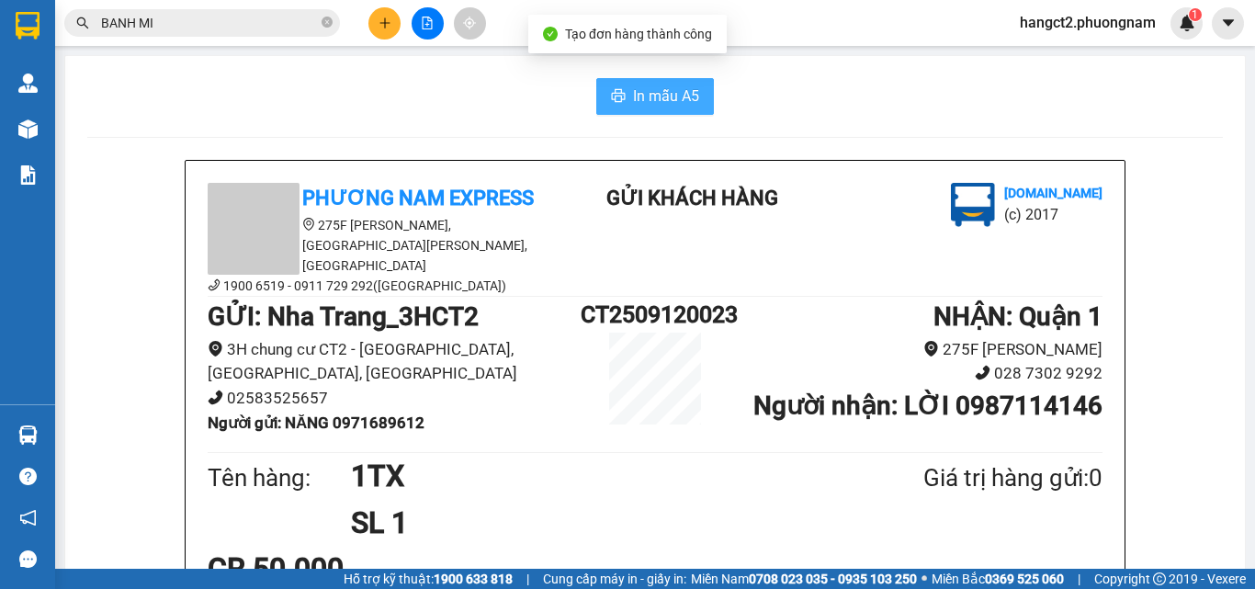
click at [652, 95] on span "In mẫu A5" at bounding box center [666, 96] width 66 height 23
